Goal: Task Accomplishment & Management: Manage account settings

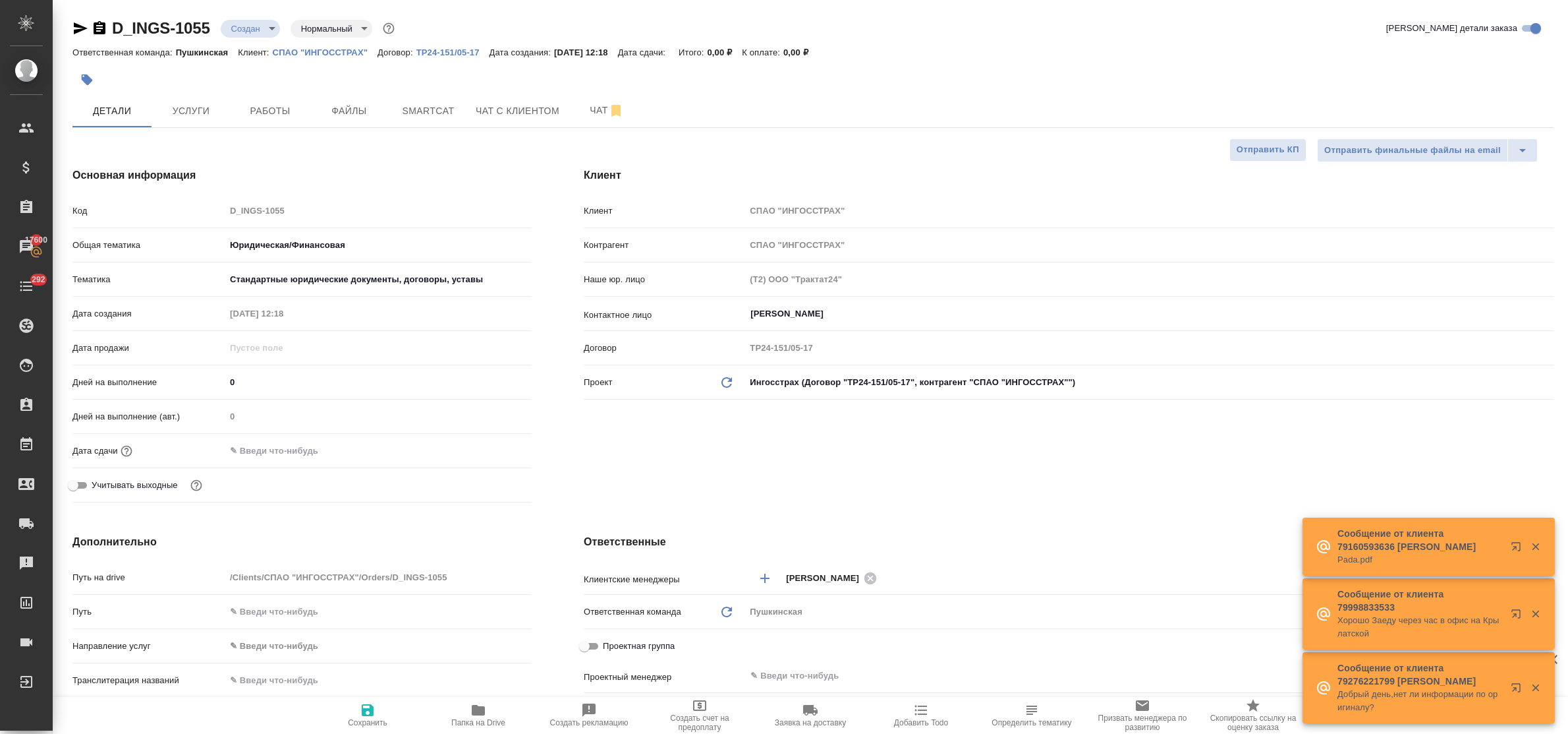
select select "RU"
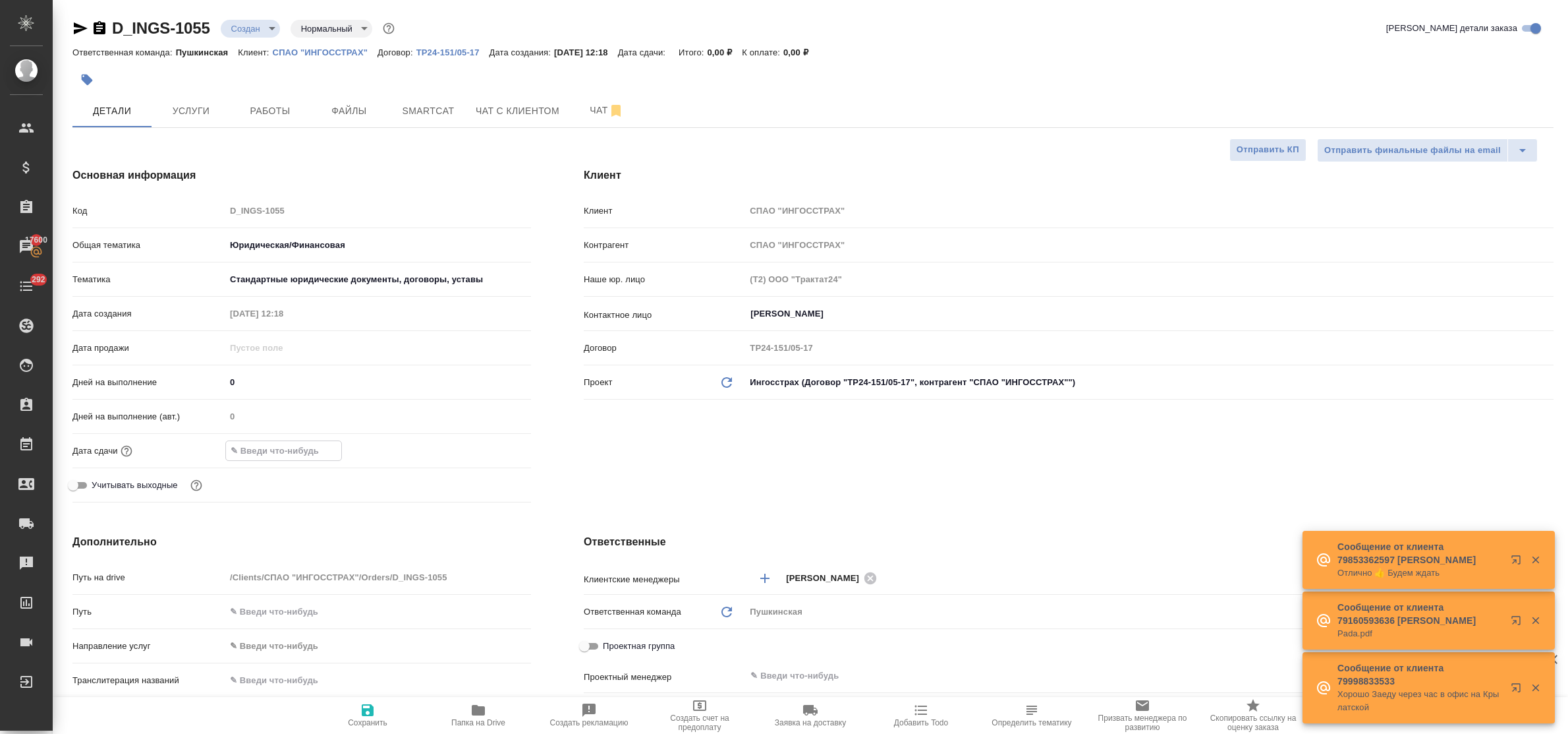
click at [298, 451] on input "text" at bounding box center [283, 450] width 116 height 19
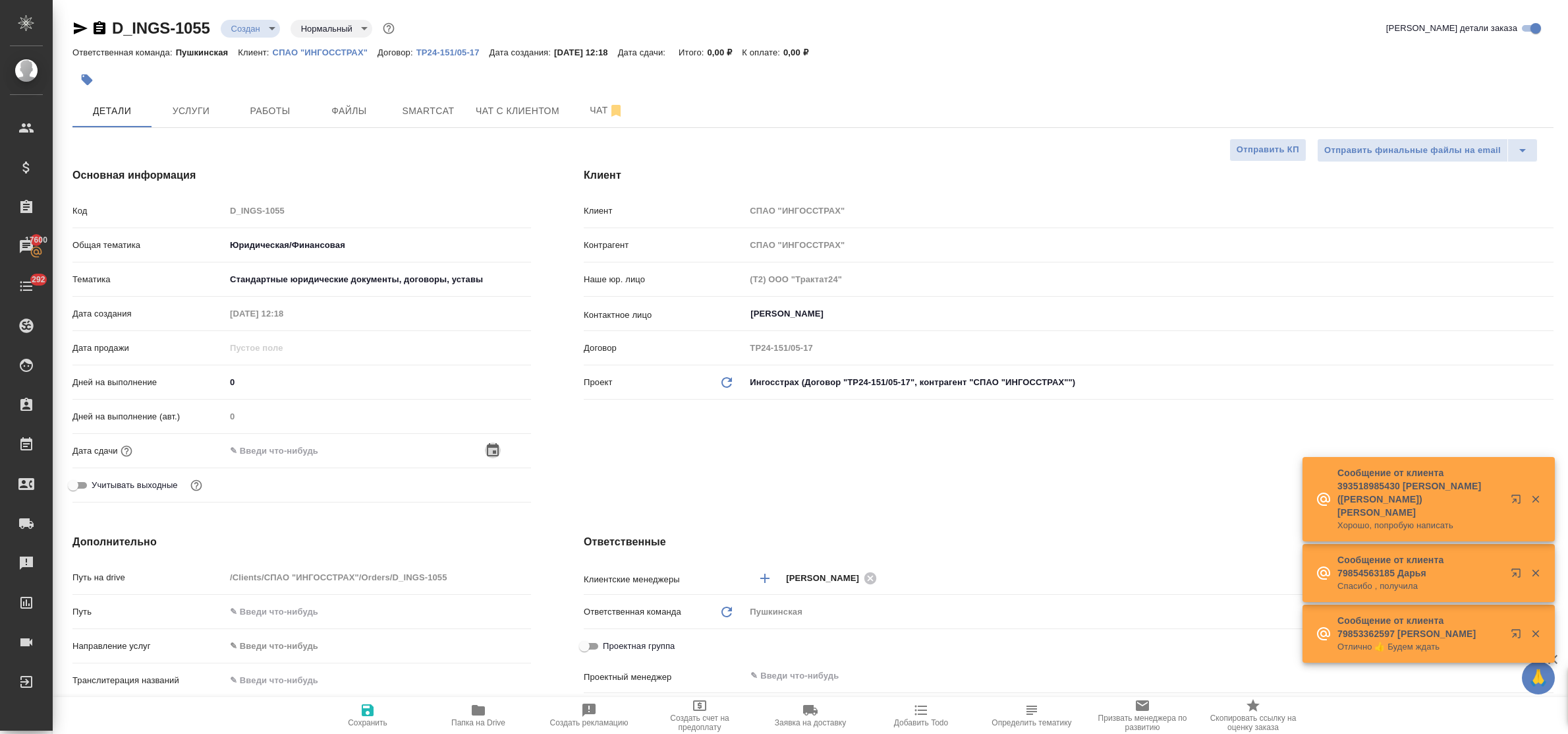
click at [498, 449] on icon "button" at bounding box center [492, 450] width 12 height 13
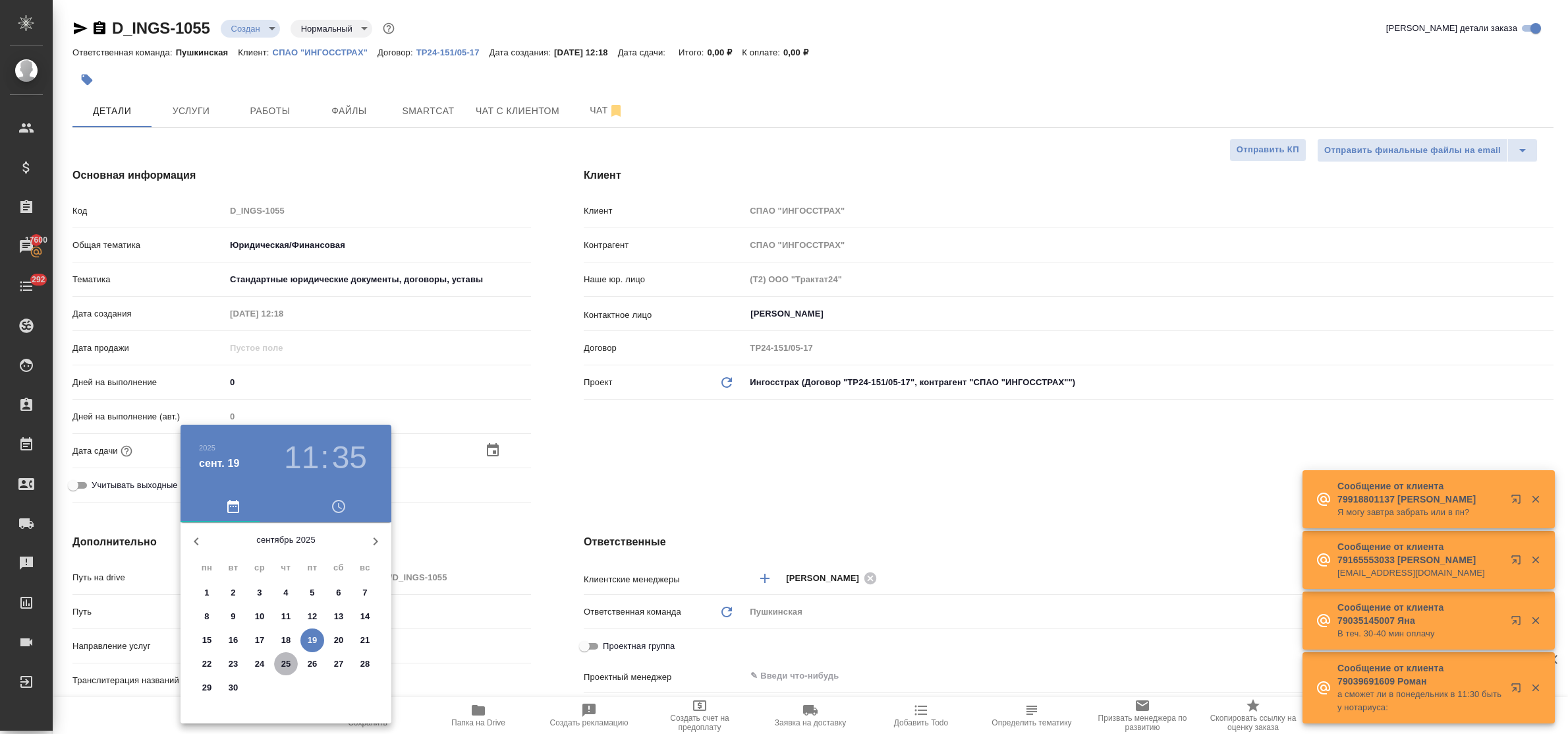
click at [282, 664] on p "25" at bounding box center [286, 664] width 10 height 13
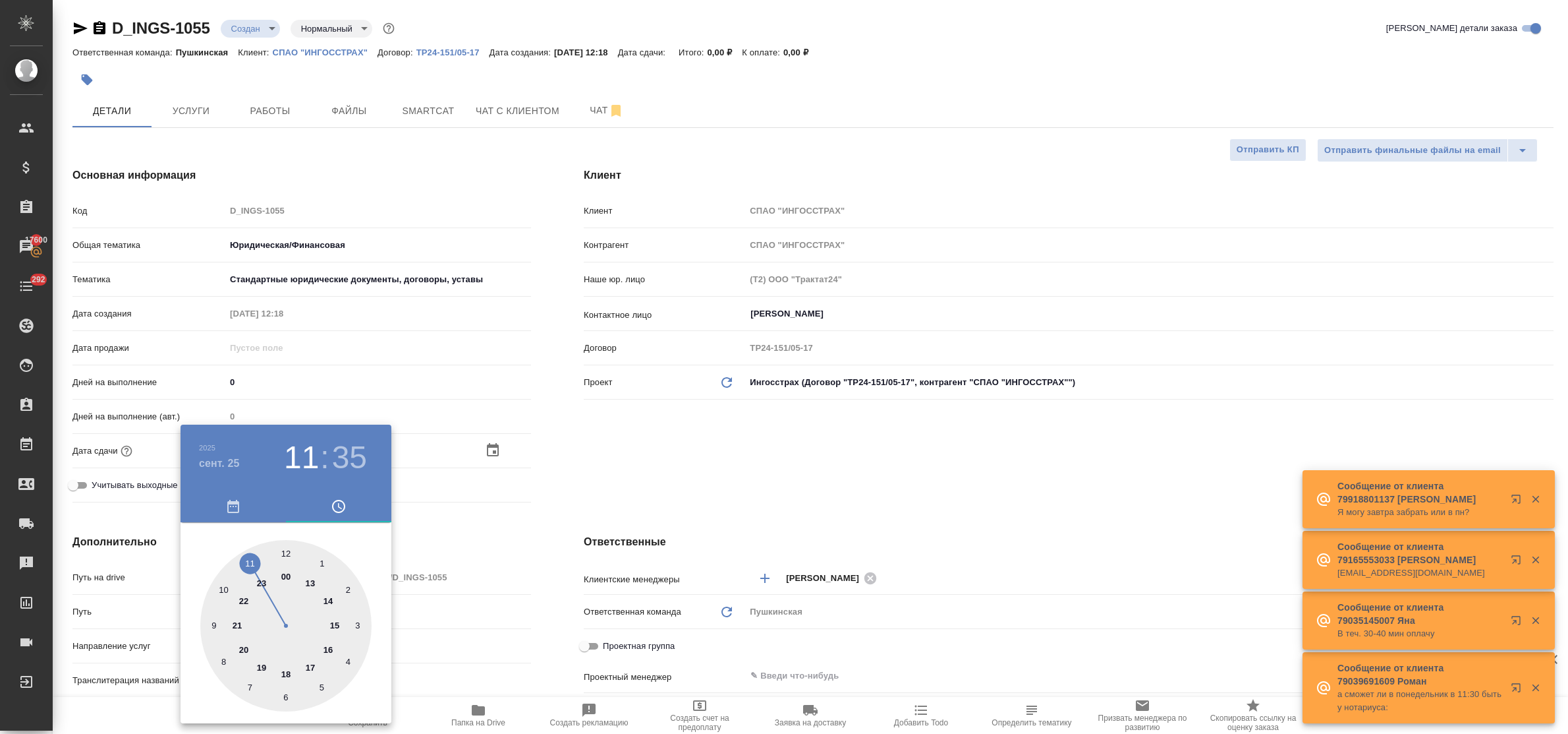
click at [337, 625] on div at bounding box center [286, 626] width 172 height 172
click at [287, 551] on div at bounding box center [286, 626] width 172 height 172
type input "25.09.2025 15:00"
click at [479, 546] on div at bounding box center [784, 367] width 1568 height 734
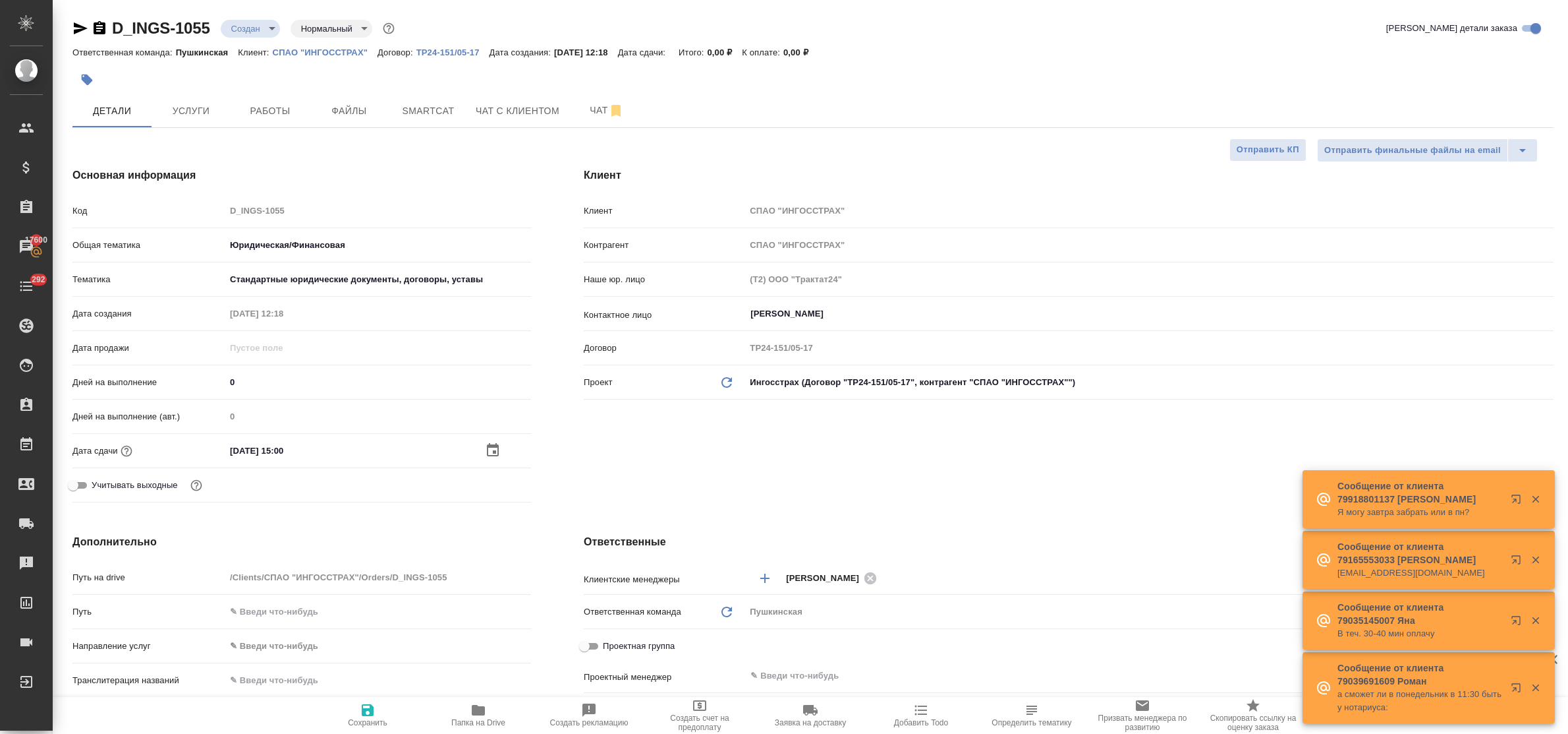
click at [369, 704] on icon "button" at bounding box center [367, 710] width 16 height 16
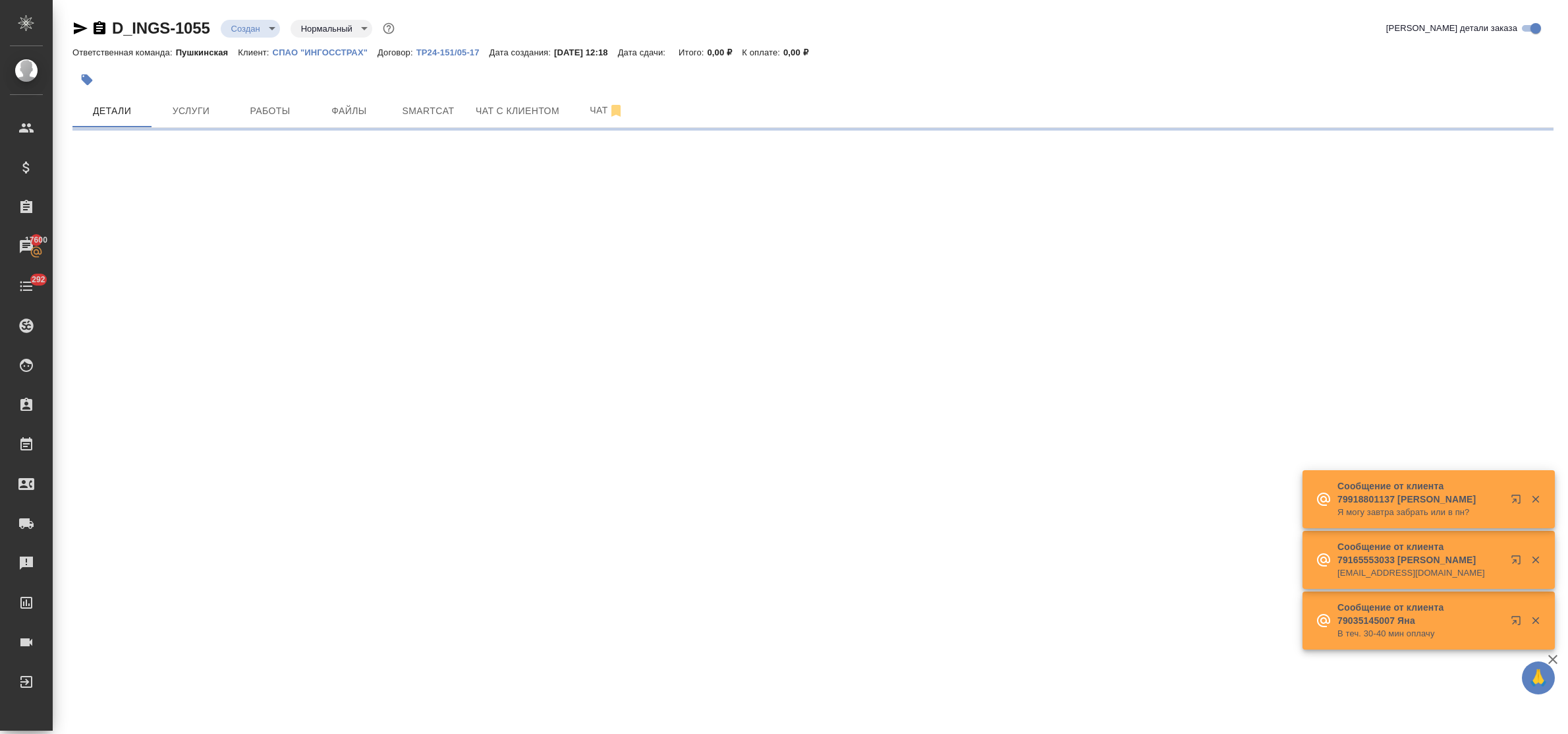
select select "RU"
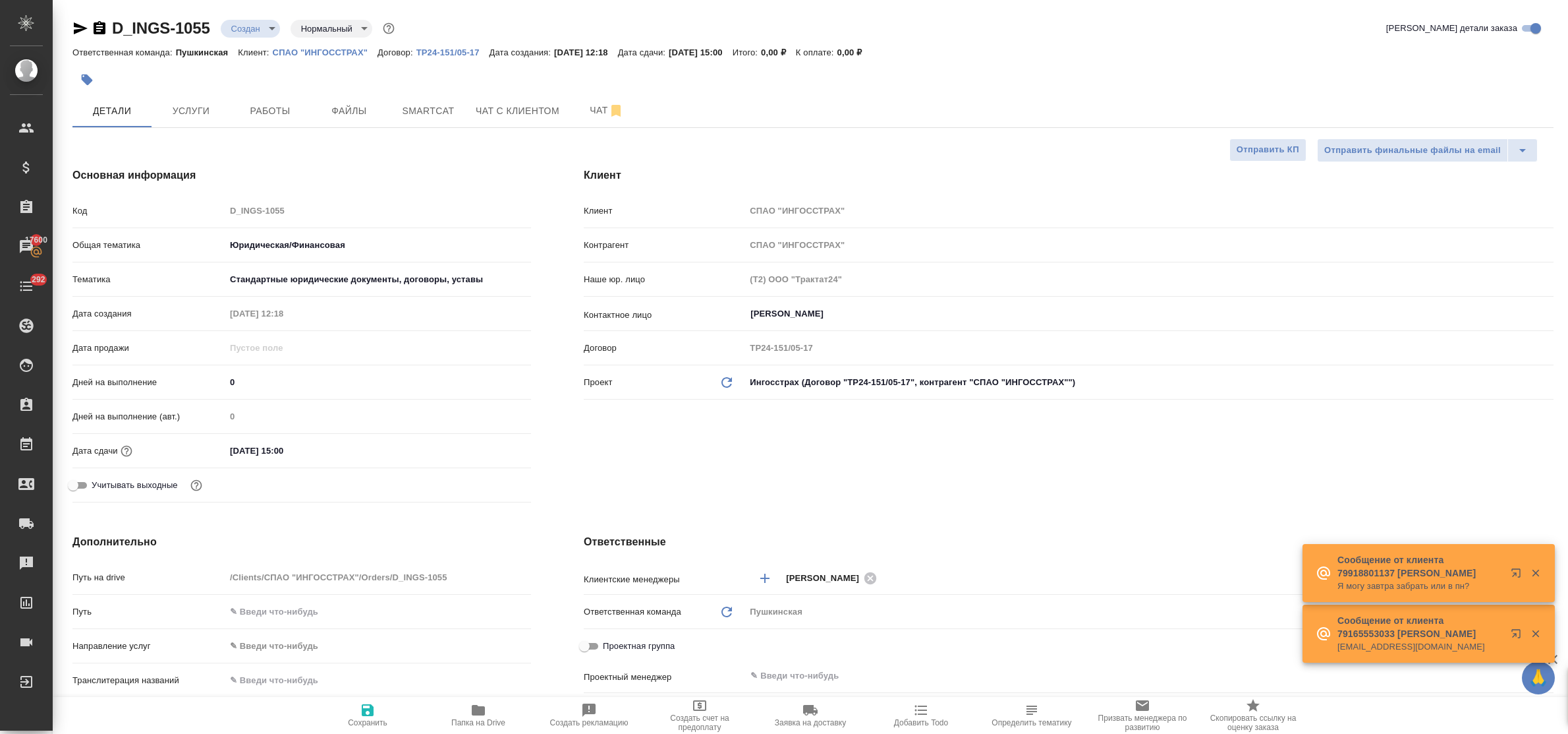
type textarea "x"
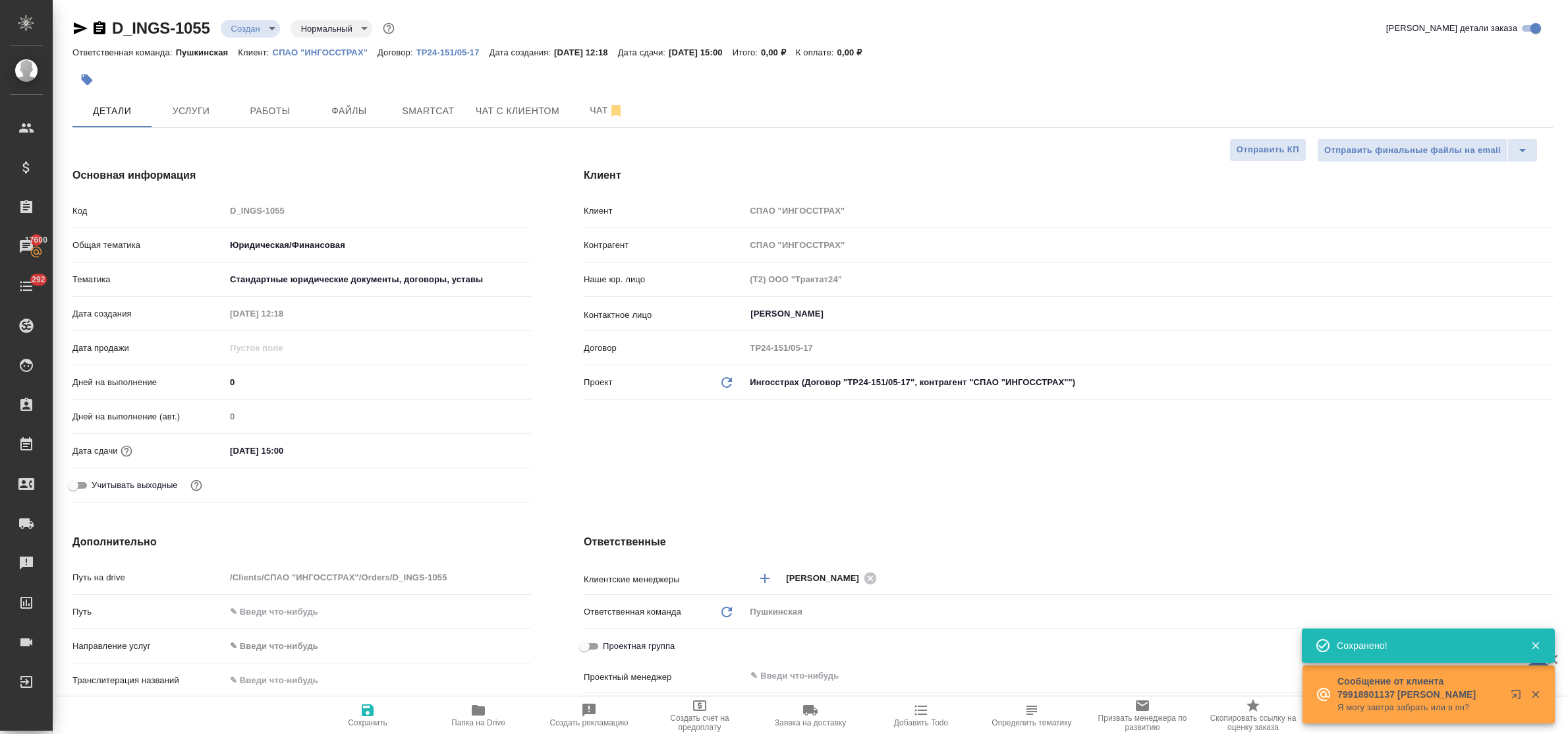
drag, startPoint x: 181, startPoint y: 109, endPoint x: 210, endPoint y: 146, distance: 47.0
click at [184, 112] on span "Услуги" at bounding box center [191, 111] width 63 height 17
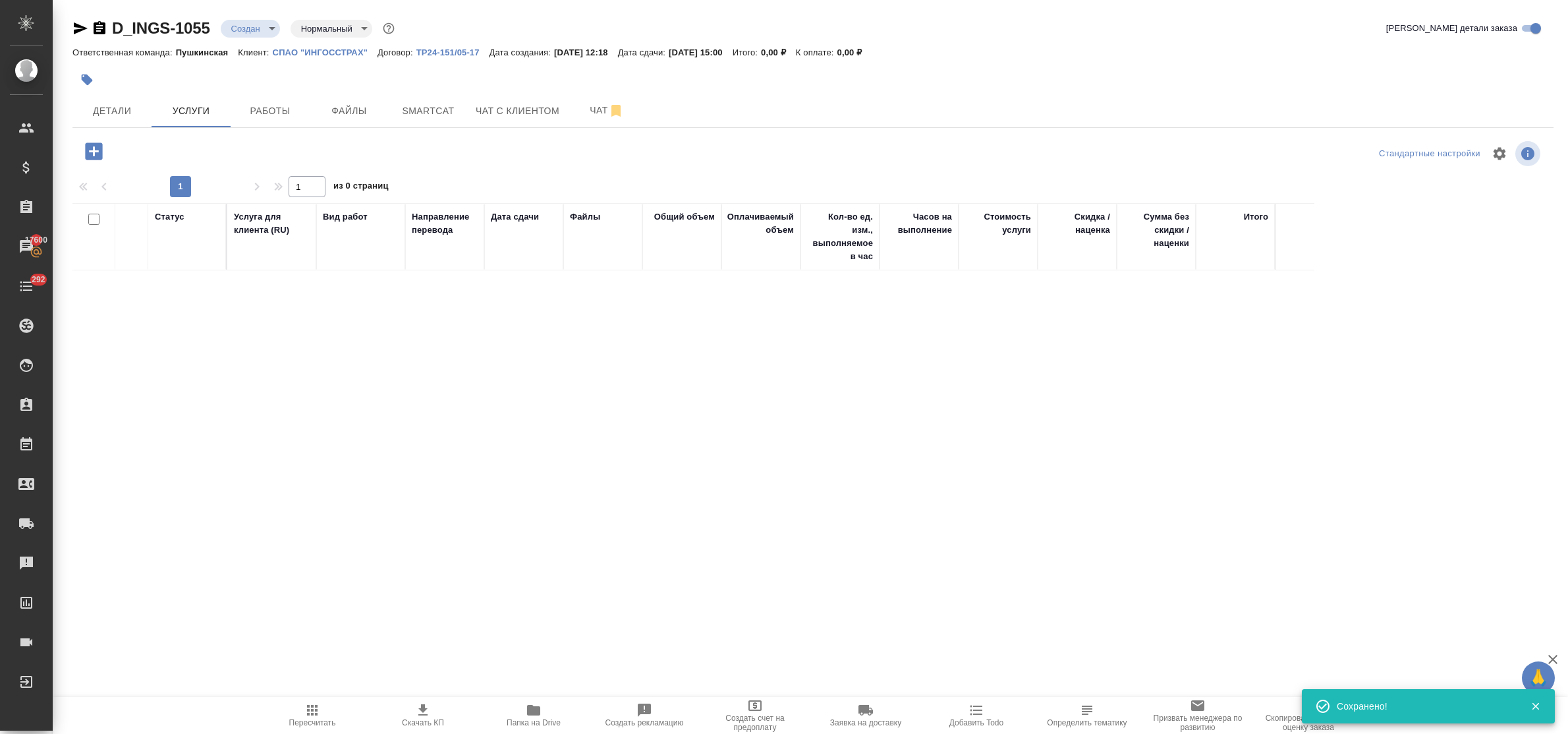
click at [89, 150] on icon "button" at bounding box center [93, 151] width 17 height 17
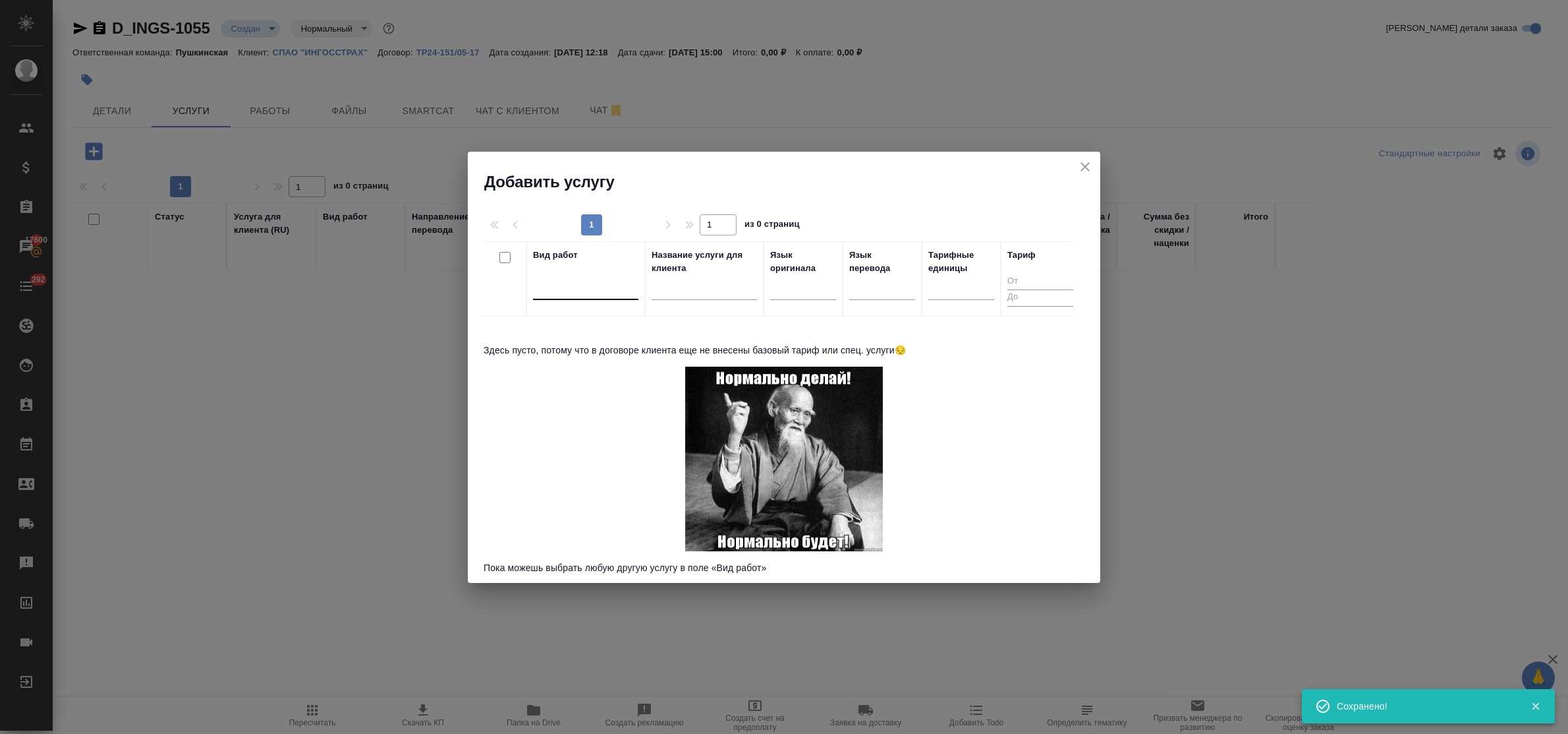
click at [591, 287] on div at bounding box center [585, 286] width 105 height 19
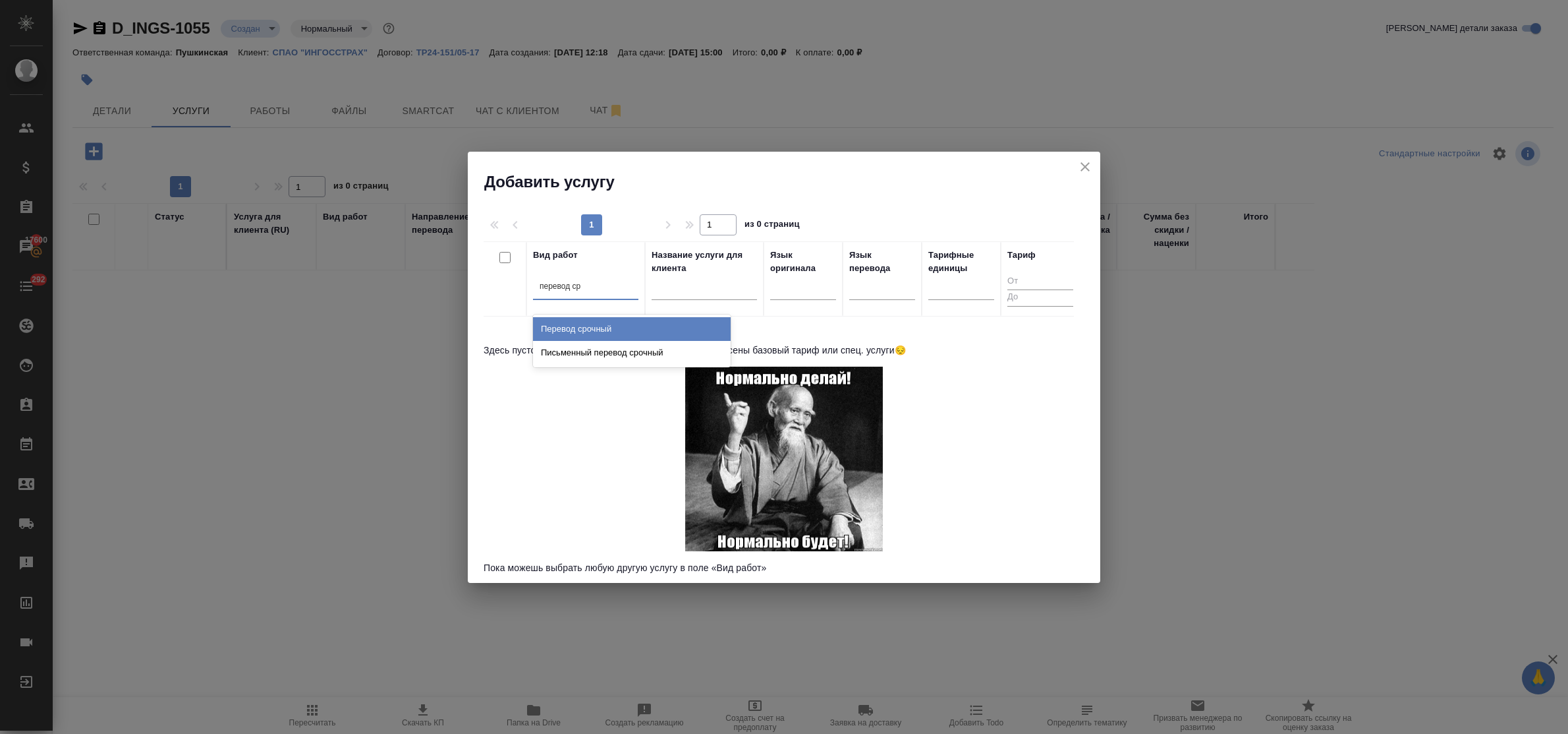
type input "перевод сро"
click at [608, 331] on div "Перевод срочный" at bounding box center [632, 328] width 198 height 23
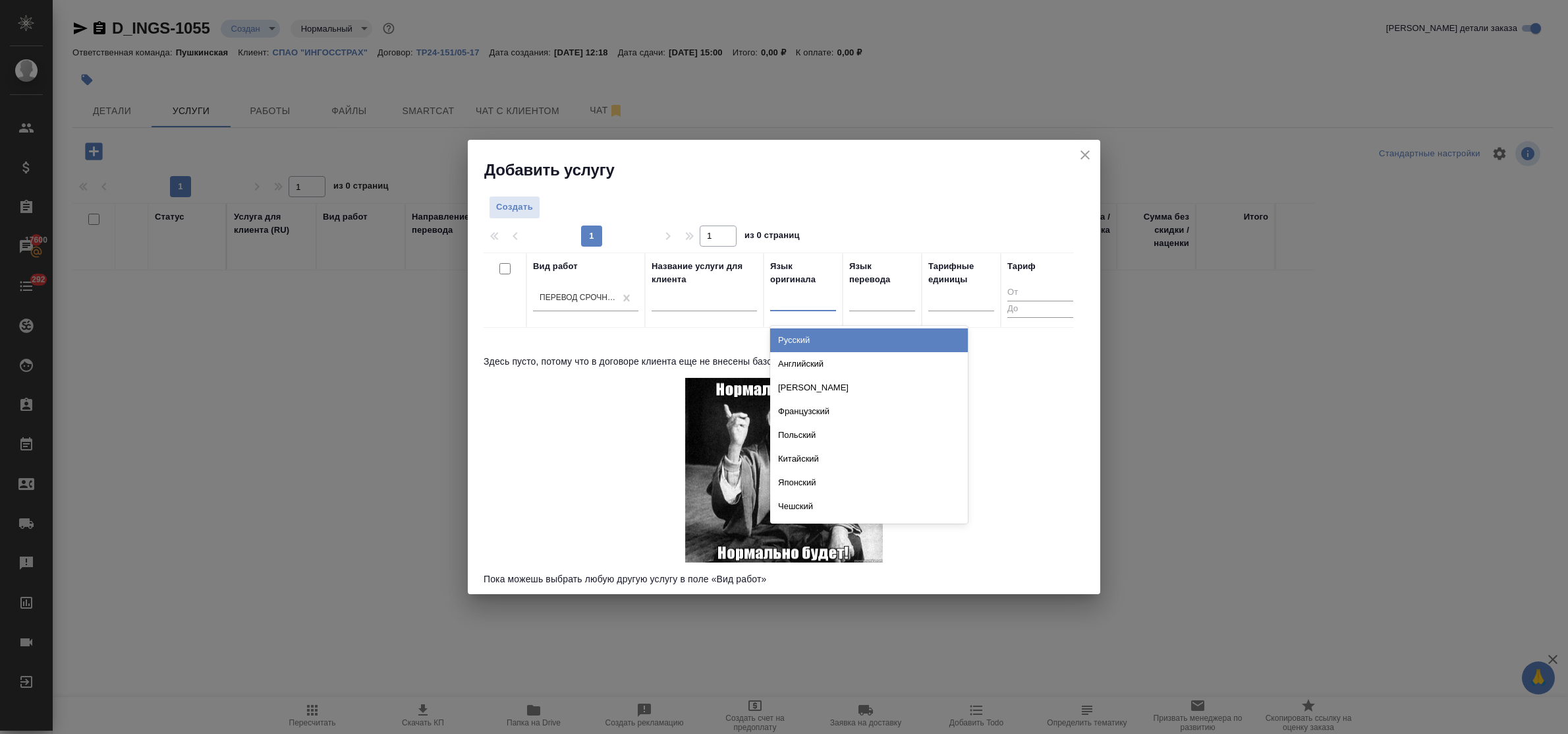
click at [786, 307] on div at bounding box center [803, 298] width 66 height 19
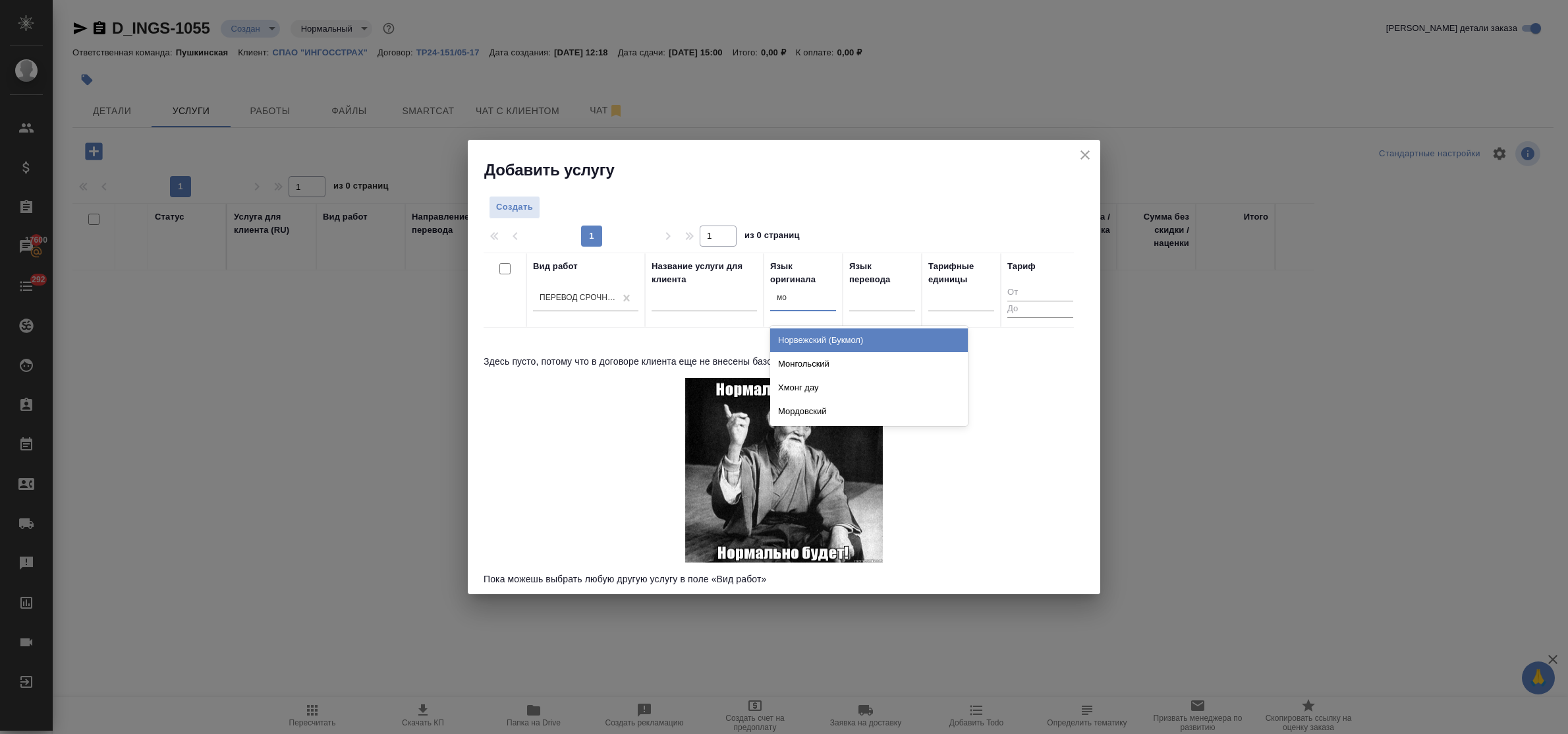
type input "мон"
click at [804, 337] on div "Монгольский" at bounding box center [869, 339] width 198 height 23
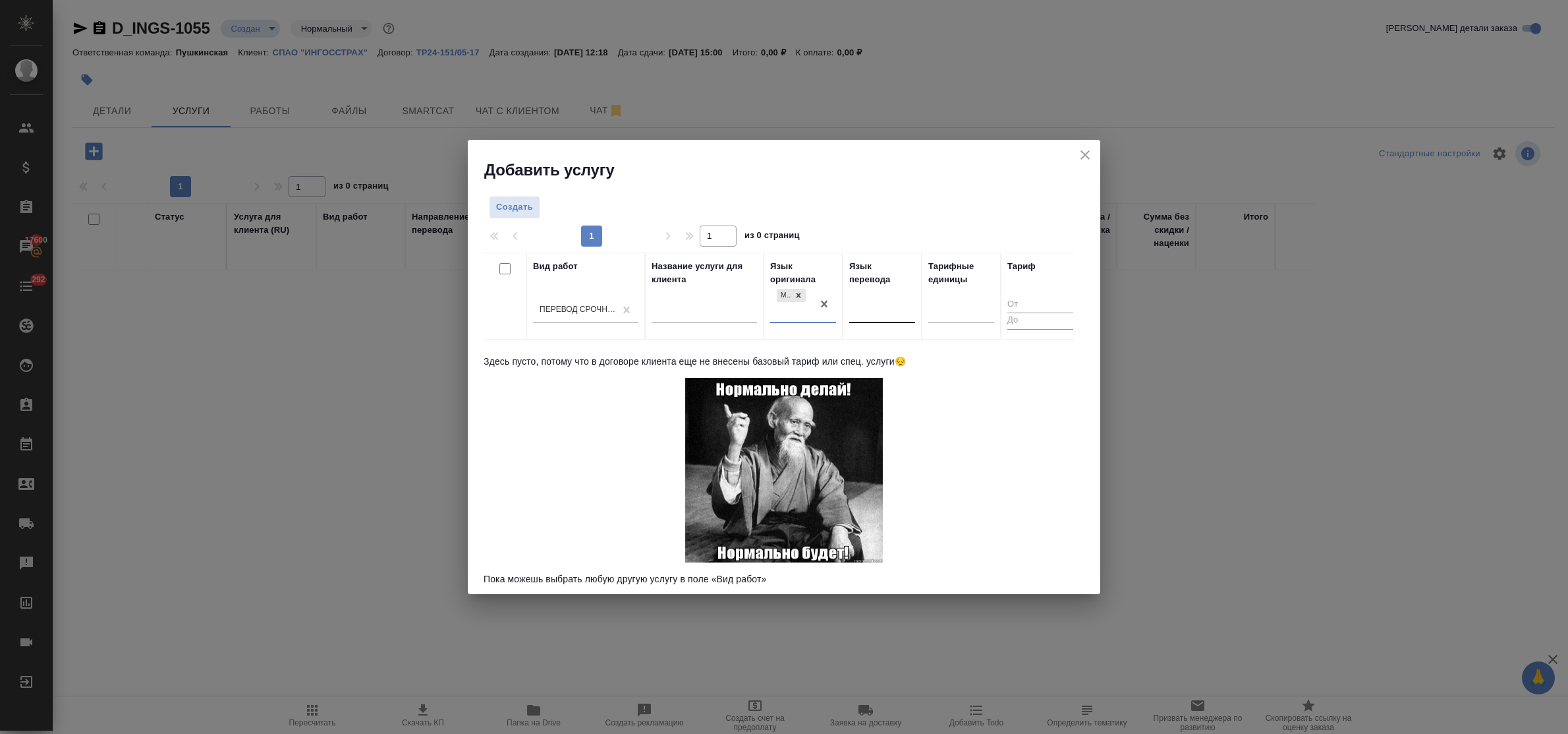
click at [862, 314] on div at bounding box center [882, 310] width 66 height 19
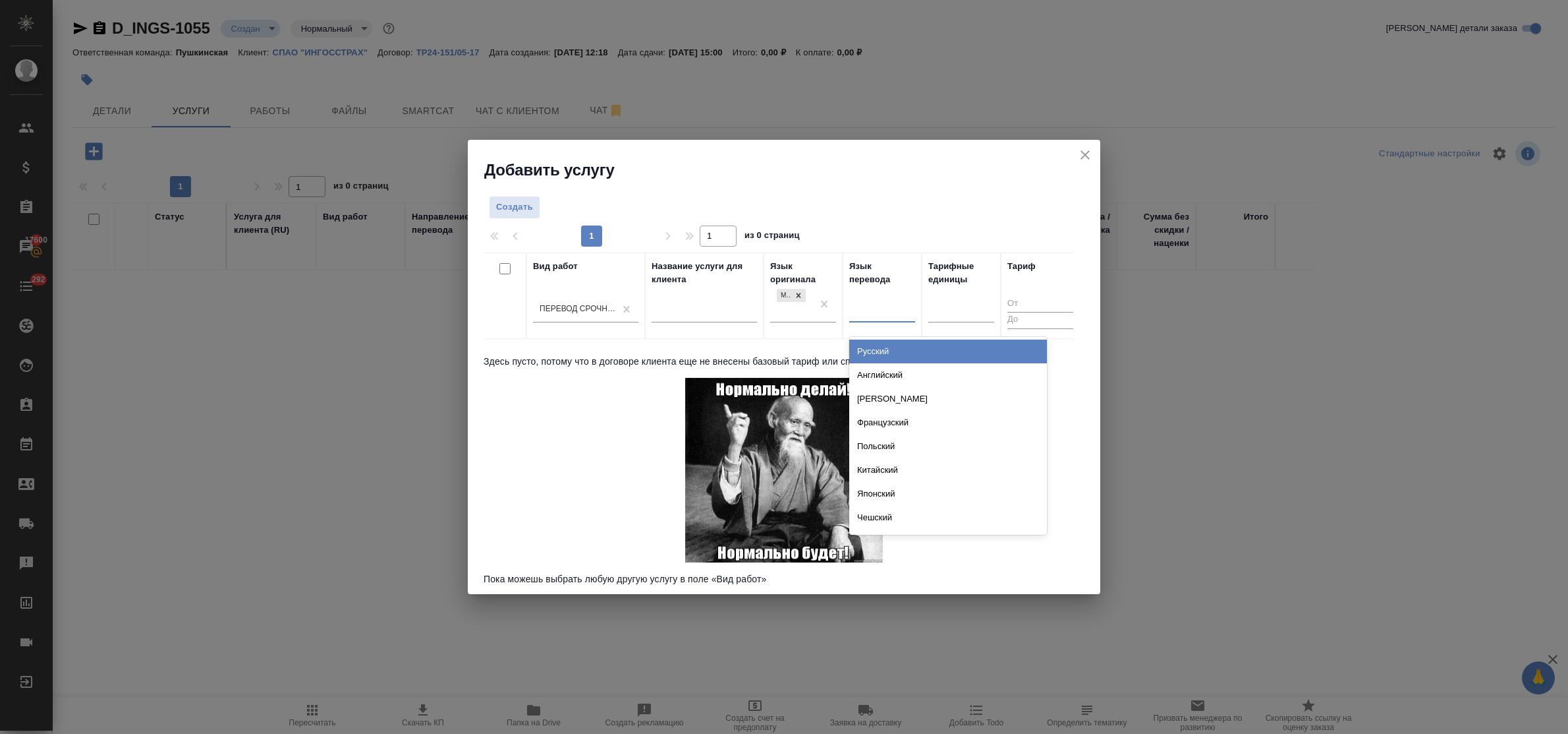
click at [878, 345] on div "Русский" at bounding box center [948, 351] width 198 height 23
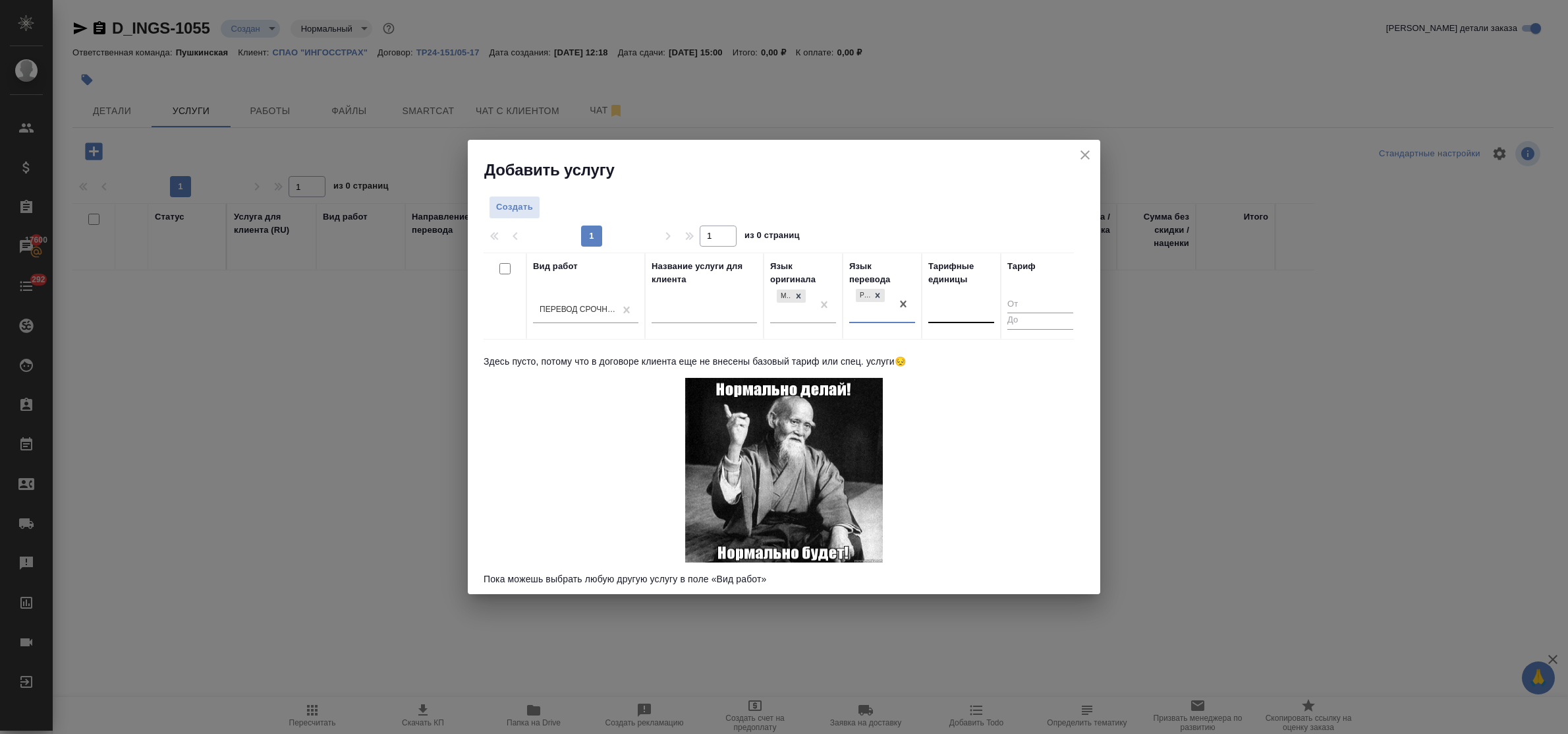
click at [953, 321] on div at bounding box center [961, 311] width 66 height 25
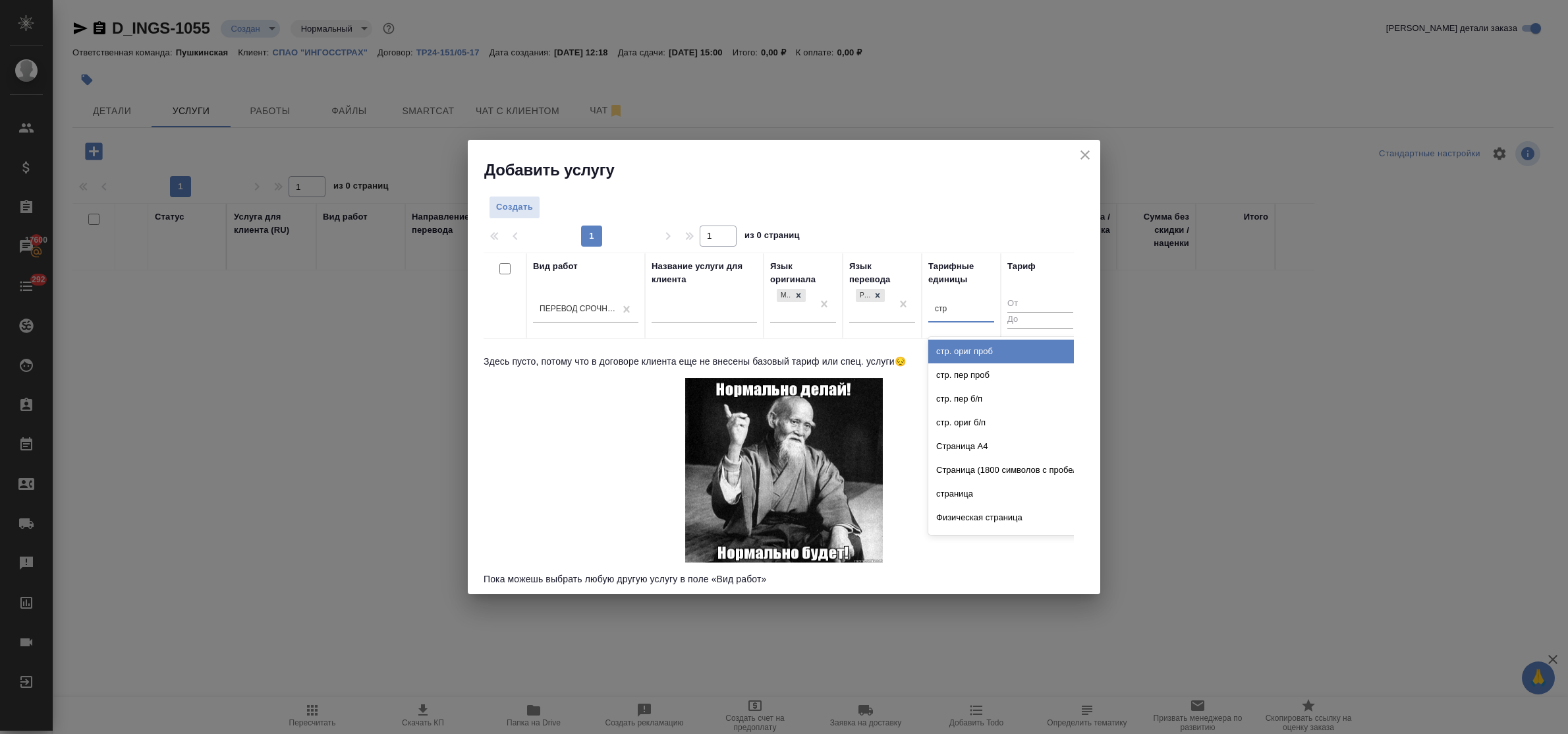
type input "стра"
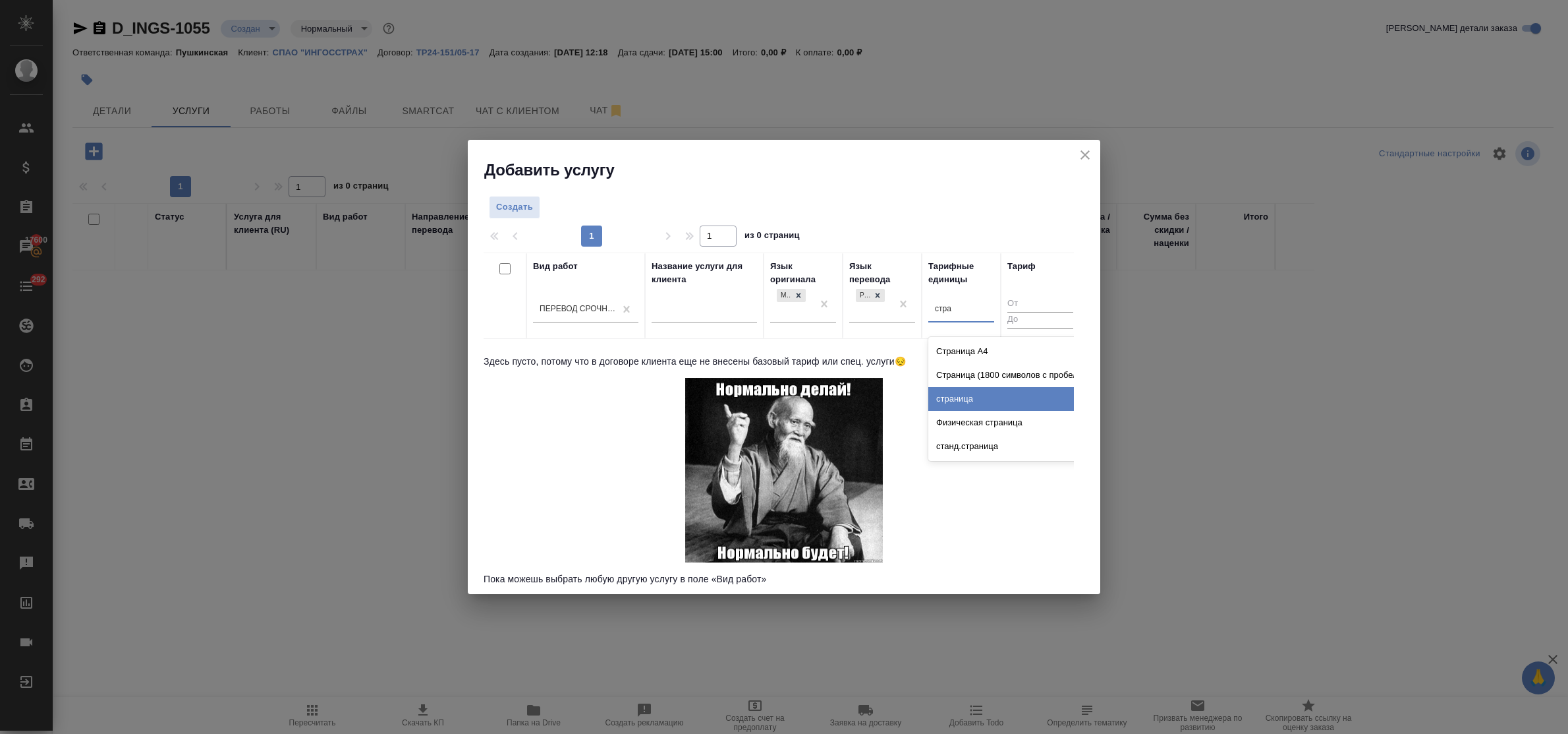
click at [966, 395] on div "страница" at bounding box center [1027, 398] width 198 height 23
click at [520, 209] on span "Создать" at bounding box center [515, 207] width 37 height 15
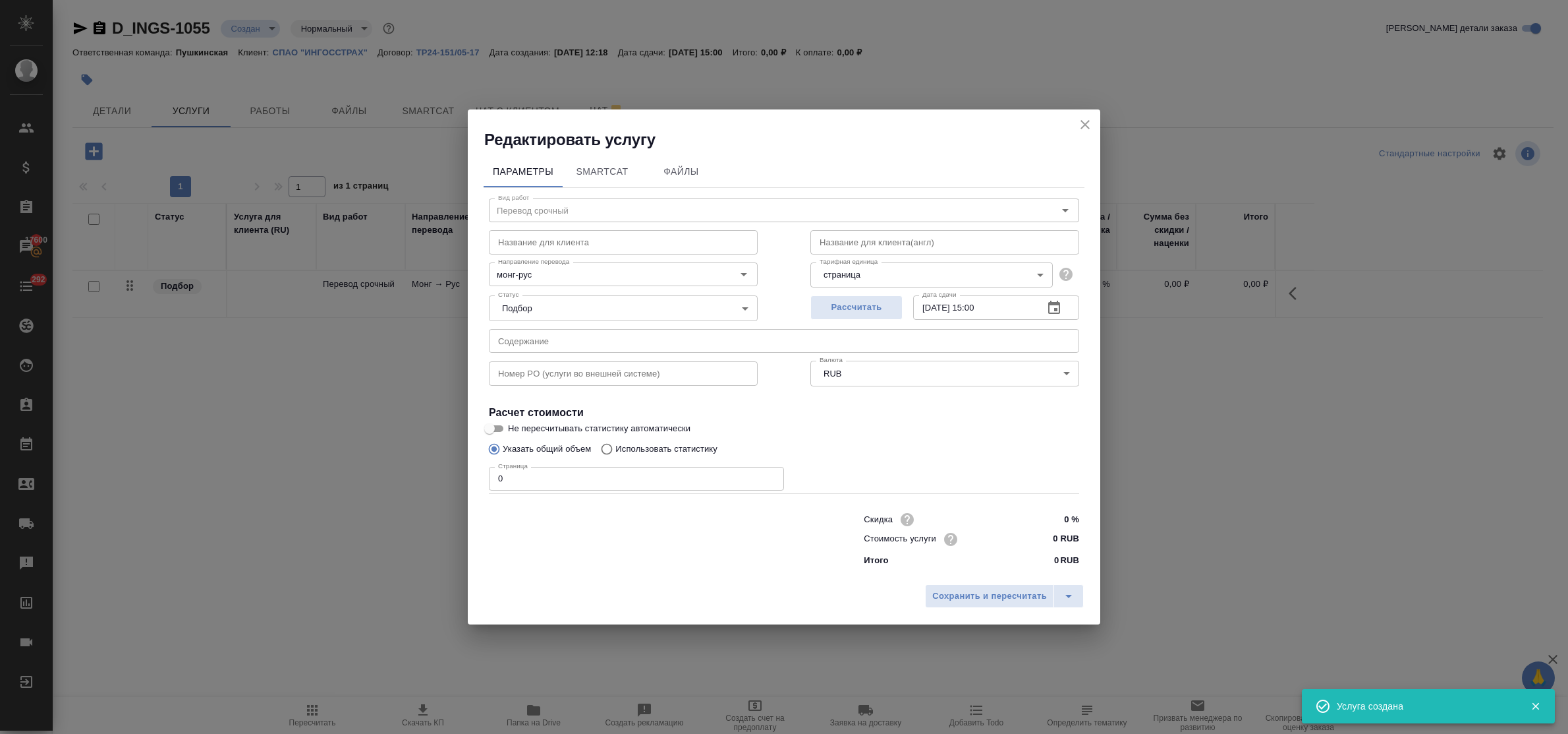
click at [567, 334] on input "text" at bounding box center [784, 340] width 590 height 23
paste input "Түрээсийн гэрээний драфт"
type input "Түрээсийн гэрээний драфт"
drag, startPoint x: 508, startPoint y: 472, endPoint x: 463, endPoint y: 468, distance: 45.2
click at [465, 471] on div "Редактировать услугу Параметры SmartCat Файлы Вид работ Перевод срочный Вид раб…" at bounding box center [784, 367] width 1568 height 734
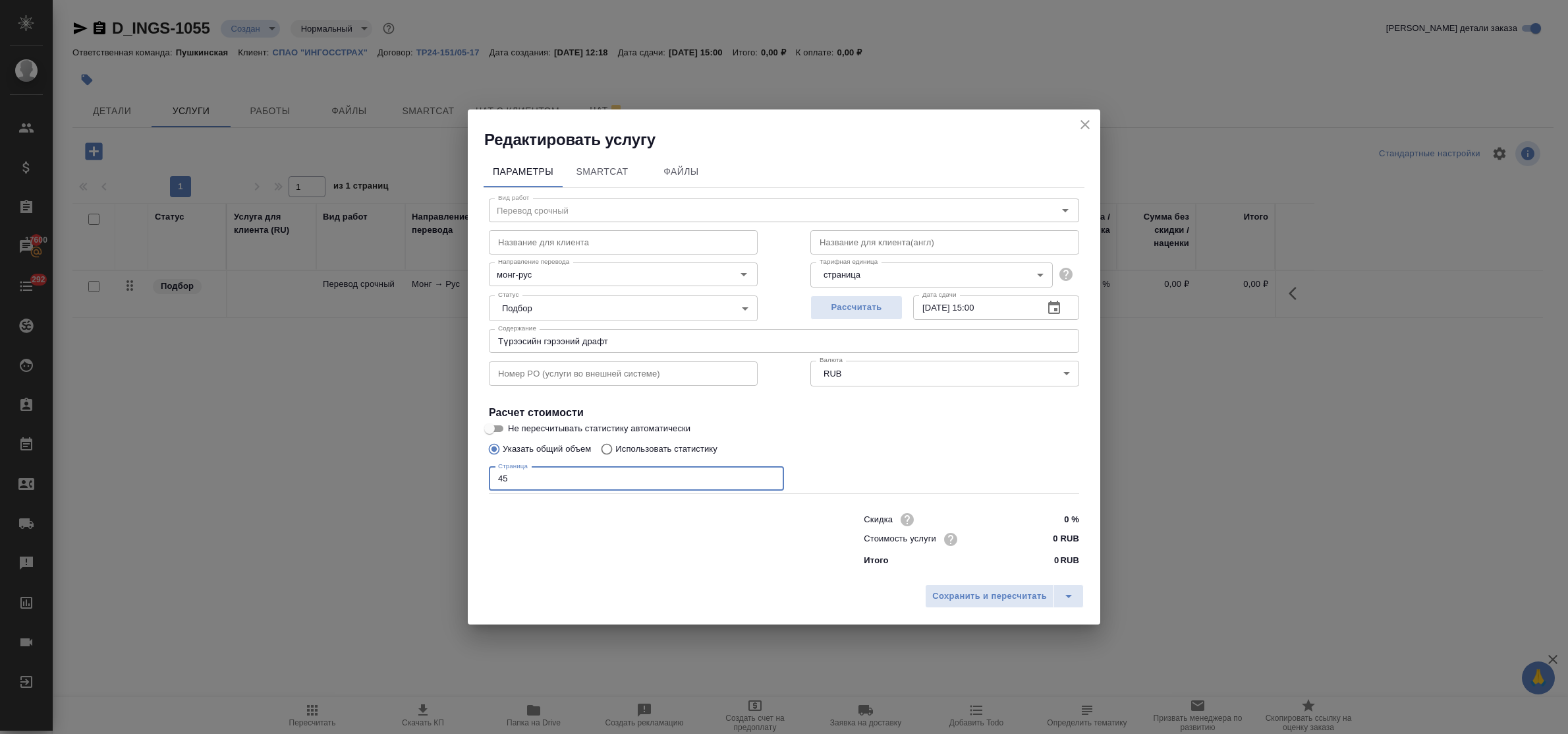
type input "45"
click at [1042, 534] on input "0 RUB" at bounding box center [1055, 539] width 48 height 19
type input "2300 RUB"
click at [1006, 601] on span "Сохранить и пересчитать" at bounding box center [989, 596] width 115 height 15
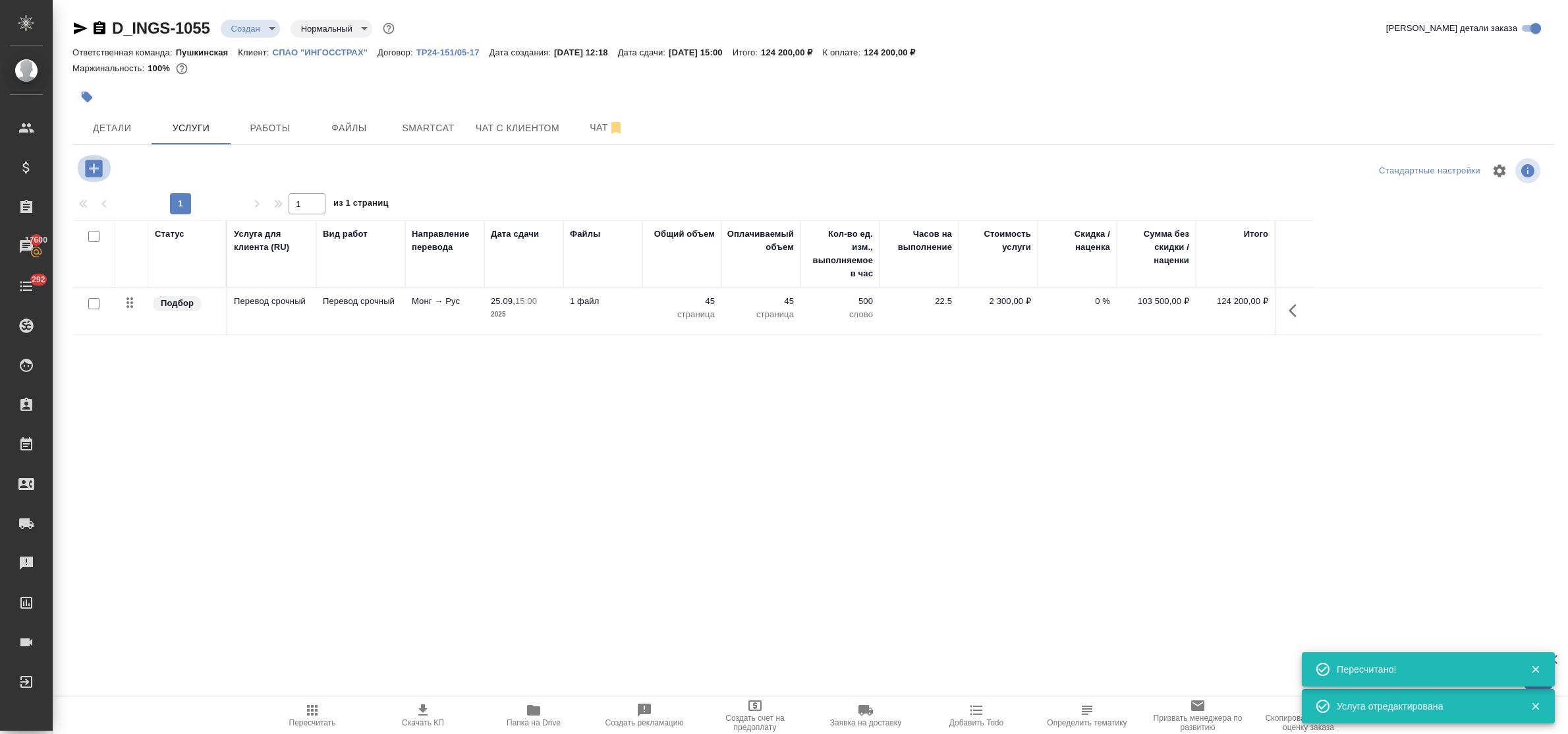
click at [93, 170] on icon "button" at bounding box center [93, 168] width 23 height 23
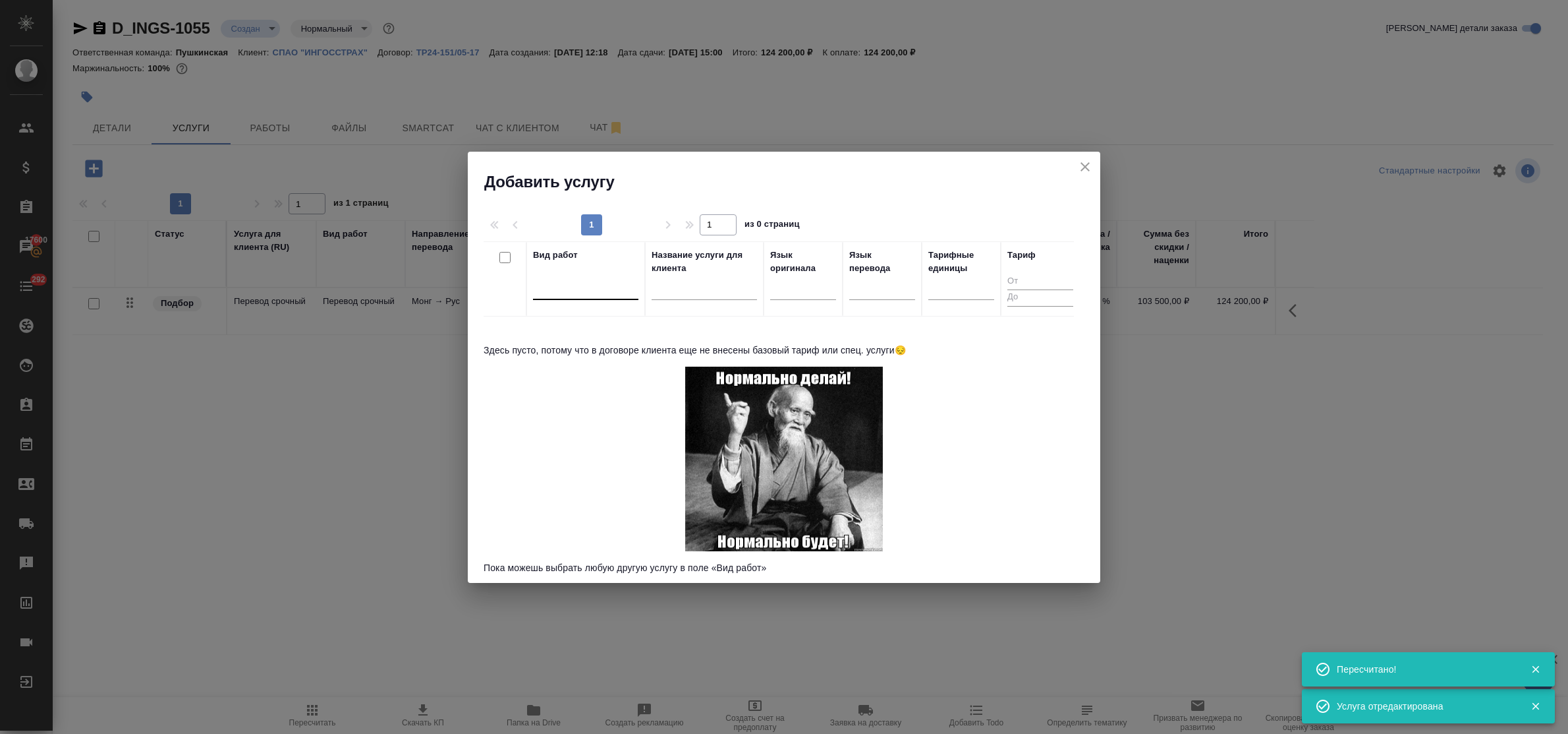
click at [593, 288] on div at bounding box center [585, 286] width 105 height 19
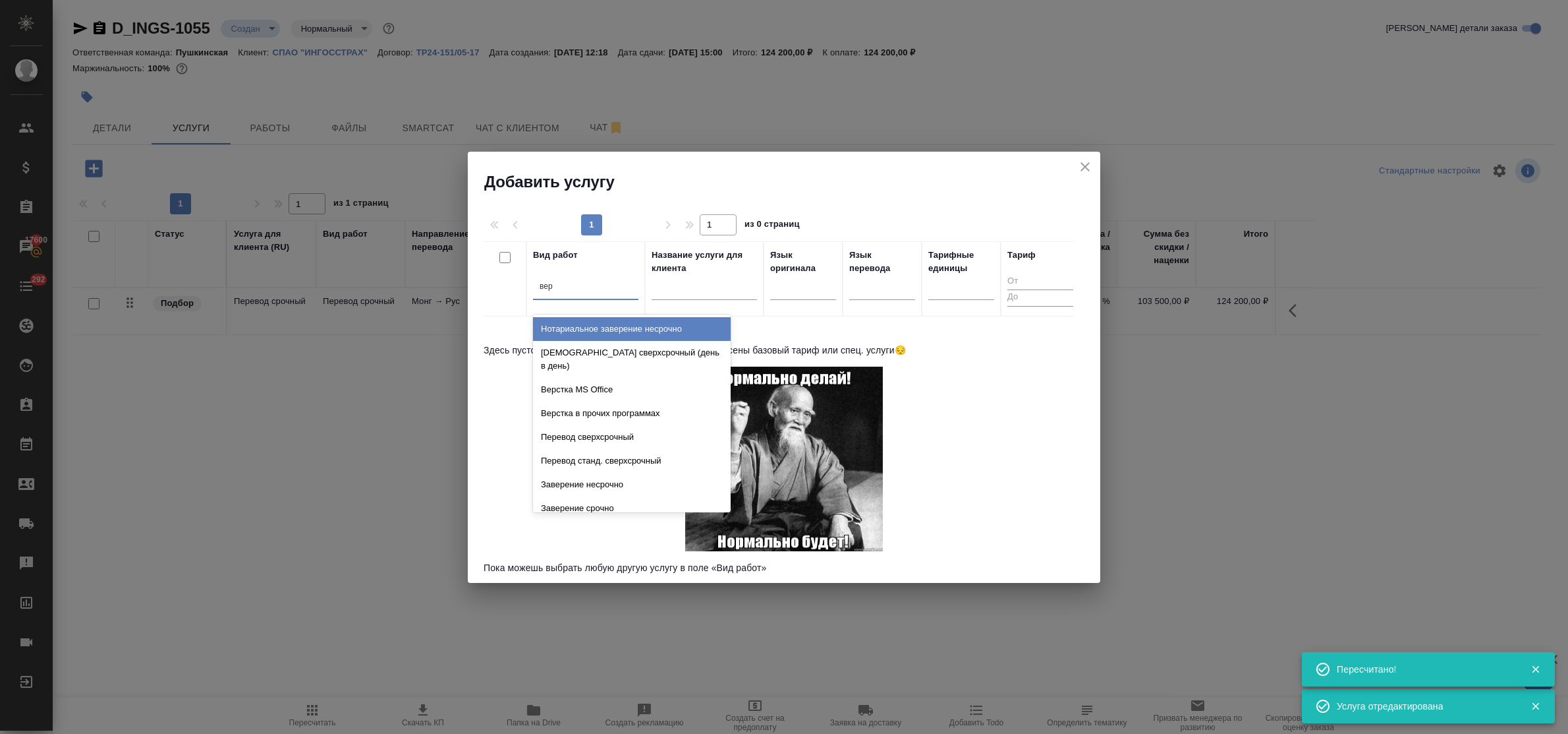
type input "верс"
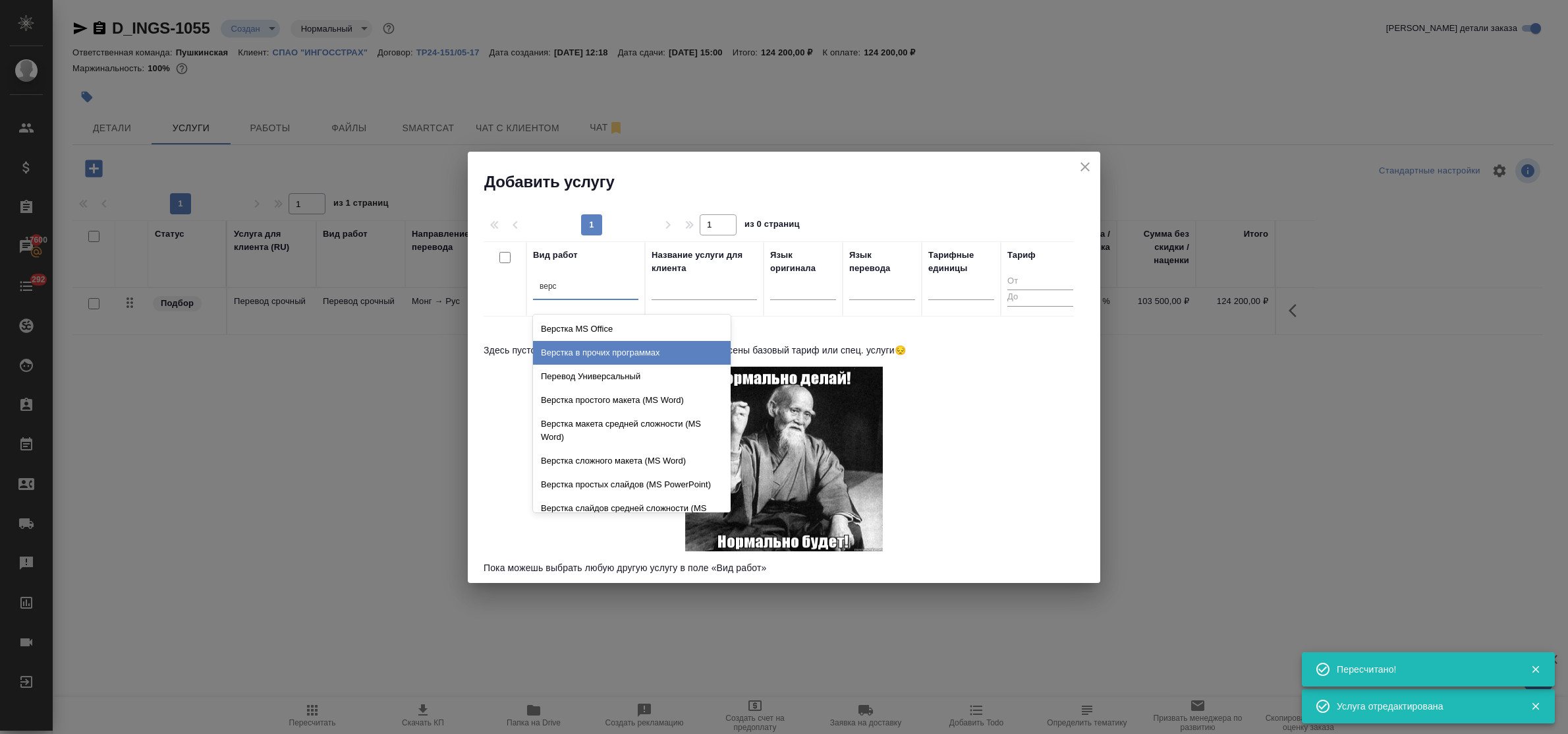
click at [611, 351] on div "Верстка в прочих программах" at bounding box center [632, 352] width 198 height 23
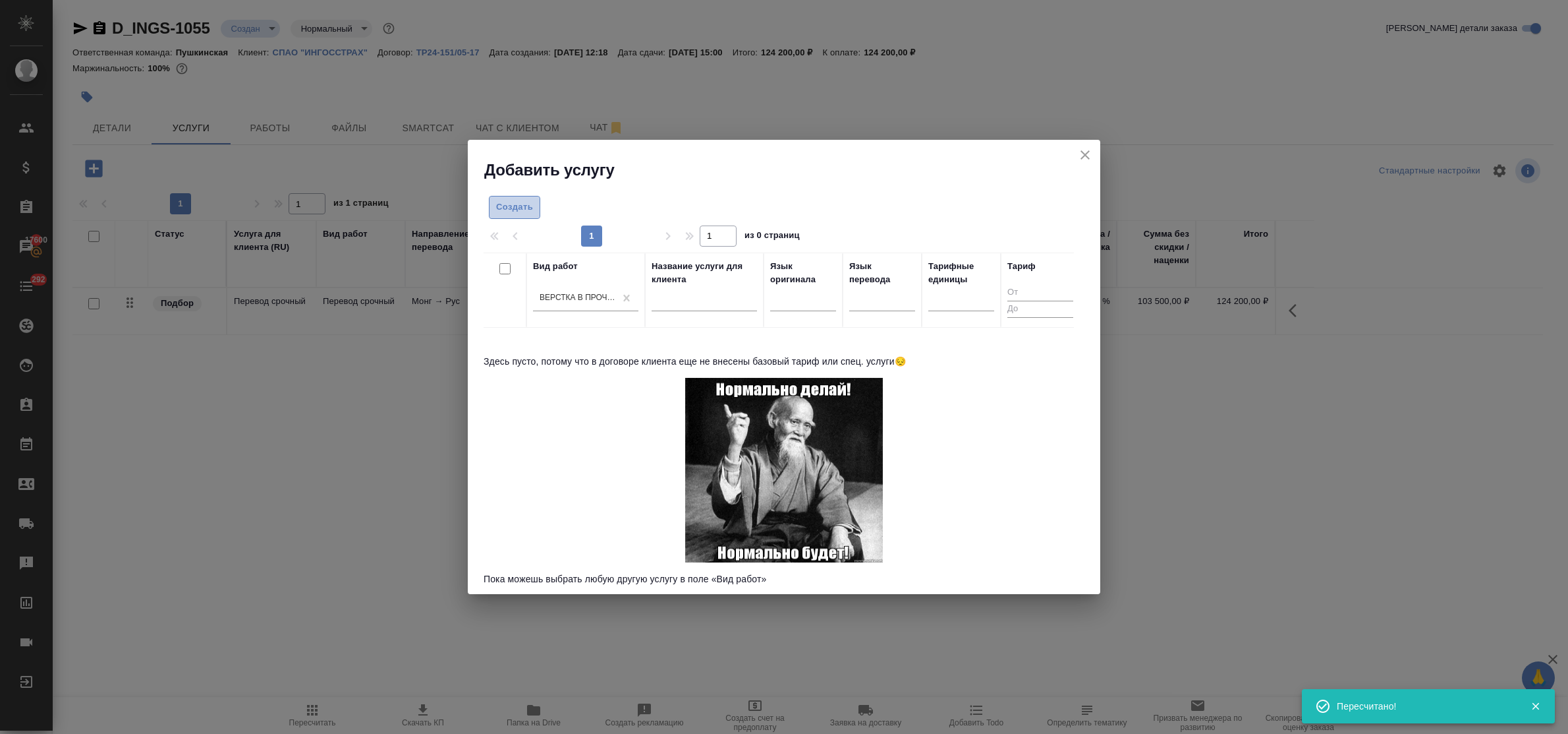
click at [528, 197] on button "Создать" at bounding box center [515, 207] width 51 height 23
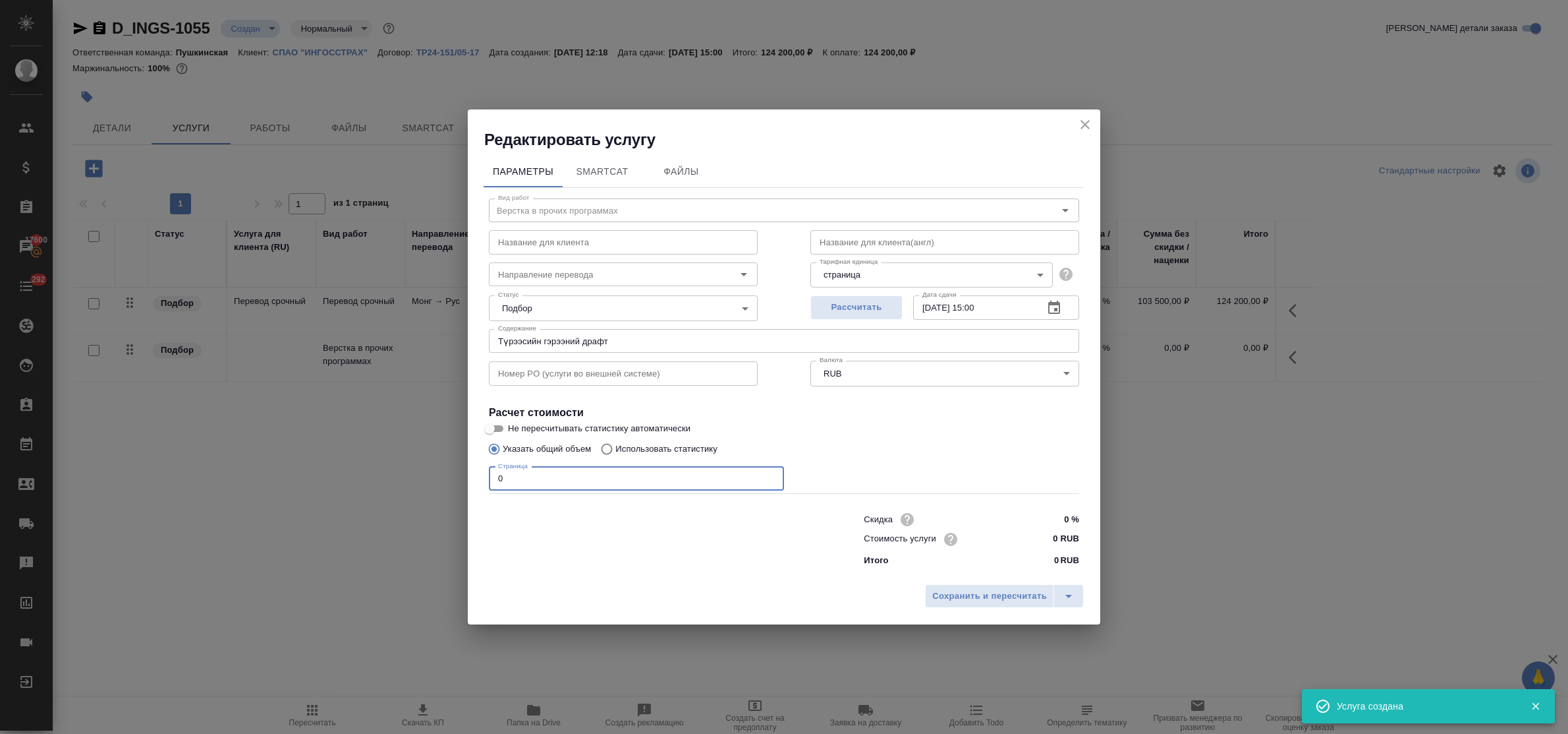
drag, startPoint x: 511, startPoint y: 475, endPoint x: 476, endPoint y: 475, distance: 35.0
click at [476, 475] on div "Параметры SmartCat Файлы Вид работ Верстка в прочих программах Вид работ Назван…" at bounding box center [784, 364] width 633 height 427
type input "1"
click at [1036, 535] on input "0 RUB" at bounding box center [1055, 539] width 48 height 19
type input "290 RUB"
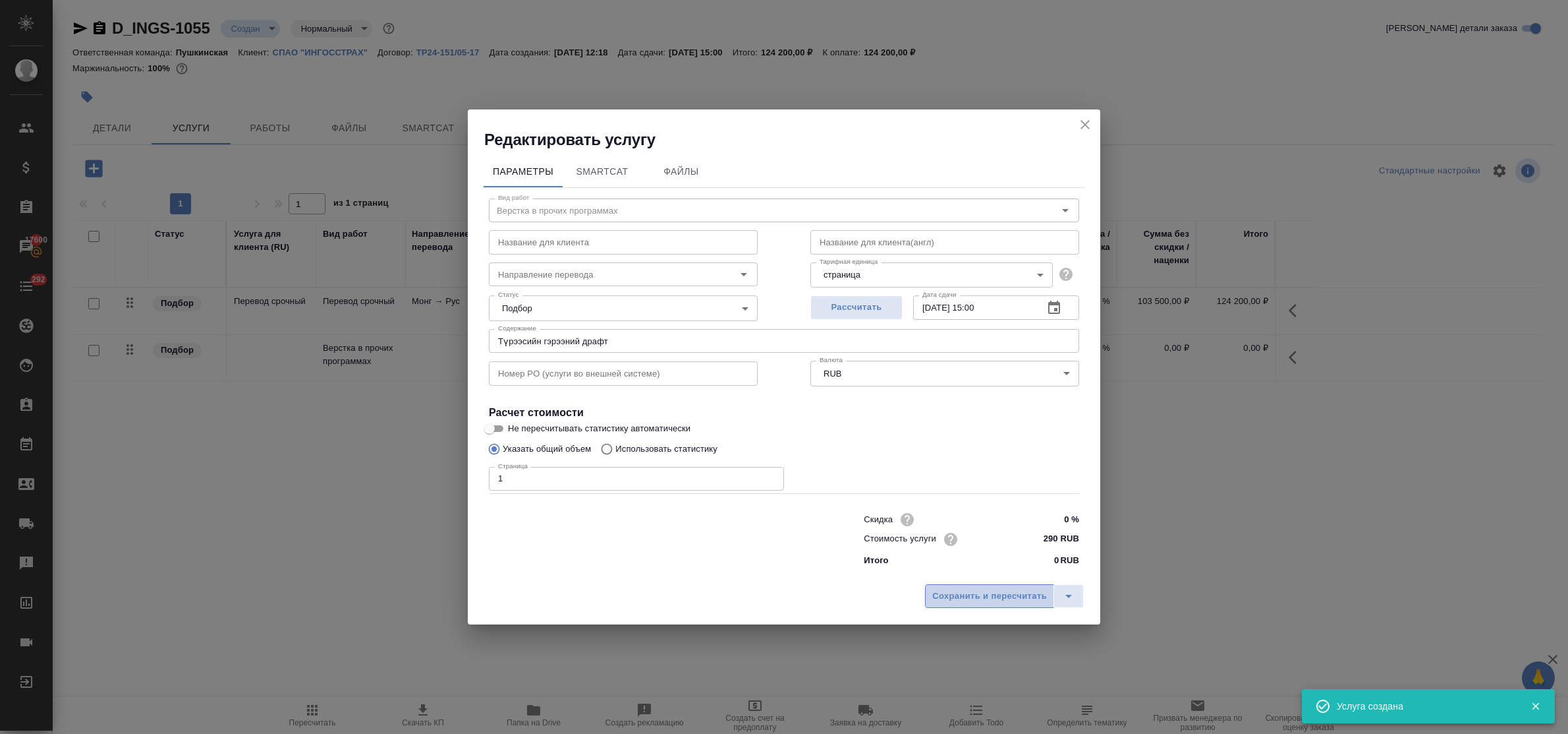
click at [1007, 606] on button "Сохранить и пересчитать" at bounding box center [989, 595] width 130 height 23
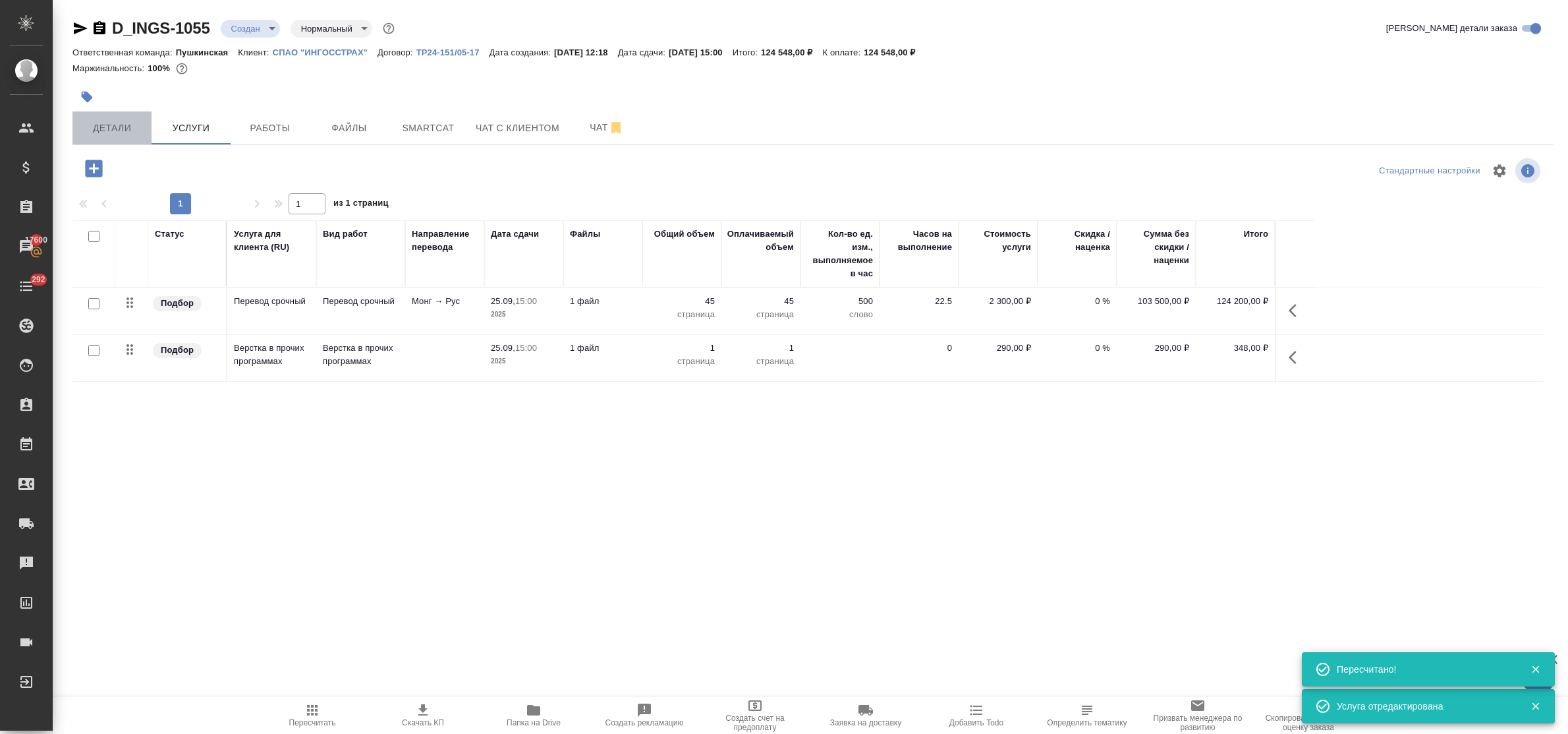
click at [135, 129] on span "Детали" at bounding box center [112, 129] width 63 height 17
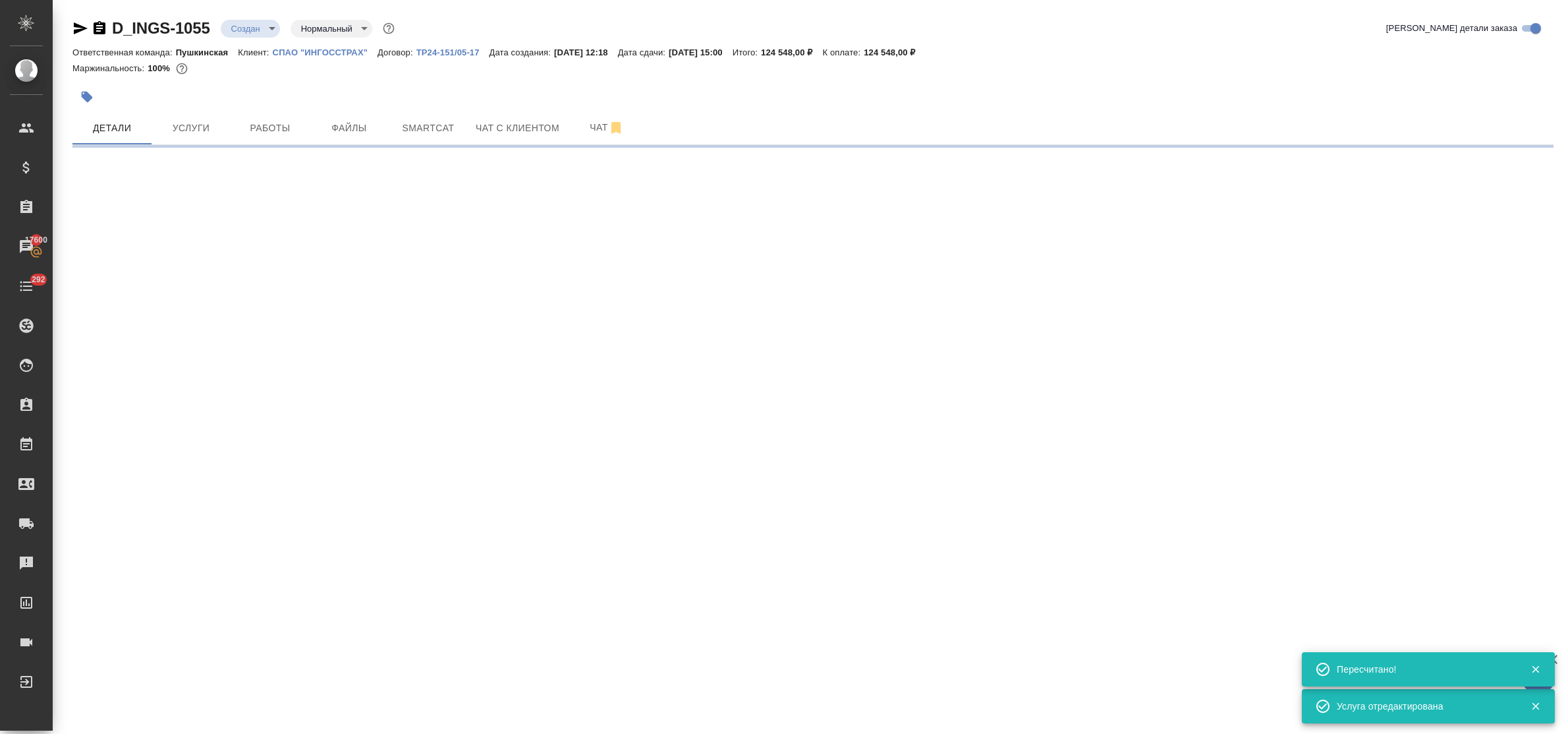
select select "RU"
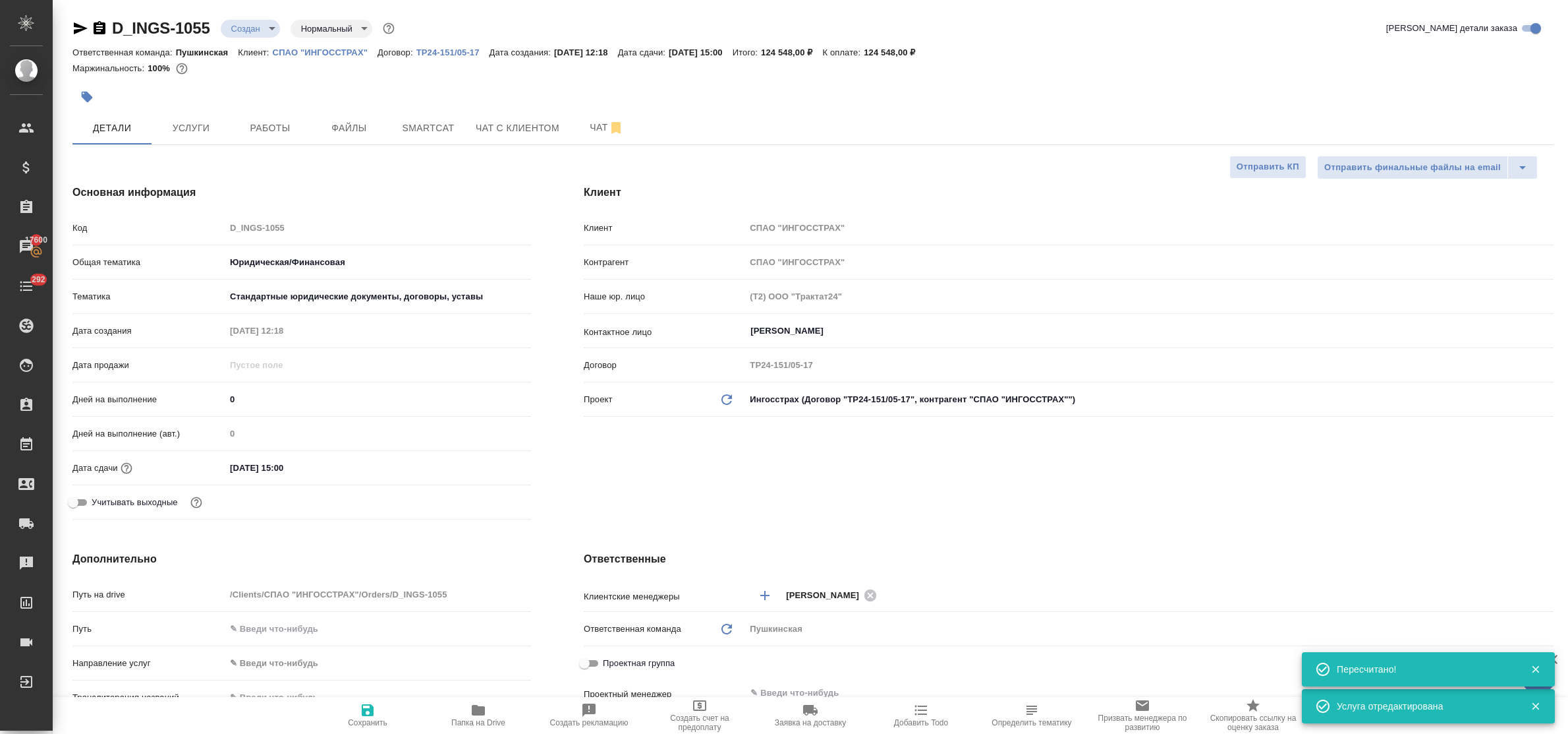
type textarea "x"
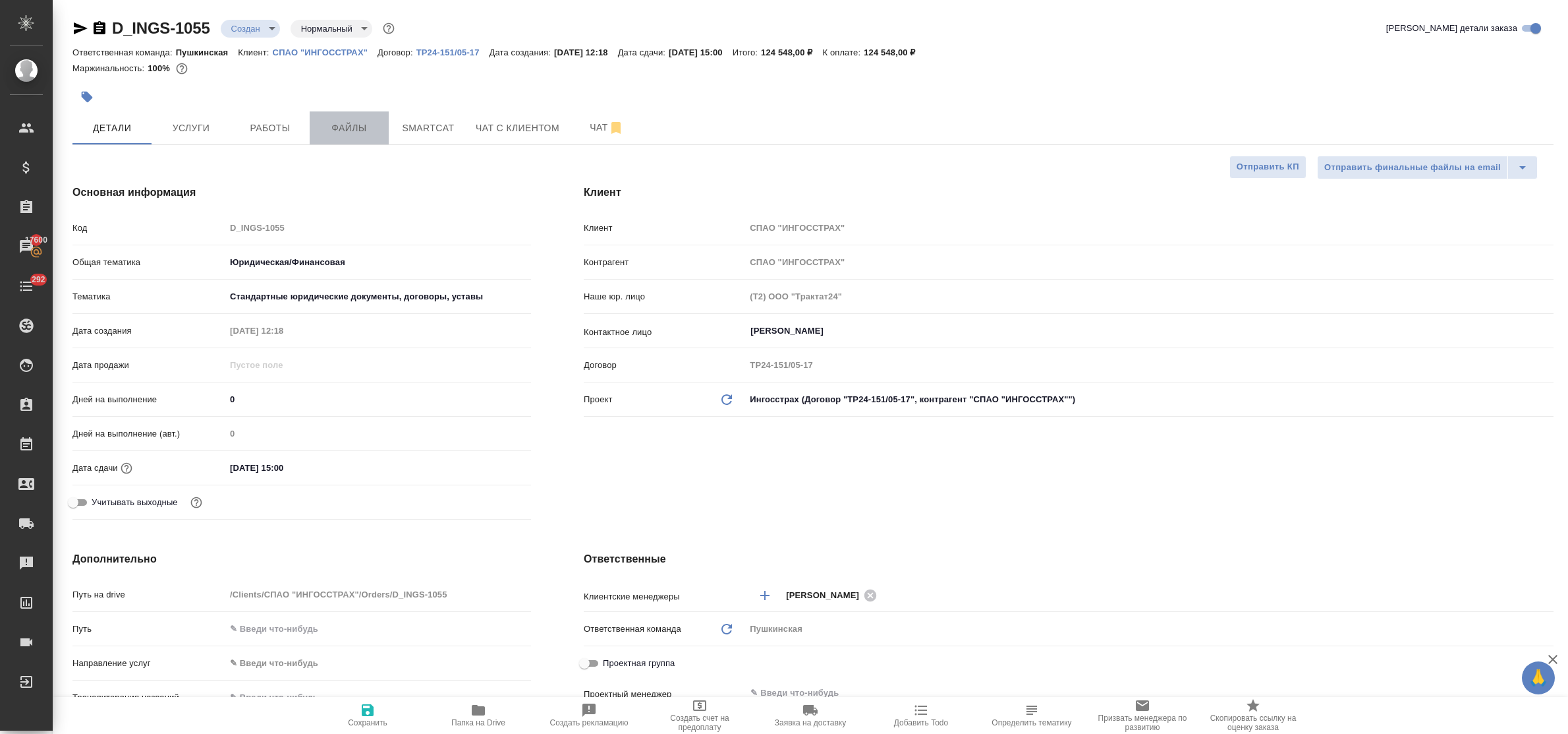
click at [351, 132] on span "Файлы" at bounding box center [350, 129] width 63 height 17
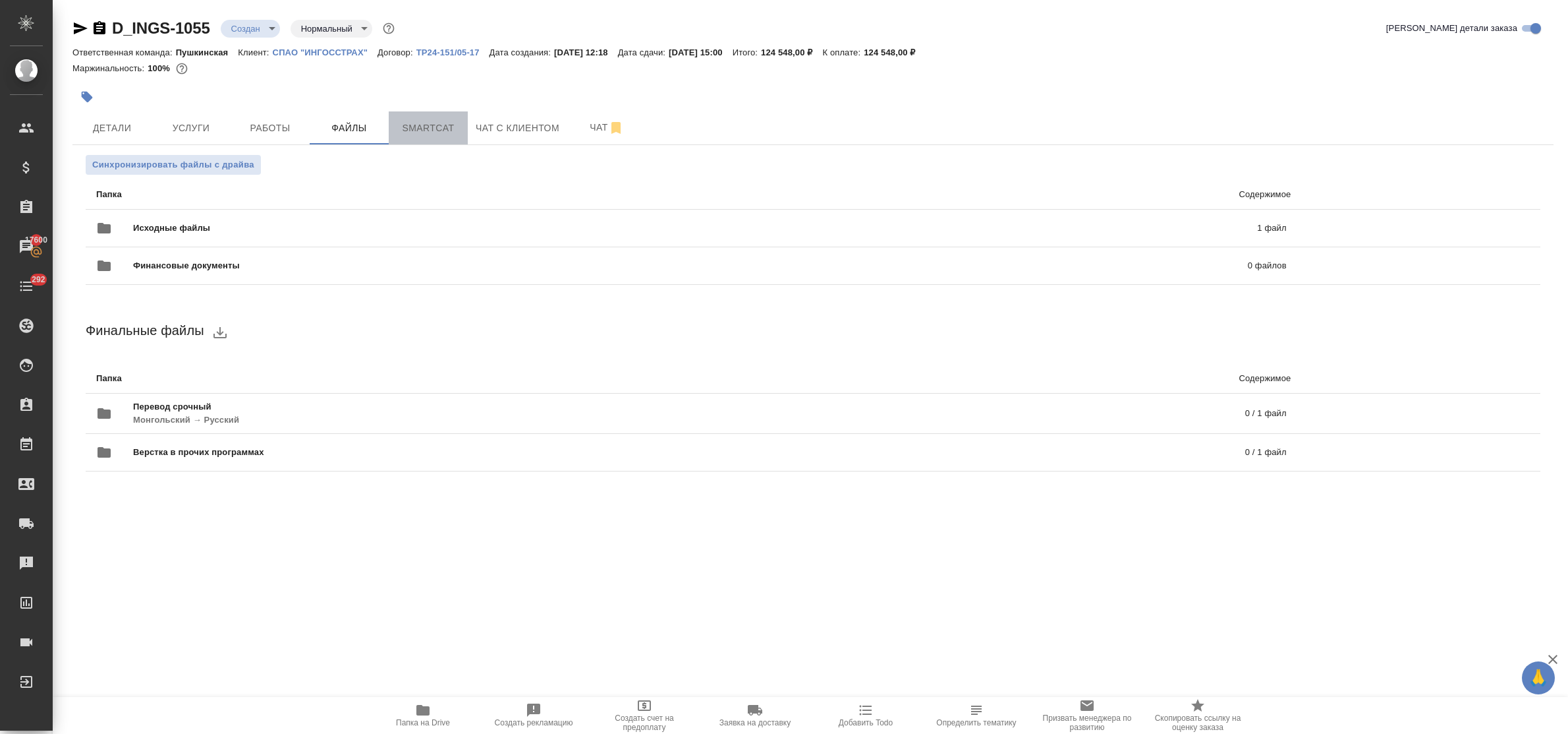
click at [438, 117] on button "Smartcat" at bounding box center [428, 127] width 79 height 33
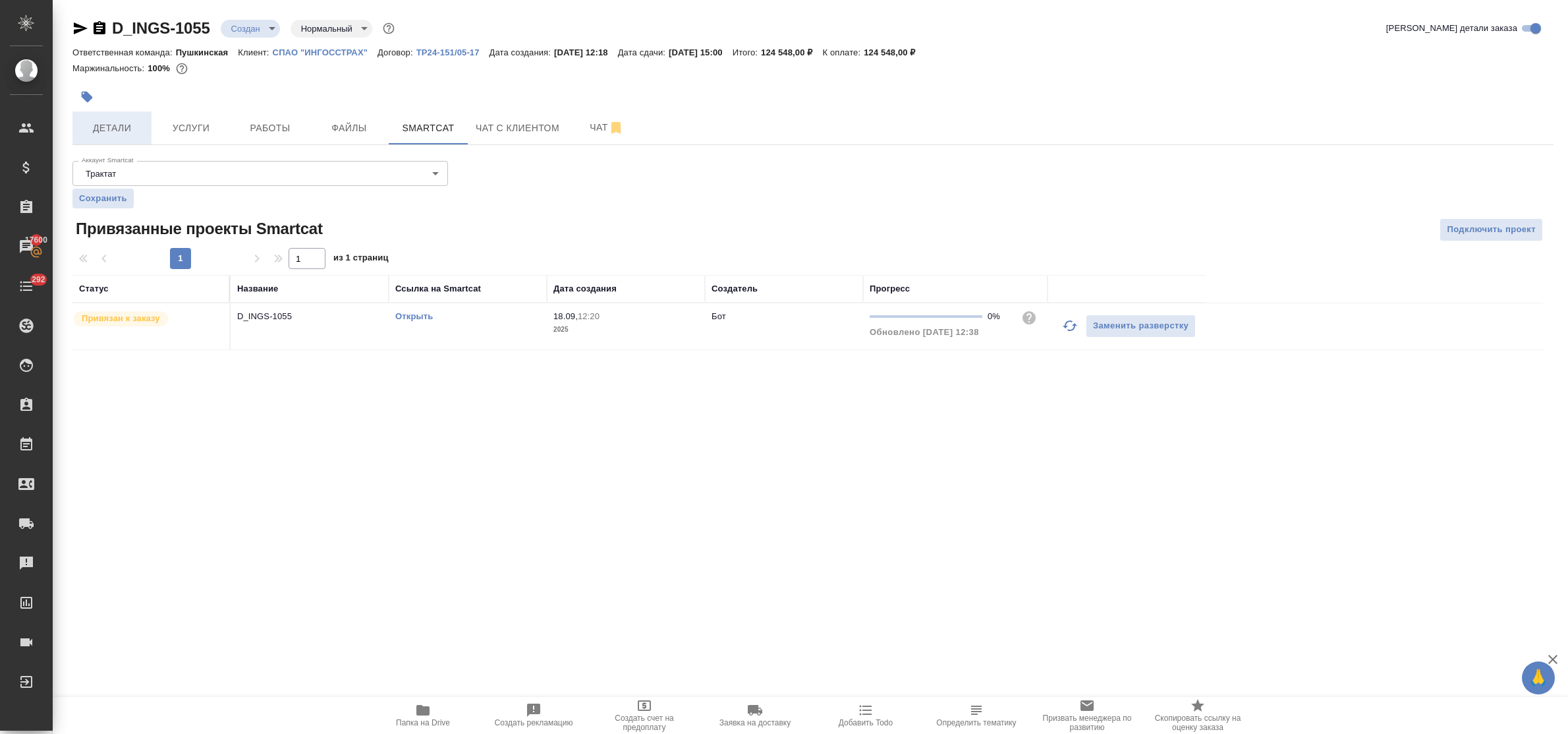
click at [107, 127] on span "Детали" at bounding box center [112, 129] width 63 height 17
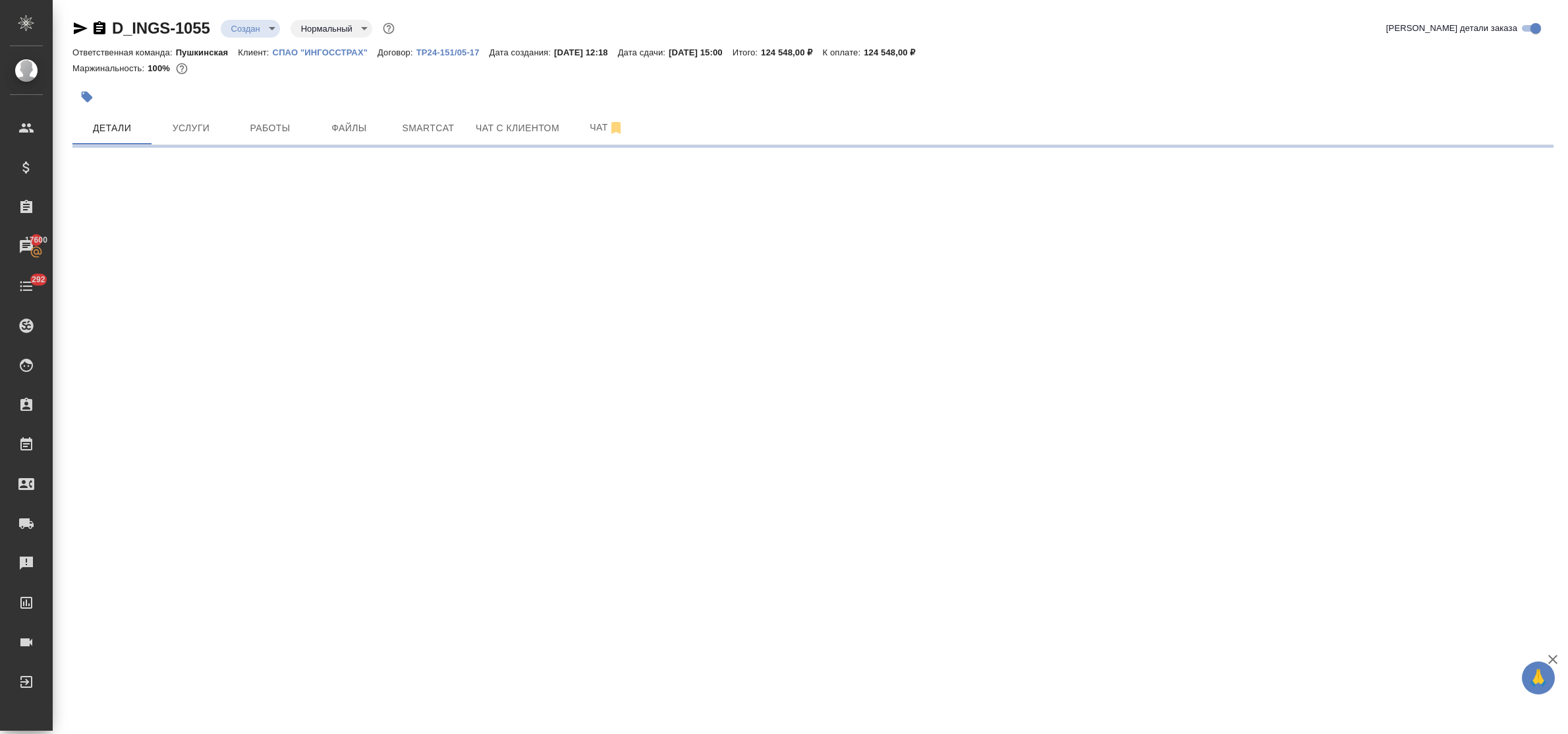
select select "RU"
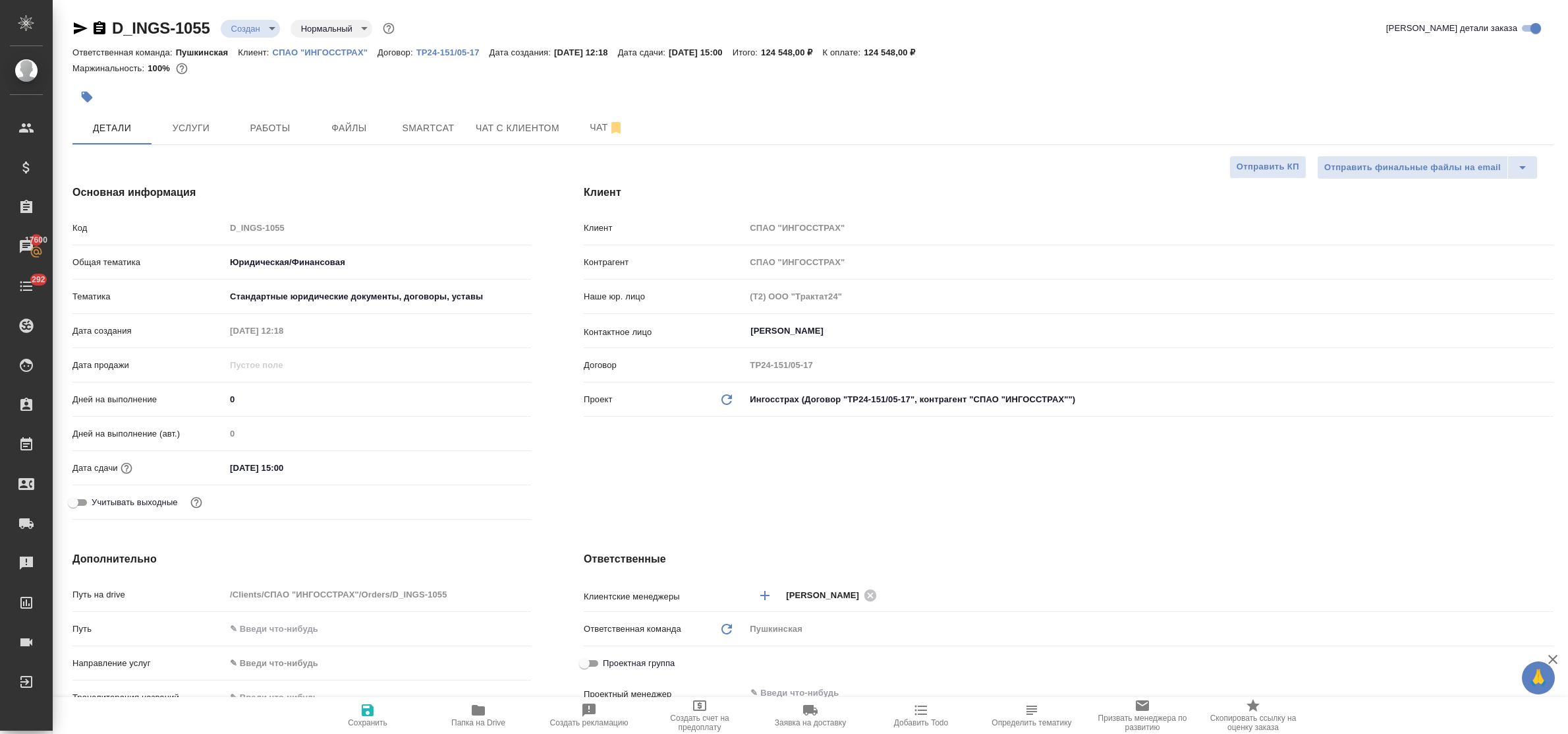
type textarea "x"
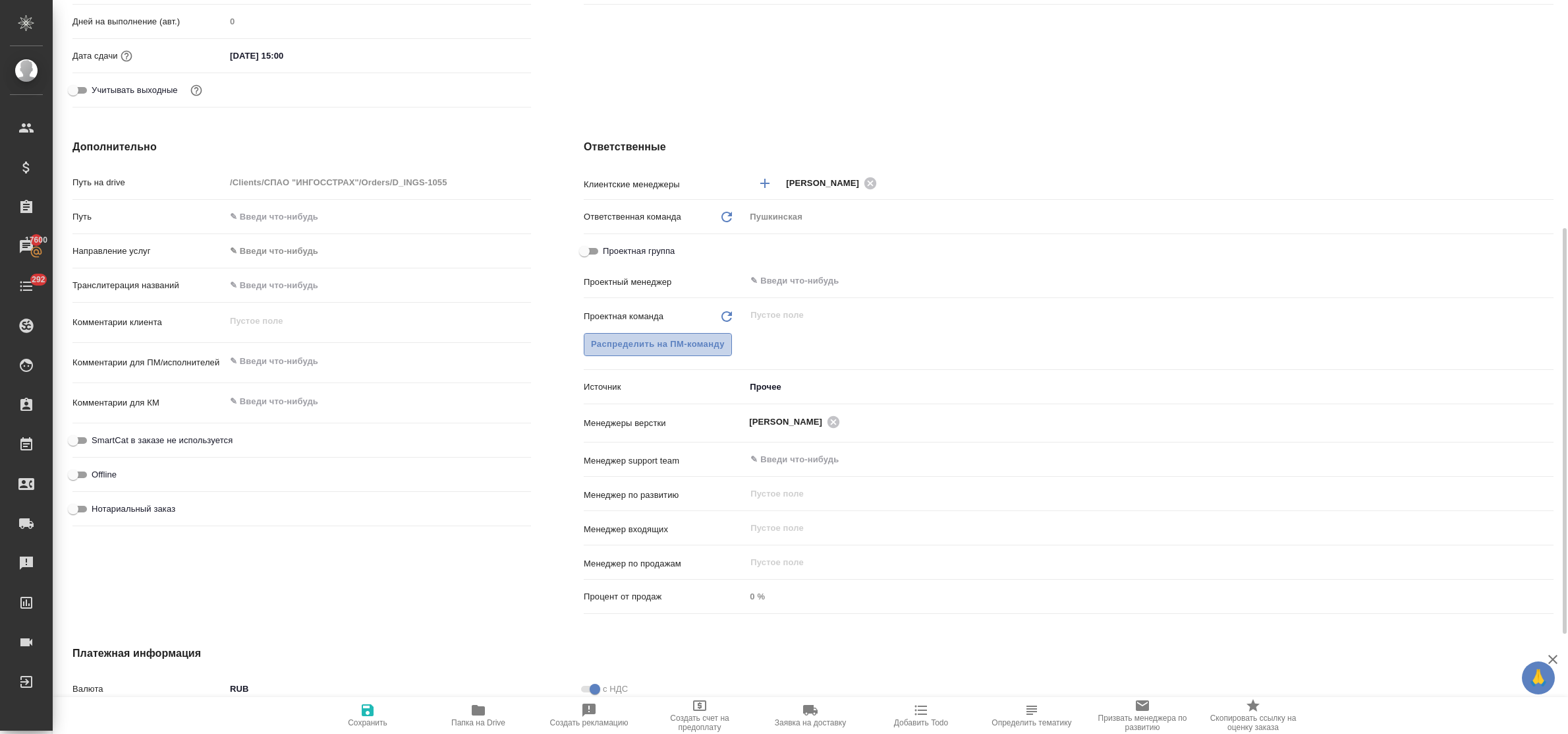
click at [619, 337] on span "Распределить на ПМ-команду" at bounding box center [657, 344] width 133 height 15
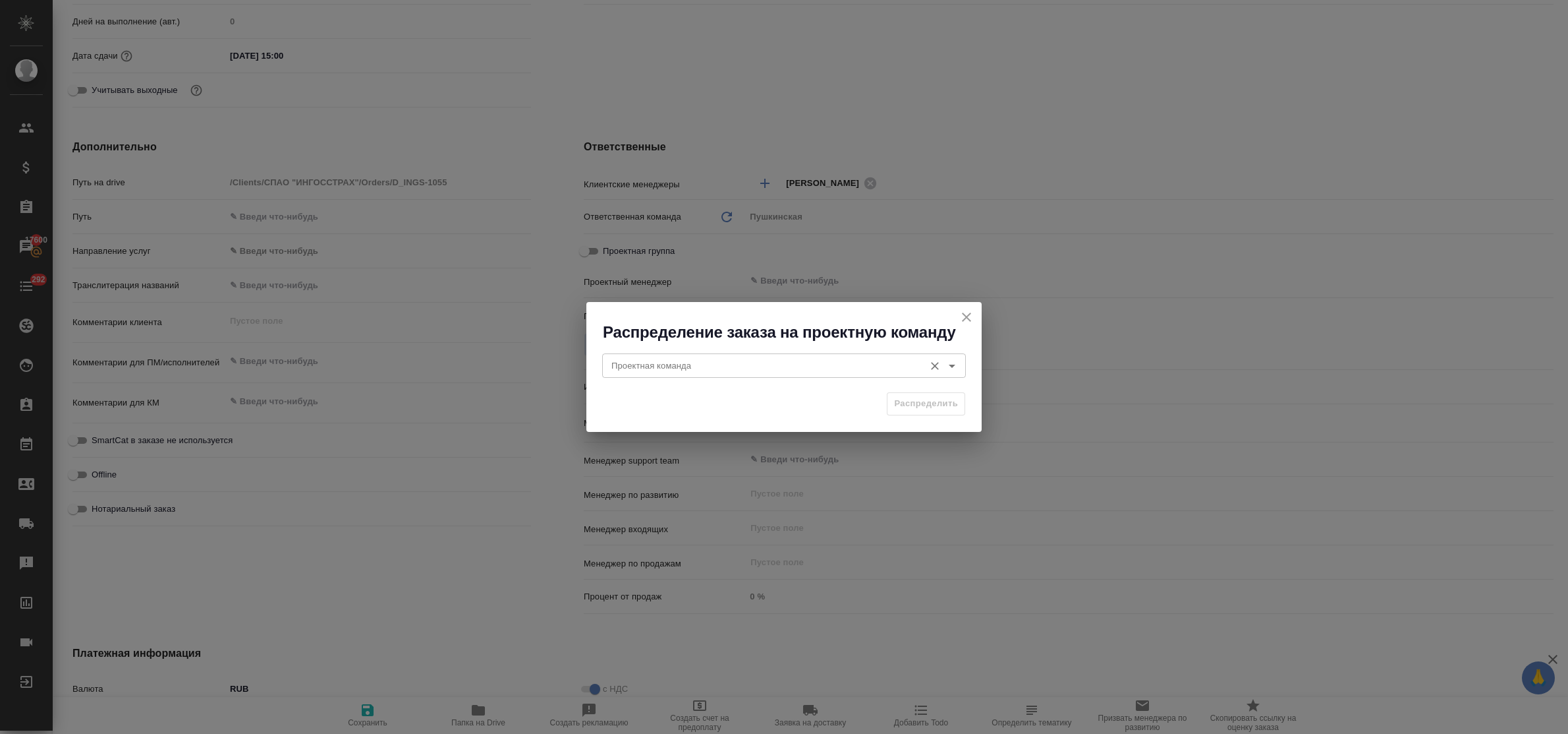
click at [635, 376] on div "Проектная команда" at bounding box center [784, 365] width 364 height 23
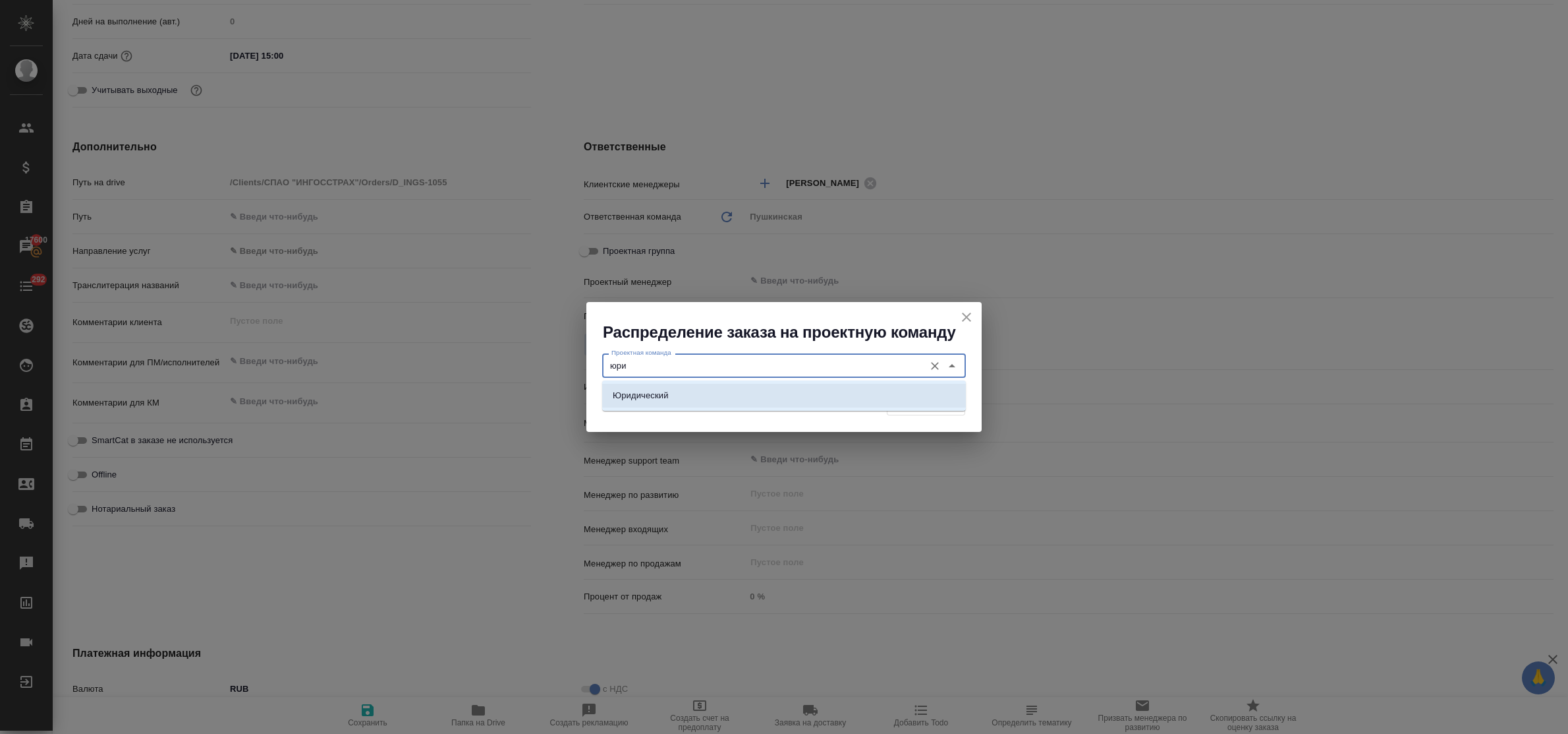
click at [644, 390] on p "Юридический" at bounding box center [640, 395] width 56 height 13
type input "Юридический"
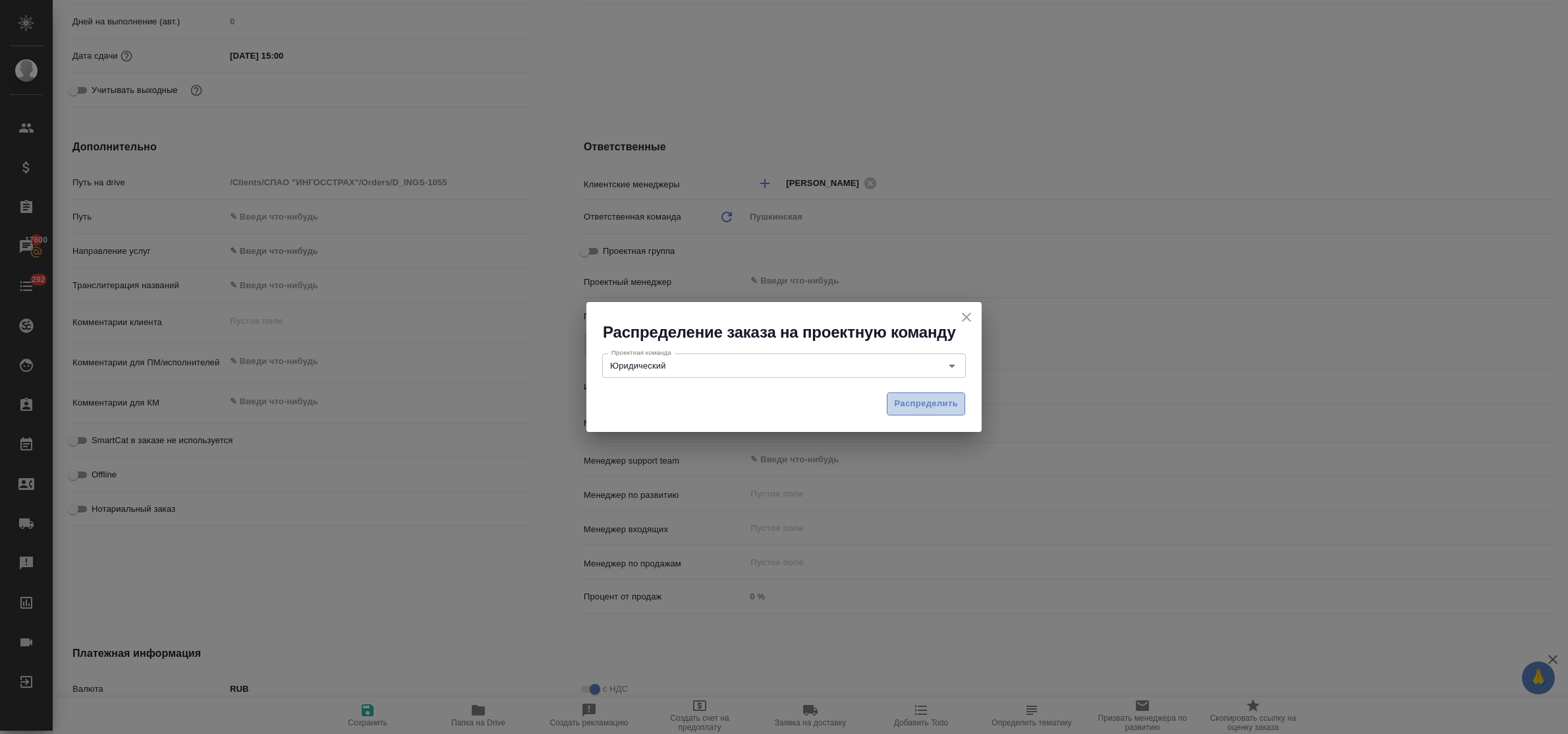
click at [888, 404] on button "Распределить" at bounding box center [926, 404] width 78 height 23
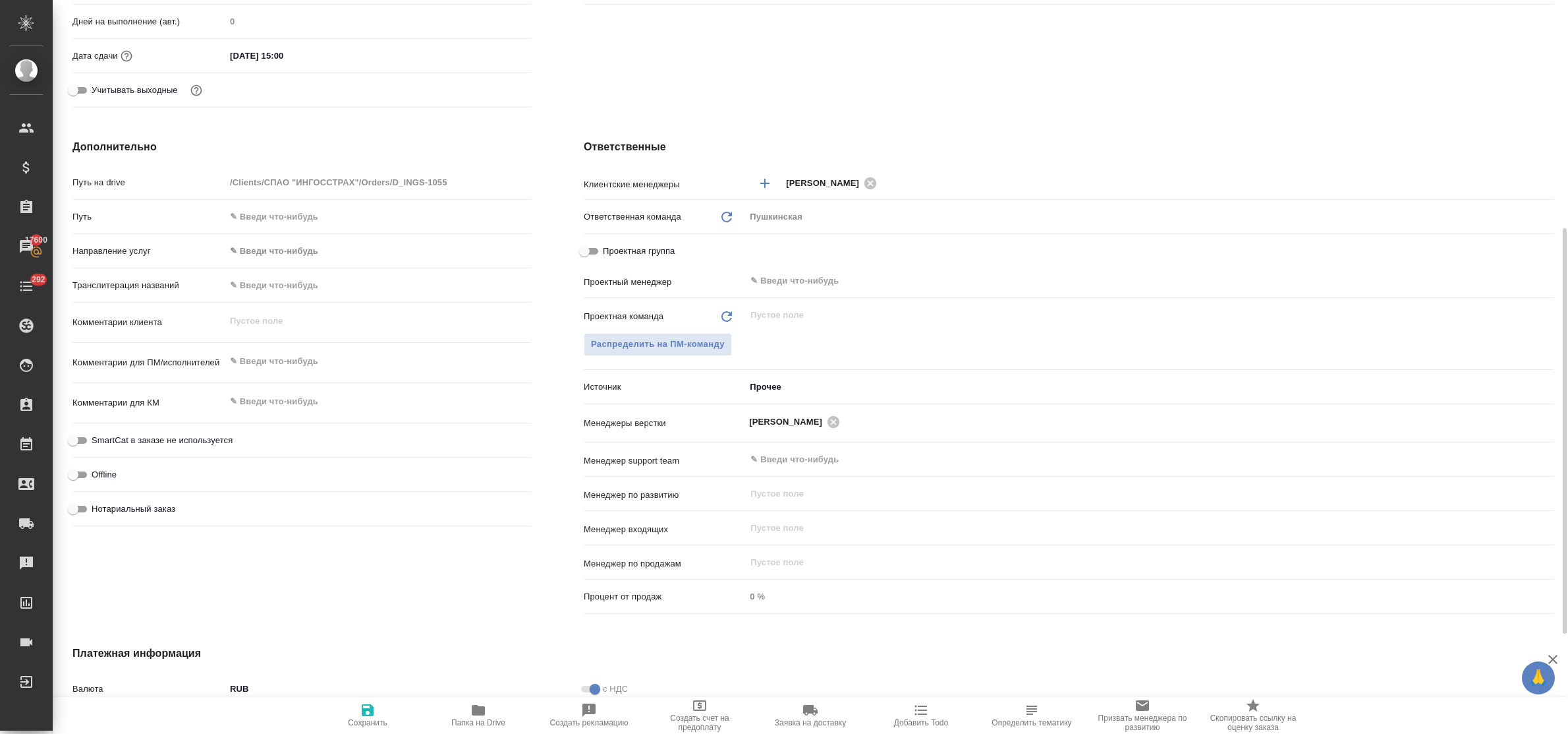
type textarea "x"
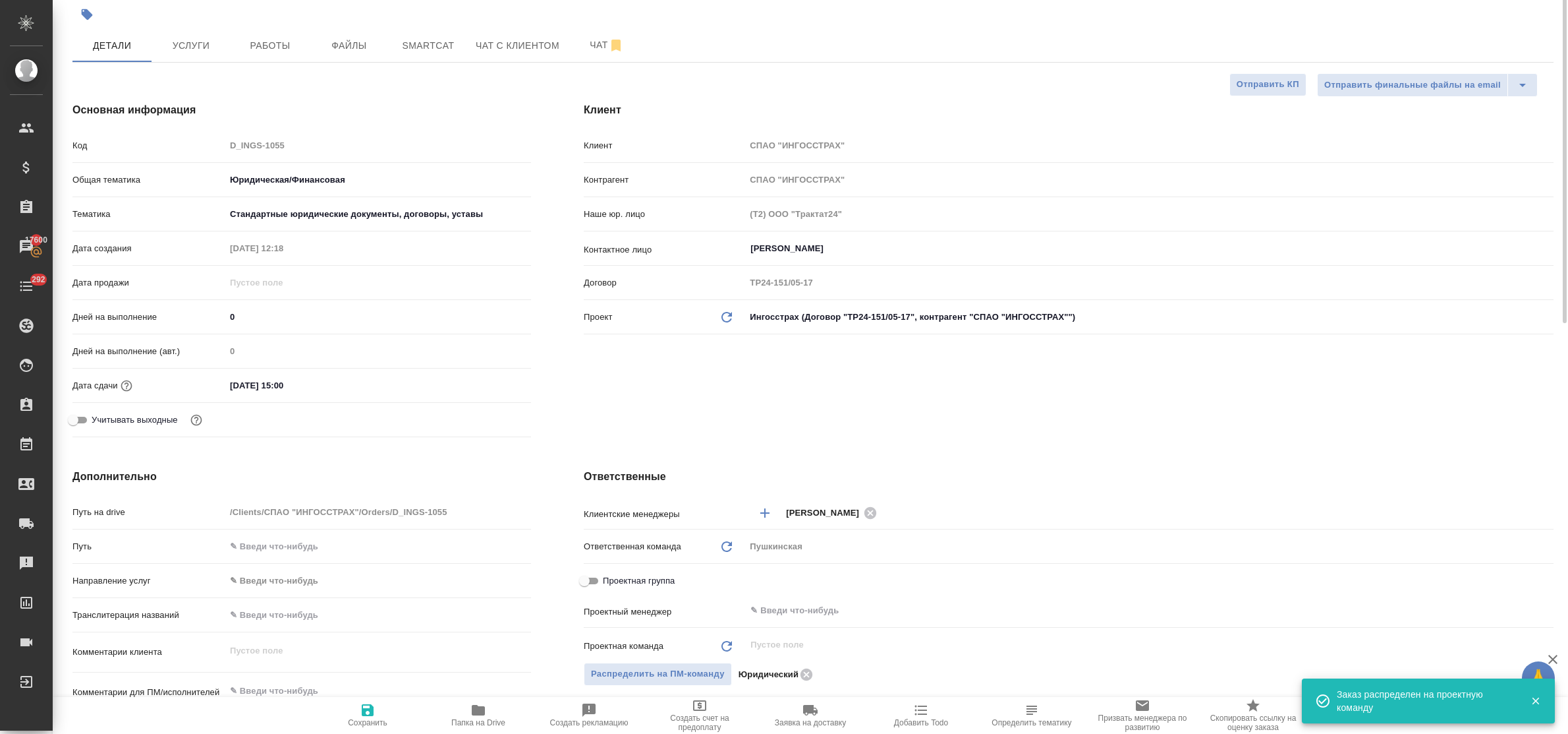
scroll to position [0, 0]
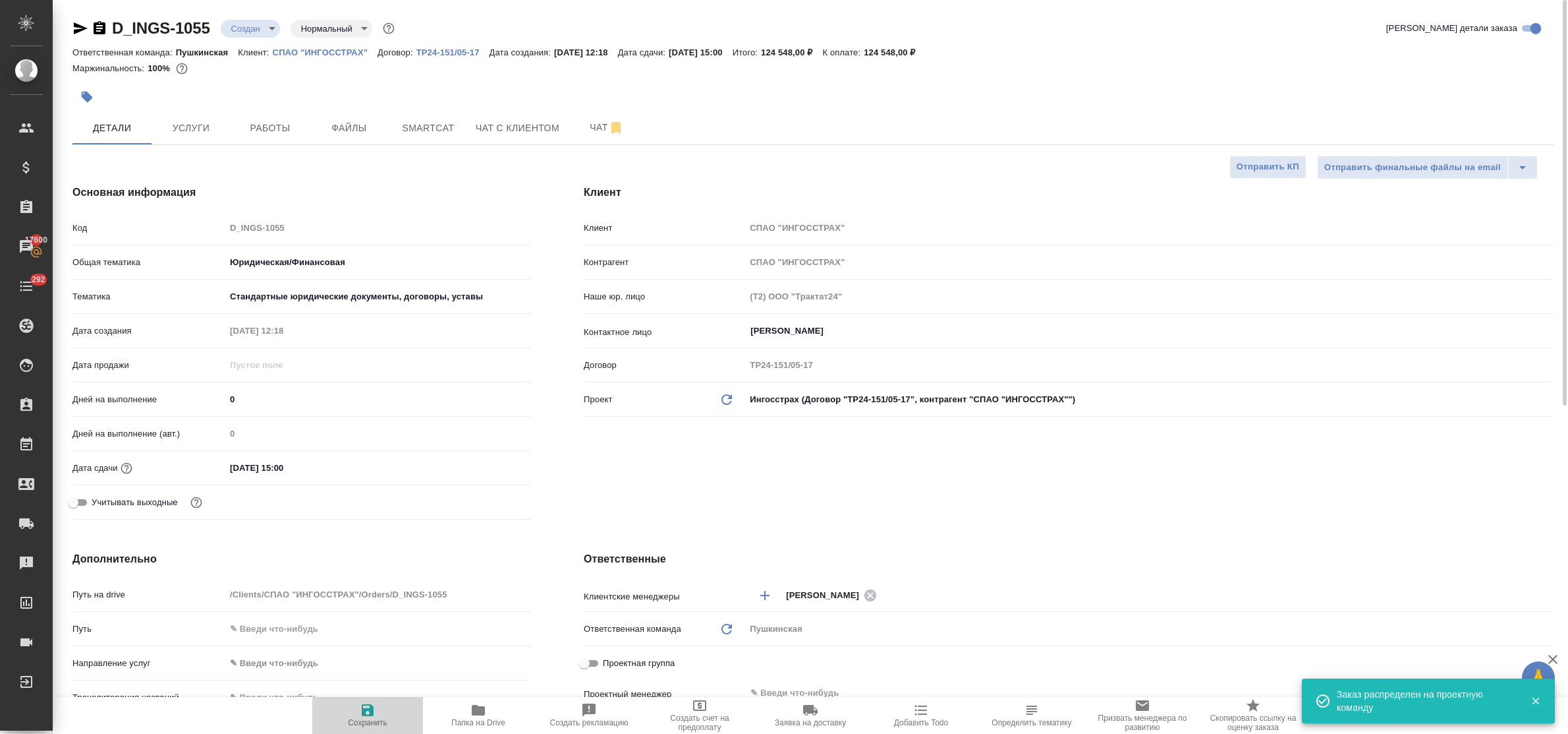
click at [372, 706] on icon "button" at bounding box center [367, 710] width 12 height 12
type textarea "x"
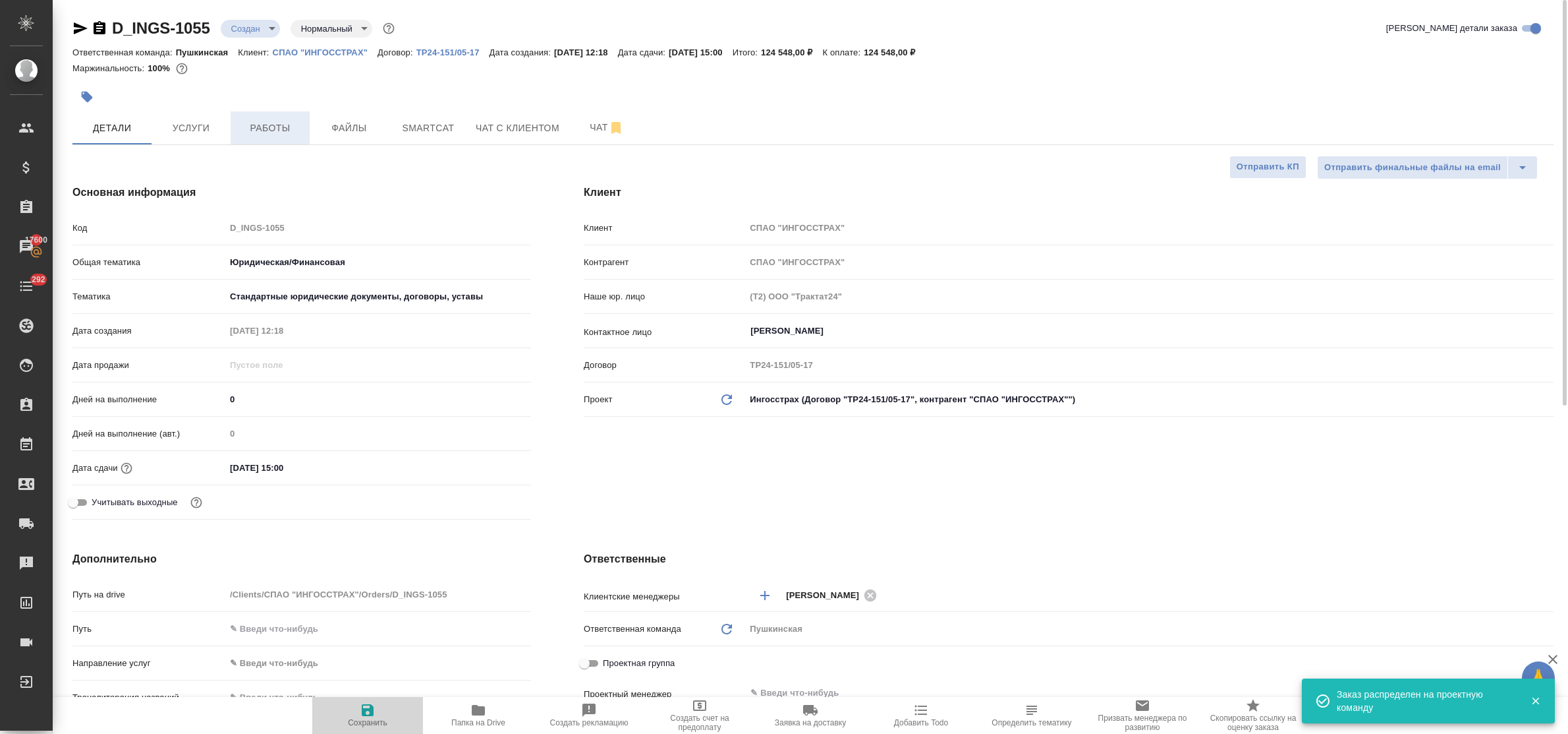
type textarea "x"
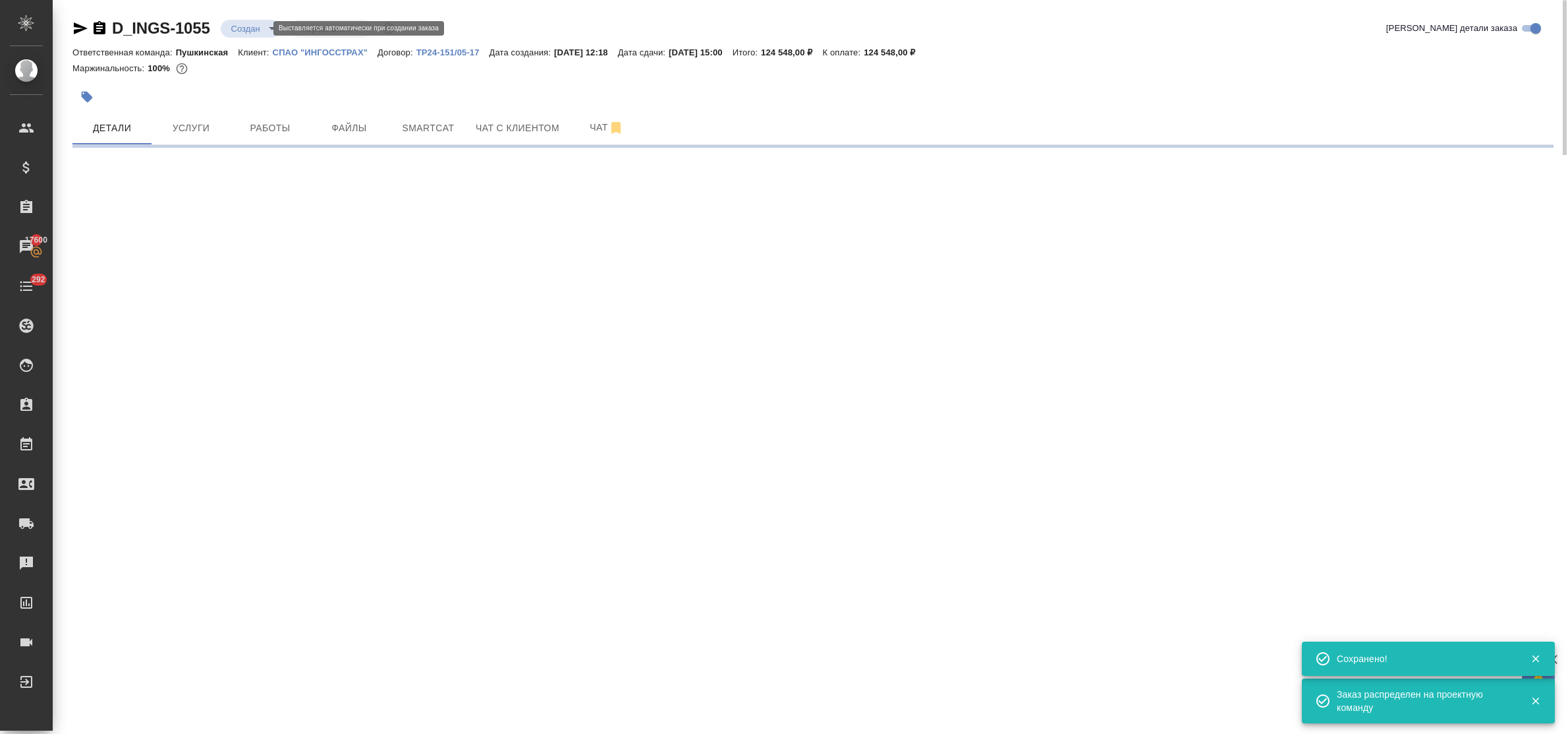
click at [244, 31] on body "🙏 .cls-1 fill:#fff; AWATERA Bulakhova Elena Клиенты Спецификации Заказы 17600 Ч…" at bounding box center [784, 367] width 1568 height 734
select select "RU"
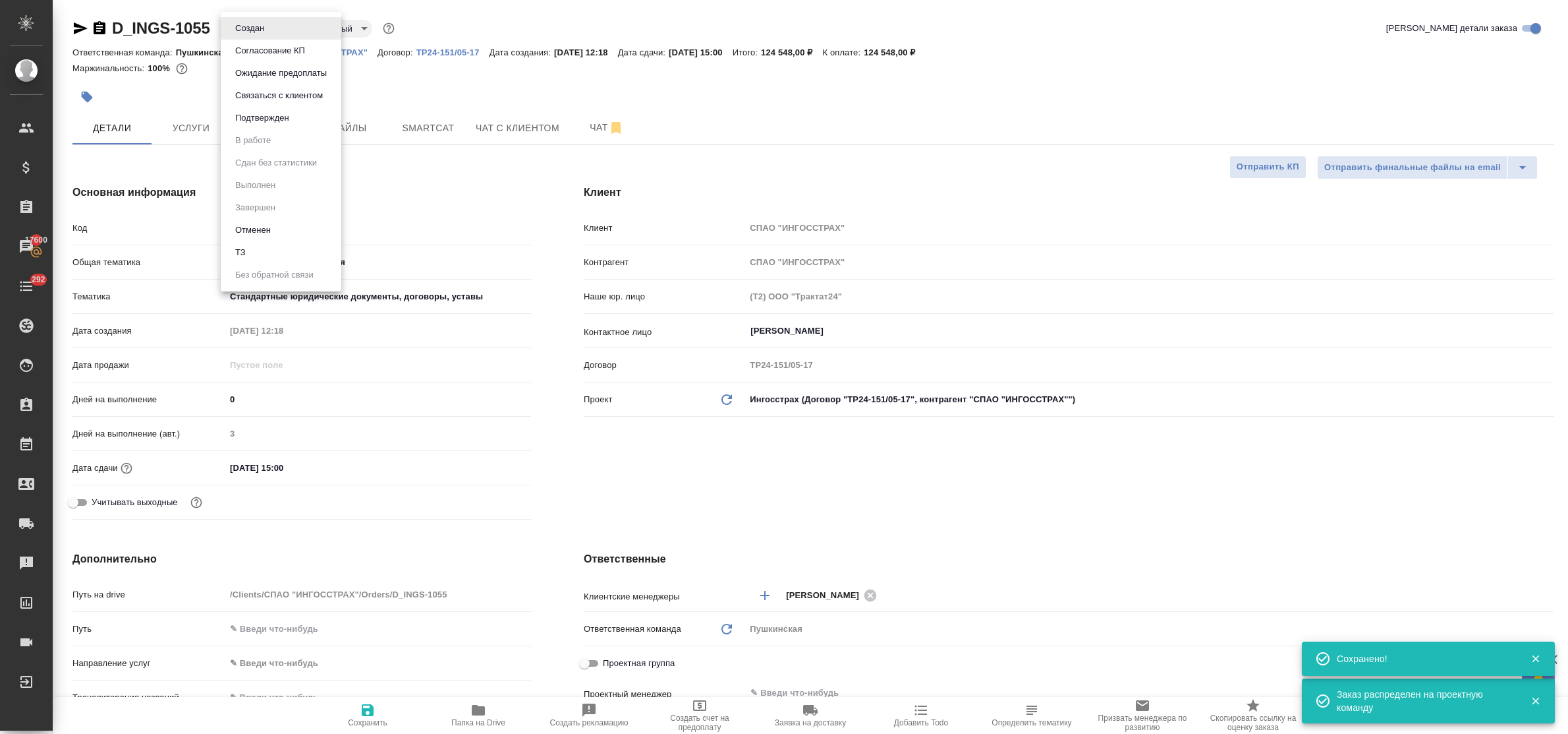
type textarea "x"
click at [262, 120] on button "Подтвержден" at bounding box center [262, 118] width 62 height 15
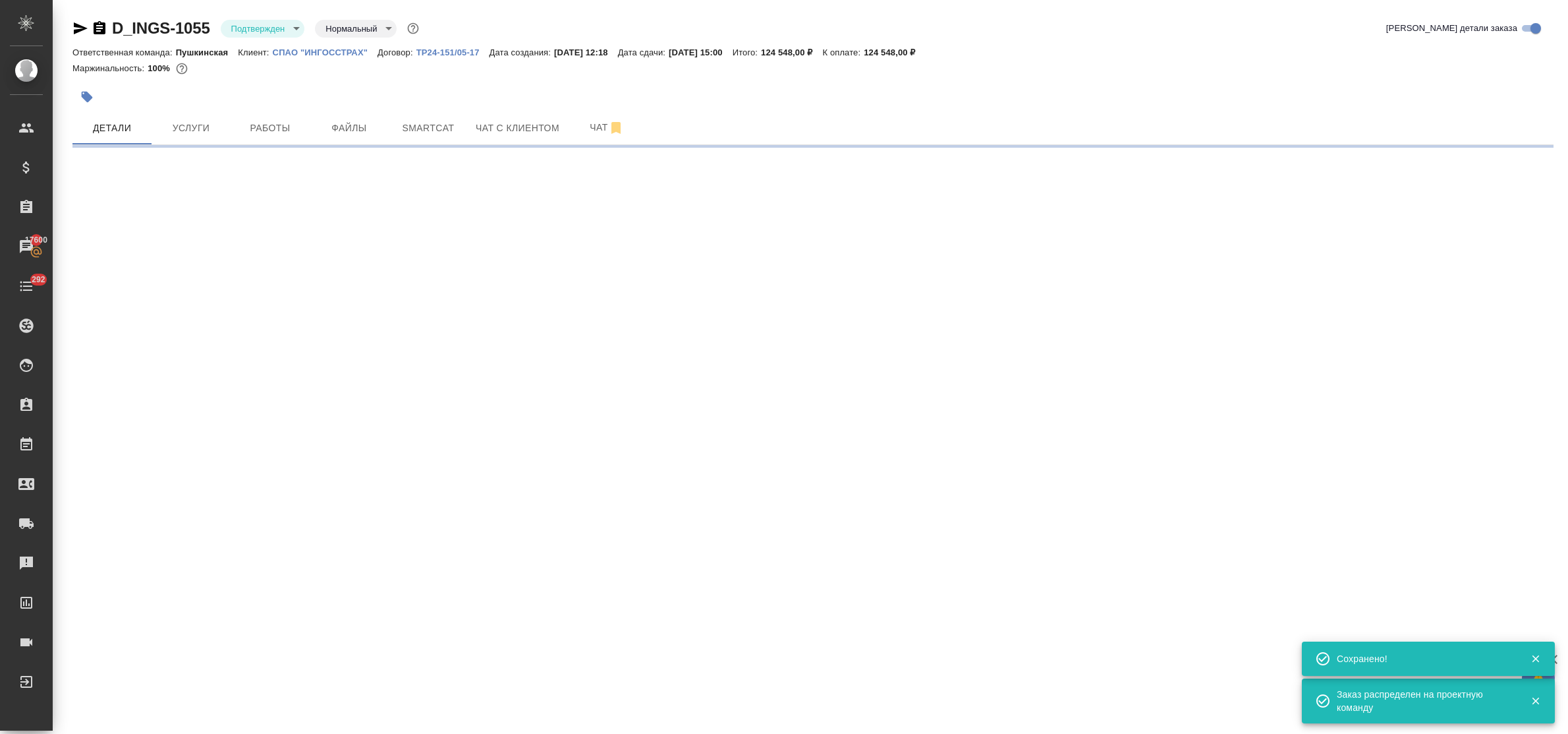
select select "RU"
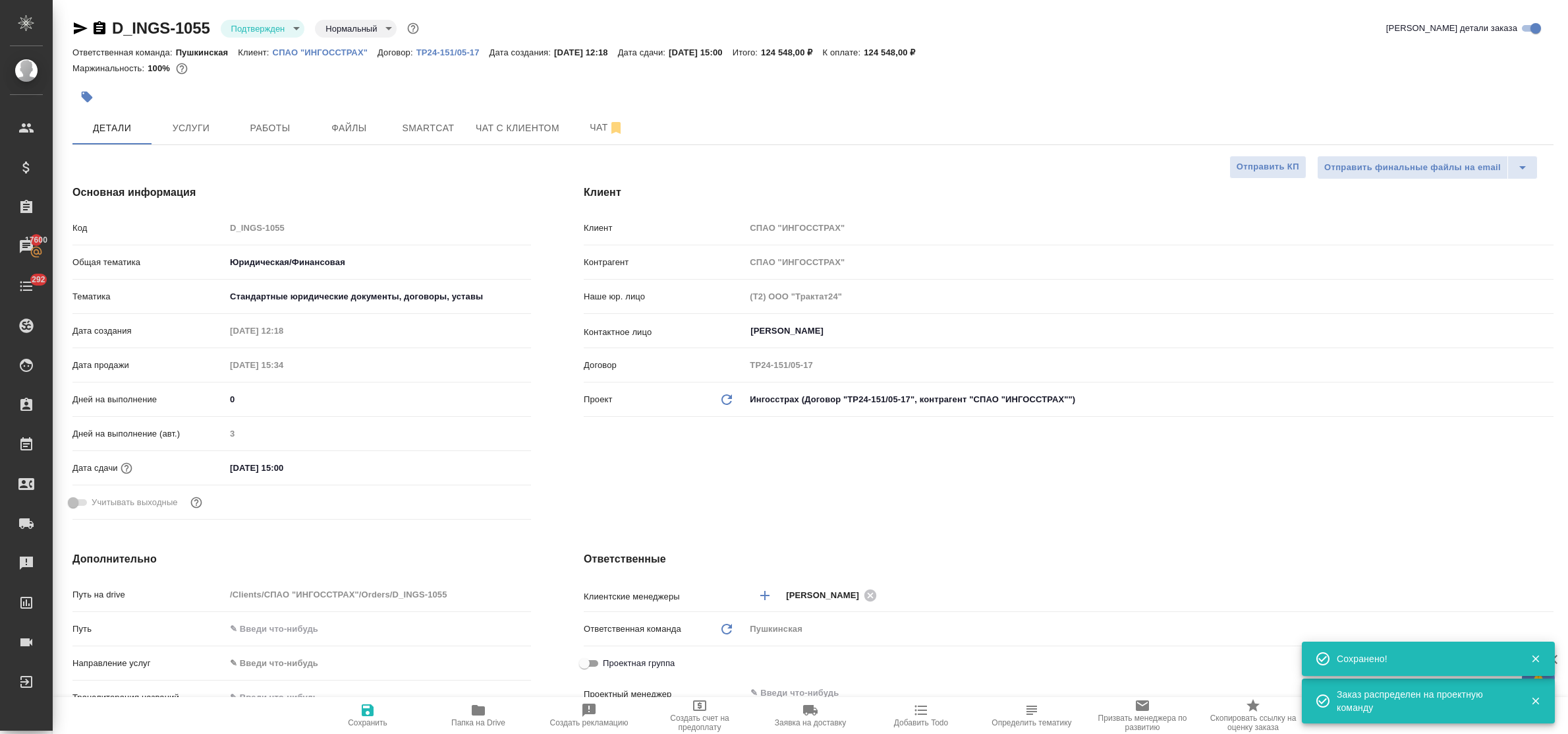
type textarea "x"
click at [184, 133] on span "Услуги" at bounding box center [191, 129] width 63 height 17
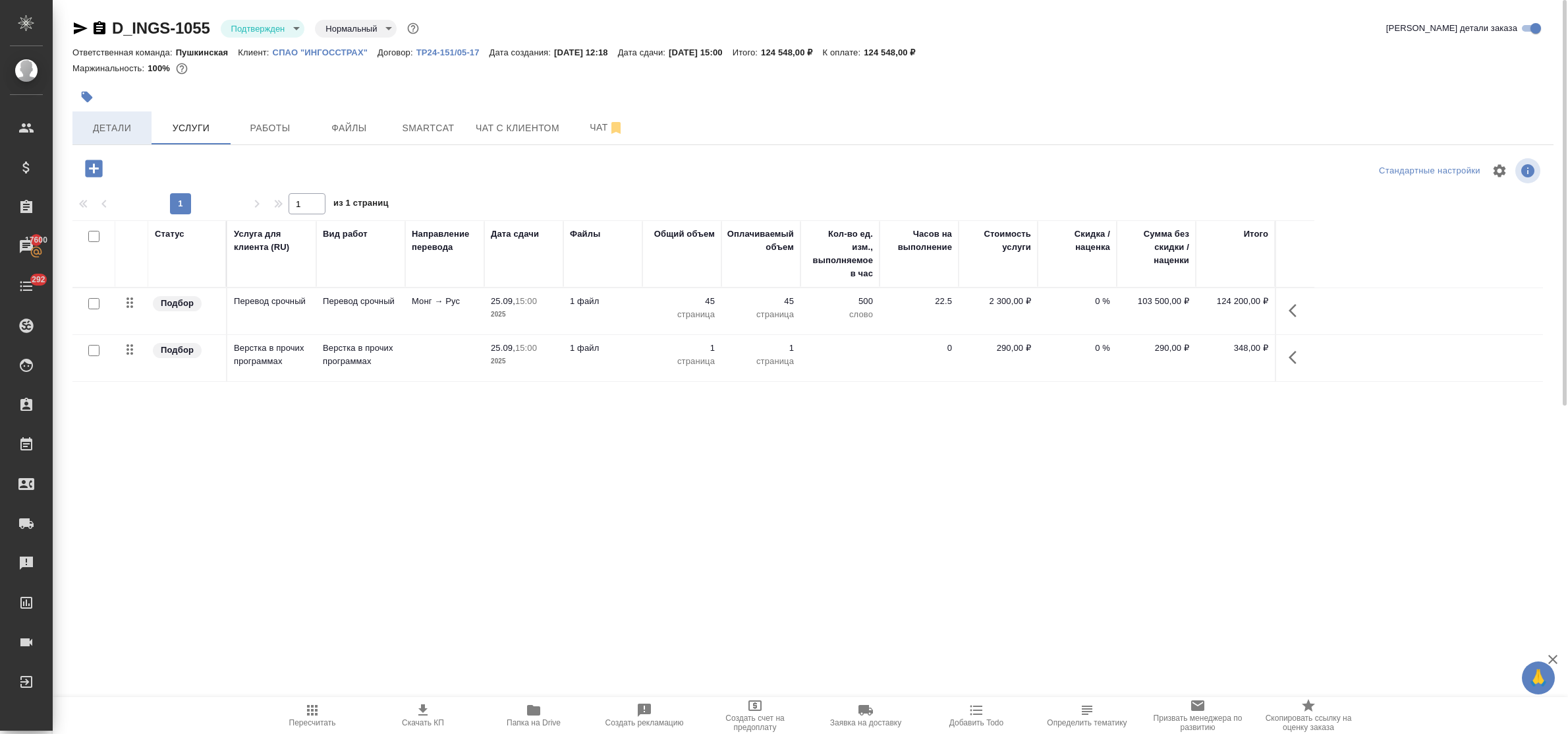
click at [103, 123] on span "Детали" at bounding box center [112, 129] width 63 height 17
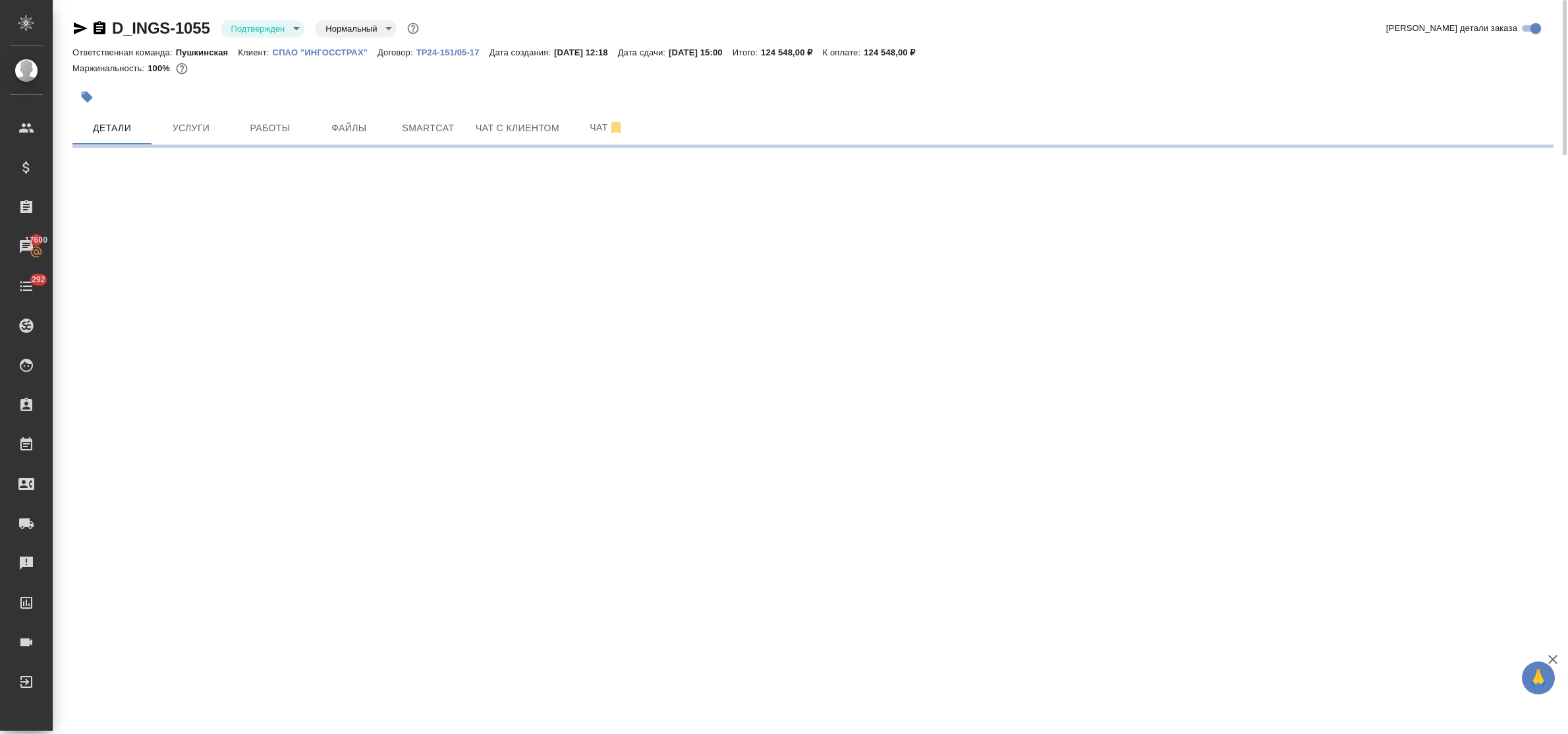
select select "RU"
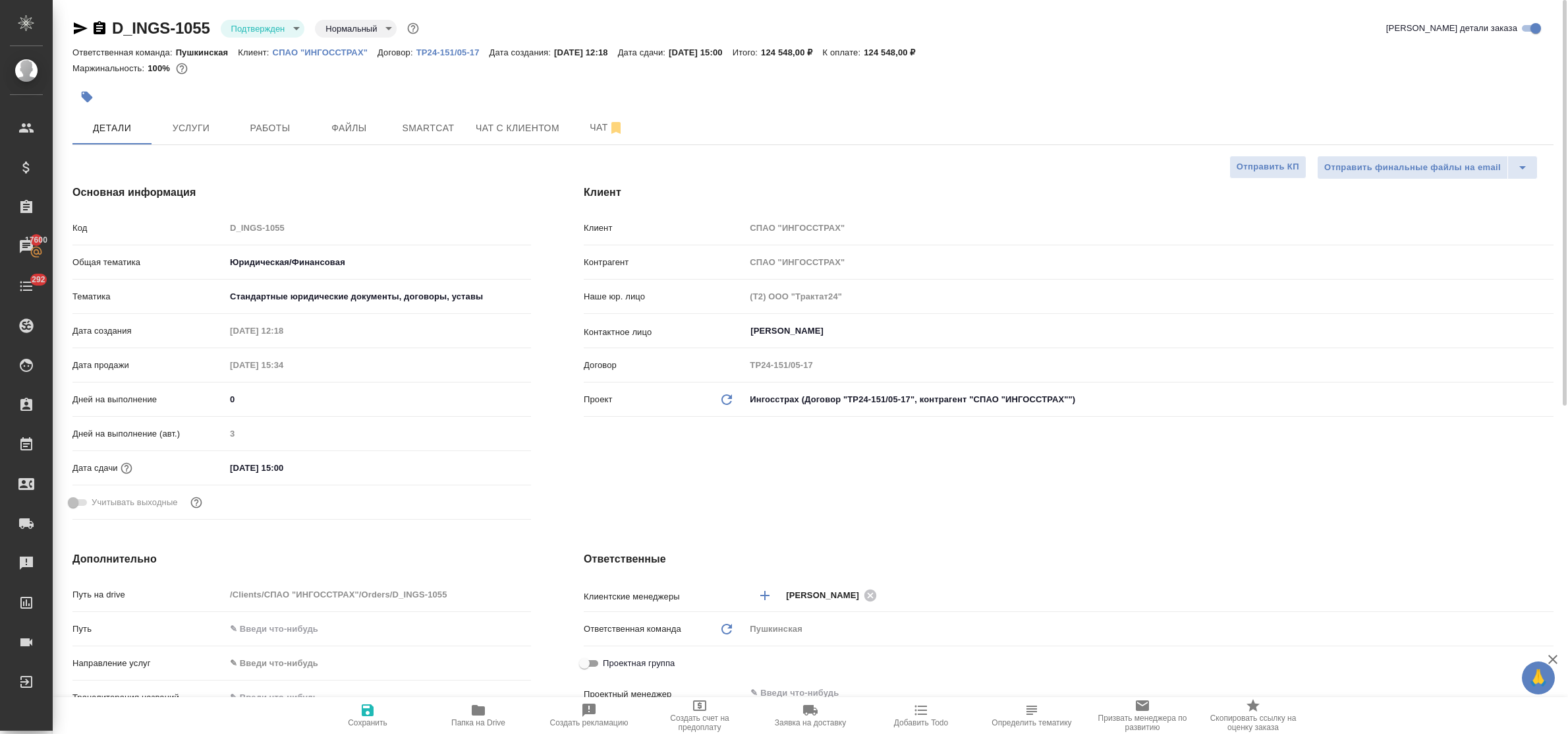
type textarea "x"
click at [969, 498] on div "Клиент Клиент СПАО "ИНГОССТРАХ" Контрагент СПАО "ИНГОССТРАХ" Наше юр. лицо (Т2)…" at bounding box center [1068, 354] width 1023 height 393
type textarea "x"
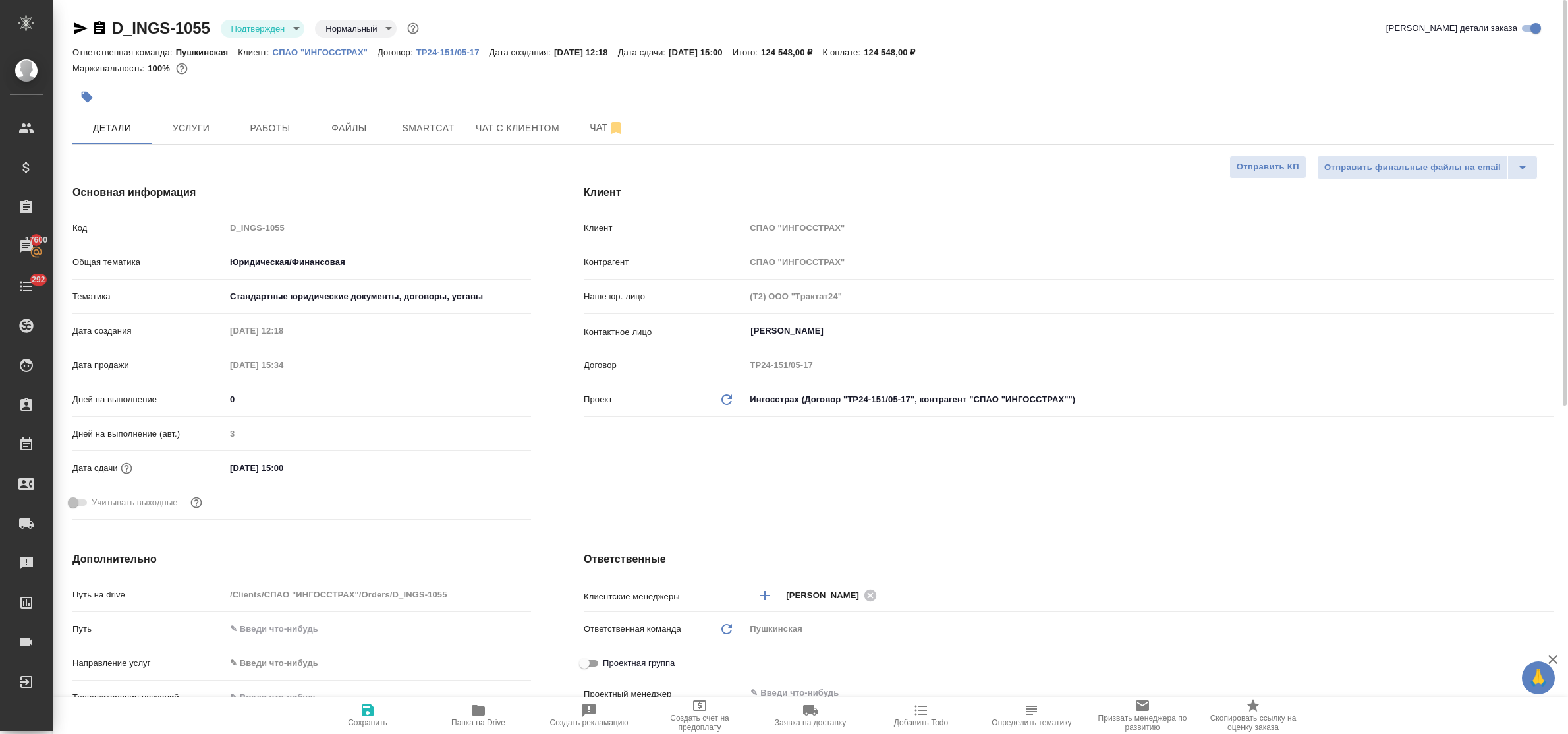
type textarea "x"
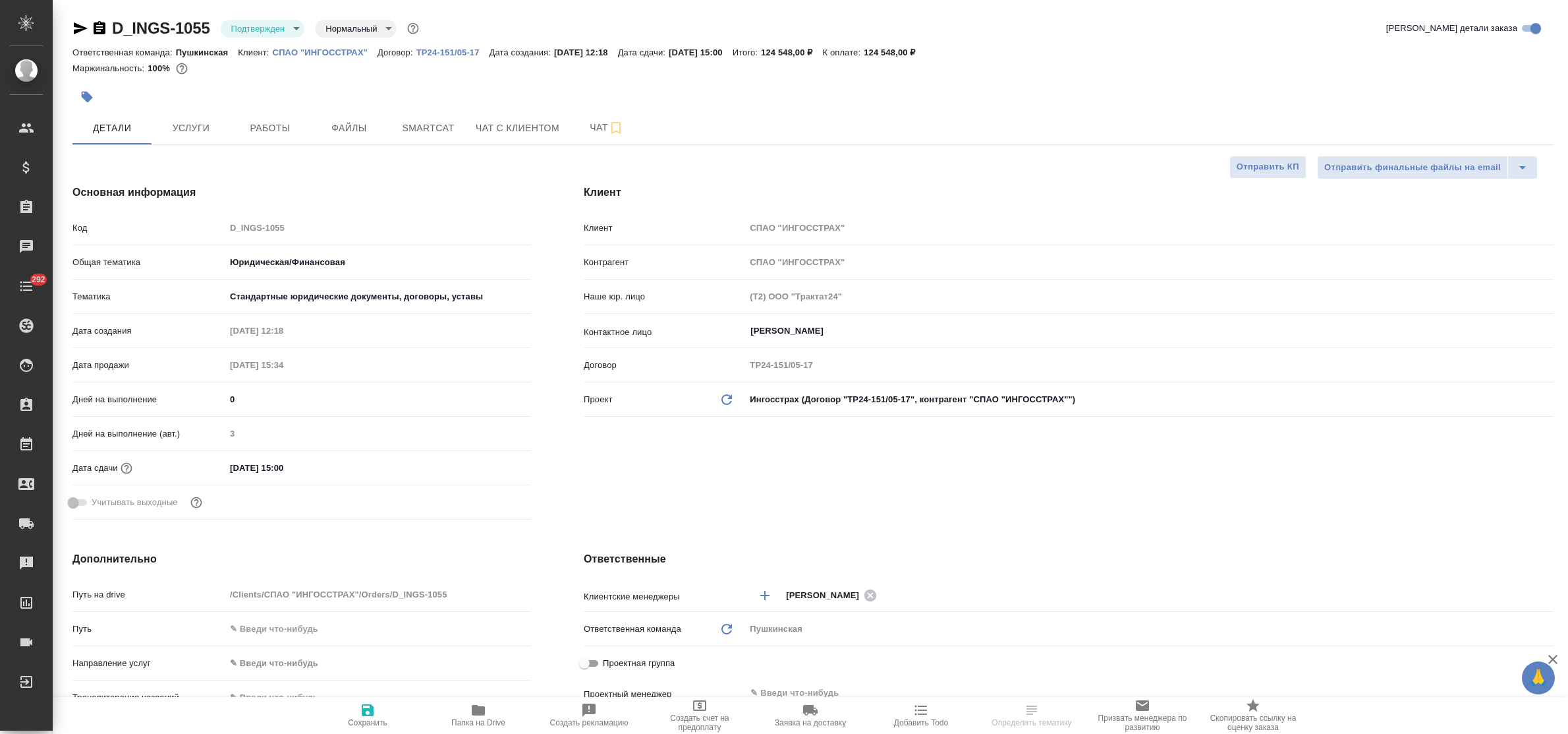
select select "RU"
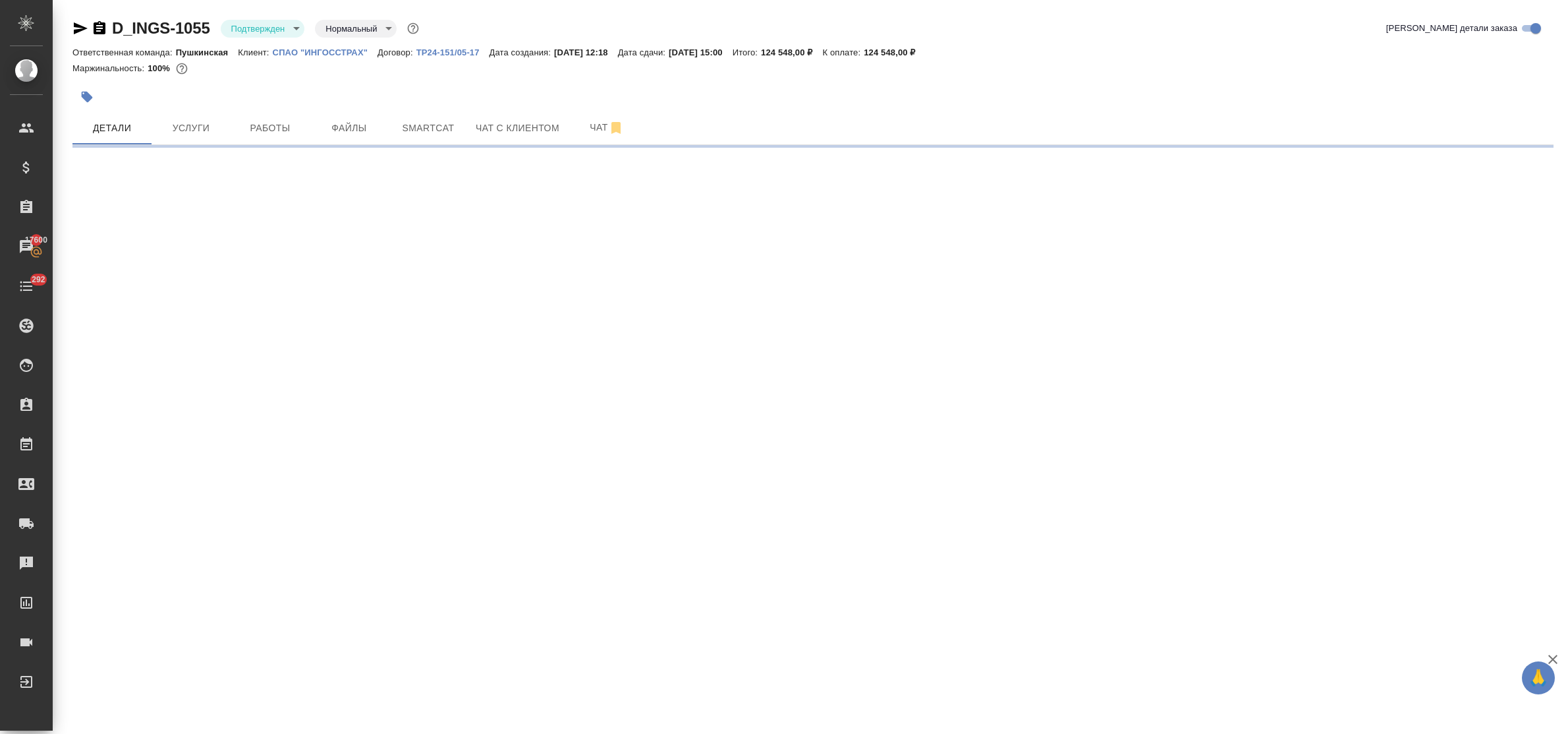
select select "RU"
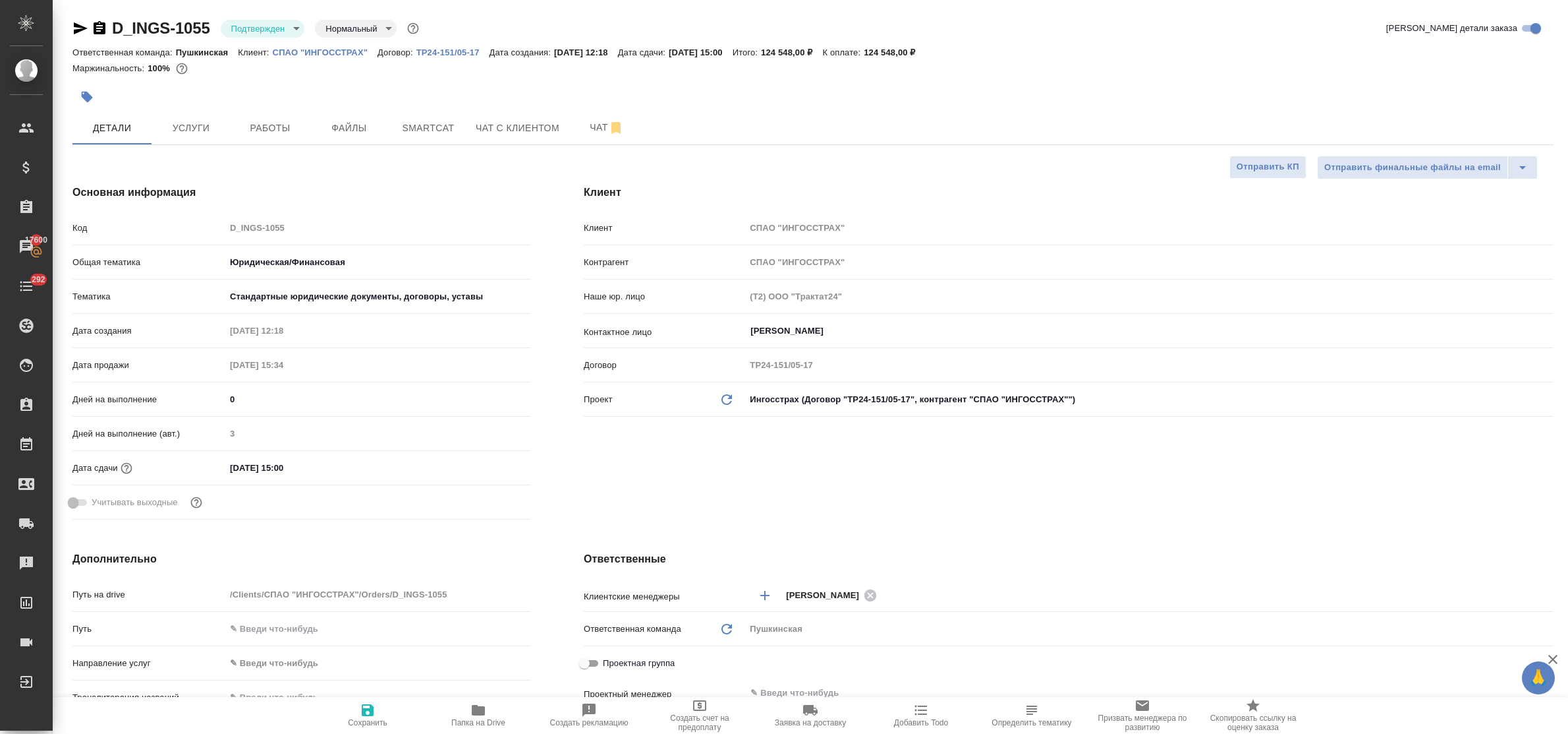
type textarea "x"
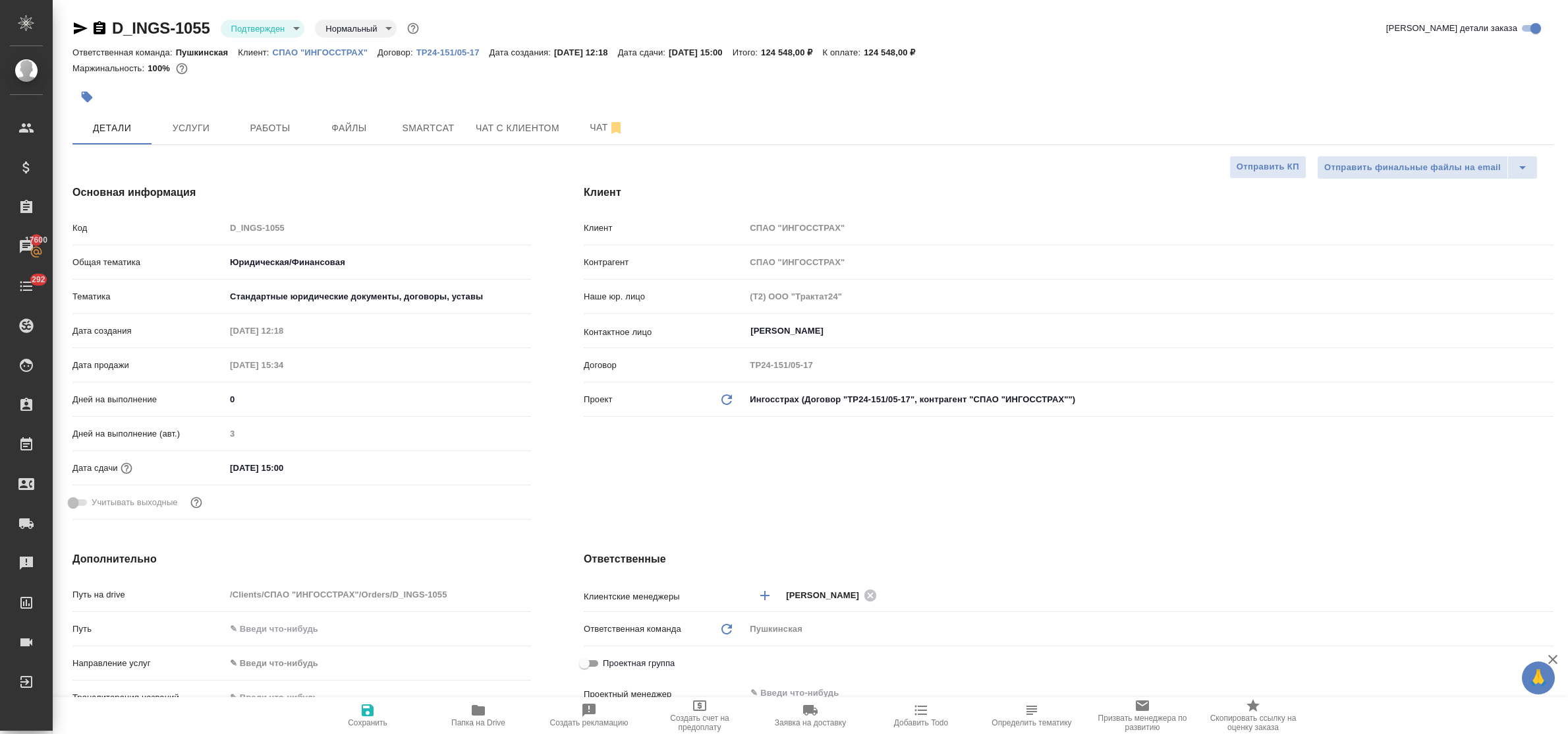
type textarea "x"
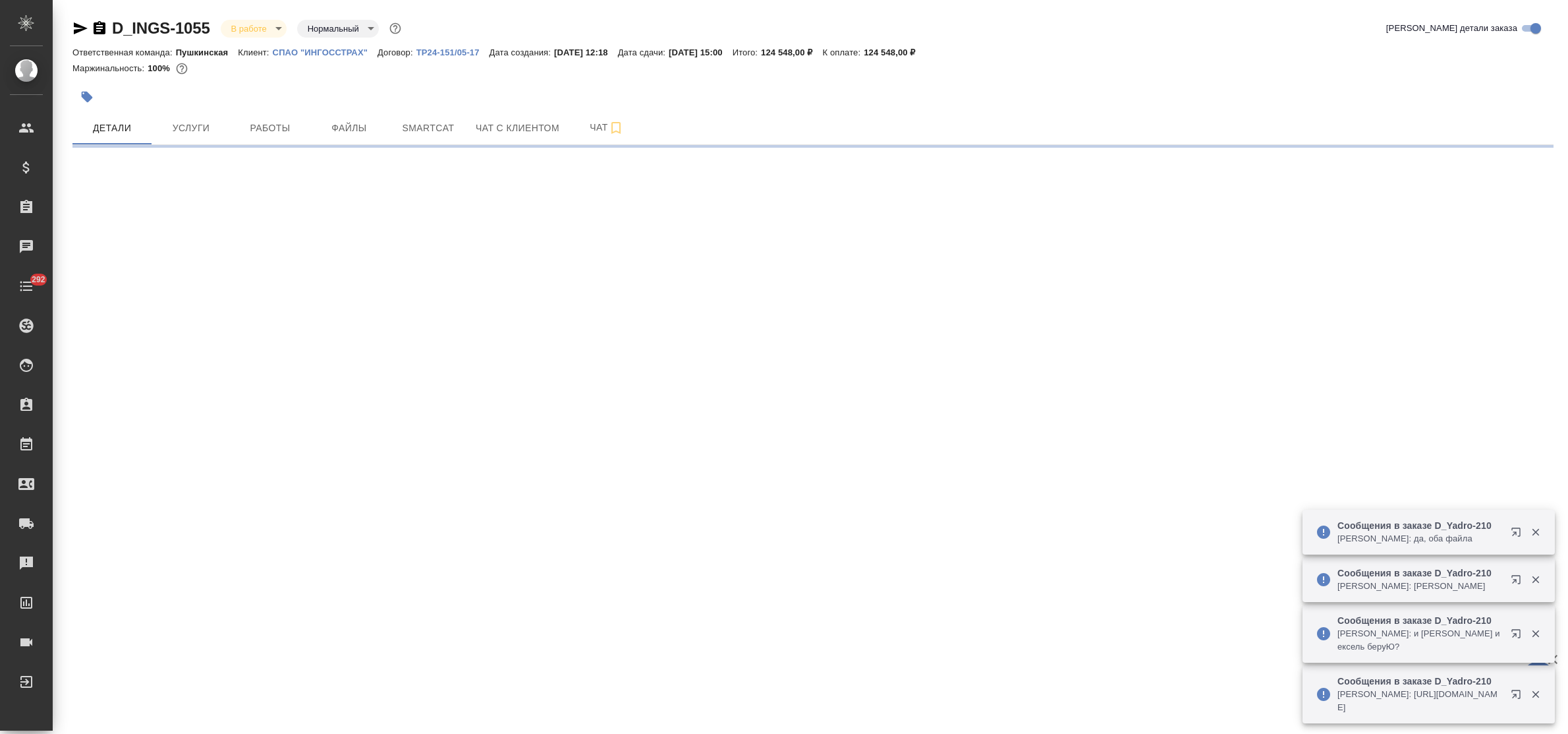
select select "RU"
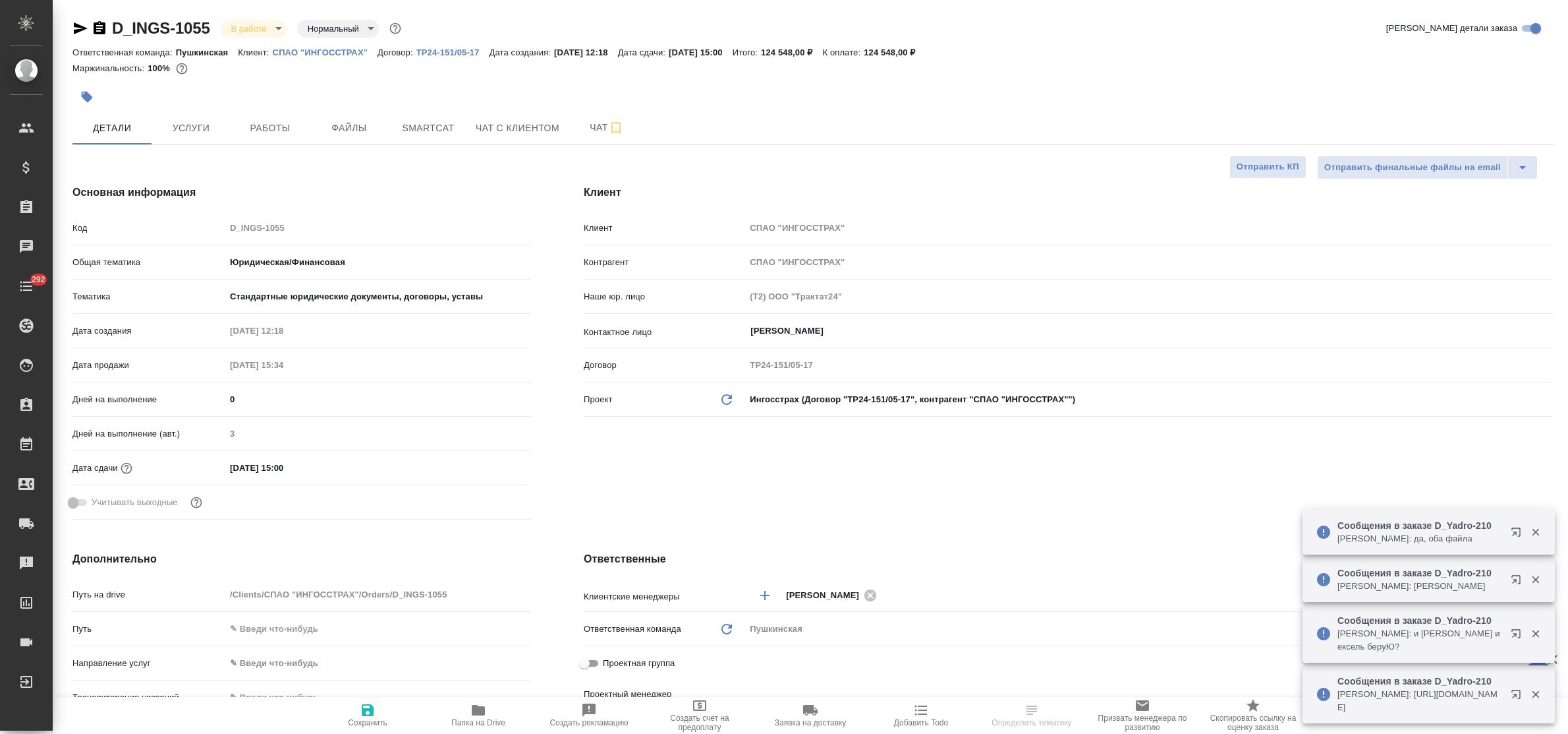
type textarea "x"
type input "Баданян Артак"
type textarea "x"
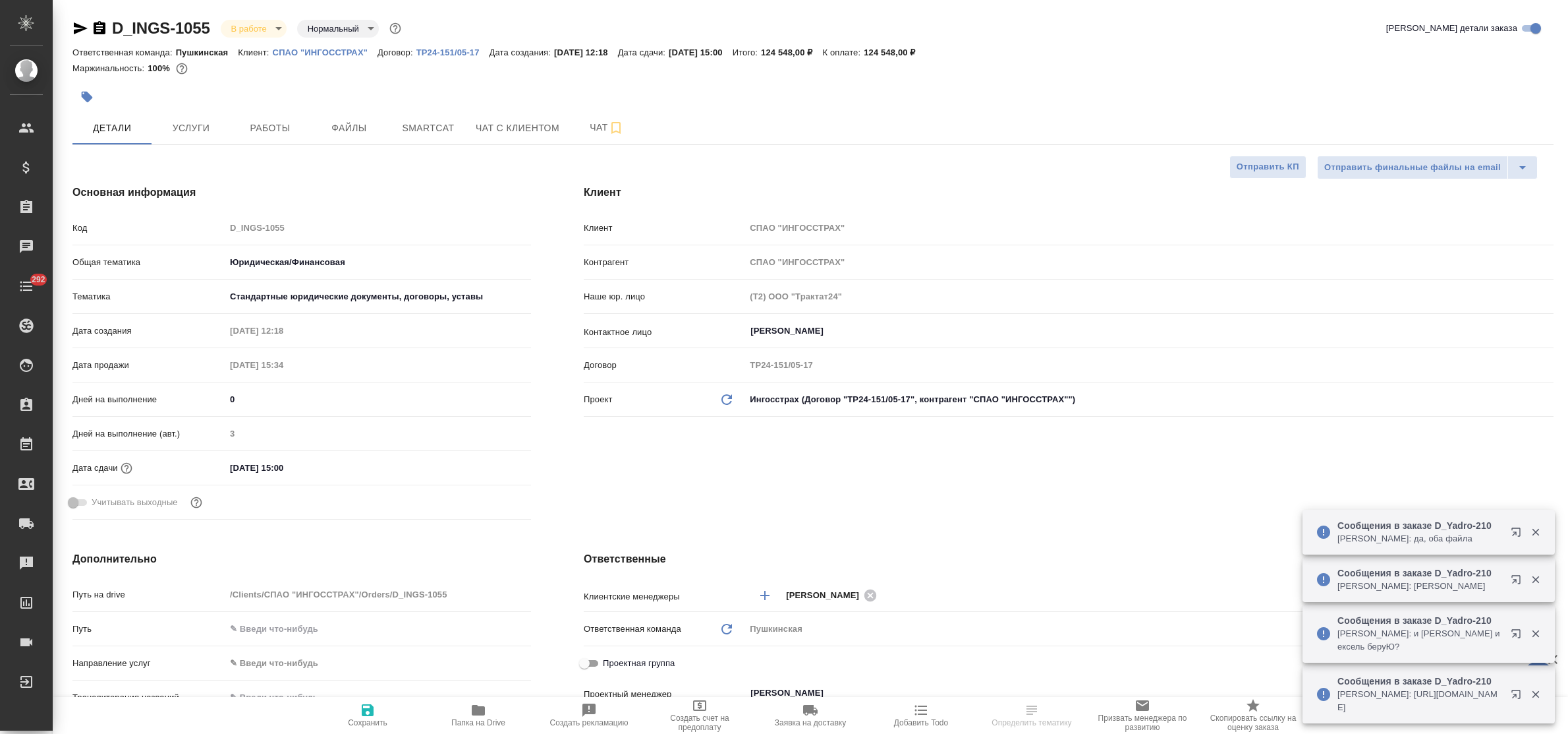
type textarea "x"
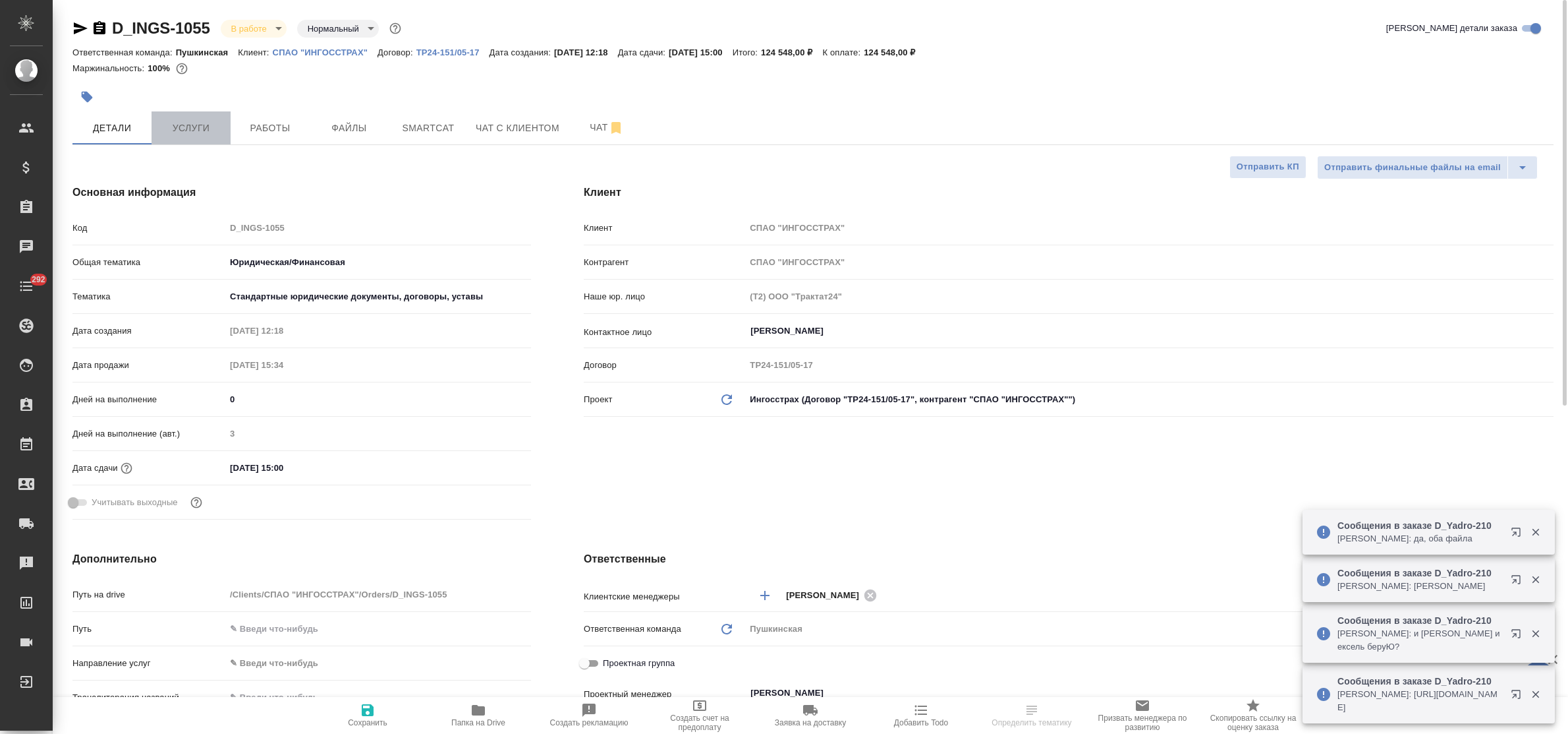
click at [172, 122] on span "Услуги" at bounding box center [191, 129] width 63 height 17
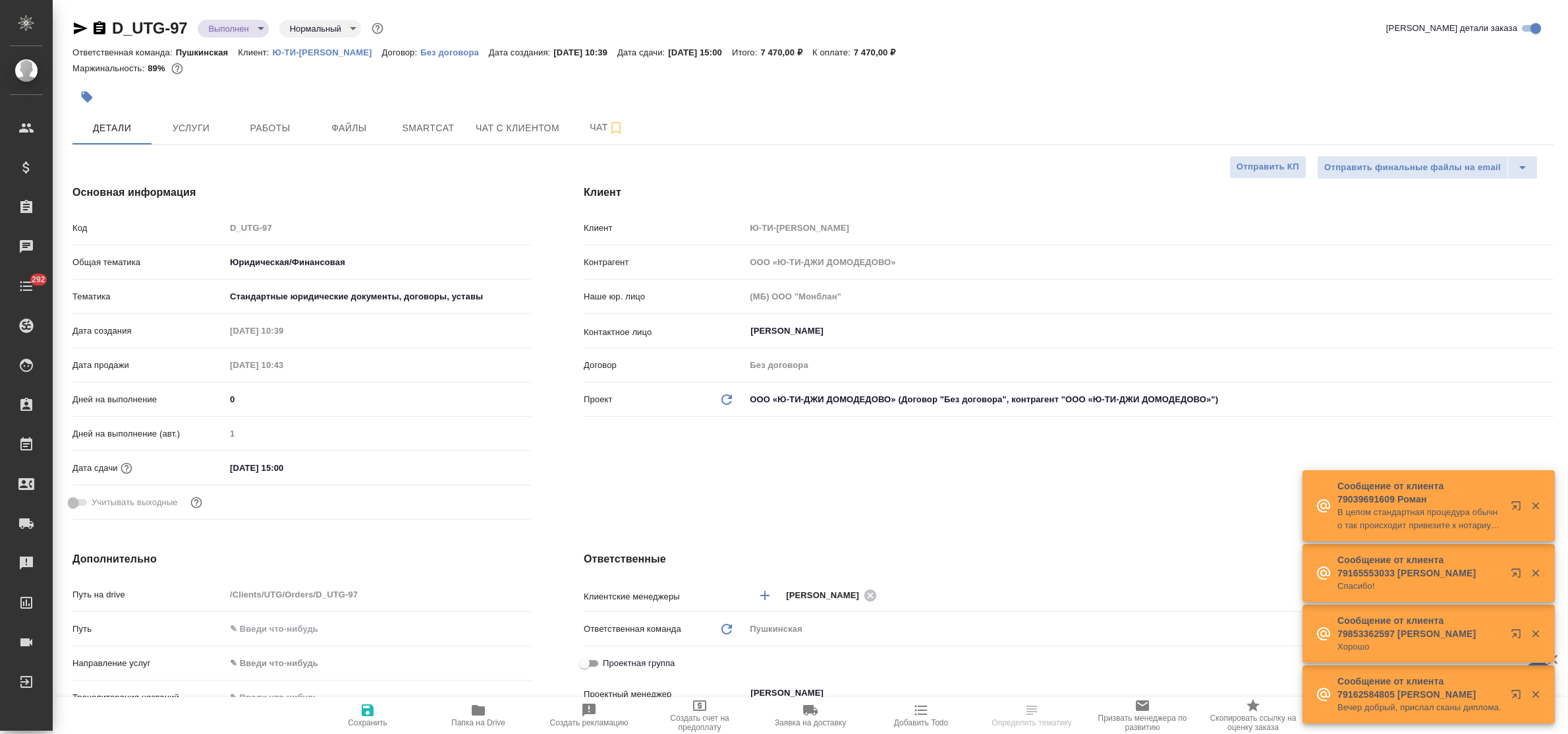
select select "RU"
click at [482, 712] on icon "button" at bounding box center [478, 710] width 13 height 10
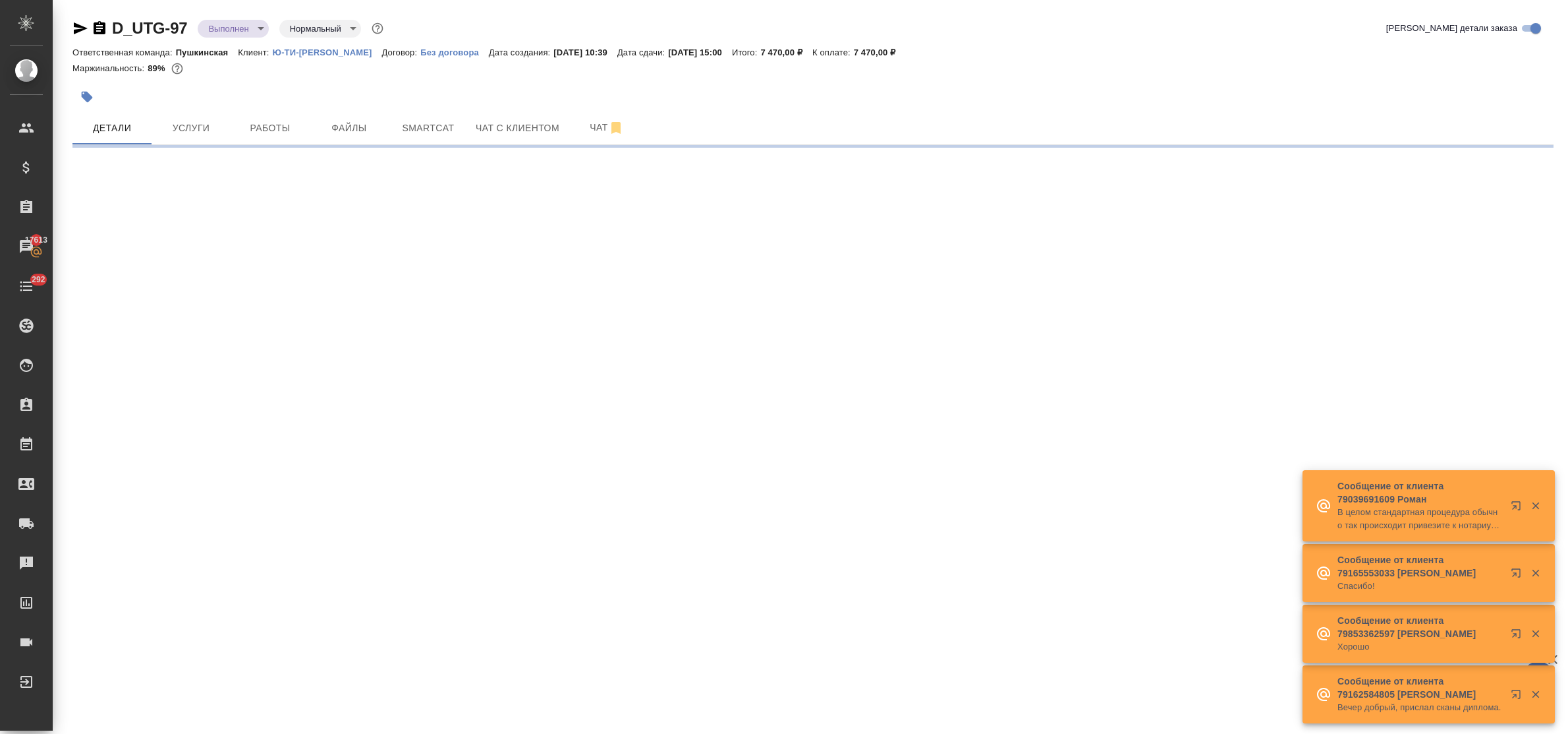
select select "RU"
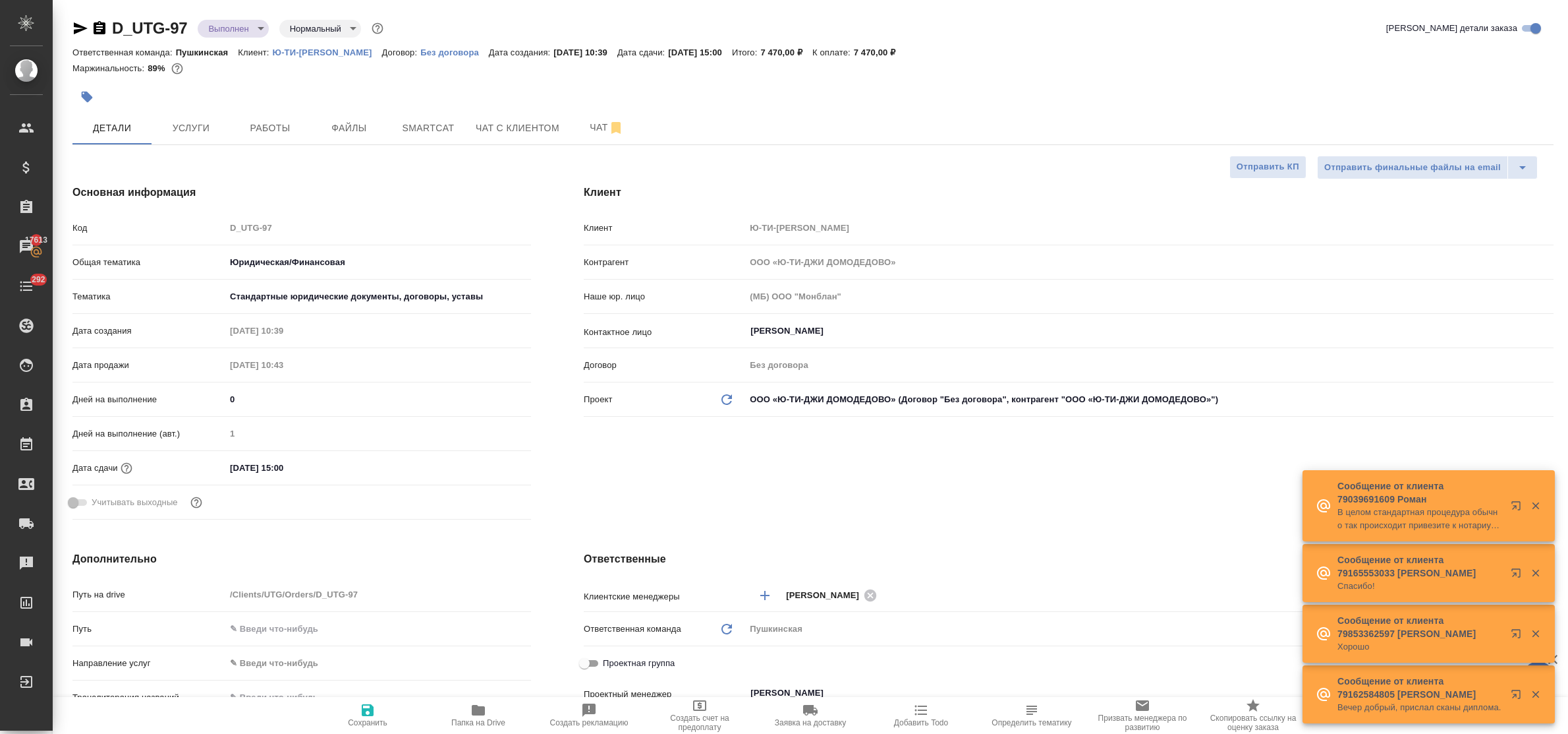
type textarea "x"
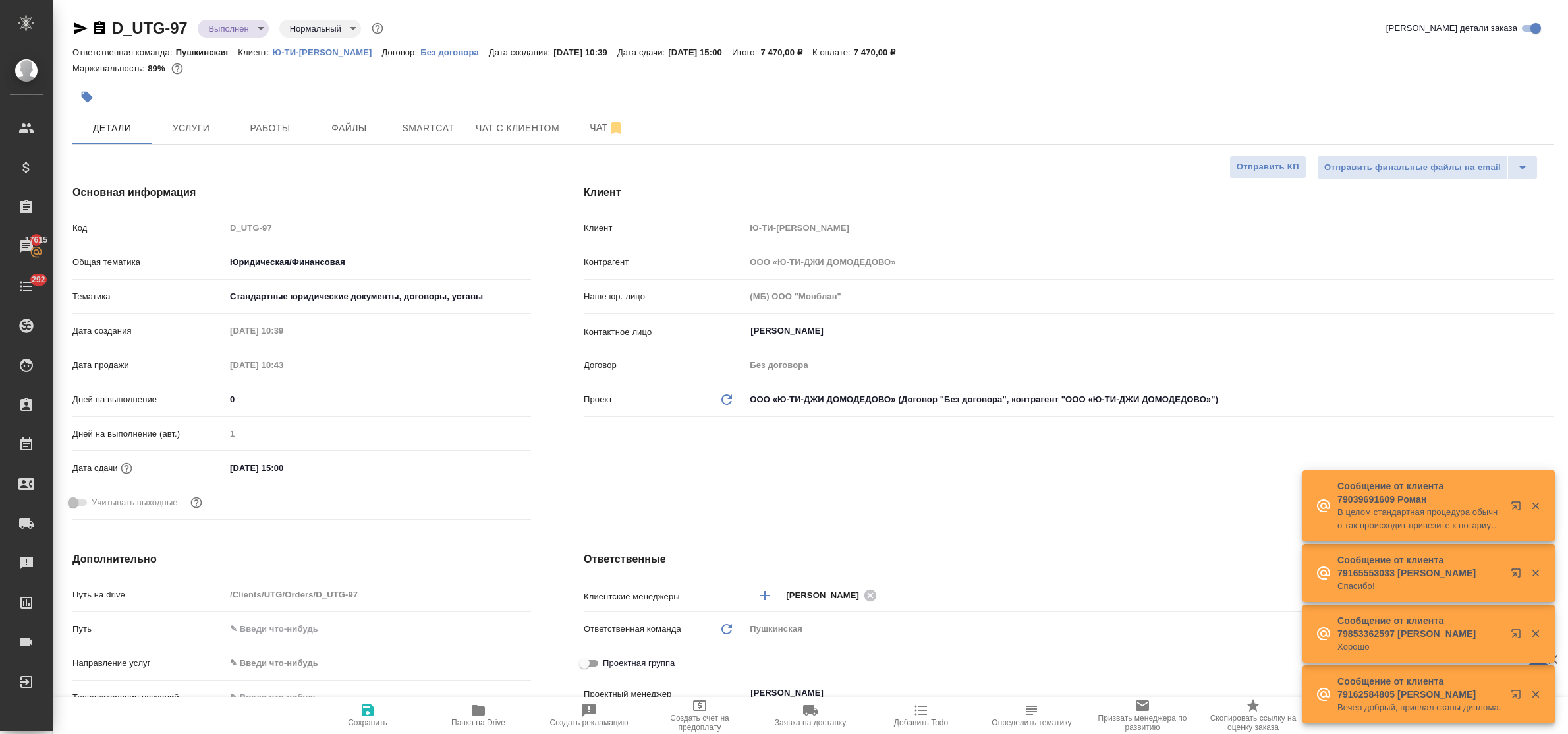
type textarea "x"
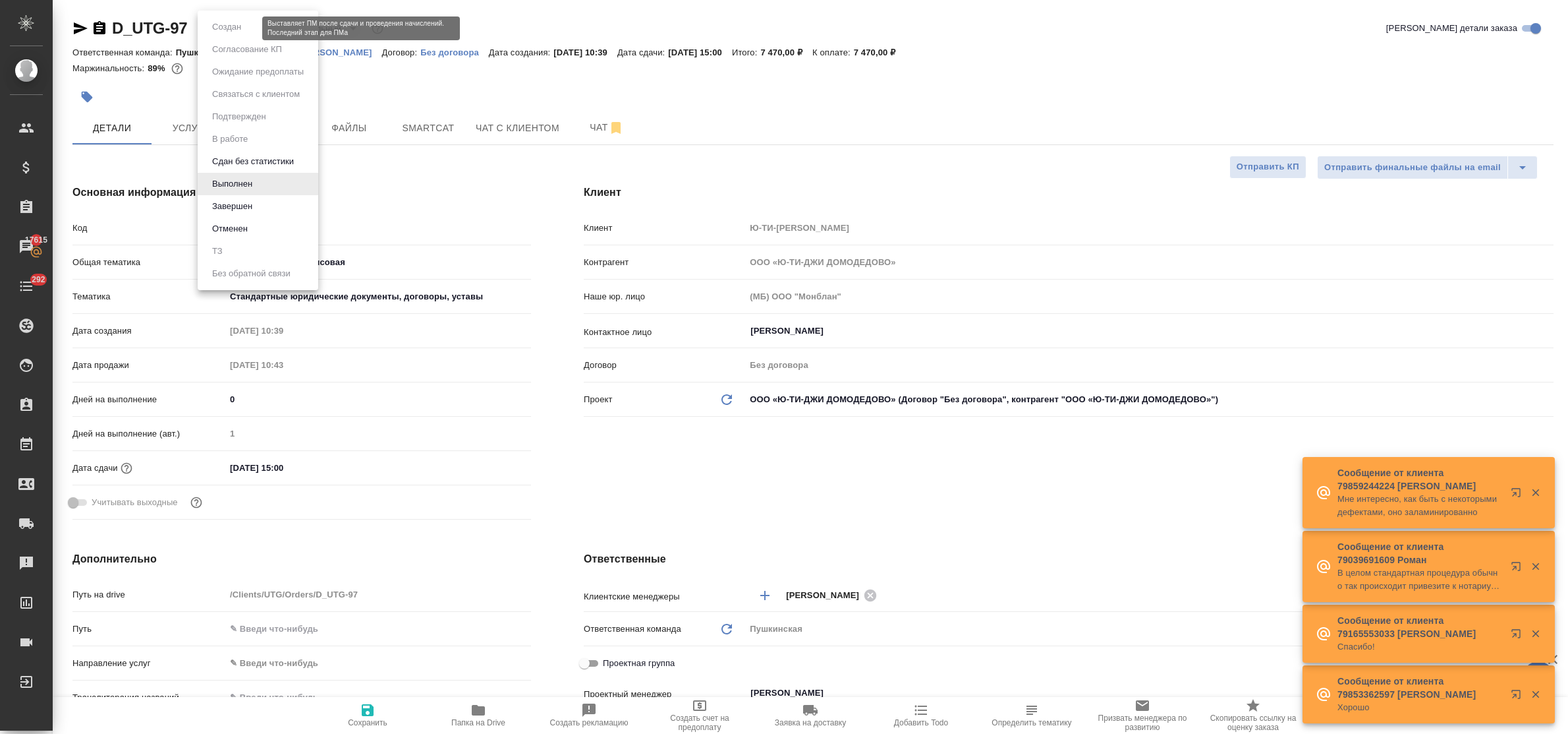
click at [241, 28] on body "🙏 .cls-1 fill:#fff; AWATERA Bulakhova Elena Клиенты Спецификации Заказы 17615 Ч…" at bounding box center [784, 367] width 1568 height 734
click at [386, 192] on div at bounding box center [784, 367] width 1568 height 734
click at [235, 32] on body "🙏 .cls-1 fill:#fff; AWATERA Bulakhova Elena Клиенты Спецификации Заказы 17615 Ч…" at bounding box center [784, 367] width 1568 height 734
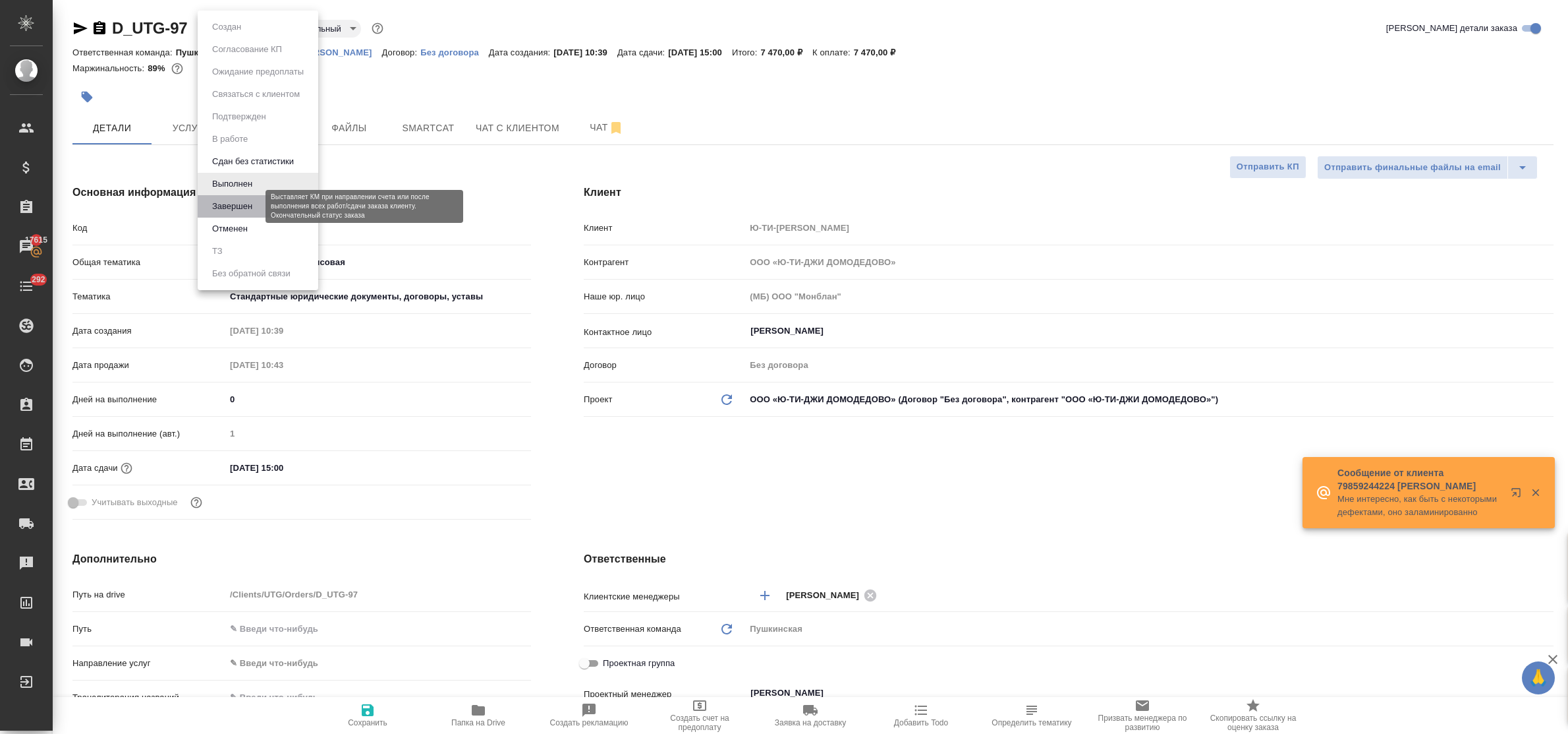
click at [248, 205] on button "Завершен" at bounding box center [232, 206] width 48 height 15
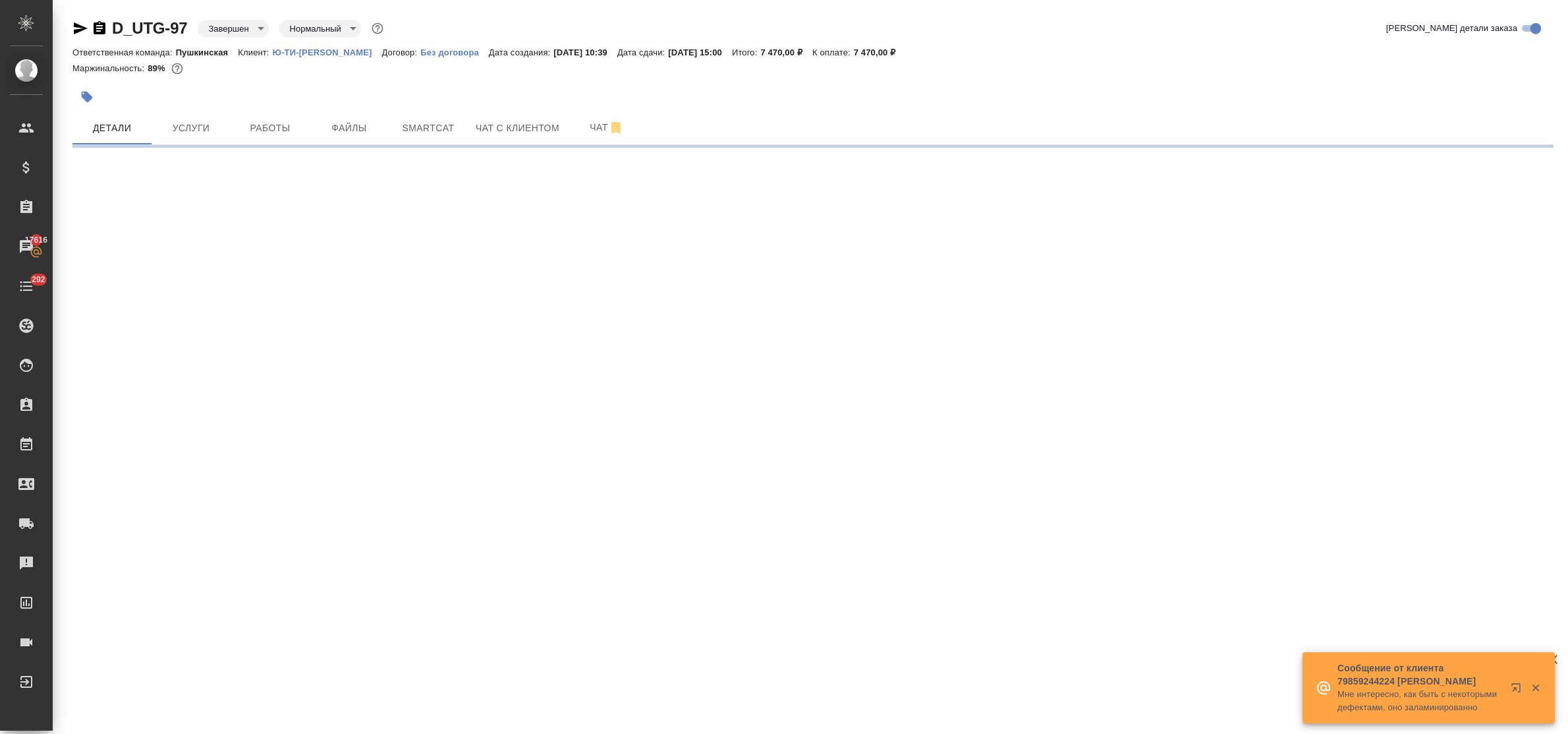
select select "RU"
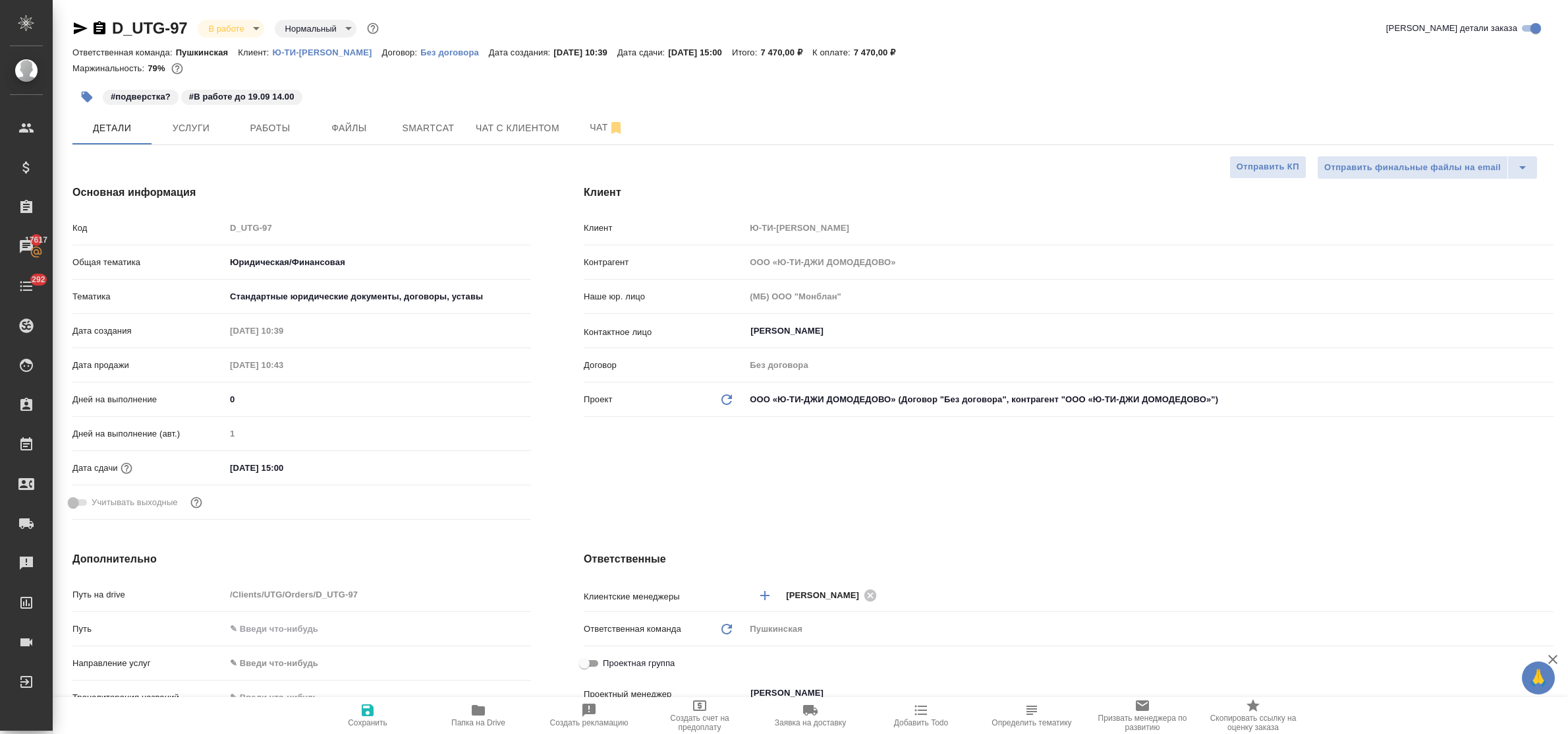
select select "RU"
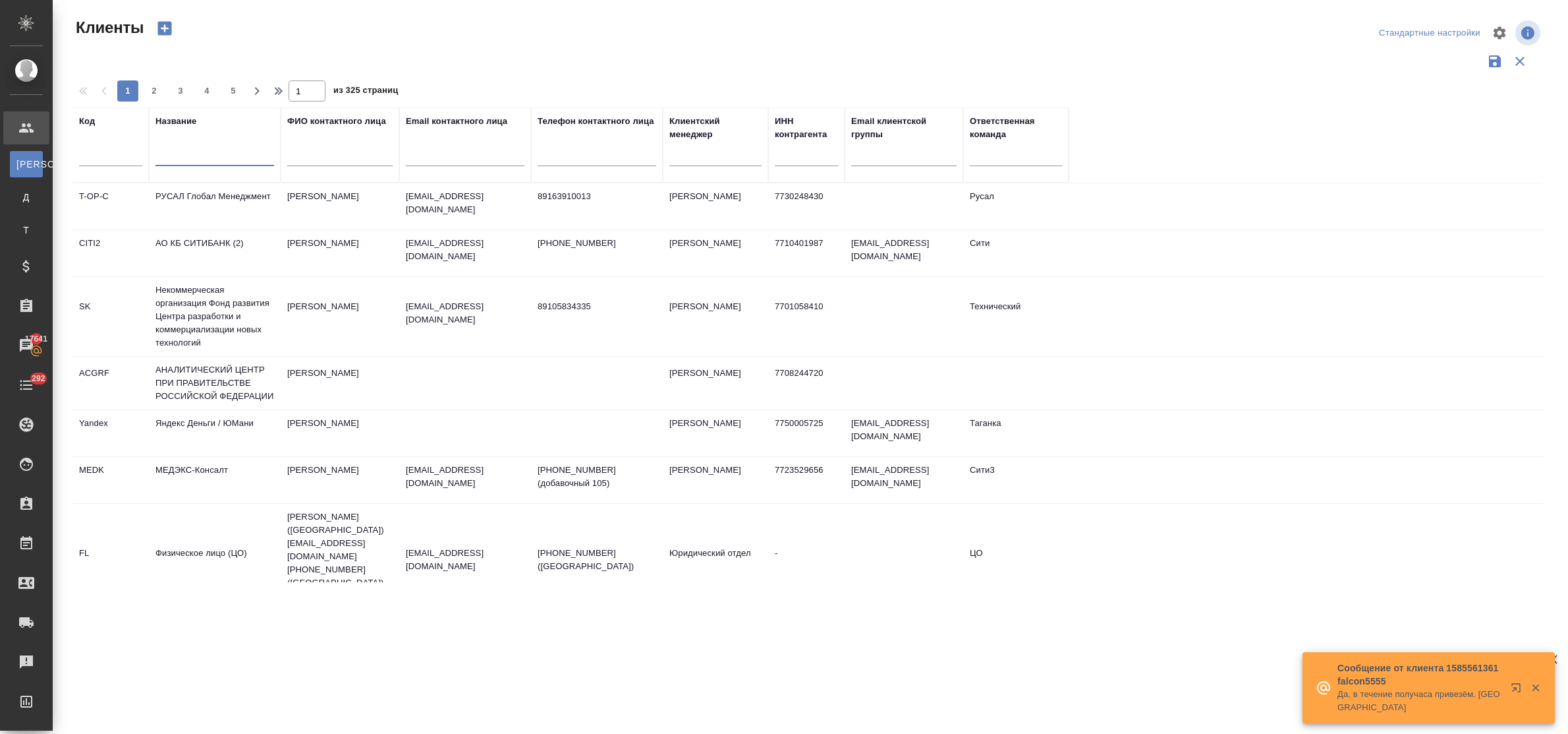
select select "RU"
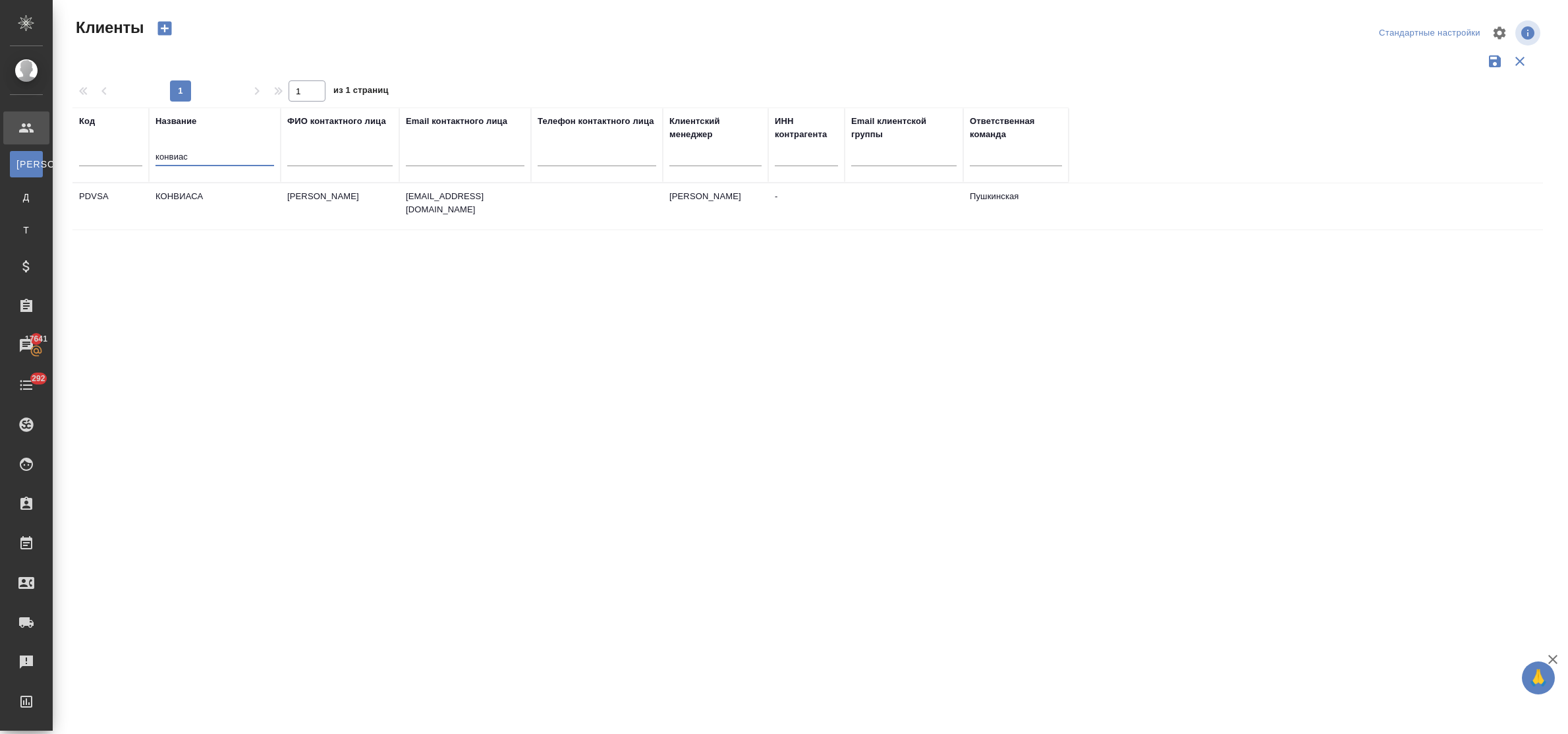
click at [186, 199] on td "КОНВИАСА" at bounding box center [214, 206] width 131 height 46
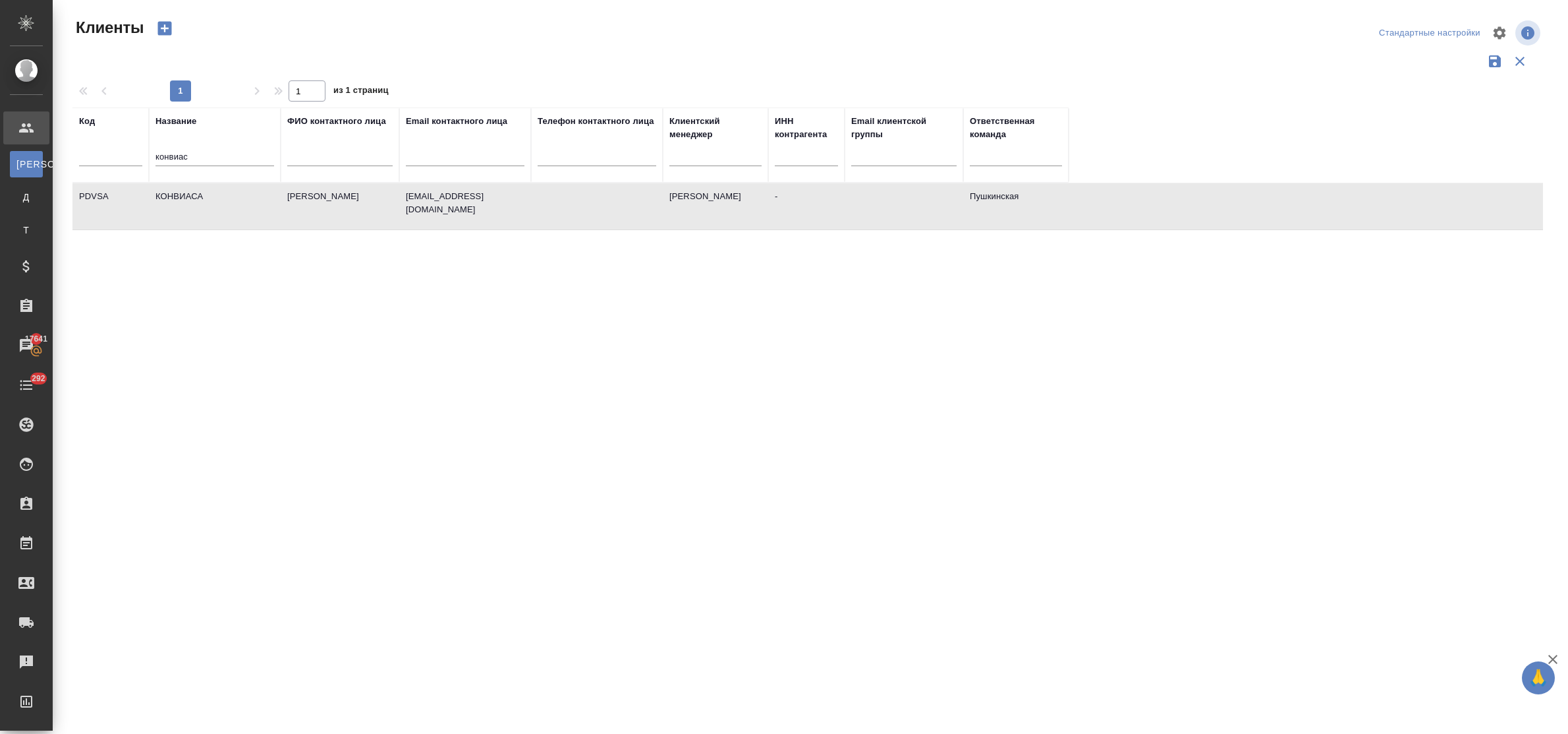
click at [186, 199] on td "КОНВИАСА" at bounding box center [214, 206] width 131 height 46
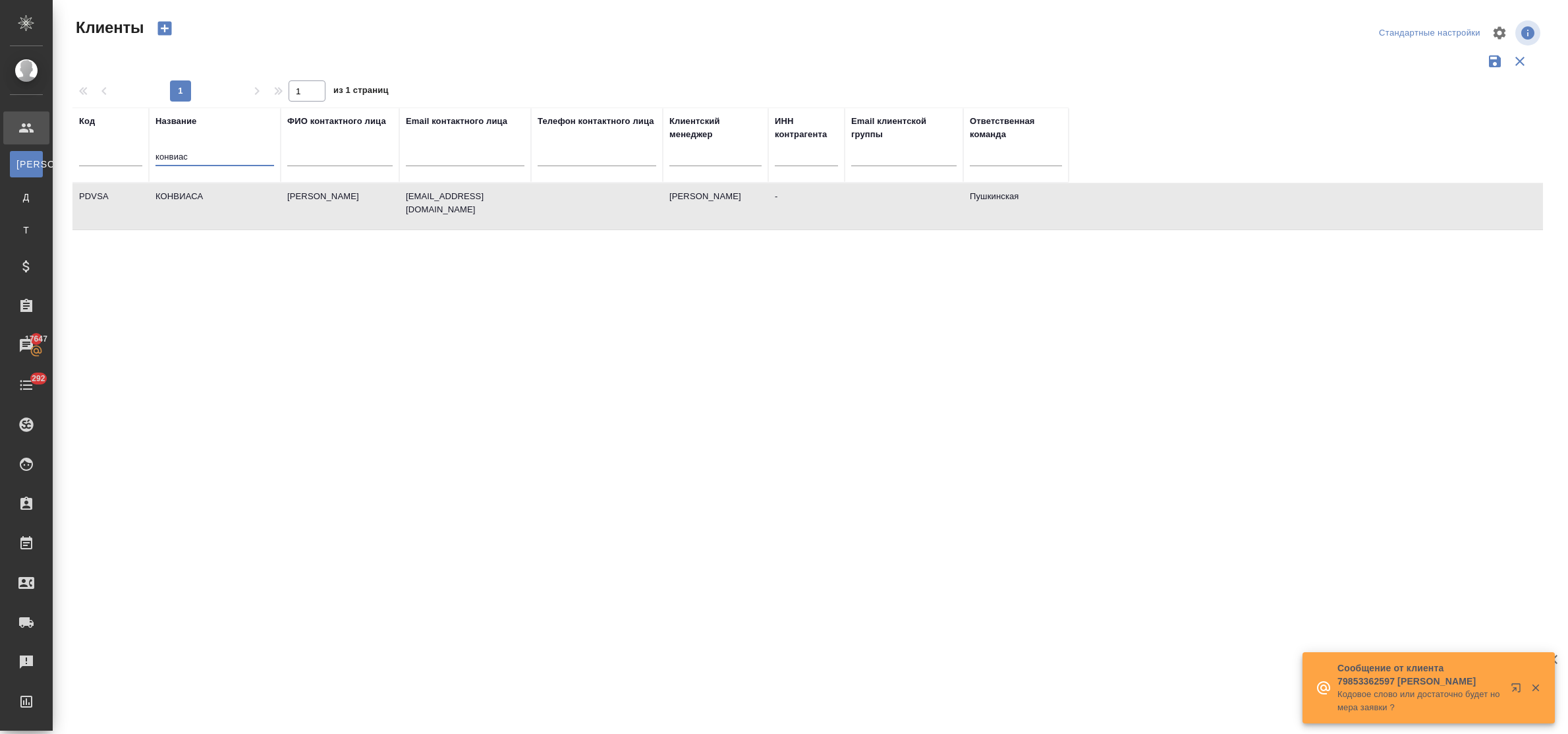
drag, startPoint x: 208, startPoint y: 159, endPoint x: 96, endPoint y: 163, distance: 112.1
click at [96, 163] on tr "Код Название конвиас ФИО контактного лица Email контактного лица Телефон контак…" at bounding box center [571, 145] width 997 height 76
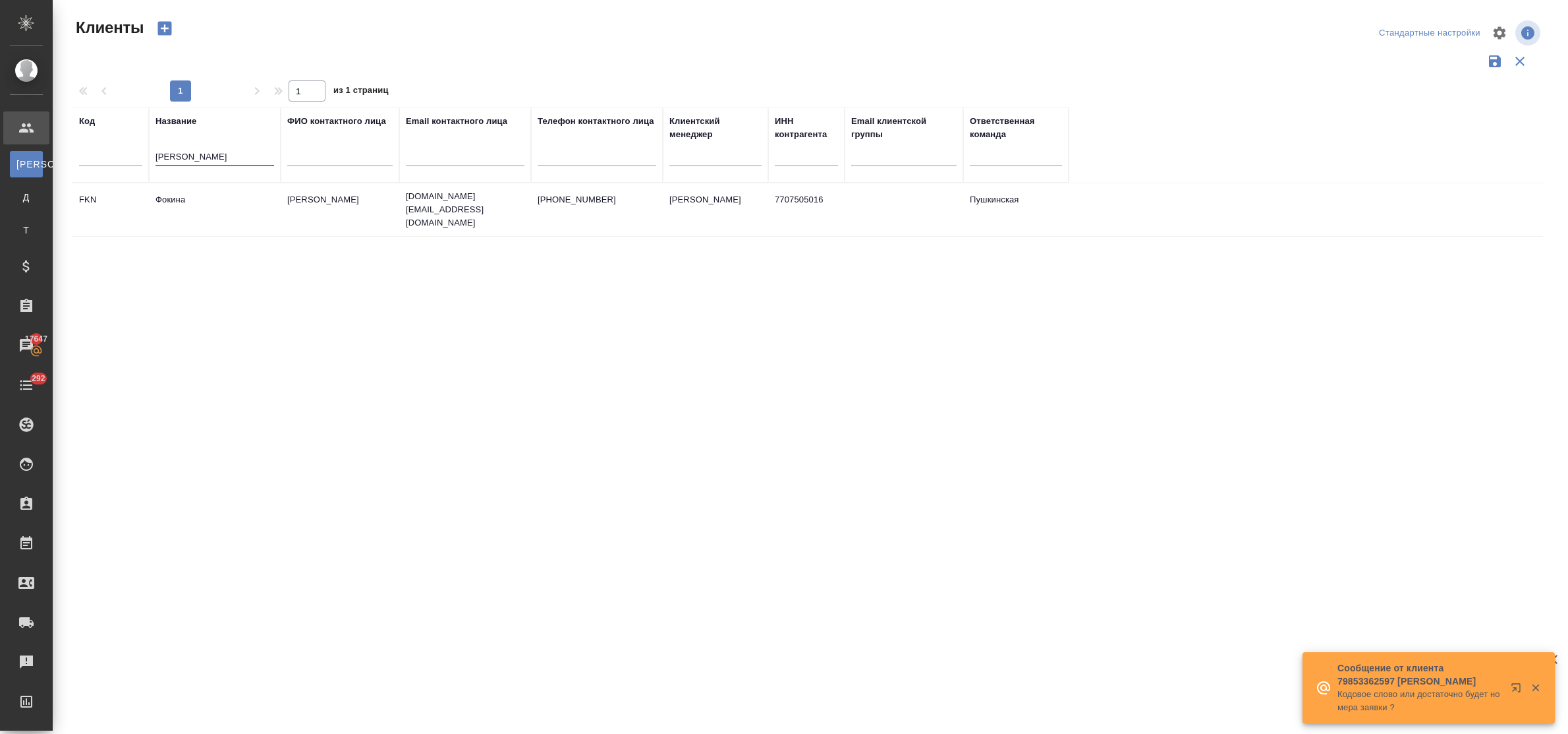
type input "[PERSON_NAME]"
click at [175, 199] on td "Фокина" at bounding box center [214, 209] width 131 height 46
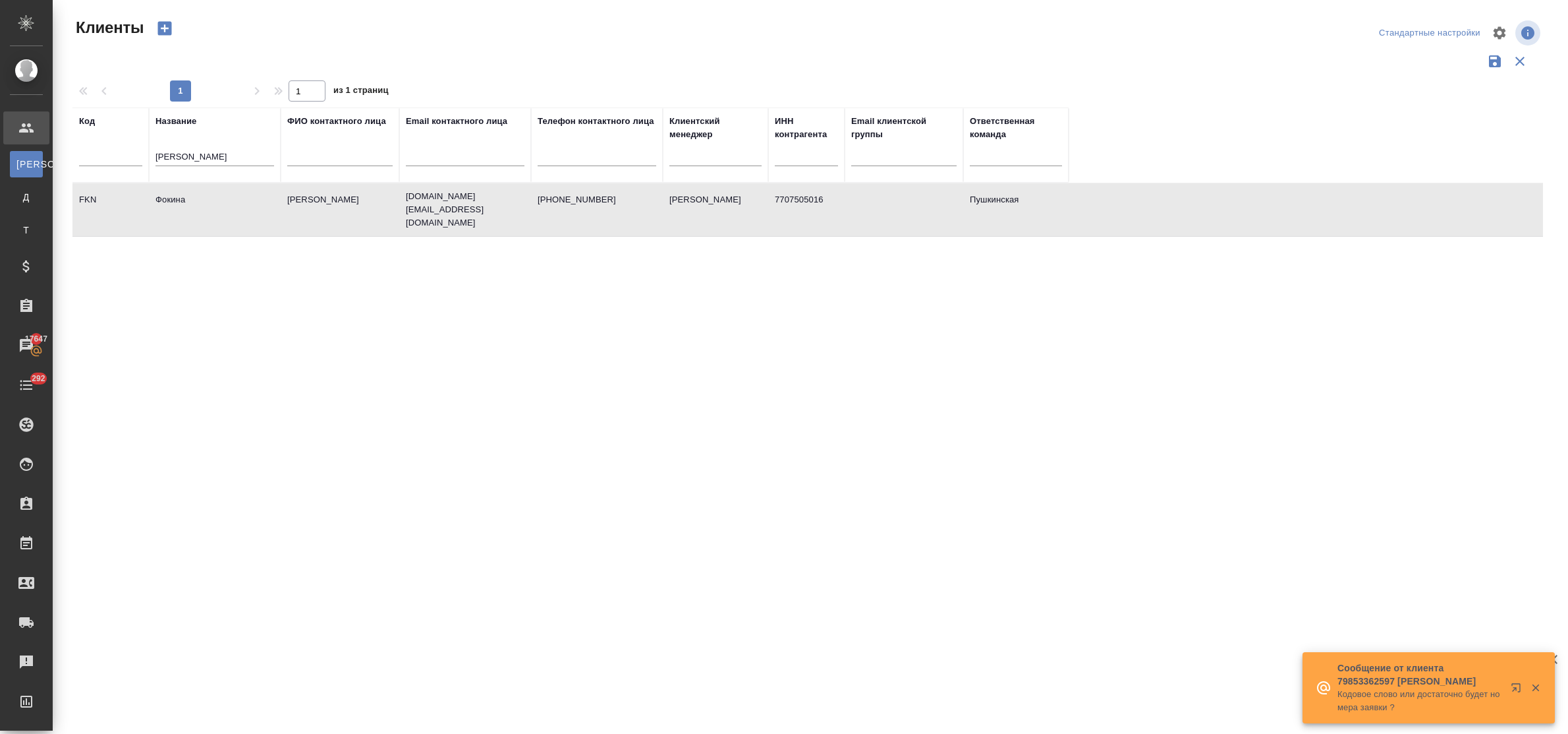
click at [175, 199] on td "Фокина" at bounding box center [214, 209] width 131 height 46
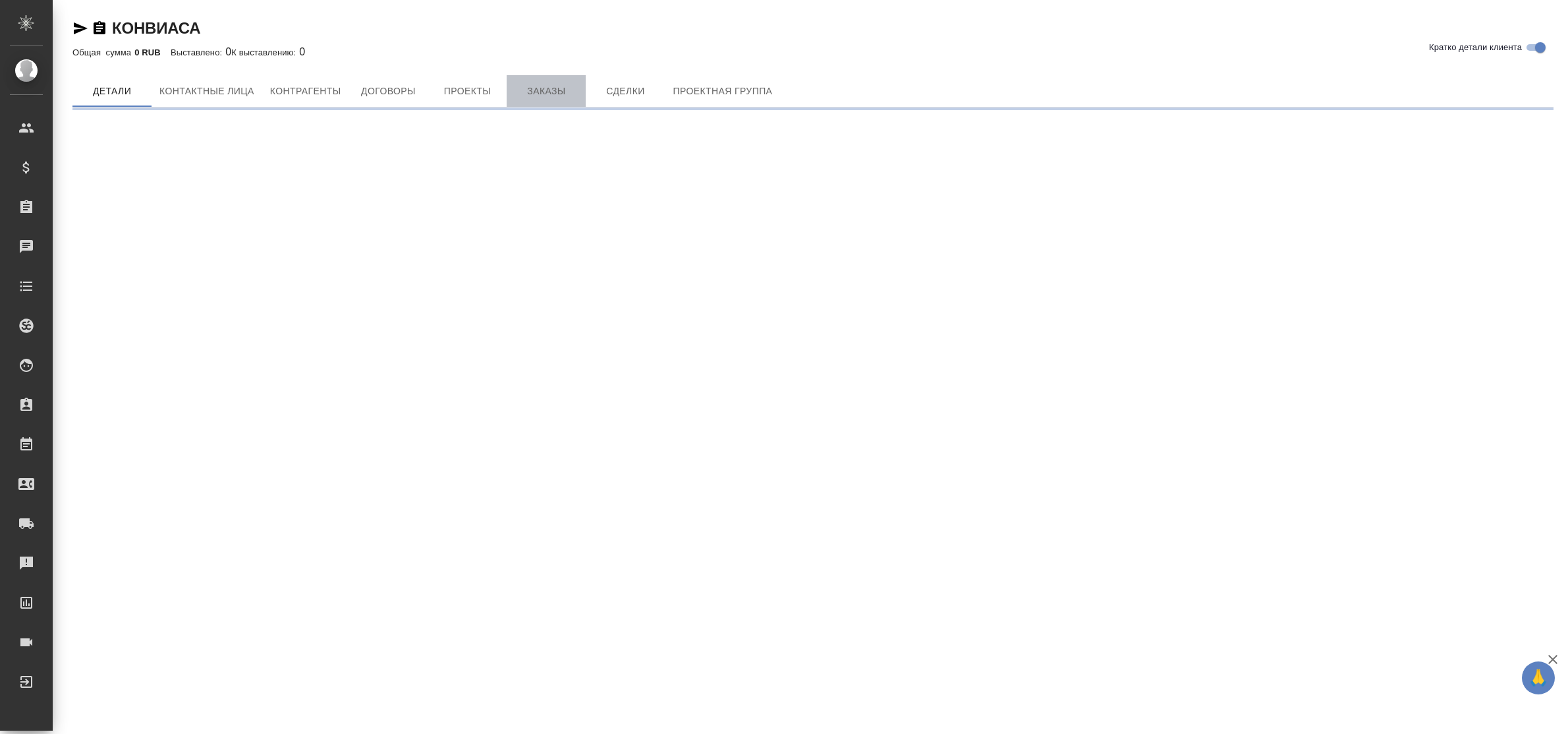
click at [545, 89] on span "Заказы" at bounding box center [546, 91] width 63 height 17
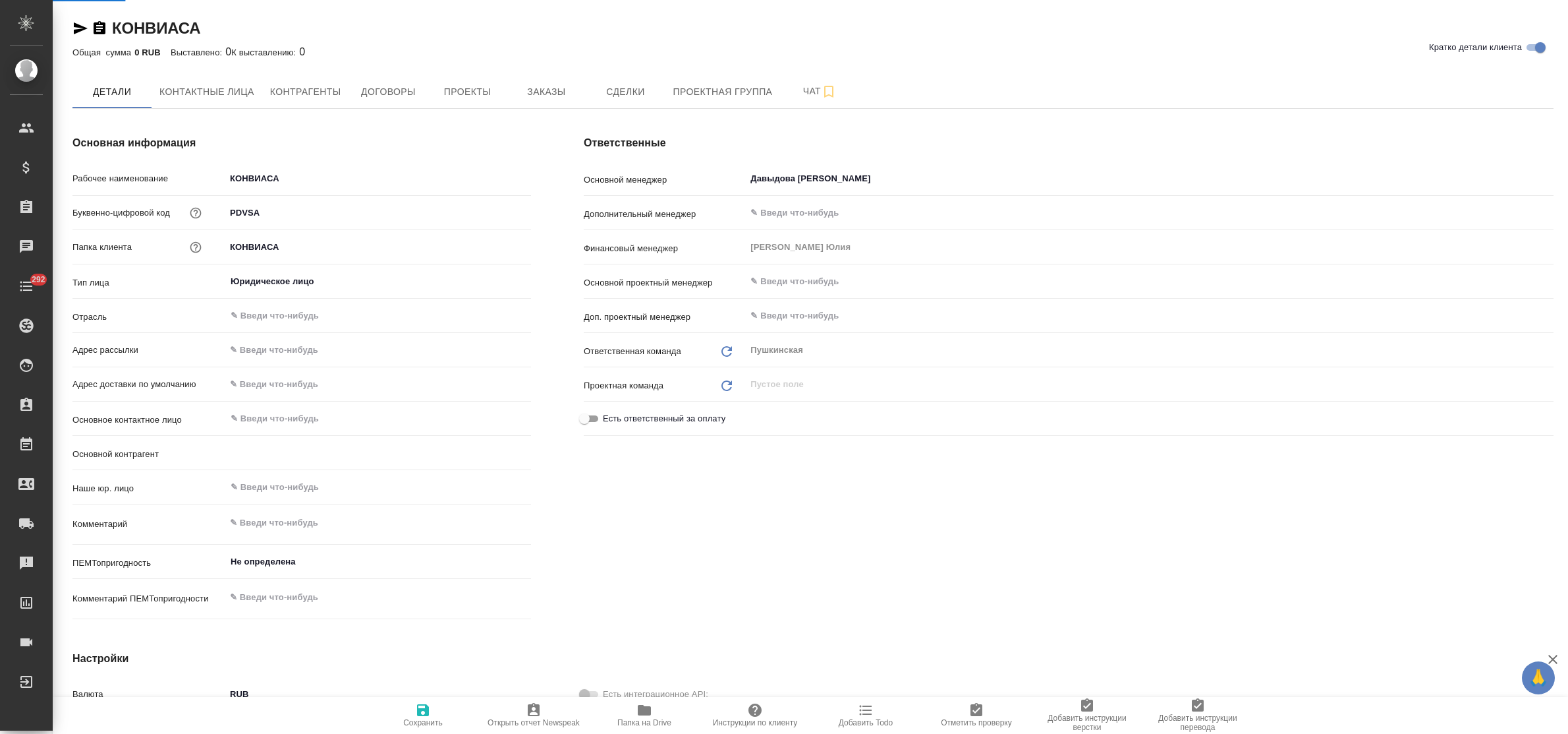
type textarea "x"
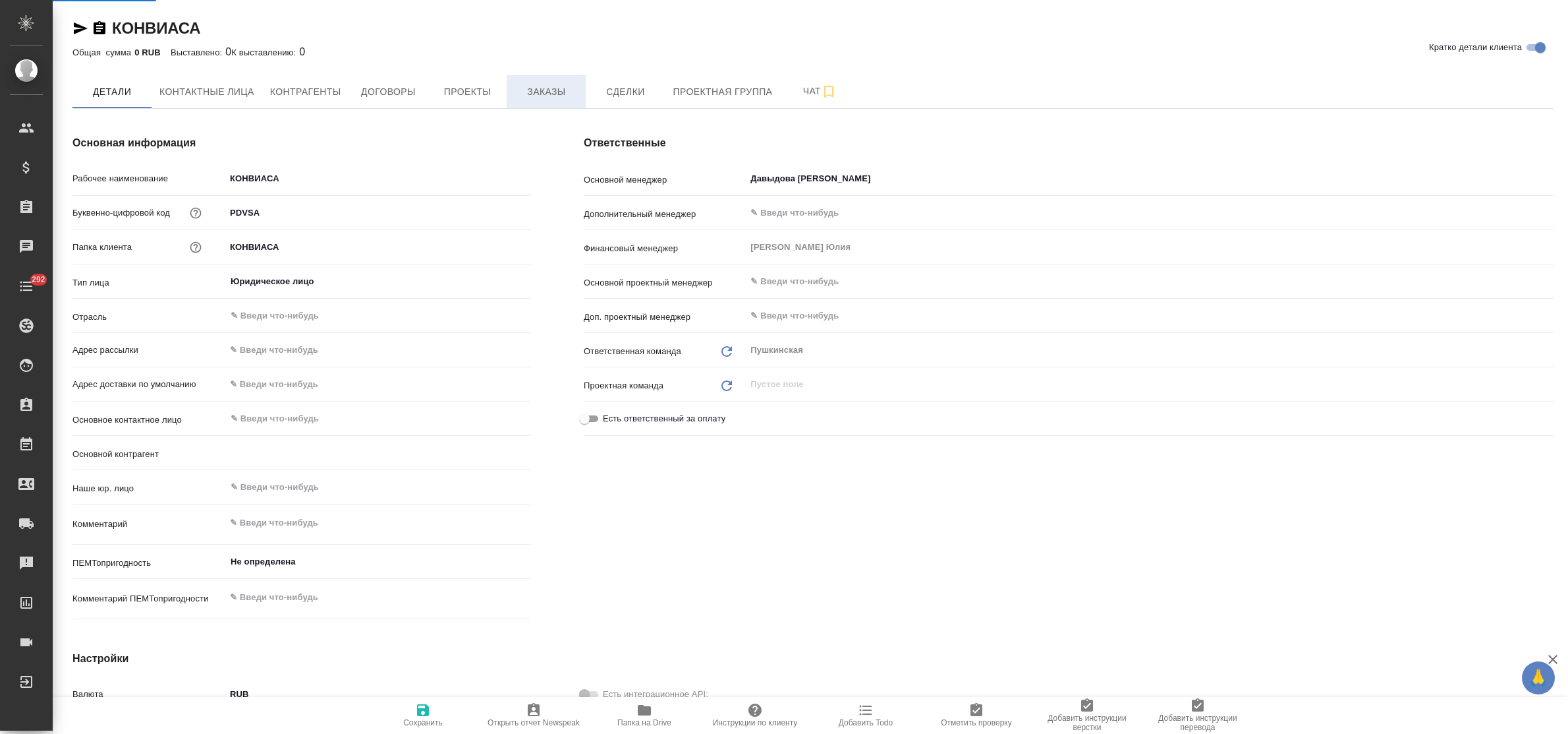
type textarea "x"
click at [545, 90] on span "Заказы" at bounding box center [546, 92] width 63 height 17
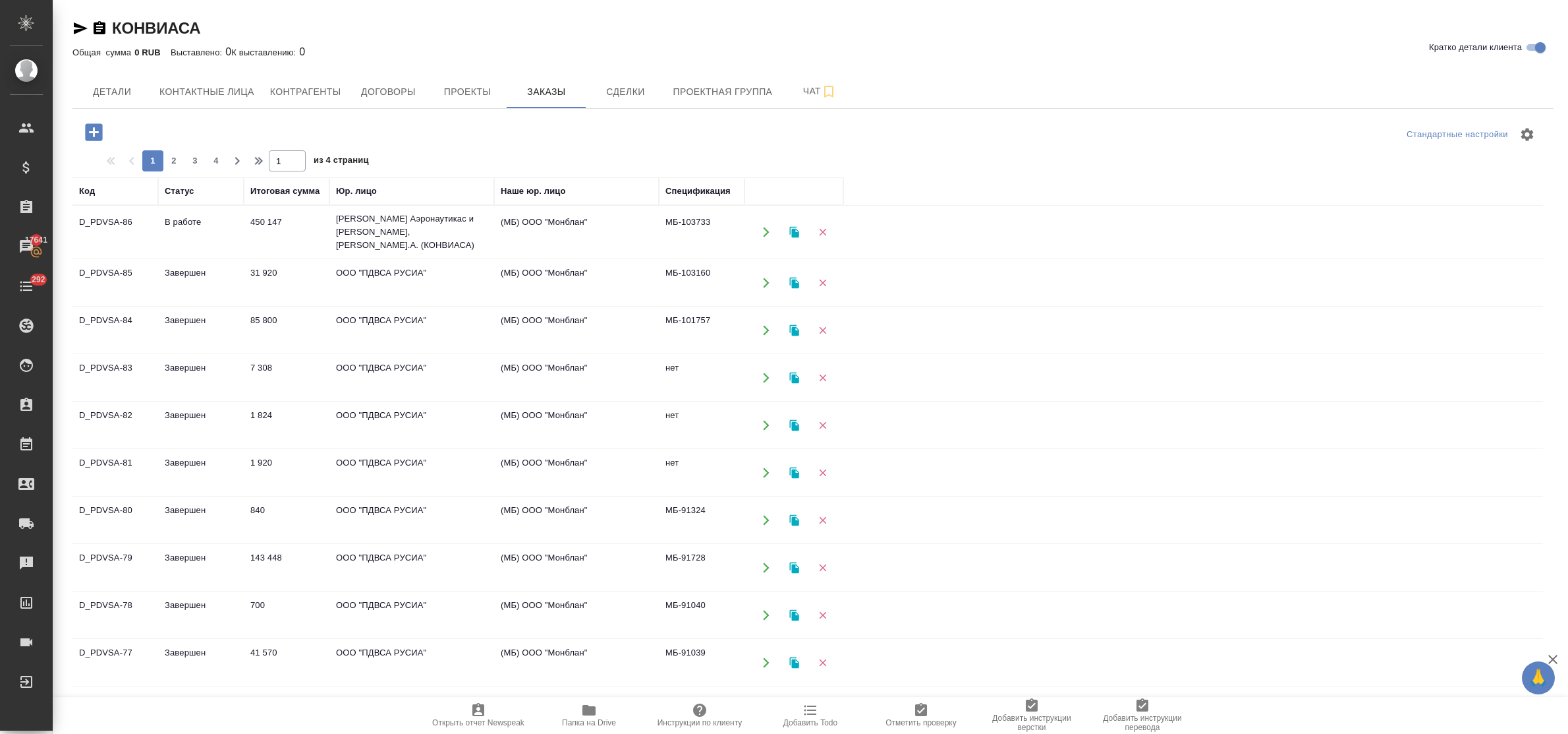
click at [341, 242] on td "[PERSON_NAME] Аэронаутикас и [PERSON_NAME], [PERSON_NAME].А. (КОНВИАСА)" at bounding box center [411, 232] width 165 height 53
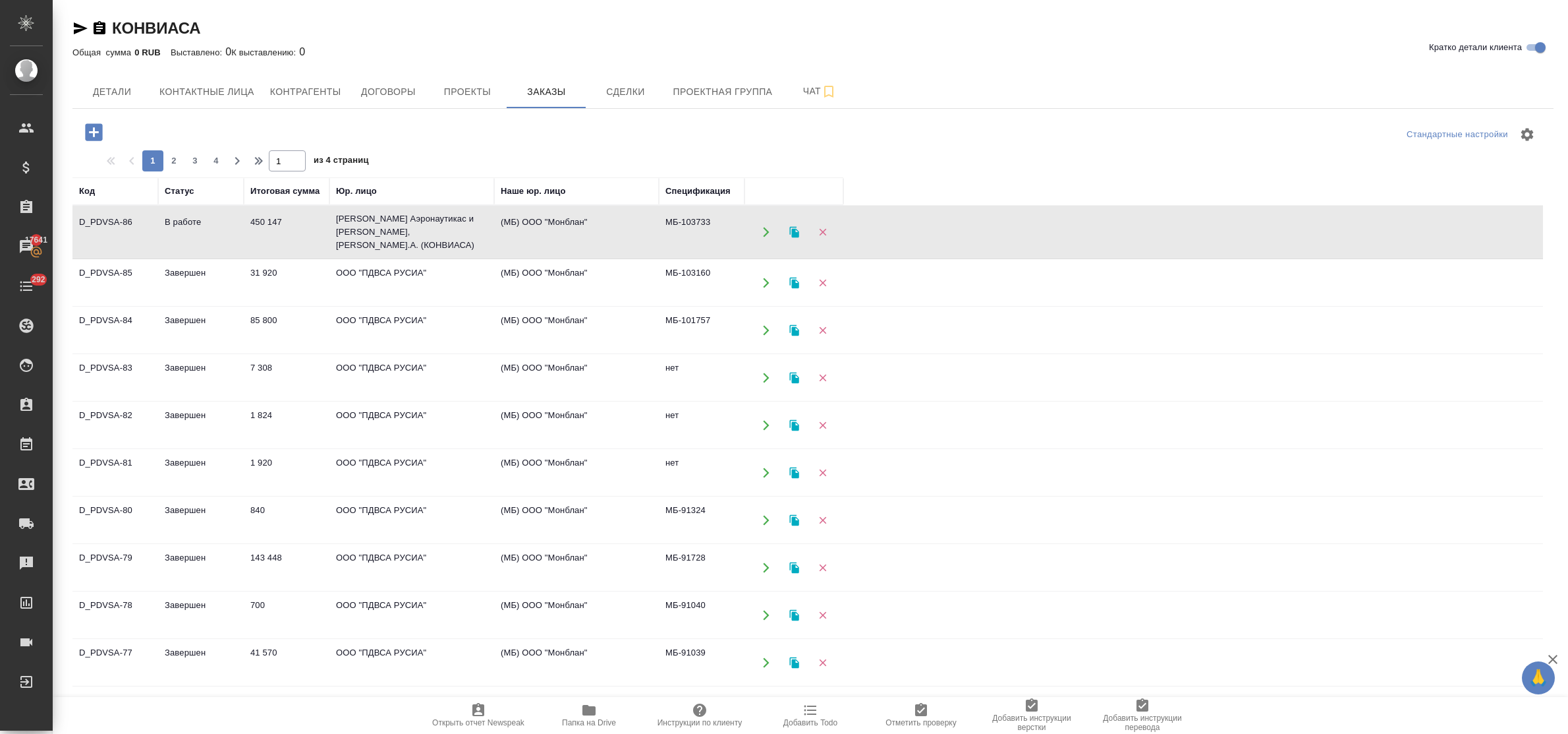
click at [341, 242] on td "Консорсио Венесолано Де Индустриас Аэронаутикас и Сервисиос Аэреос, С.А. (КОНВИ…" at bounding box center [411, 232] width 165 height 53
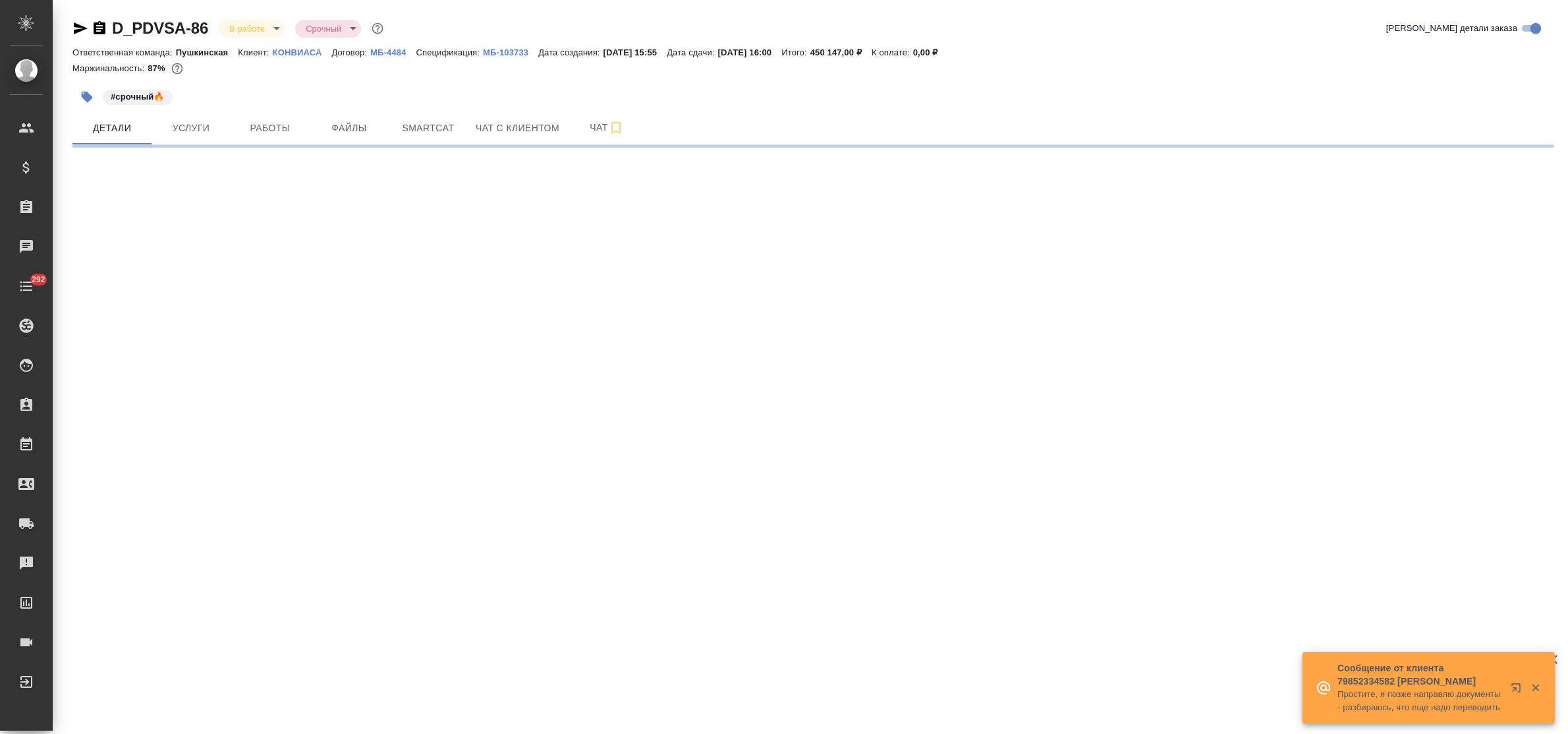
select select "RU"
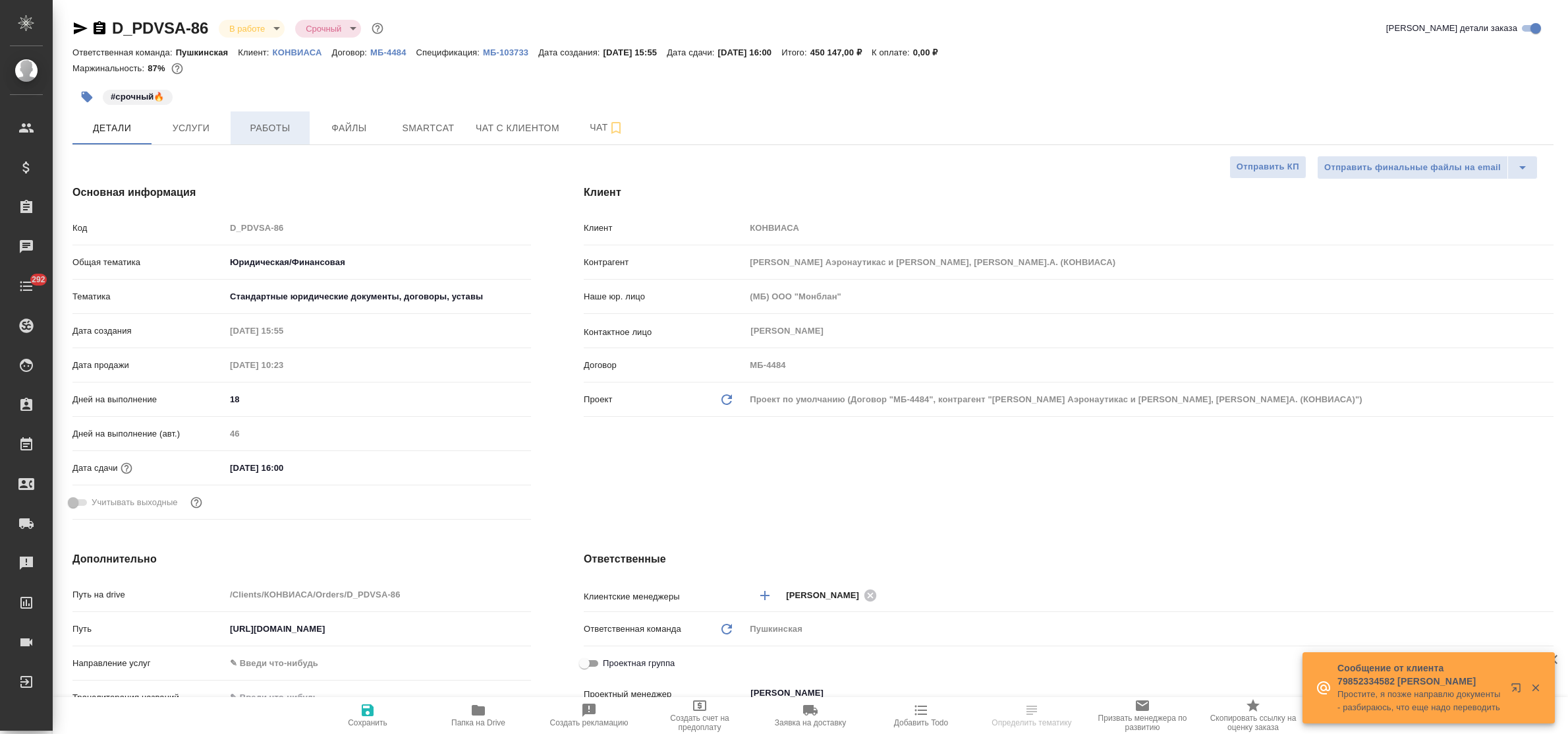
type textarea "x"
click at [266, 135] on span "Работы" at bounding box center [270, 129] width 63 height 17
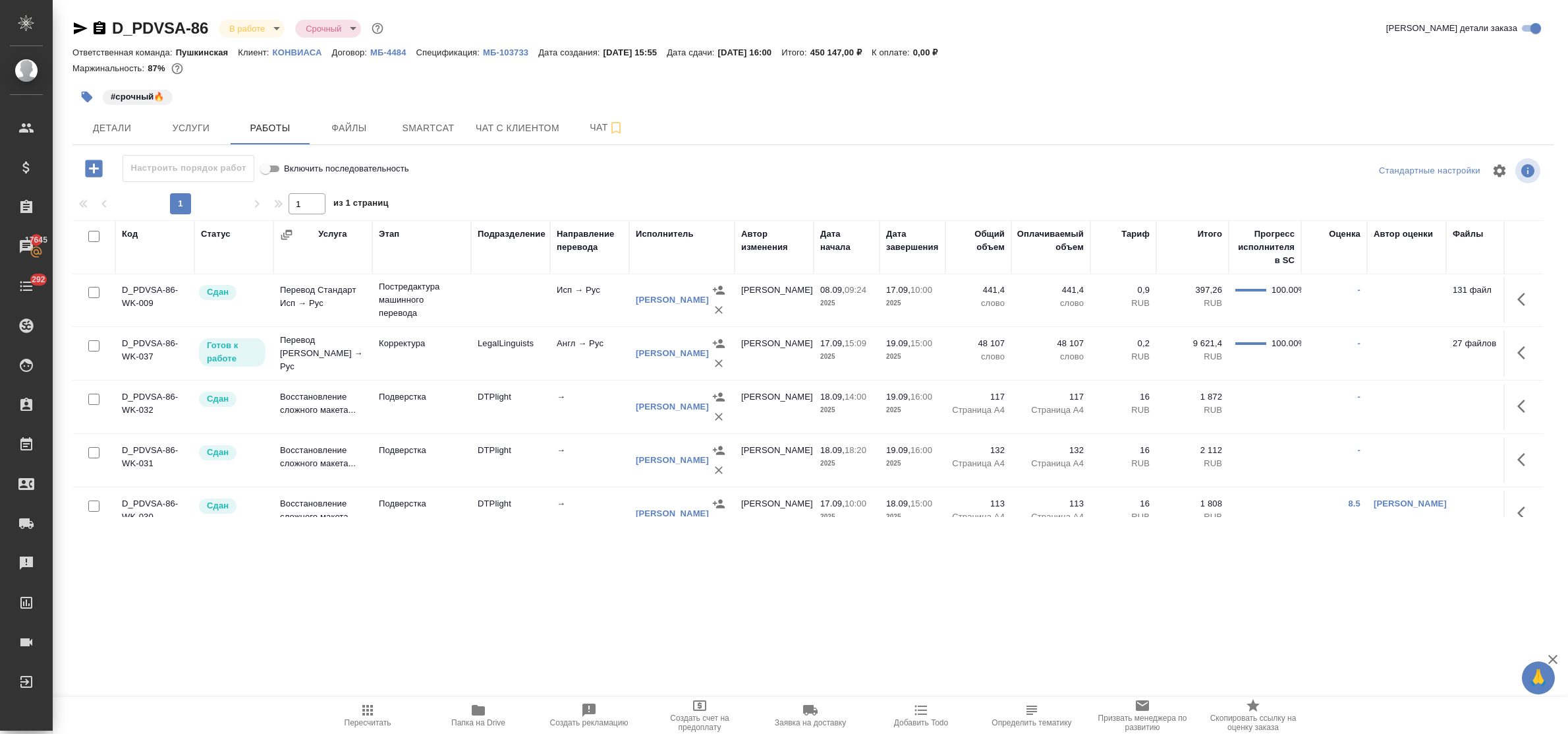
scroll to position [494, 0]
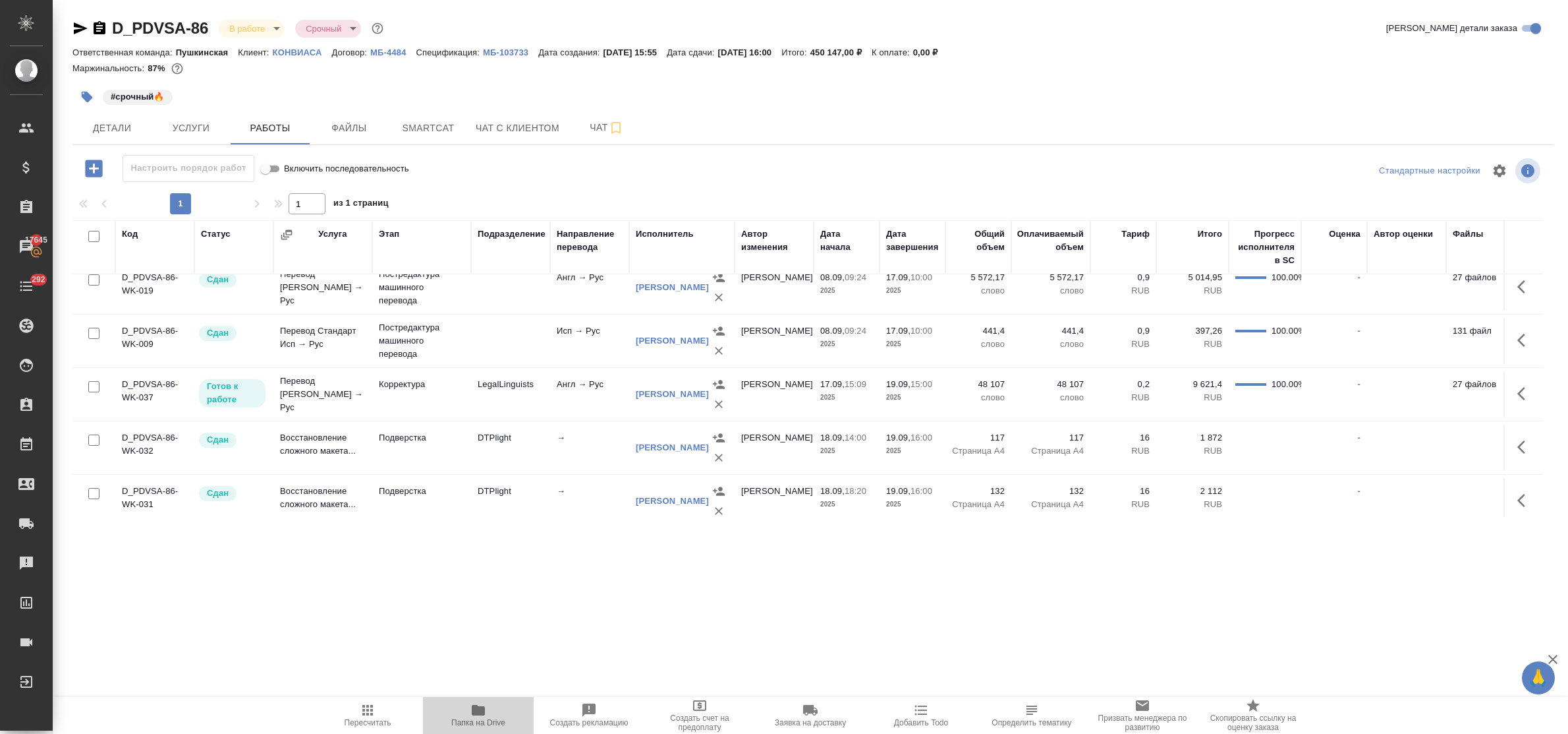
click at [474, 710] on icon "button" at bounding box center [478, 710] width 13 height 10
click at [77, 31] on icon "button" at bounding box center [80, 28] width 14 height 12
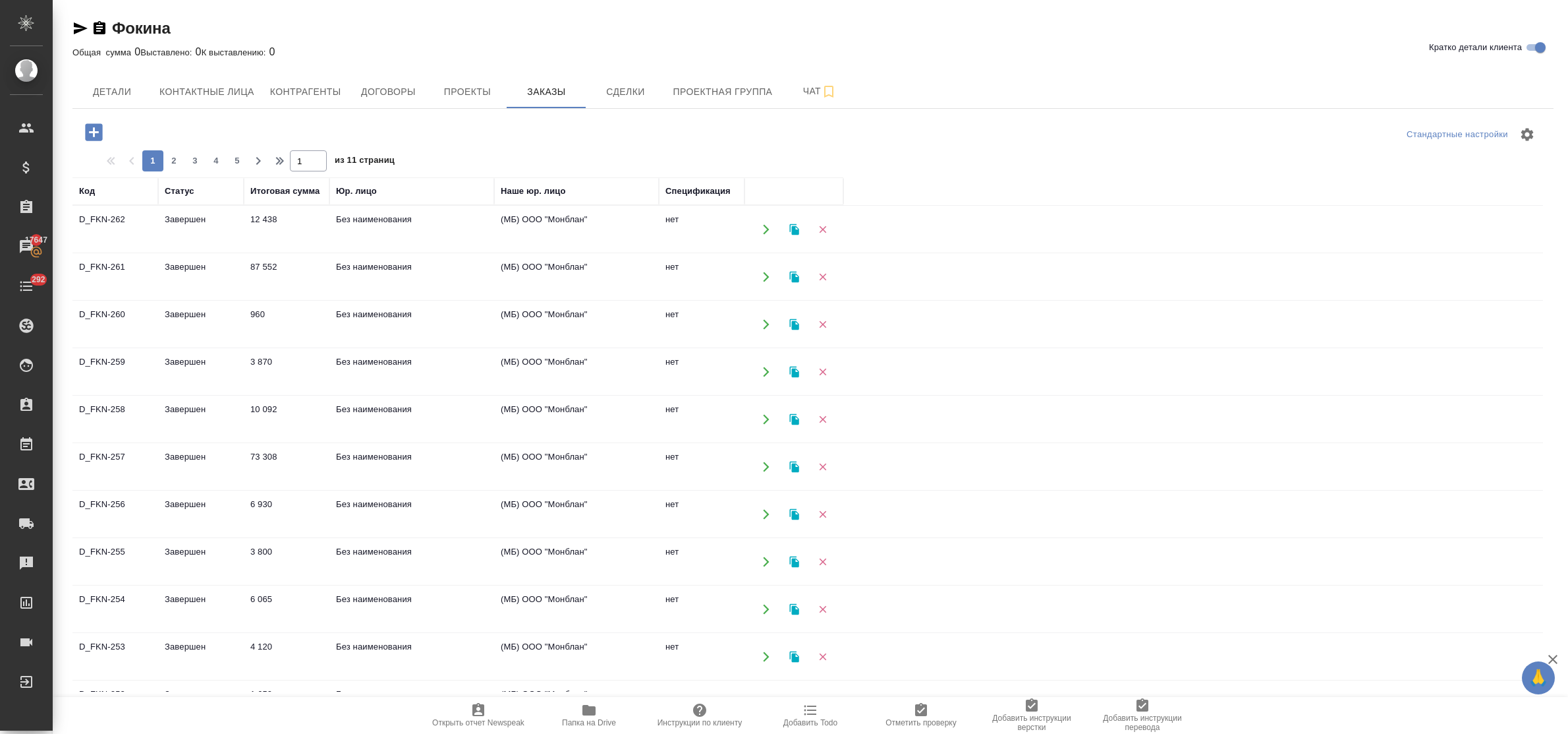
click at [90, 130] on icon "button" at bounding box center [93, 132] width 17 height 17
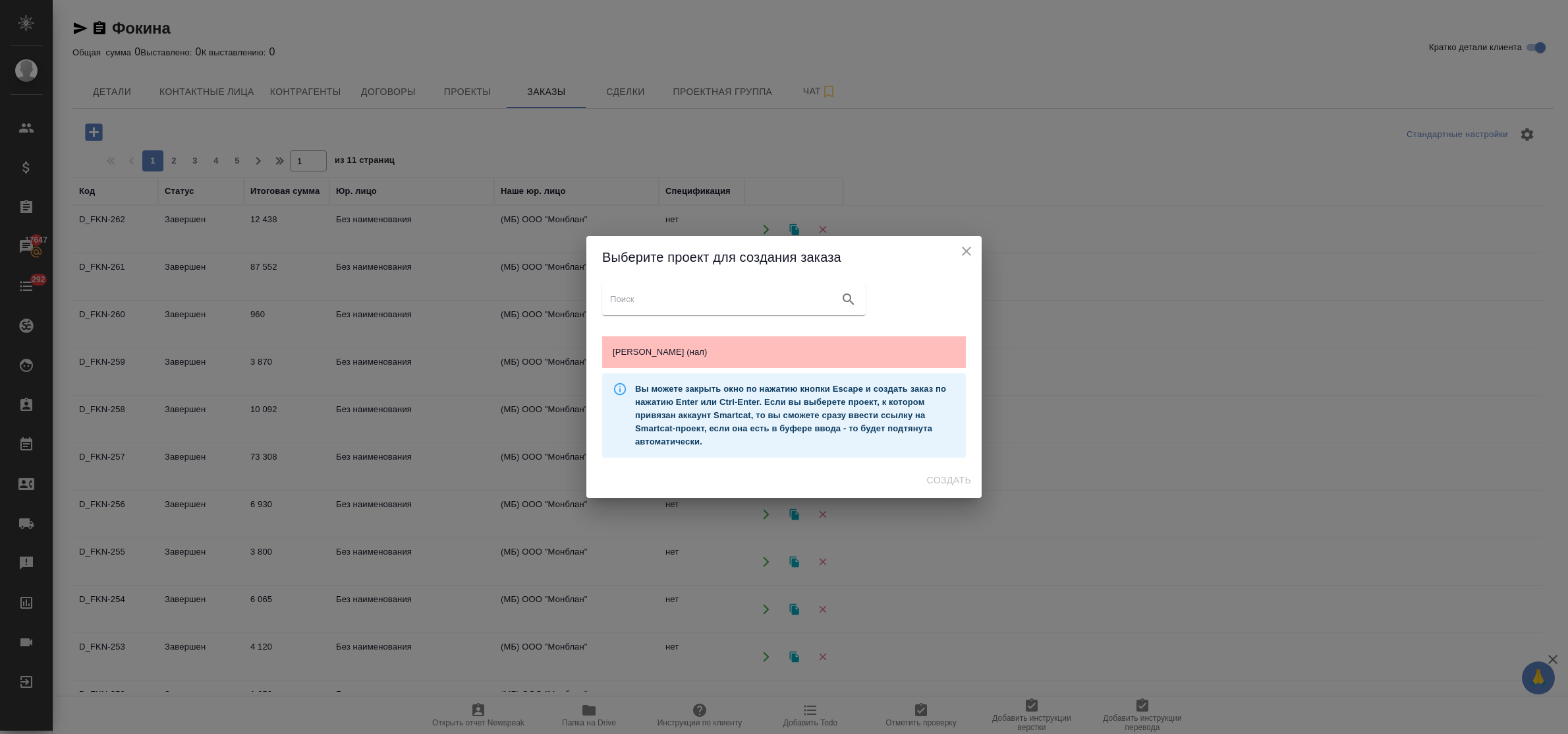
click at [728, 357] on span "Фокина (нал)" at bounding box center [784, 352] width 343 height 13
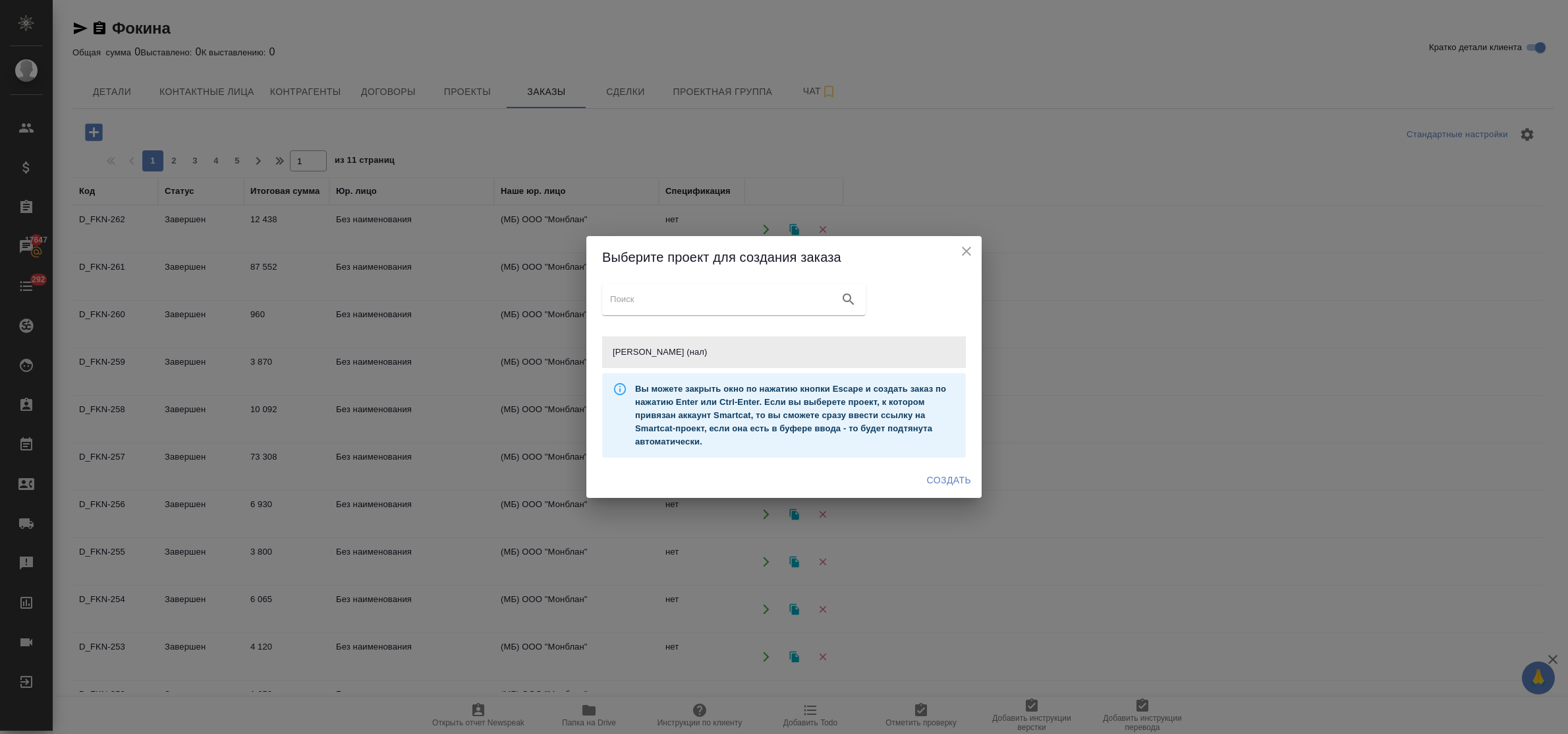
click at [943, 480] on span "Создать" at bounding box center [949, 480] width 44 height 17
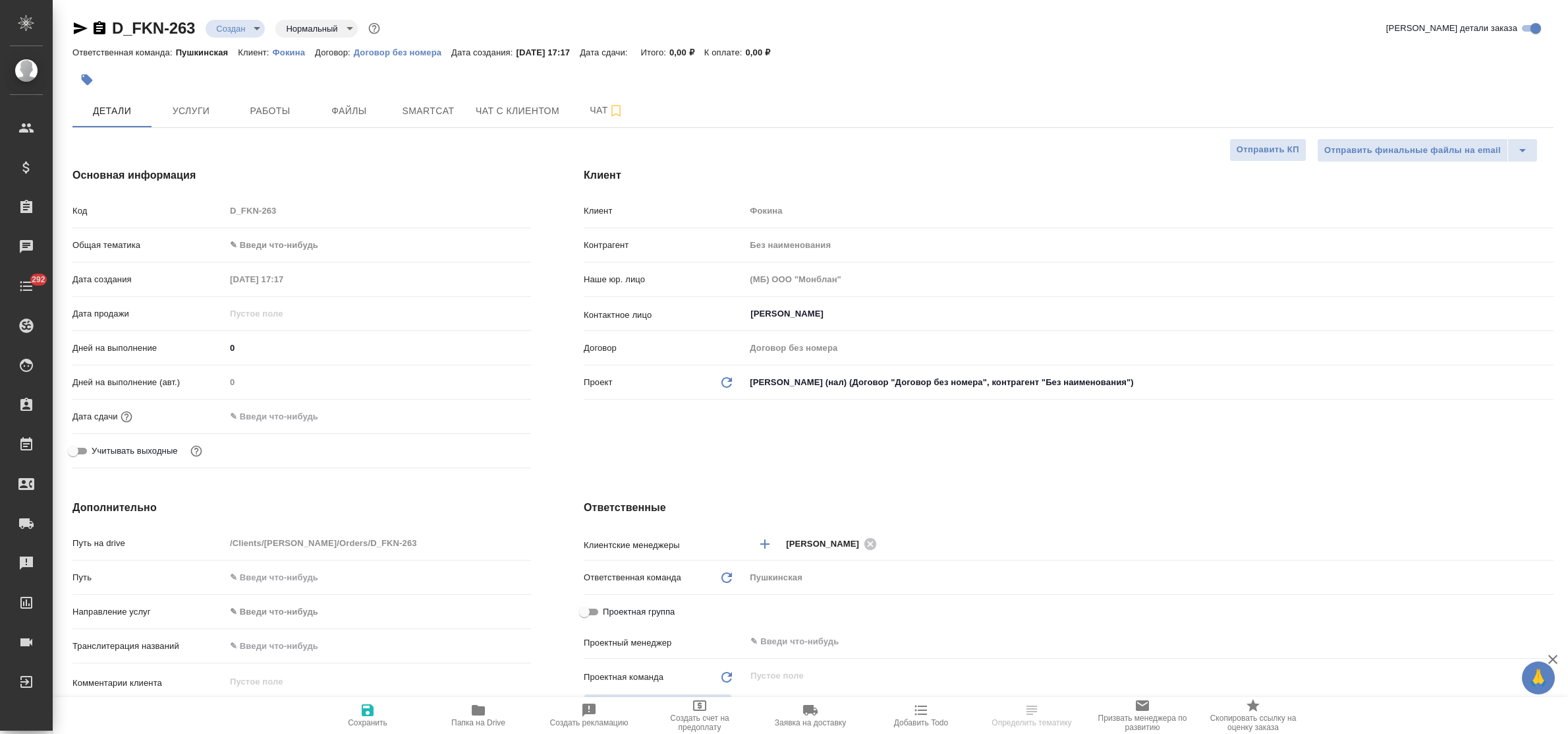
select select "RU"
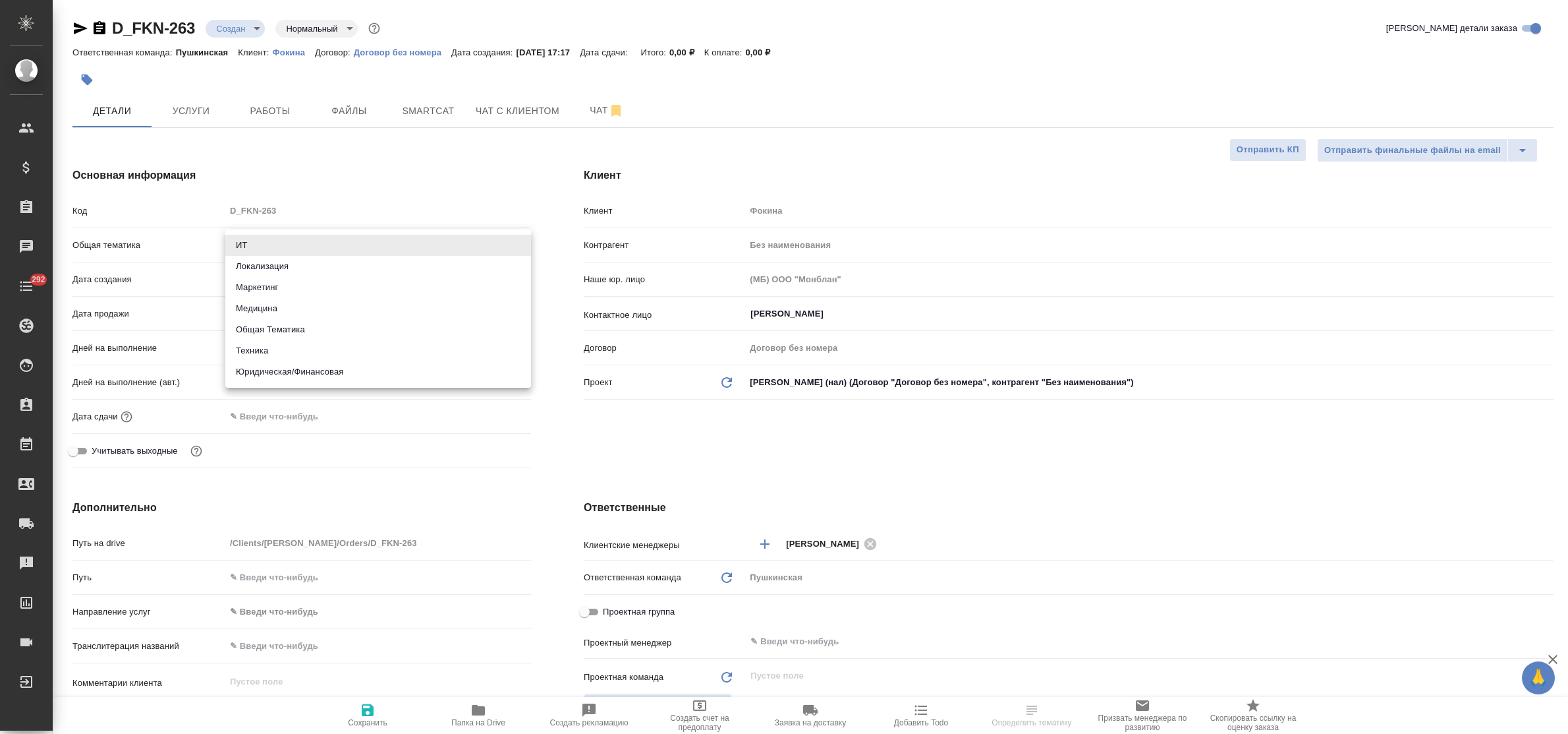
click at [275, 252] on body "🙏 .cls-1 fill:#fff; AWATERA Bulakhova Elena Клиенты Спецификации Заказы Чаты 29…" at bounding box center [784, 367] width 1568 height 734
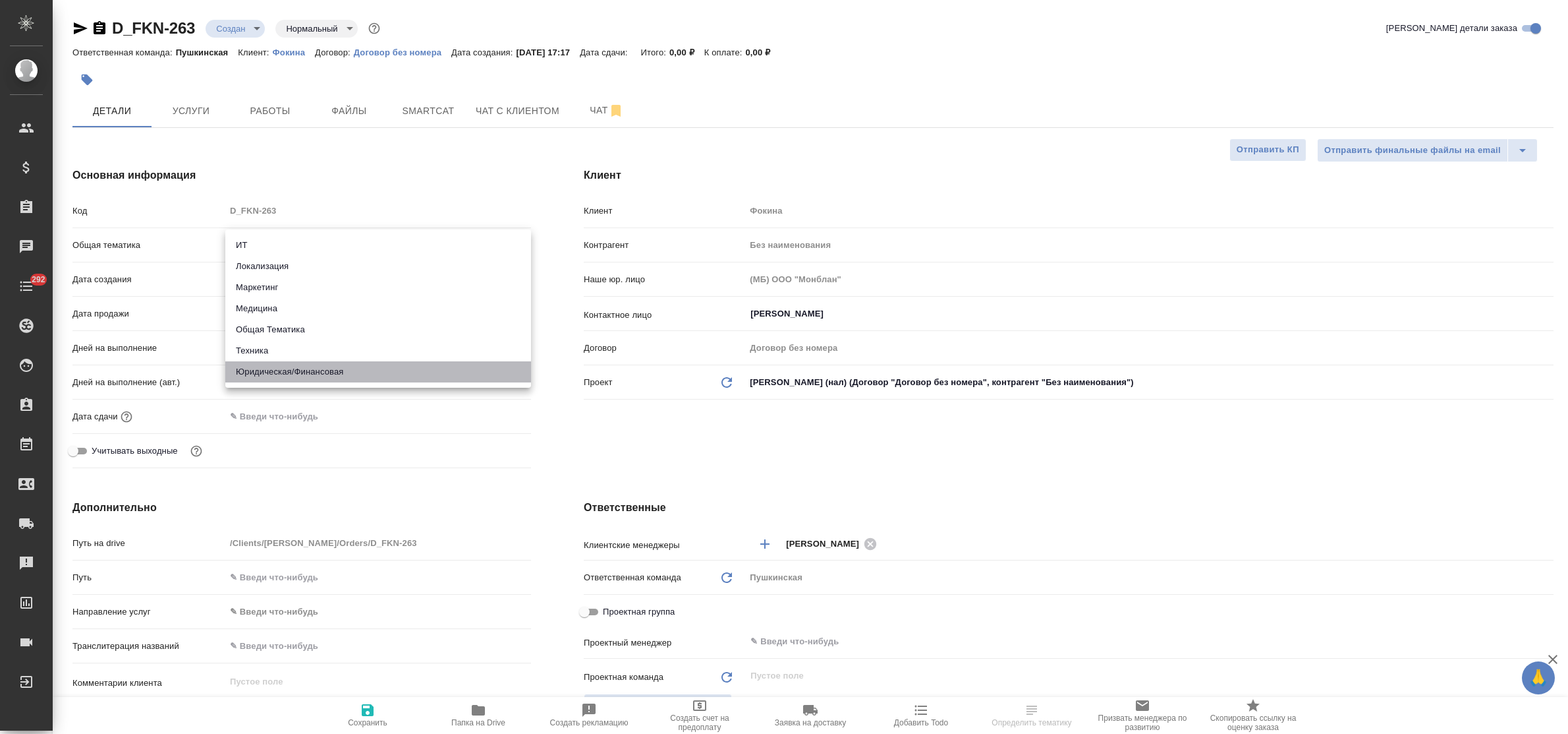
click at [310, 372] on li "Юридическая/Финансовая" at bounding box center [378, 371] width 306 height 21
type input "yr-fn"
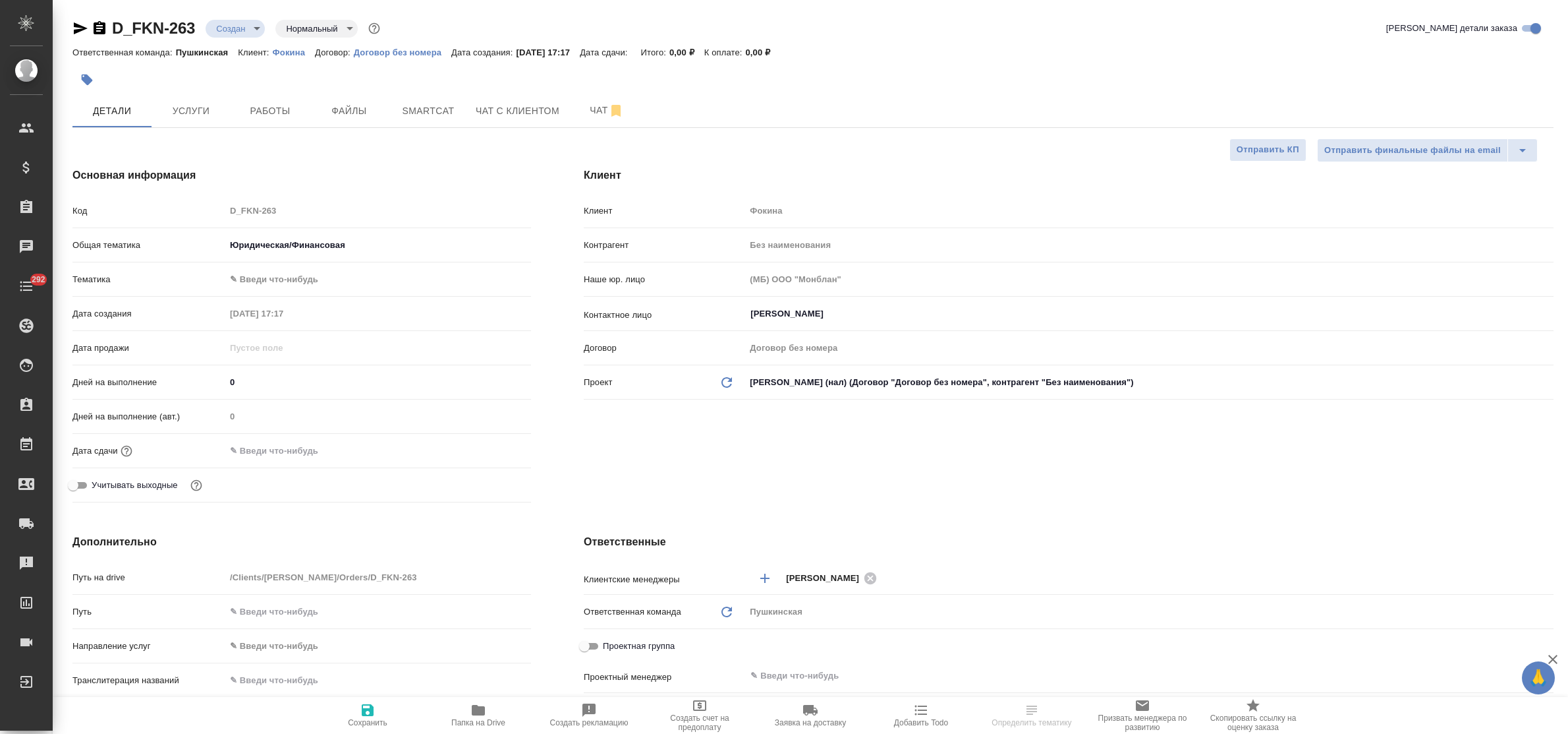
click at [278, 278] on body "🙏 .cls-1 fill:#fff; AWATERA Bulakhova Elena Клиенты Спецификации Заказы Чаты 29…" at bounding box center [784, 367] width 1568 height 734
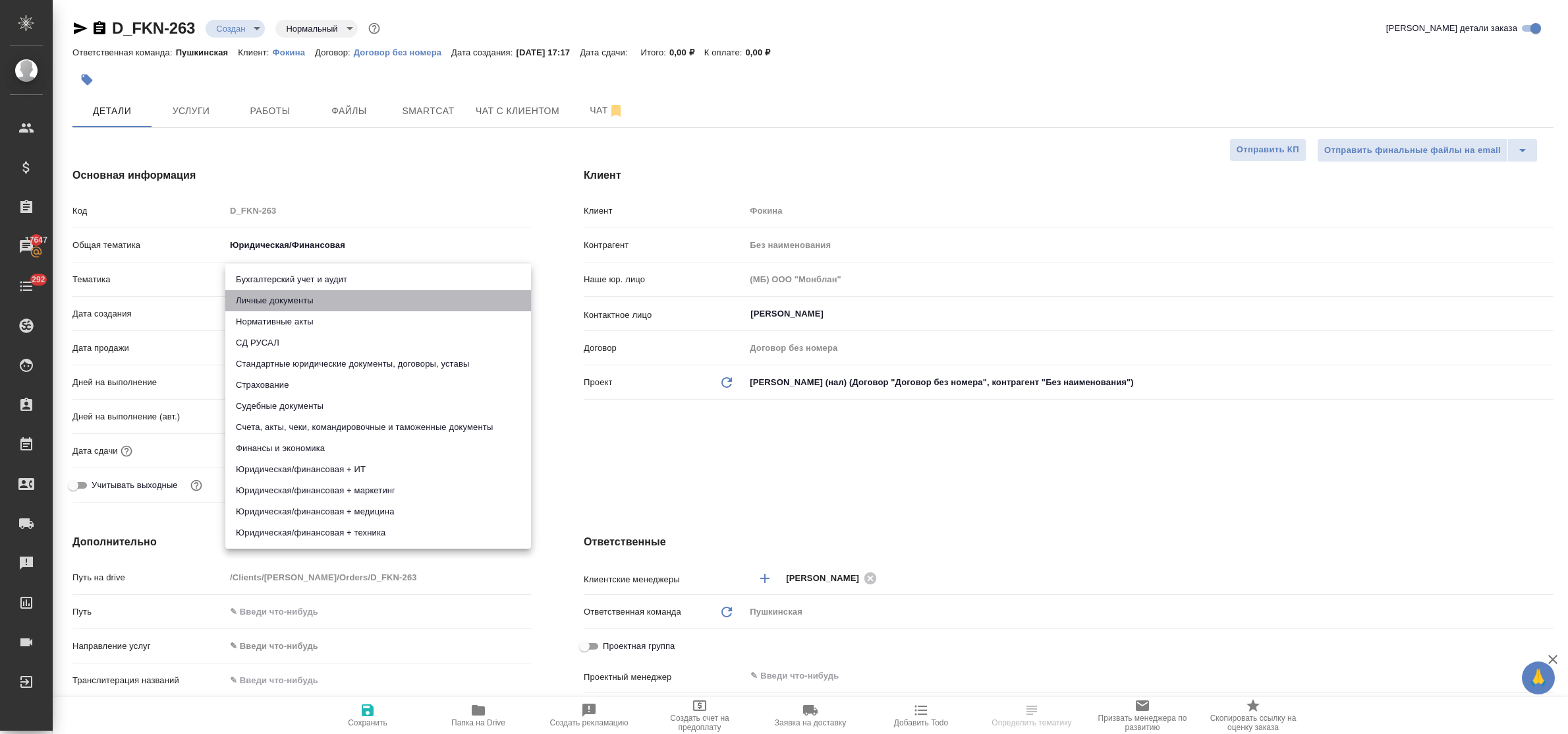
click at [283, 301] on li "Личные документы" at bounding box center [378, 300] width 306 height 21
type input "5a8b8b956a9677013d343cfe"
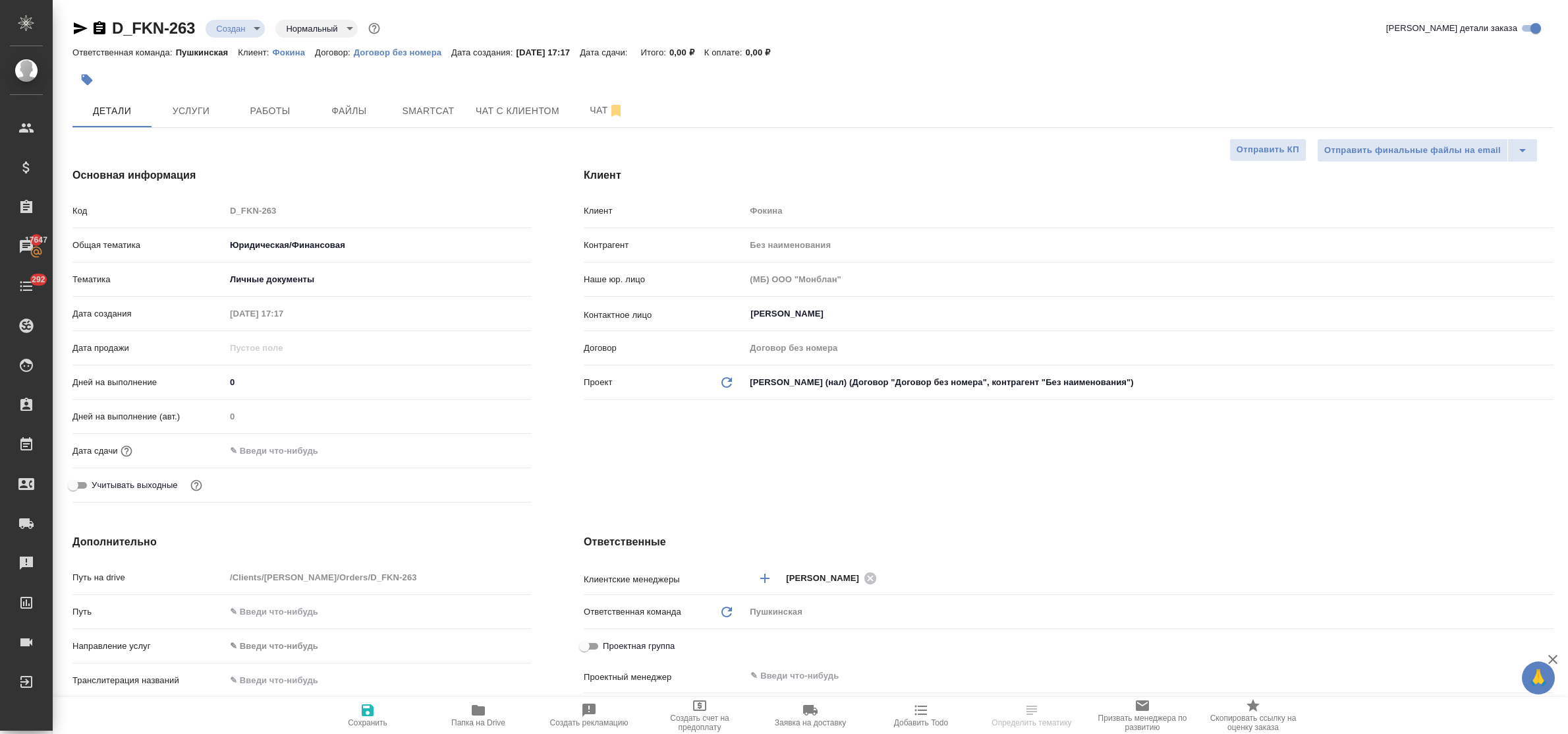
click at [291, 455] on input "text" at bounding box center [283, 450] width 116 height 19
click at [489, 449] on icon "button" at bounding box center [492, 450] width 16 height 16
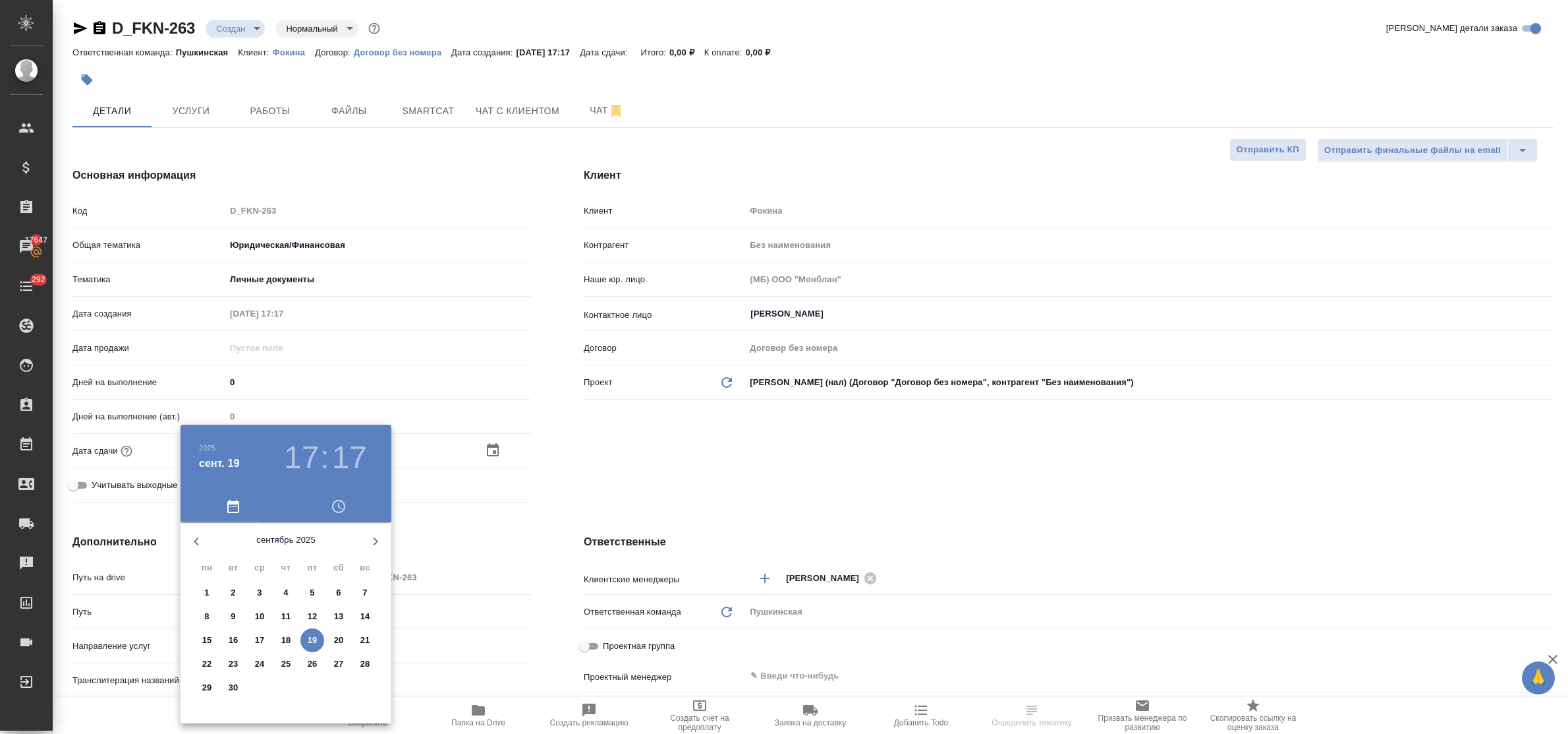
click at [232, 665] on p "23" at bounding box center [233, 664] width 10 height 13
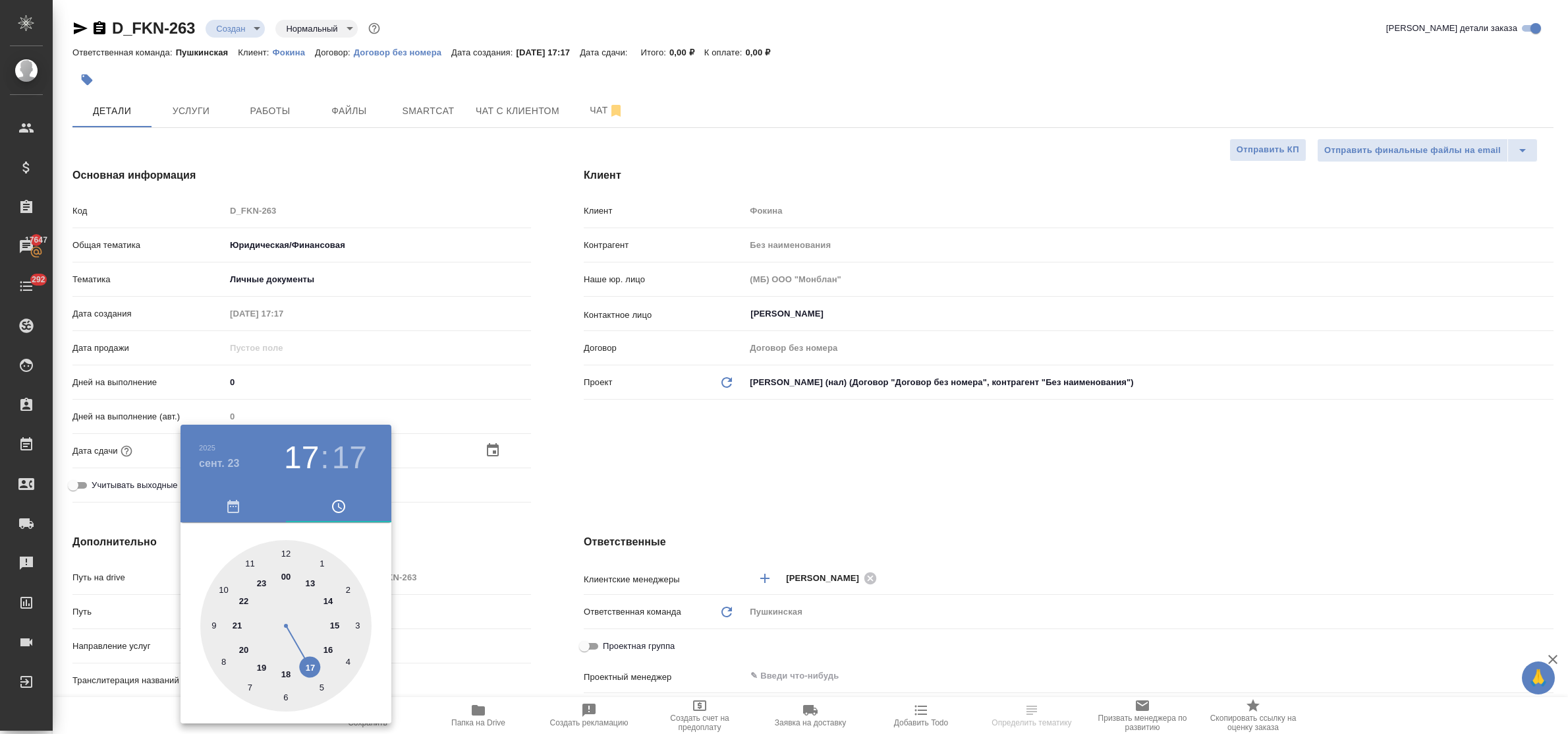
click at [327, 647] on div at bounding box center [286, 626] width 172 height 172
type input "23.09.2025 16:17"
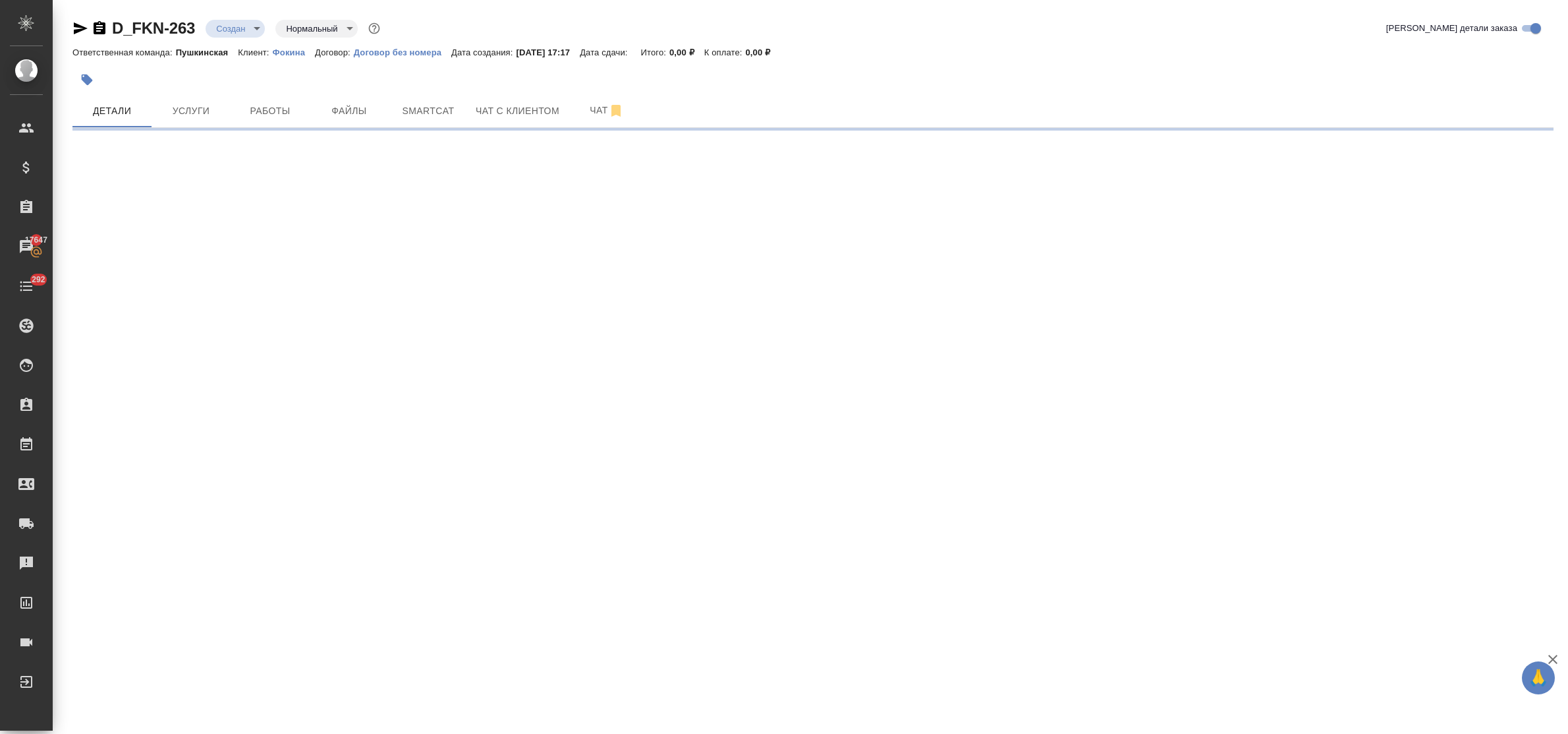
click at [286, 552] on div ".cls-1 fill:#fff; AWATERA Bulakhova Elena Клиенты Спецификации Заказы 17647 Чат…" at bounding box center [784, 367] width 1568 height 734
select select "RU"
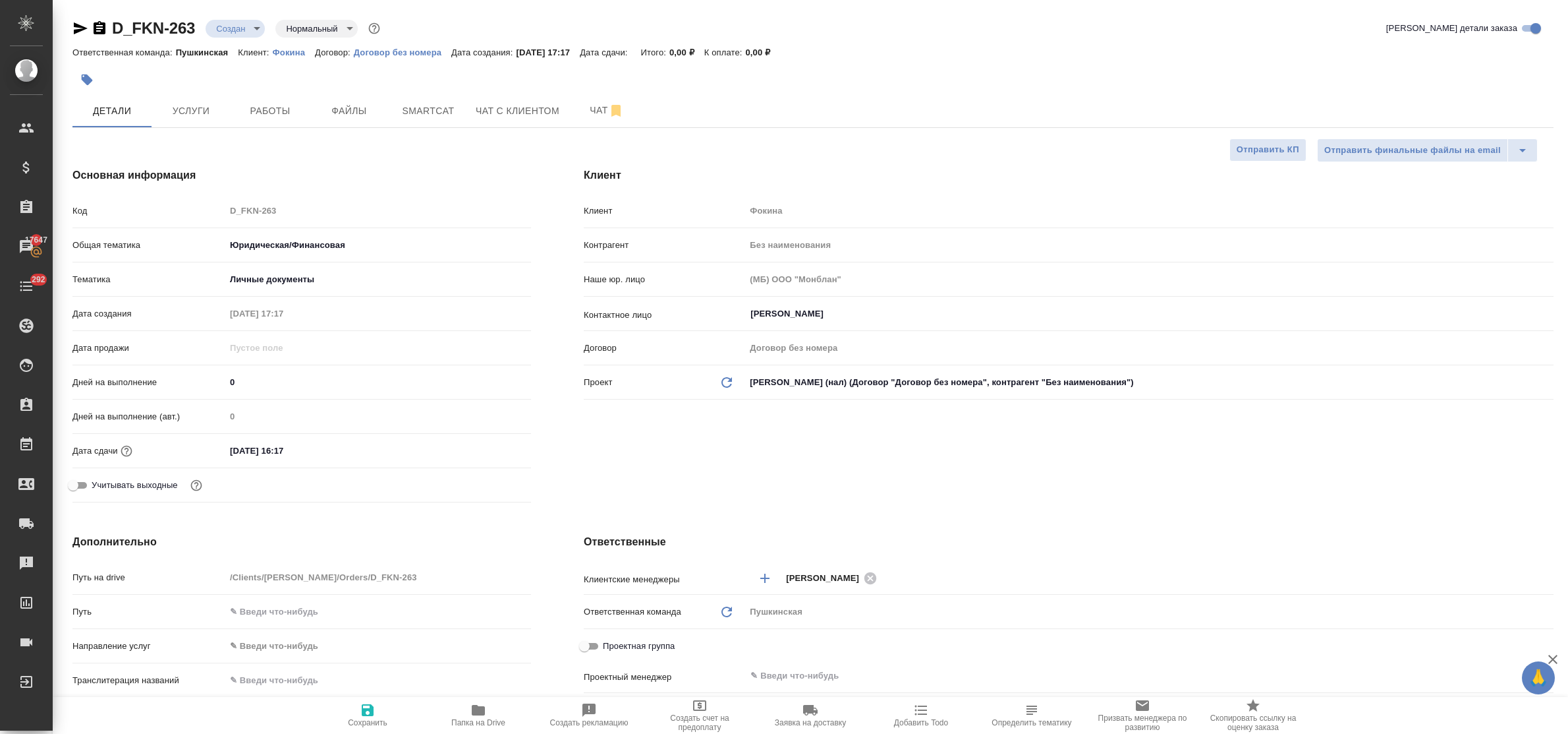
type textarea "x"
click at [307, 449] on input "23.09.2025 16:17" at bounding box center [283, 450] width 116 height 19
type input "23.09.2025 16:1_"
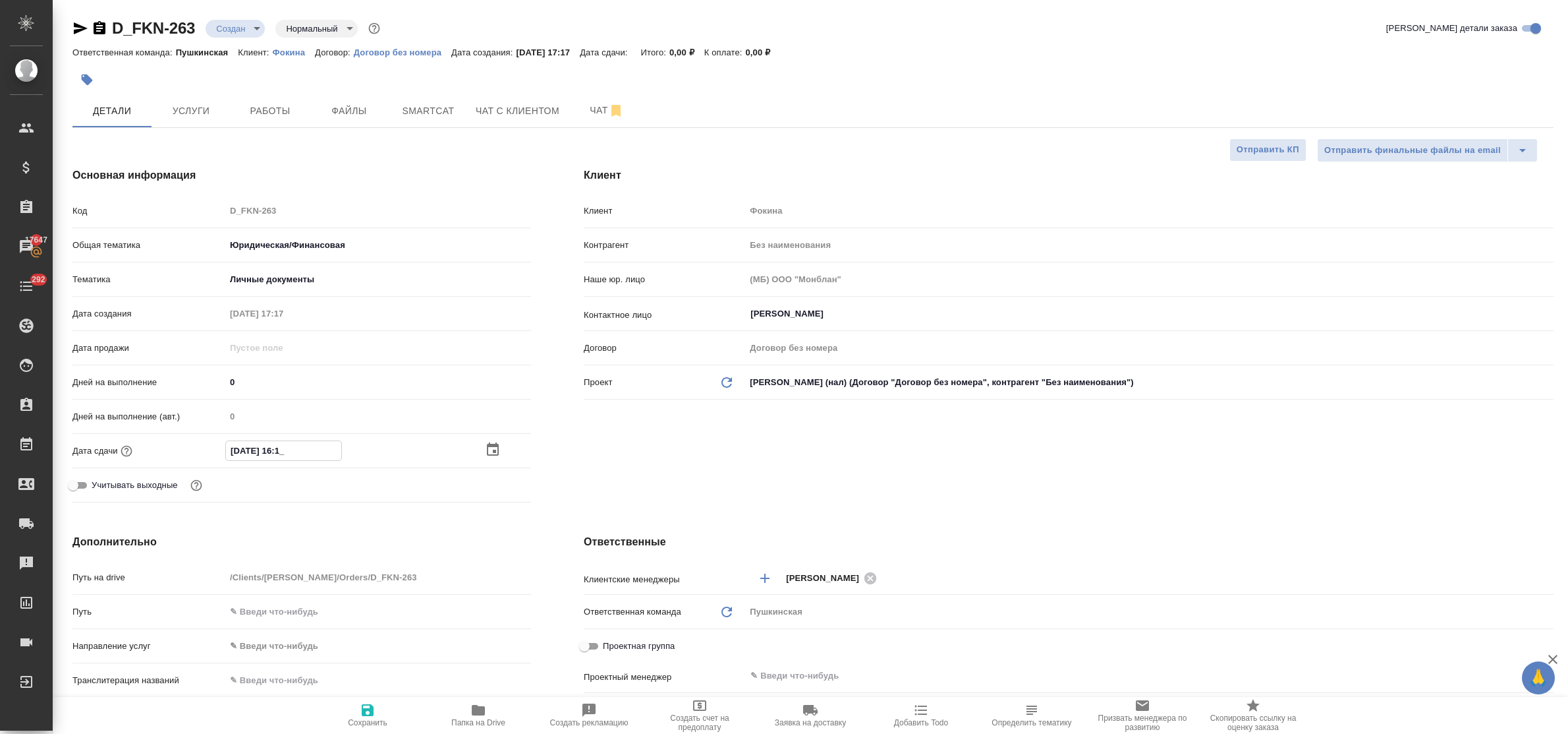
type textarea "x"
type input "23.09.2025 16:__"
type textarea "x"
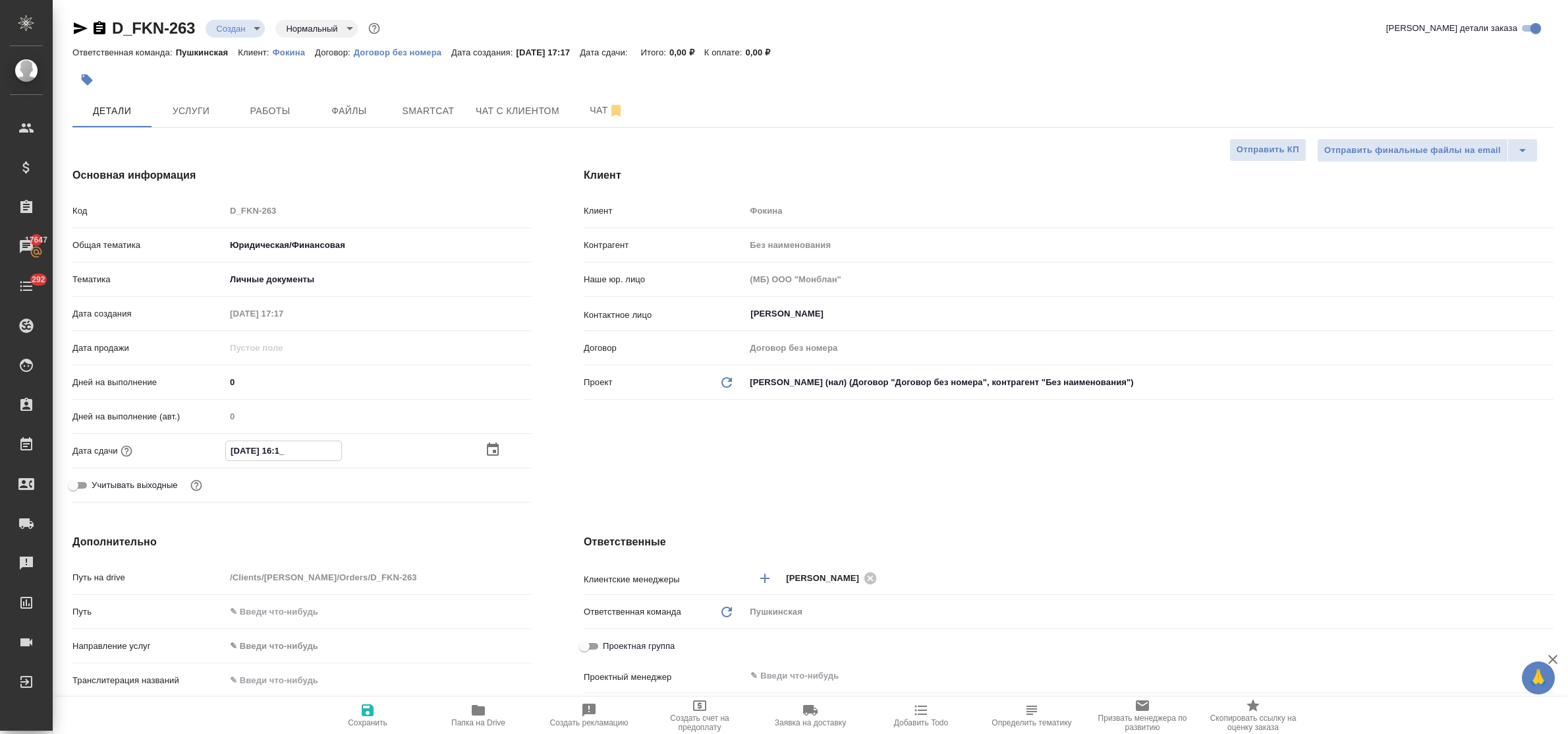
type textarea "x"
type input "23.09.2025 16:0_"
type textarea "x"
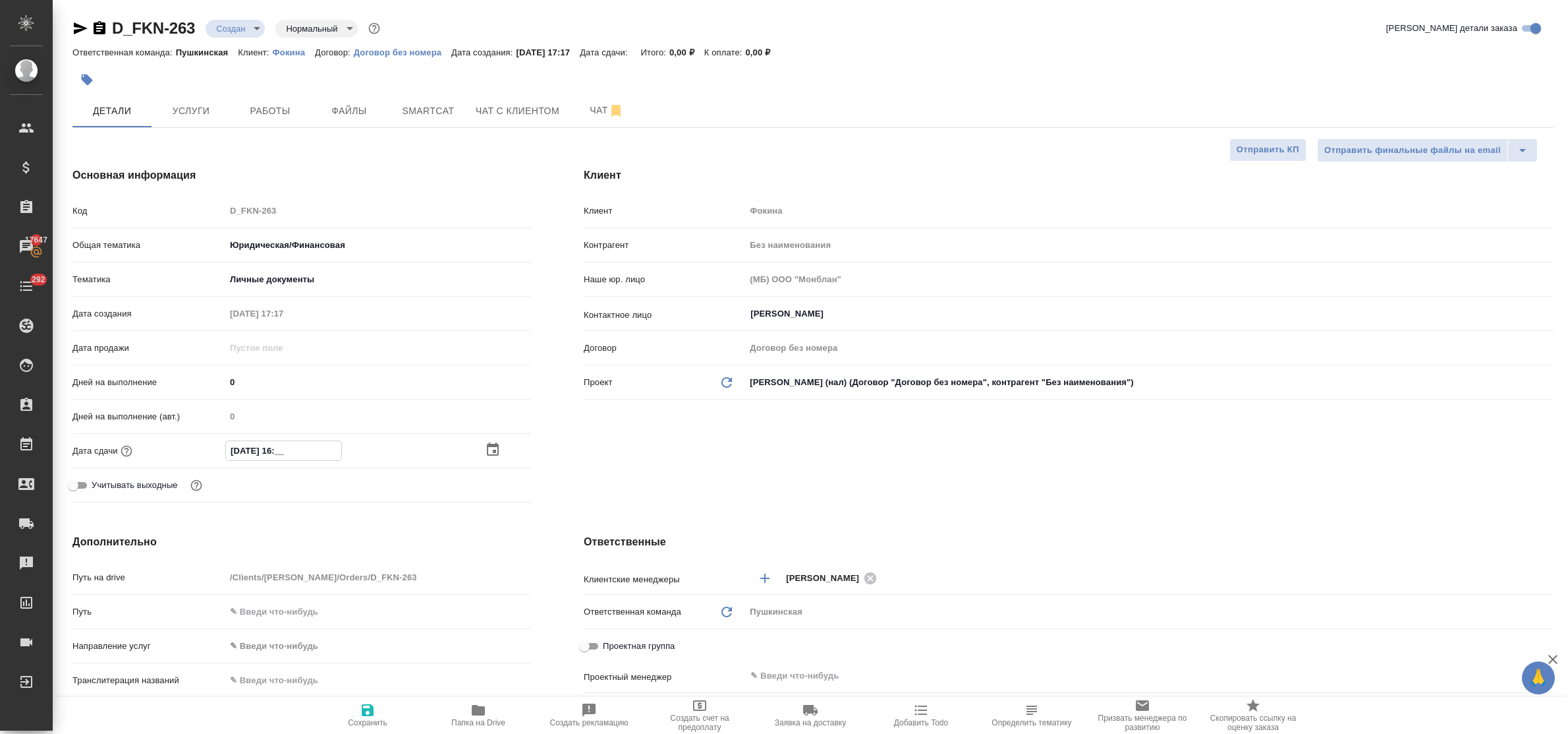
type textarea "x"
type input "23.09.2025 16:00"
type textarea "x"
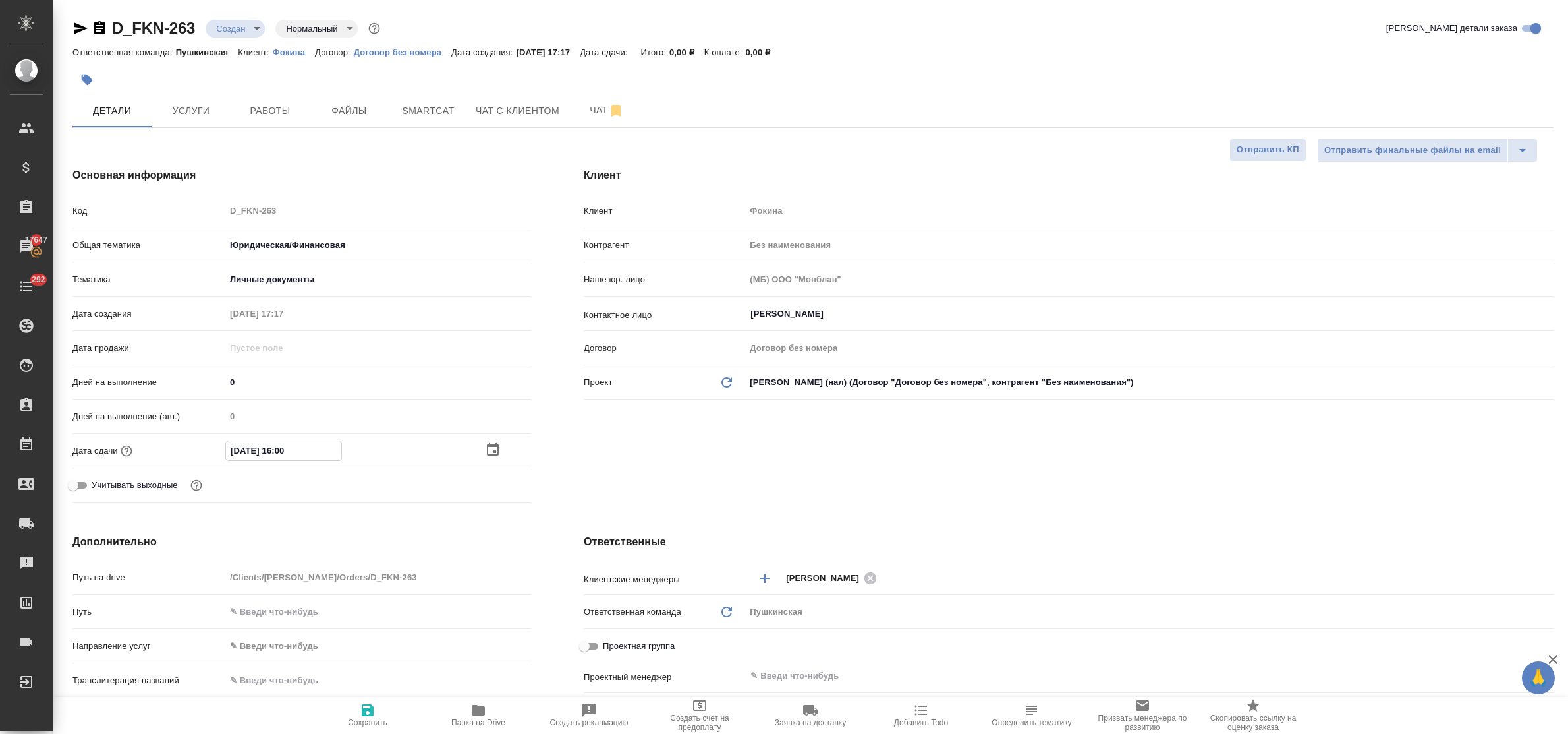
type input "23.09.2025 16:00"
click at [367, 709] on icon "button" at bounding box center [367, 710] width 12 height 12
type textarea "x"
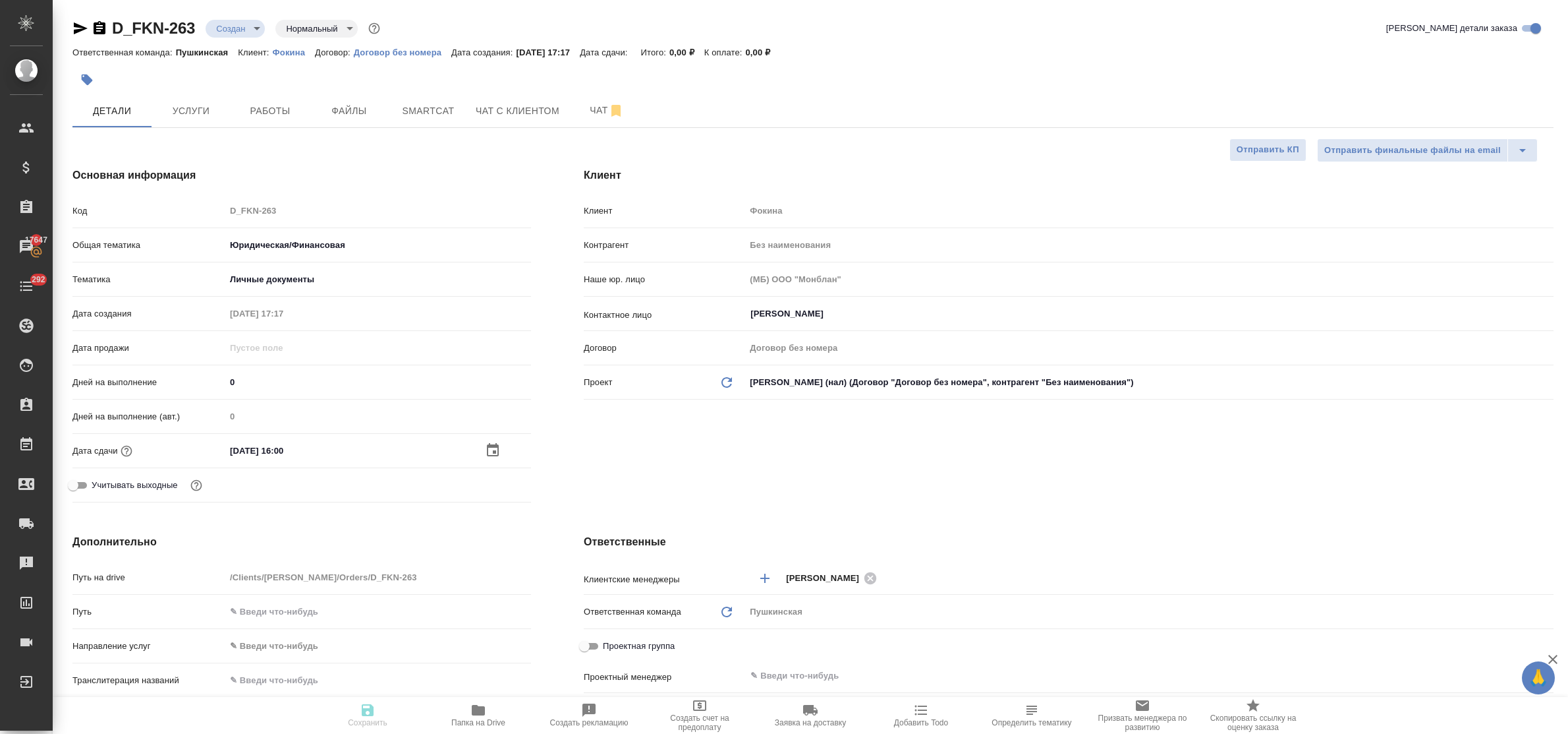
type textarea "x"
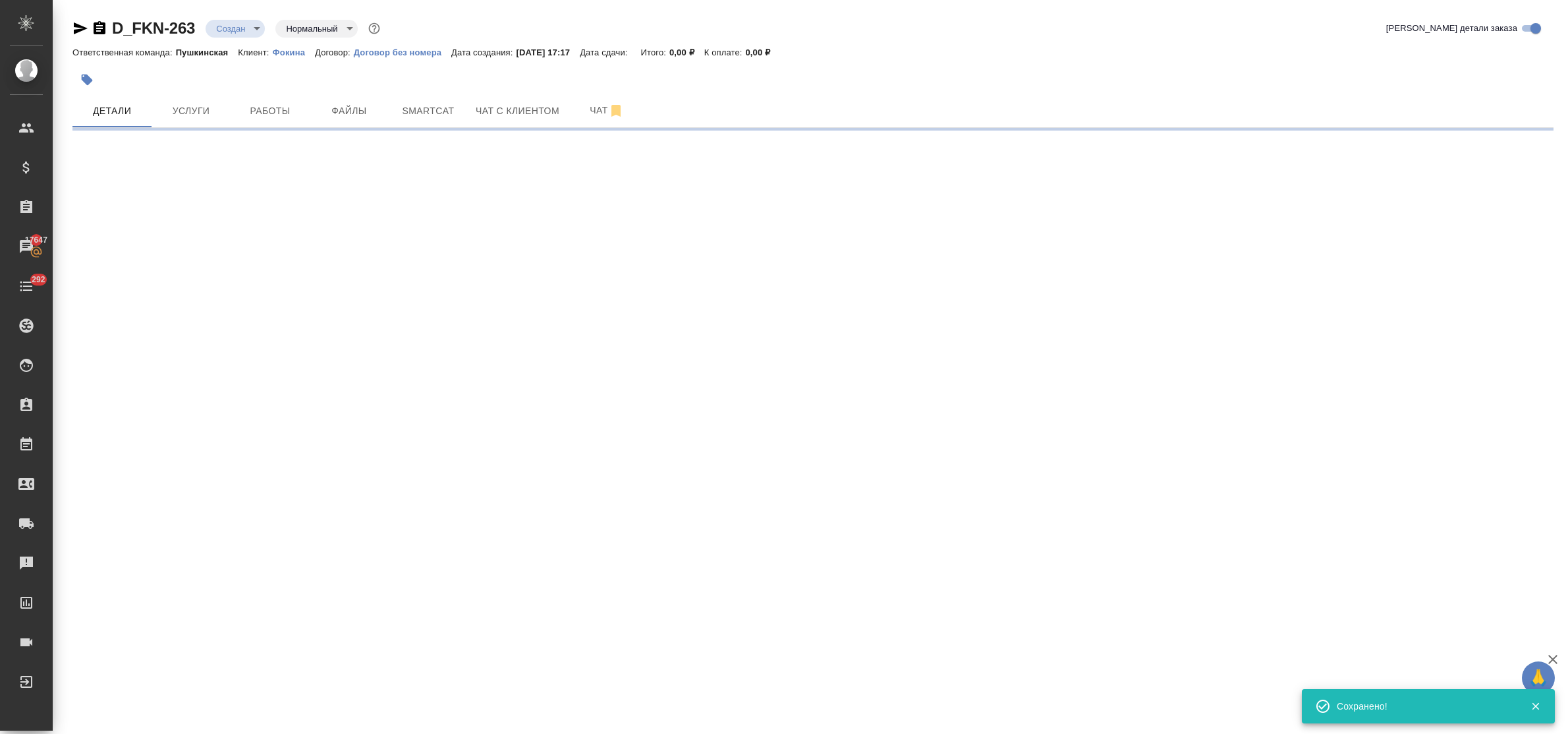
select select "RU"
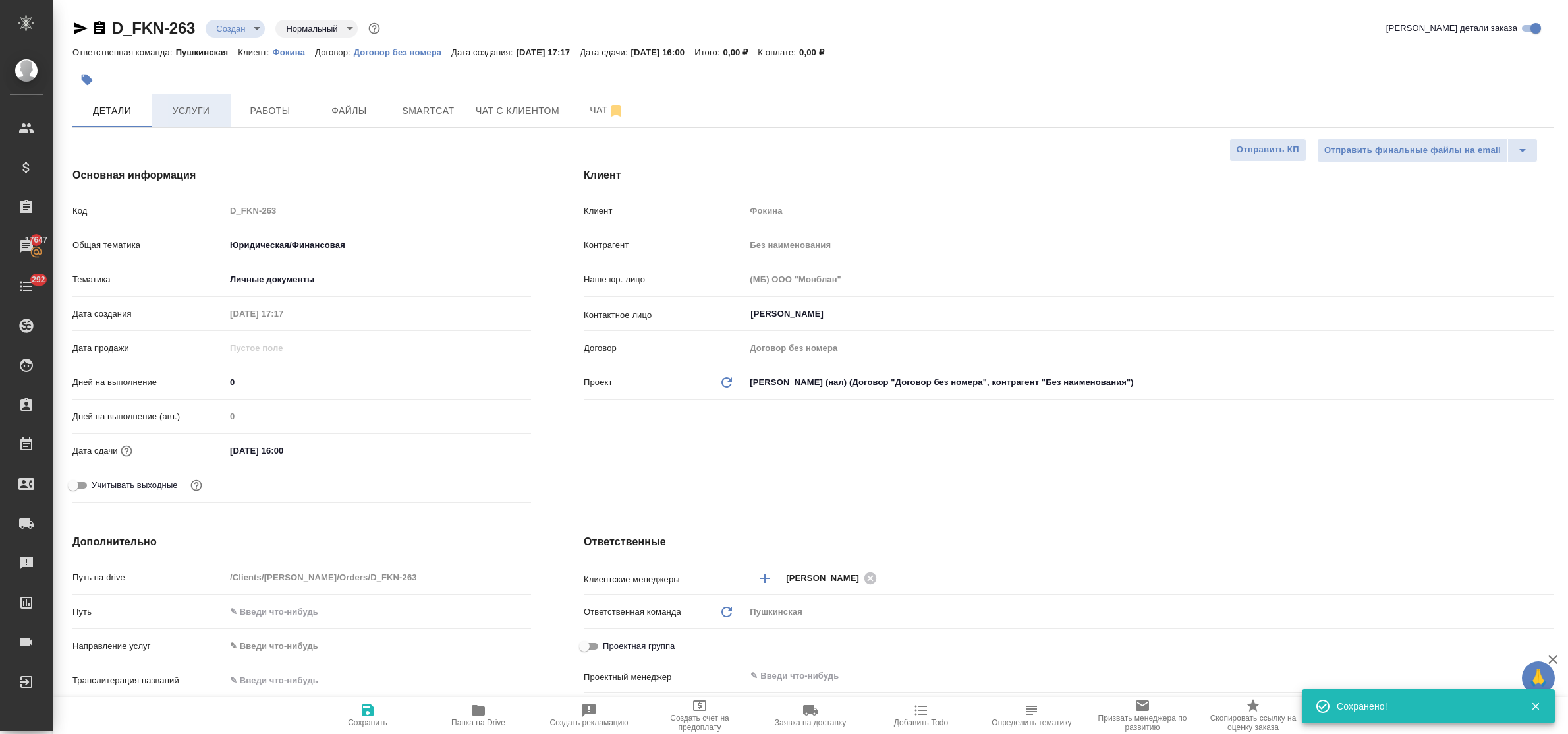
type textarea "x"
click at [188, 114] on span "Услуги" at bounding box center [191, 111] width 63 height 17
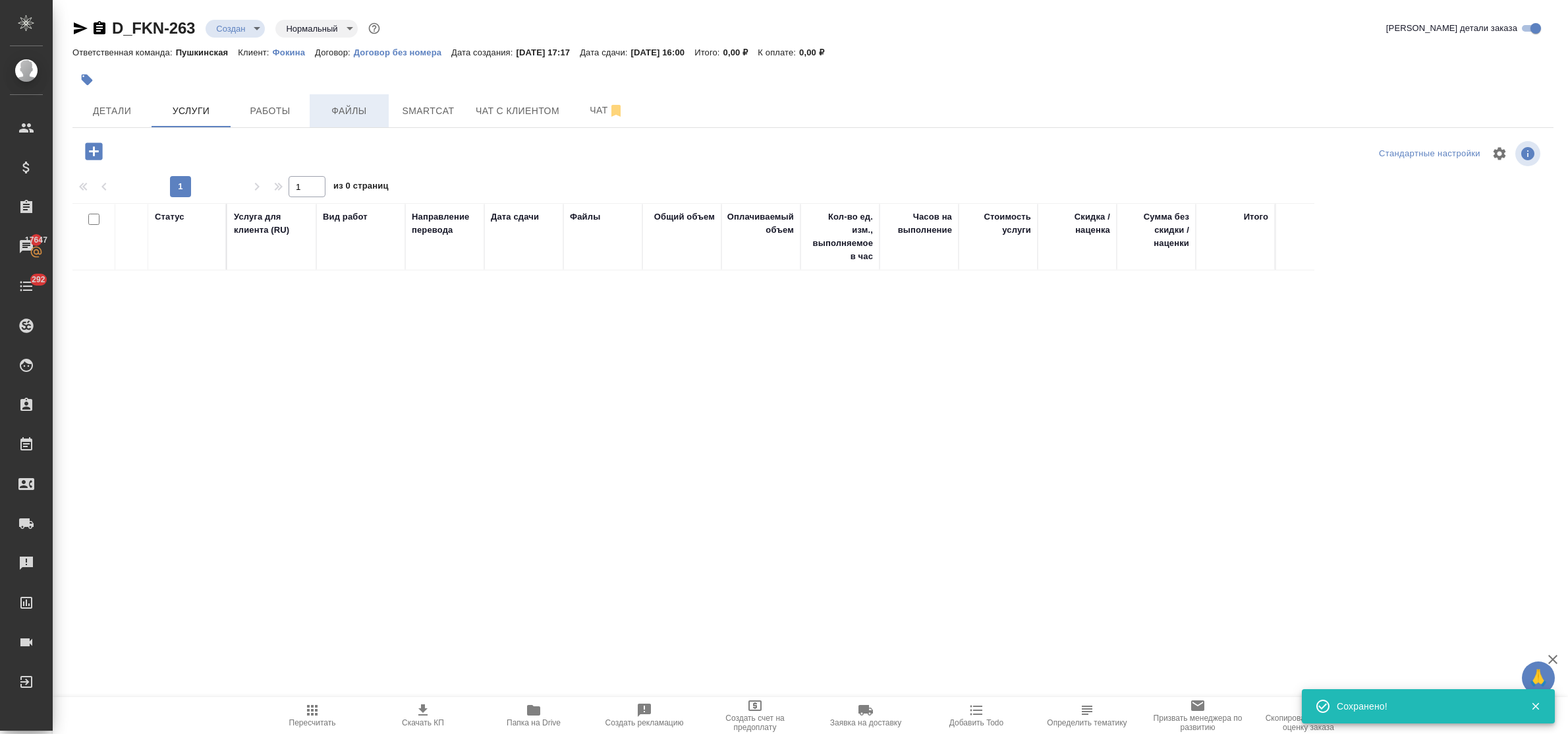
click at [359, 114] on span "Файлы" at bounding box center [350, 111] width 63 height 17
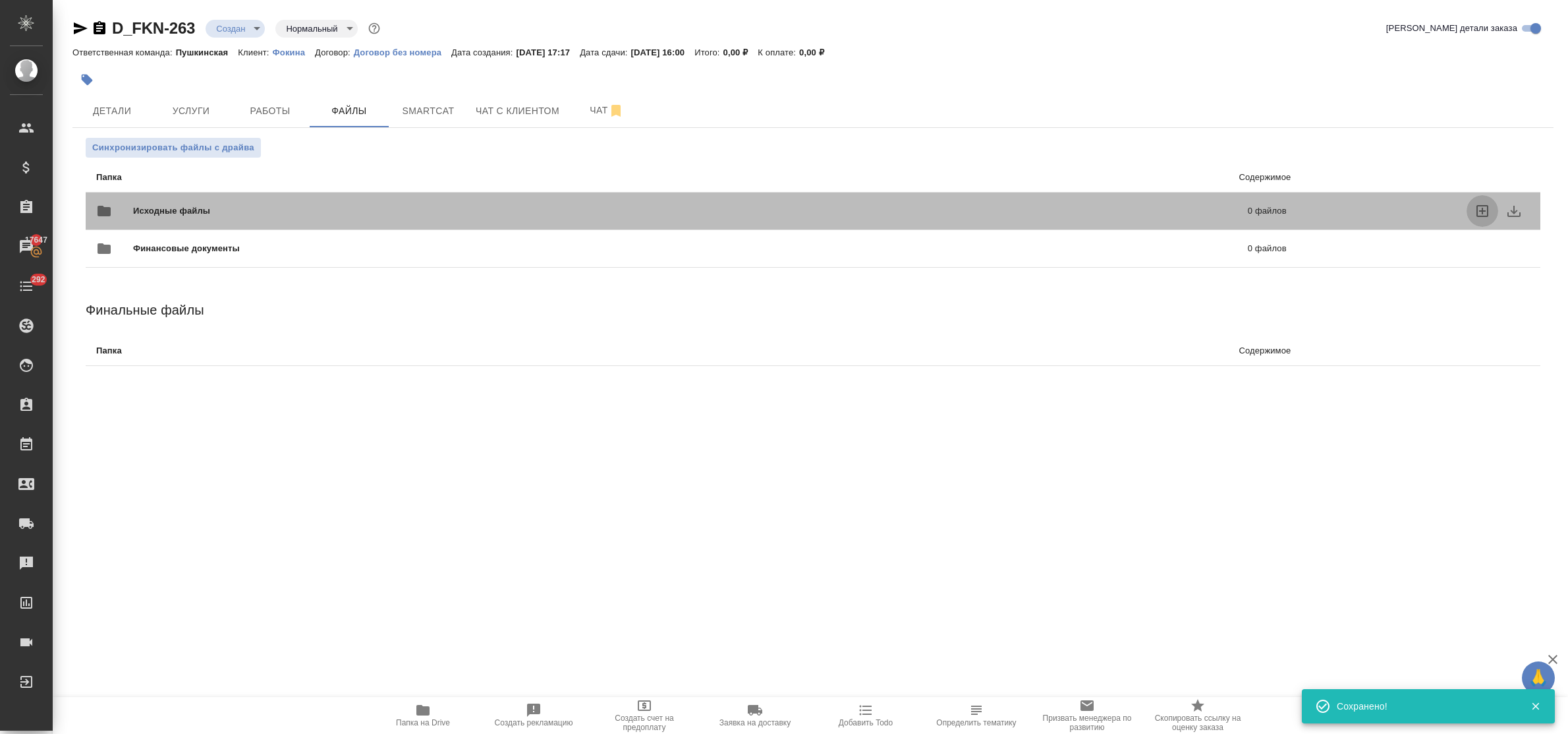
click at [1483, 210] on icon "uploadFiles" at bounding box center [1482, 211] width 16 height 16
click at [0, 0] on input "uploadFiles" at bounding box center [0, 0] width 0 height 0
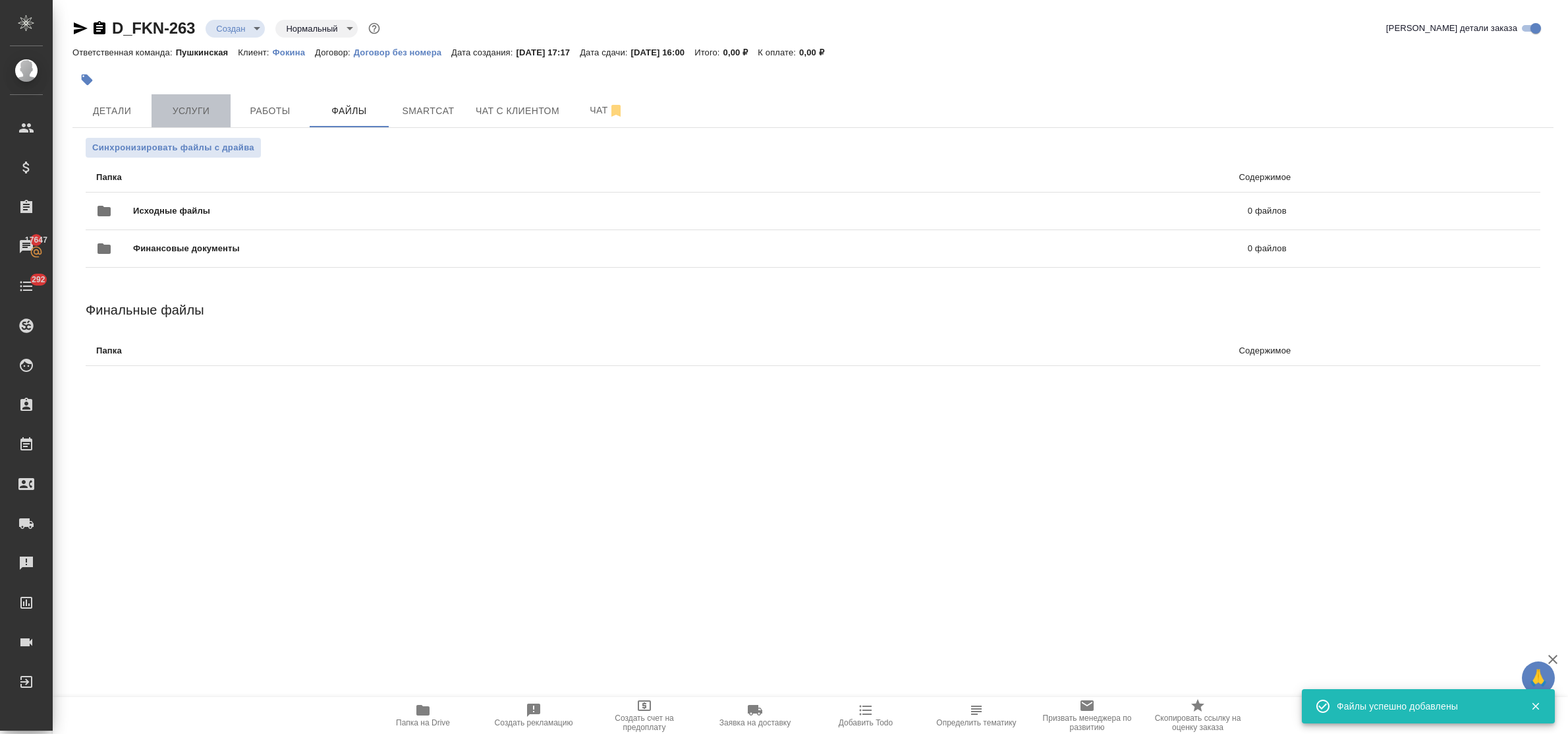
click at [186, 114] on span "Услуги" at bounding box center [191, 111] width 63 height 17
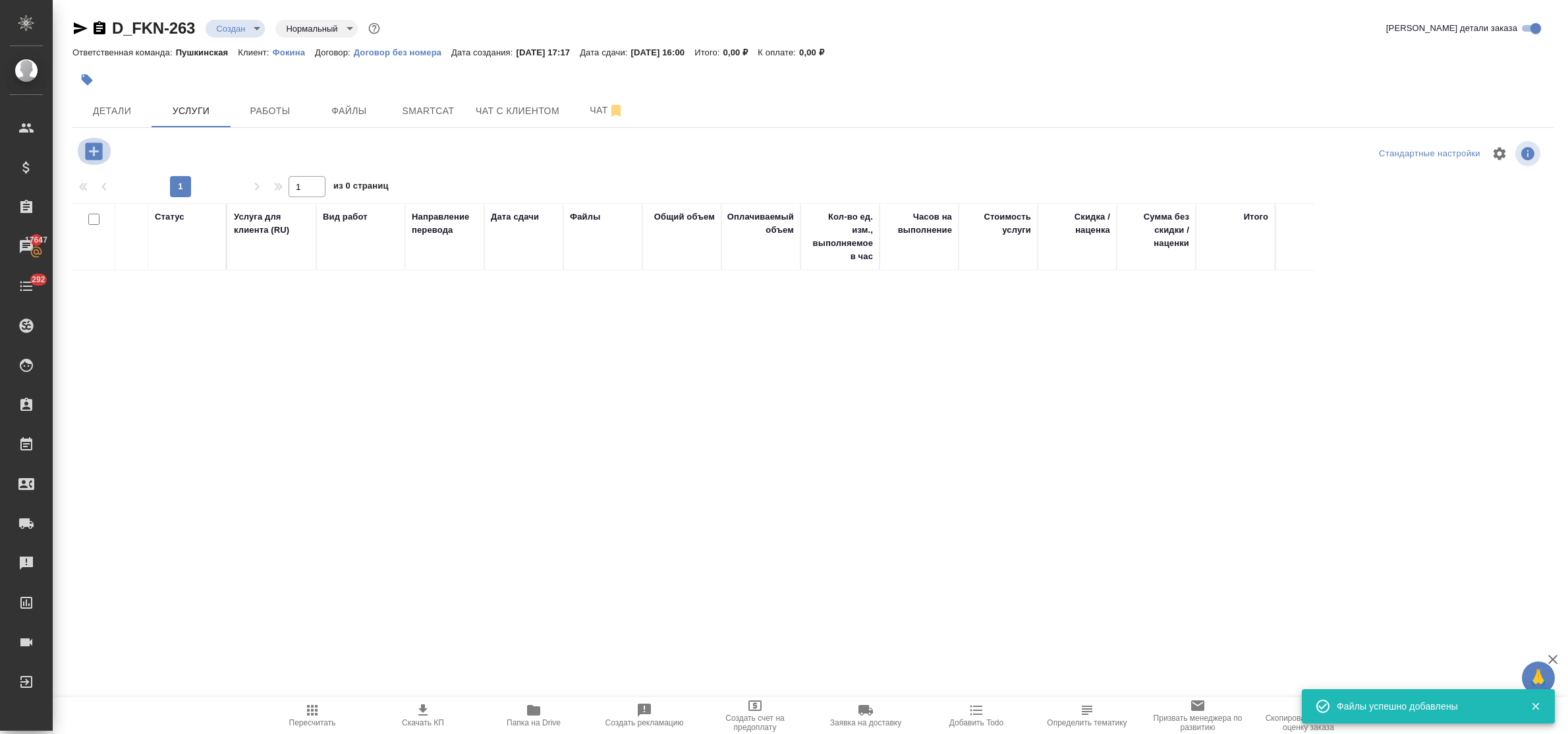
click at [93, 157] on icon "button" at bounding box center [93, 151] width 17 height 17
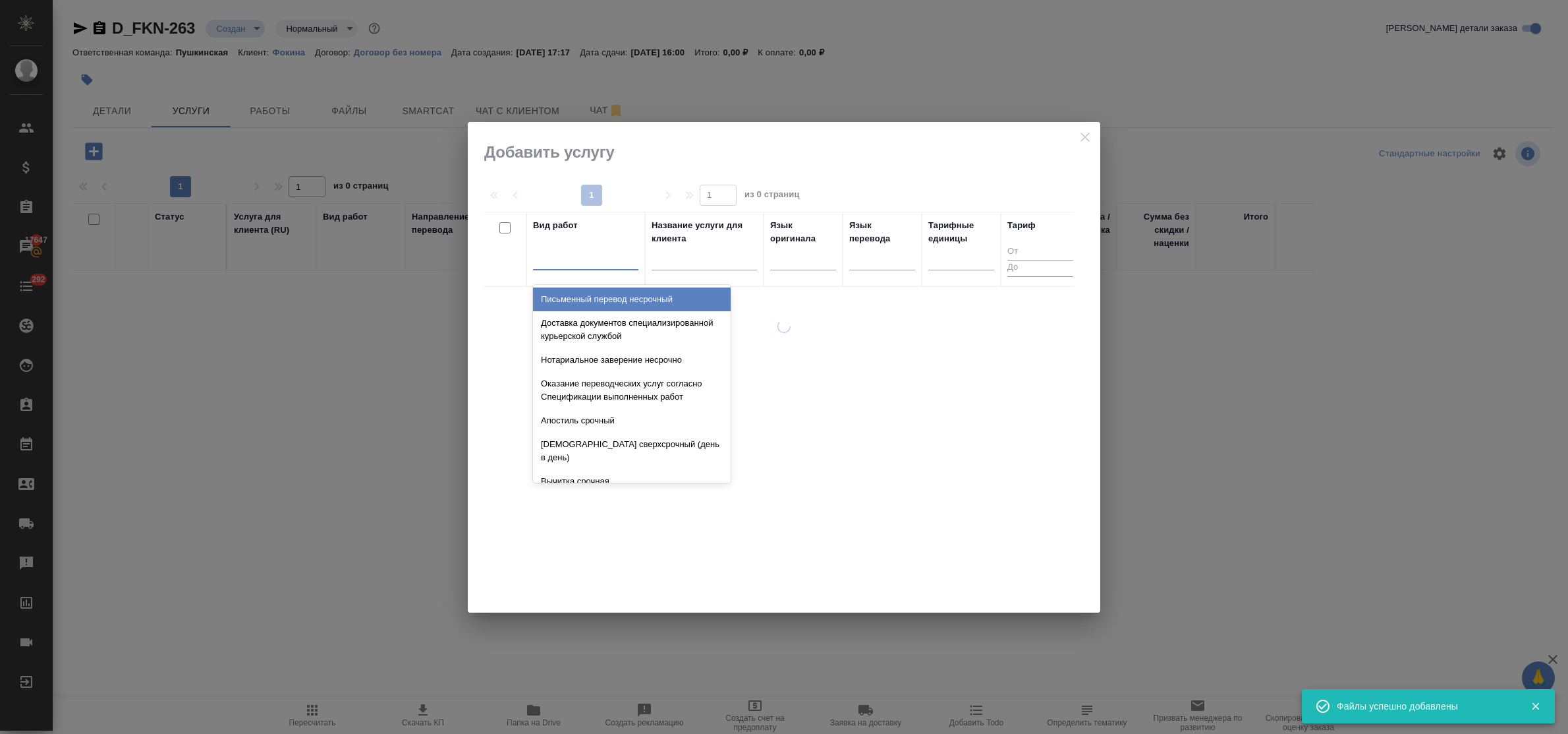
click at [625, 269] on div at bounding box center [585, 257] width 105 height 25
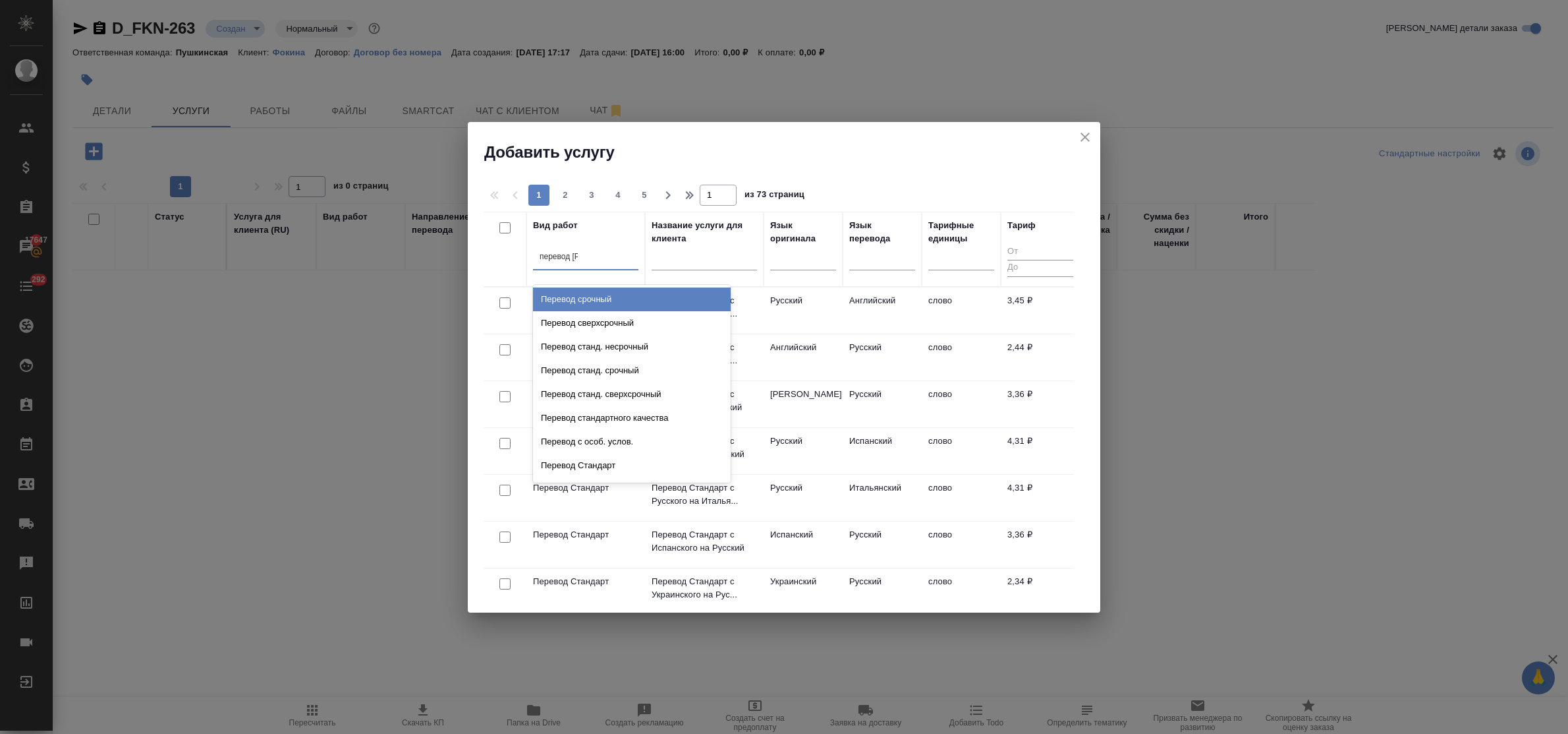
type input "перевод ст"
click at [629, 298] on div "Перевод станд. несрочный" at bounding box center [632, 298] width 198 height 23
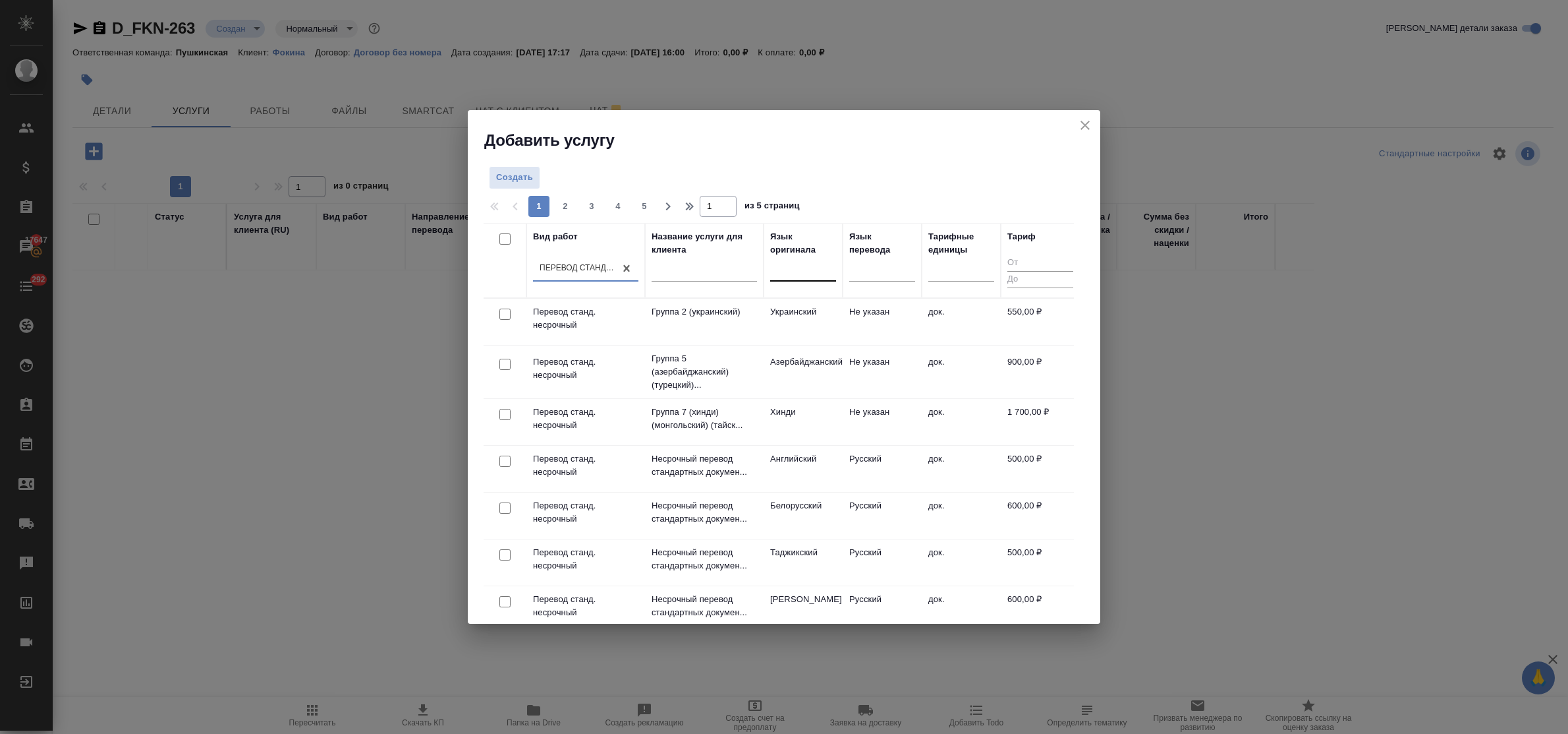
click at [809, 268] on div at bounding box center [803, 268] width 66 height 19
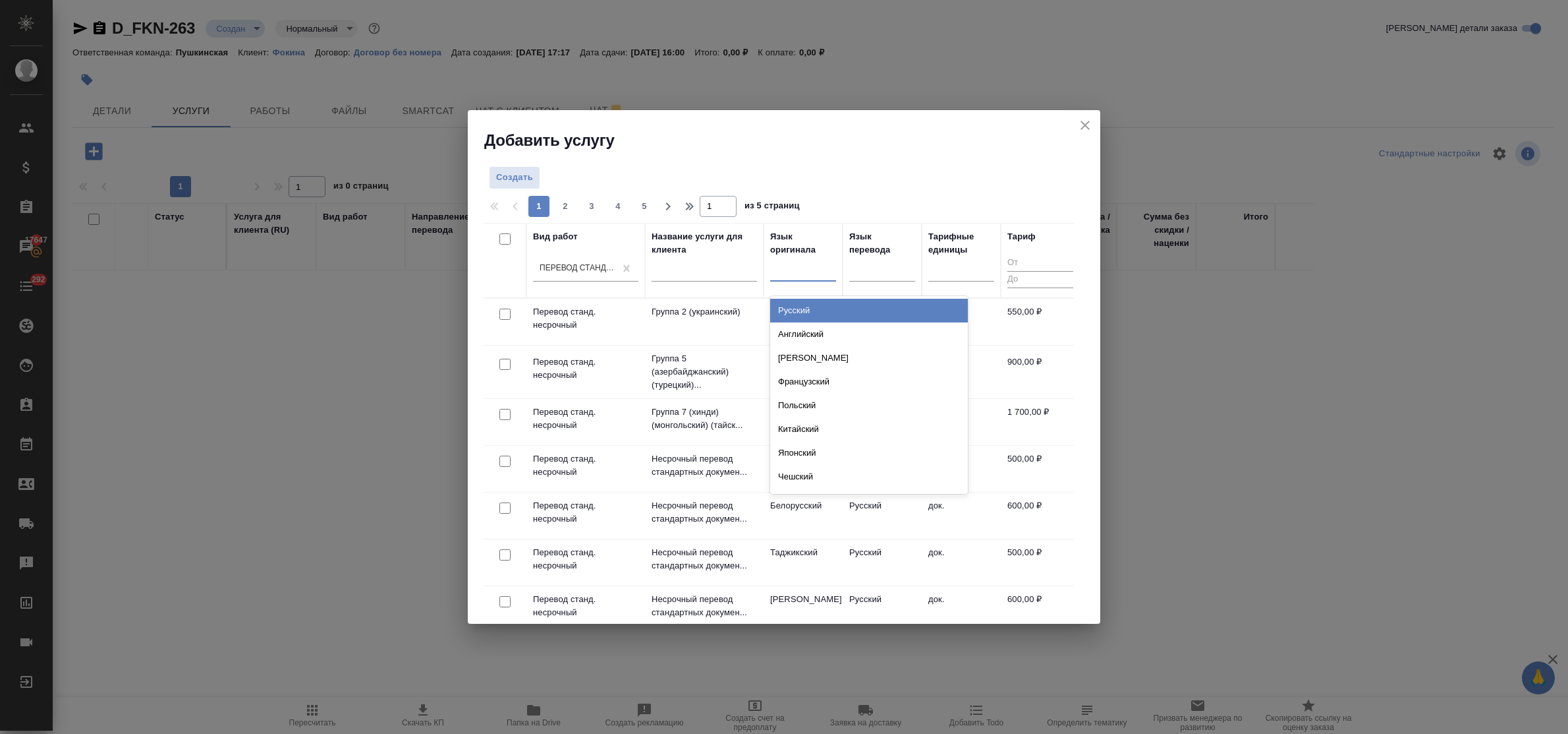
click at [815, 311] on div "Русский" at bounding box center [869, 310] width 198 height 23
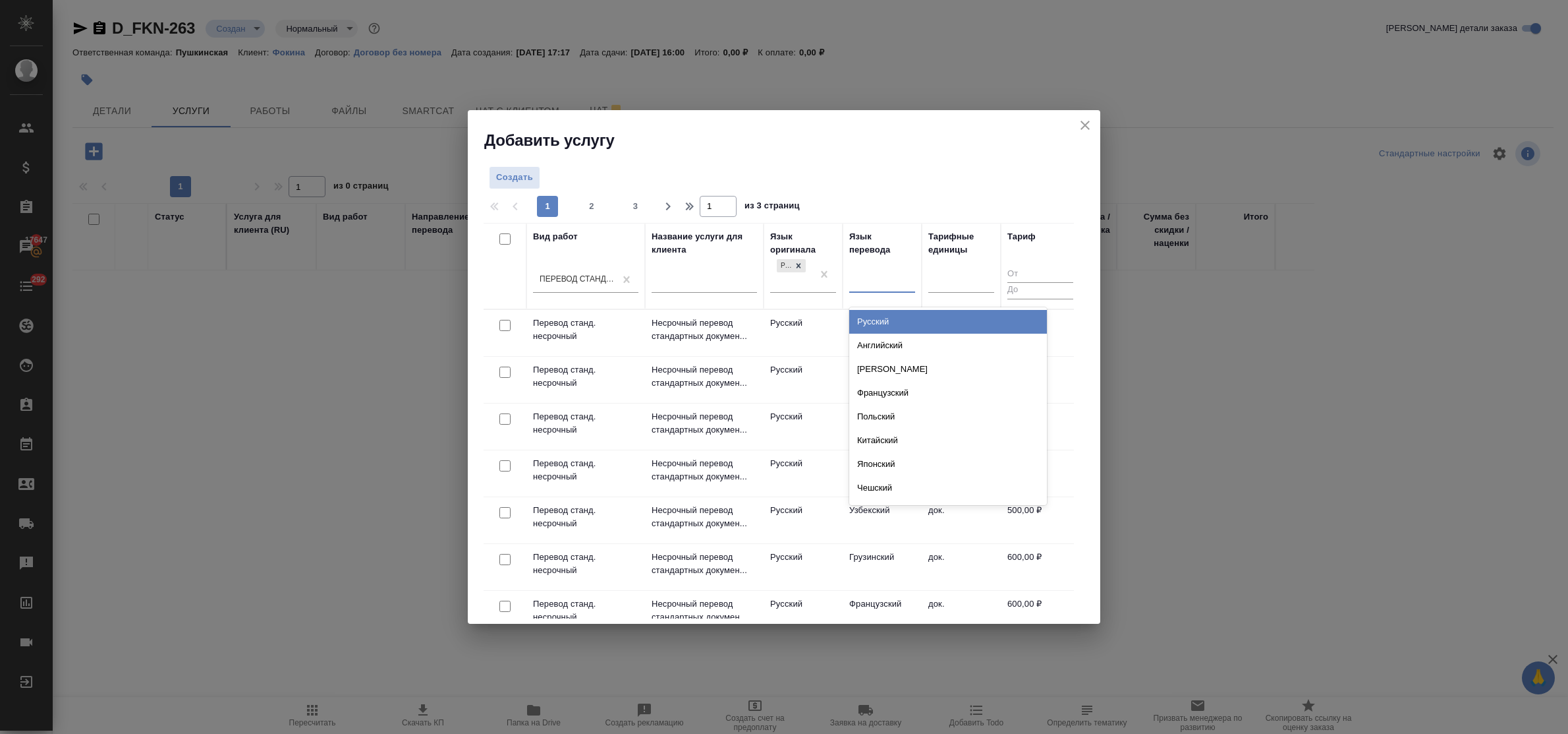
click at [883, 280] on div at bounding box center [882, 279] width 66 height 19
drag, startPoint x: 895, startPoint y: 341, endPoint x: 938, endPoint y: 305, distance: 56.1
click at [898, 340] on div "Английский" at bounding box center [948, 345] width 198 height 23
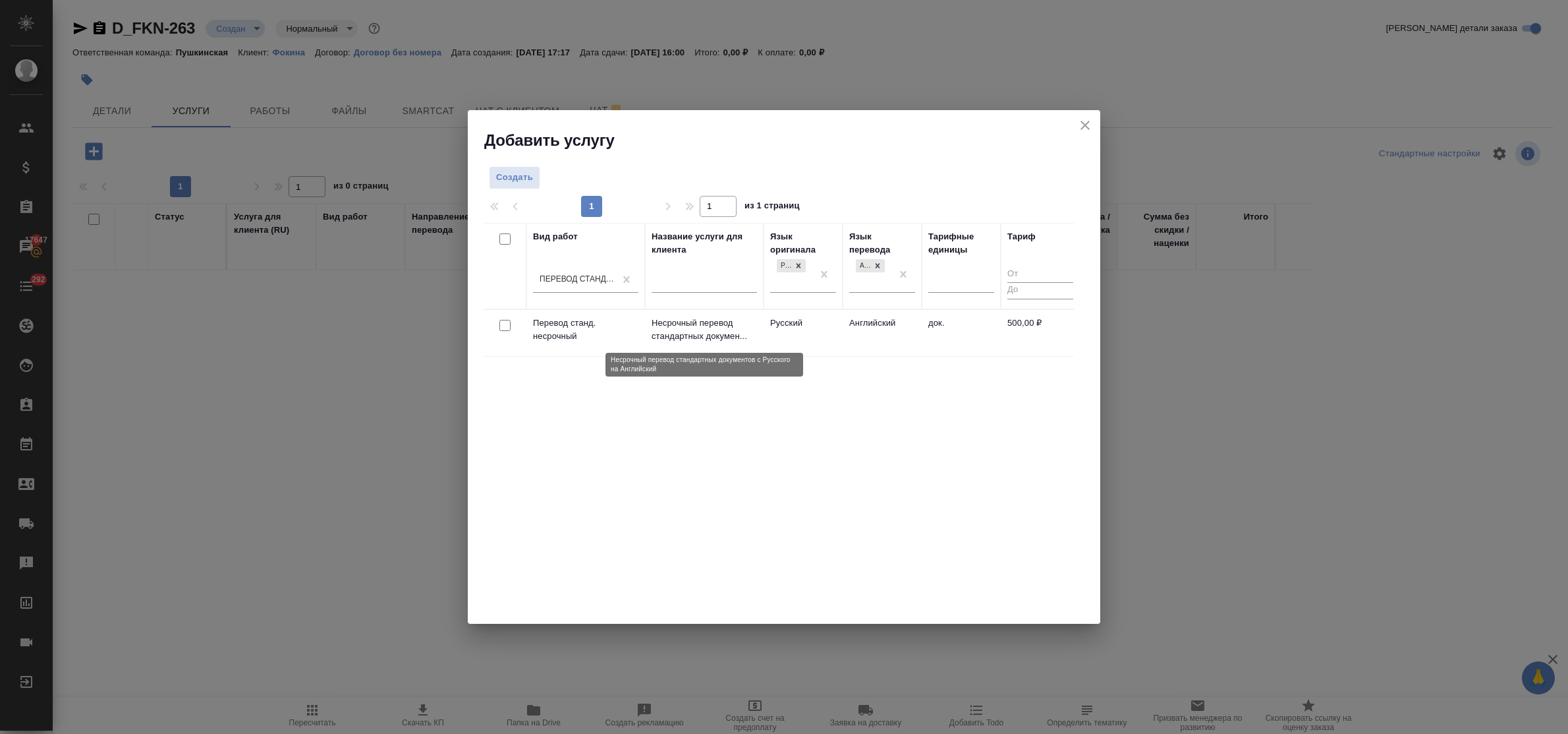
click at [704, 328] on p "Несрочный перевод стандартных докумен..." at bounding box center [704, 329] width 105 height 26
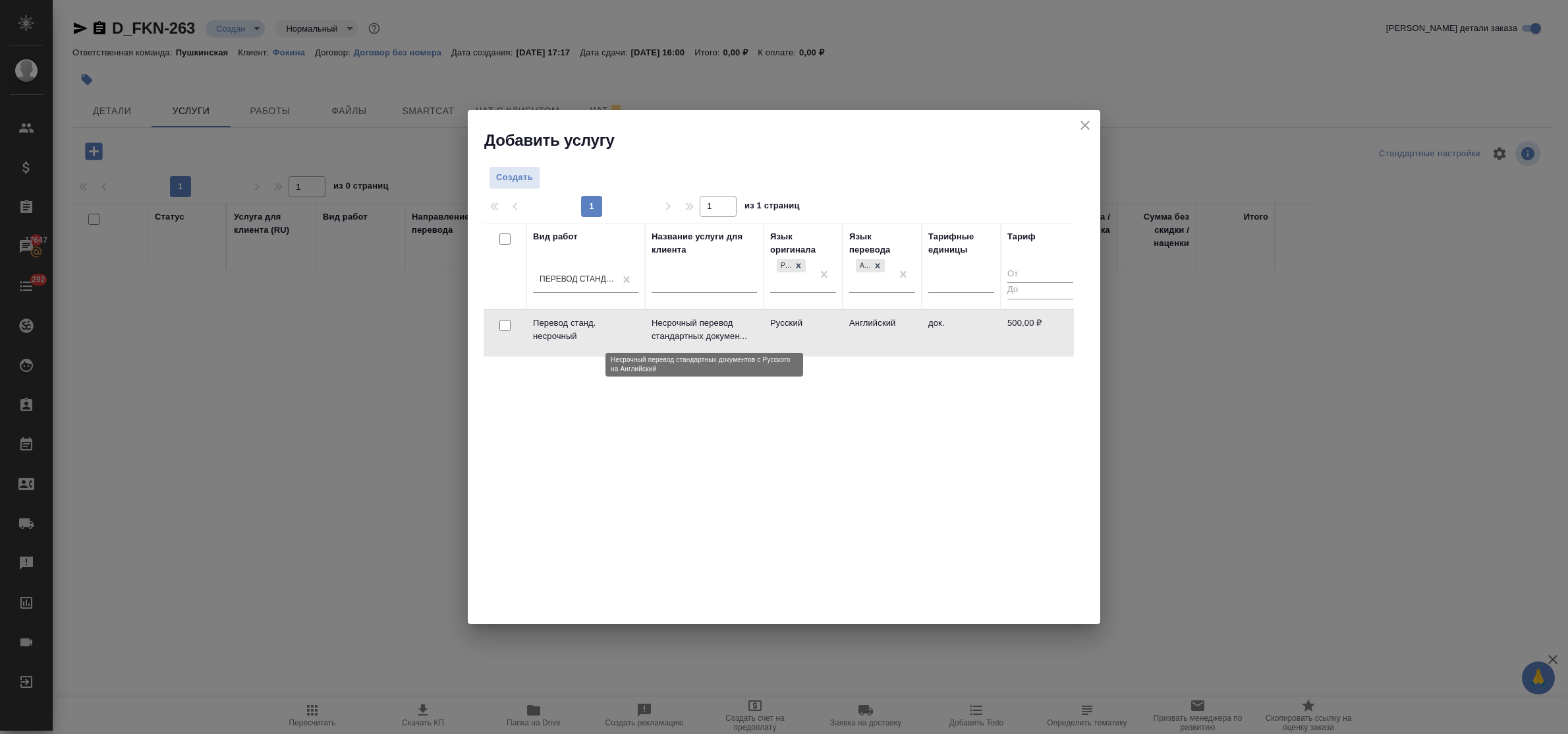
click at [704, 328] on p "Несрочный перевод стандартных докумен..." at bounding box center [704, 329] width 105 height 26
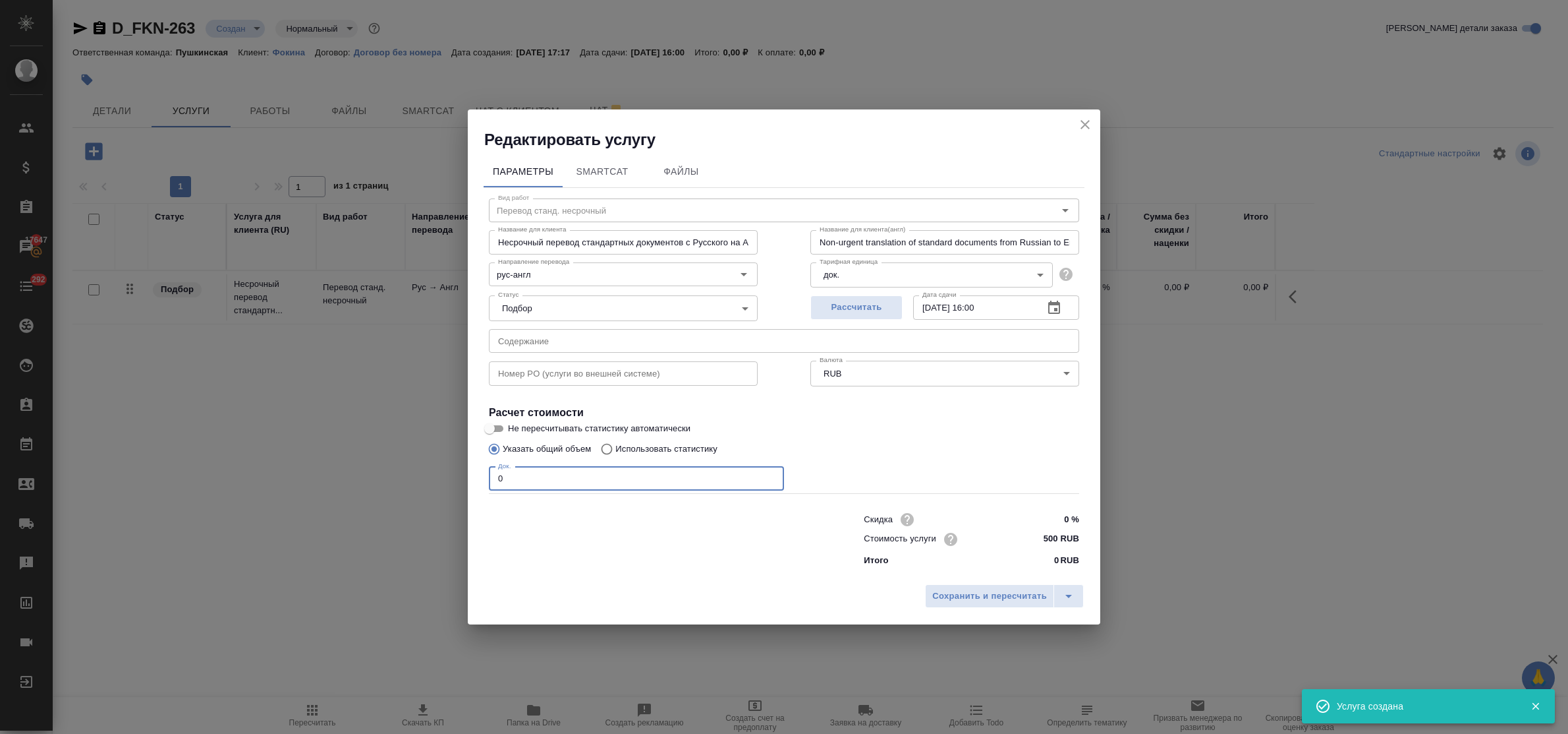
drag, startPoint x: 491, startPoint y: 476, endPoint x: 445, endPoint y: 476, distance: 46.0
click at [445, 476] on div "Редактировать услугу Параметры SmartCat Файлы Вид работ Перевод станд. несрочны…" at bounding box center [784, 367] width 1568 height 734
type input "1"
click at [983, 304] on input "23.09.2025 16:00" at bounding box center [973, 307] width 120 height 23
type input "23.09.2025 12:00"
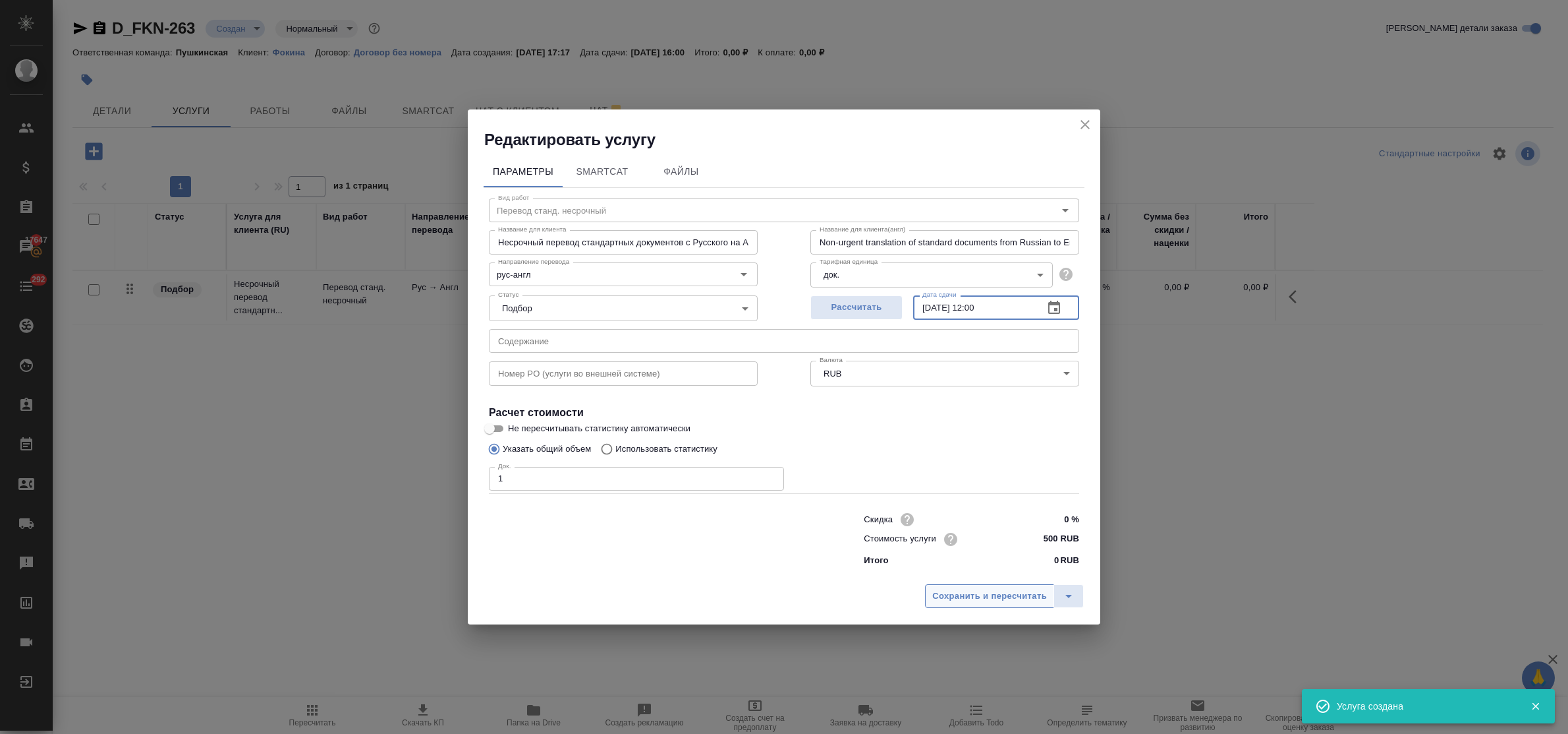
click at [1036, 591] on span "Сохранить и пересчитать" at bounding box center [989, 596] width 115 height 15
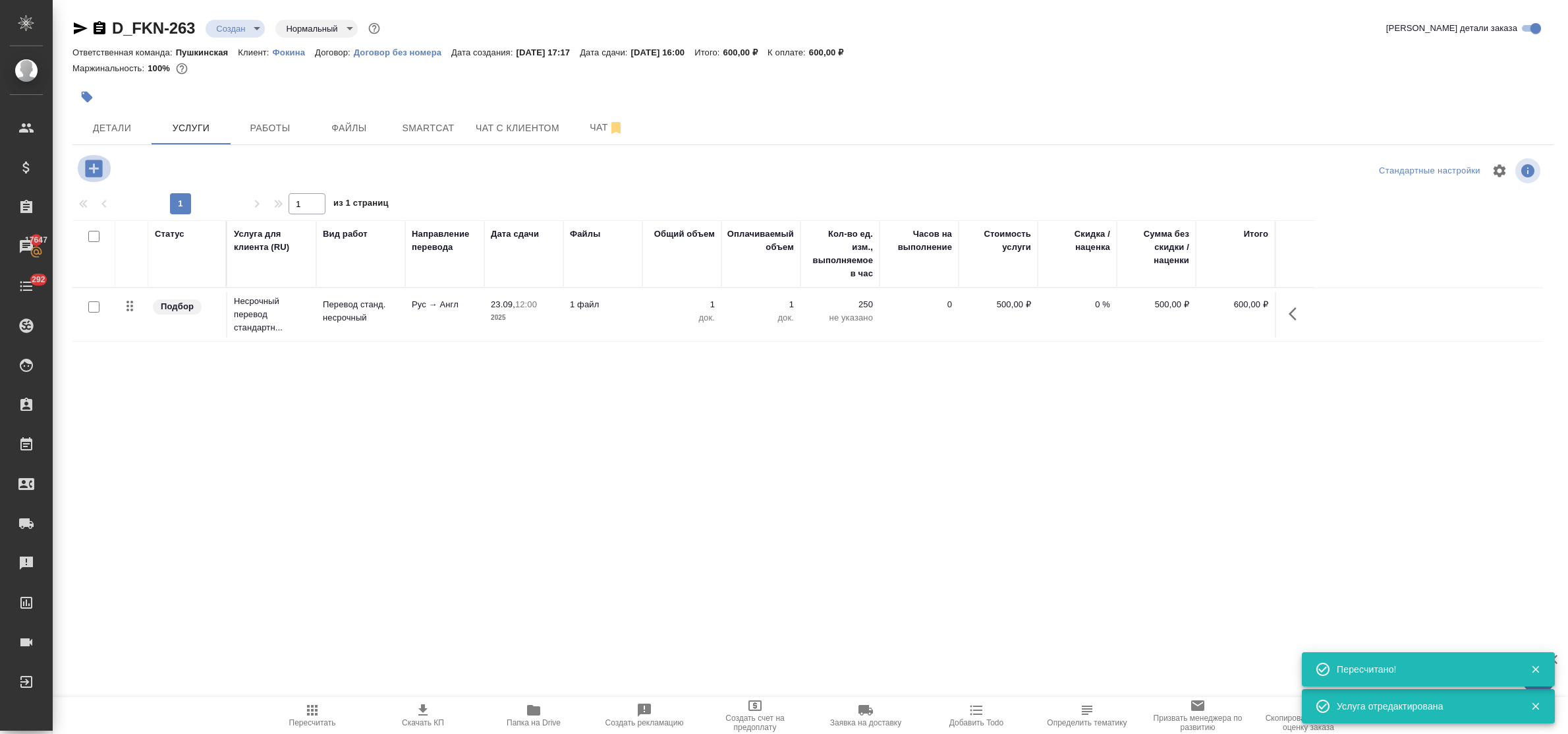
click at [92, 169] on icon "button" at bounding box center [93, 168] width 23 height 23
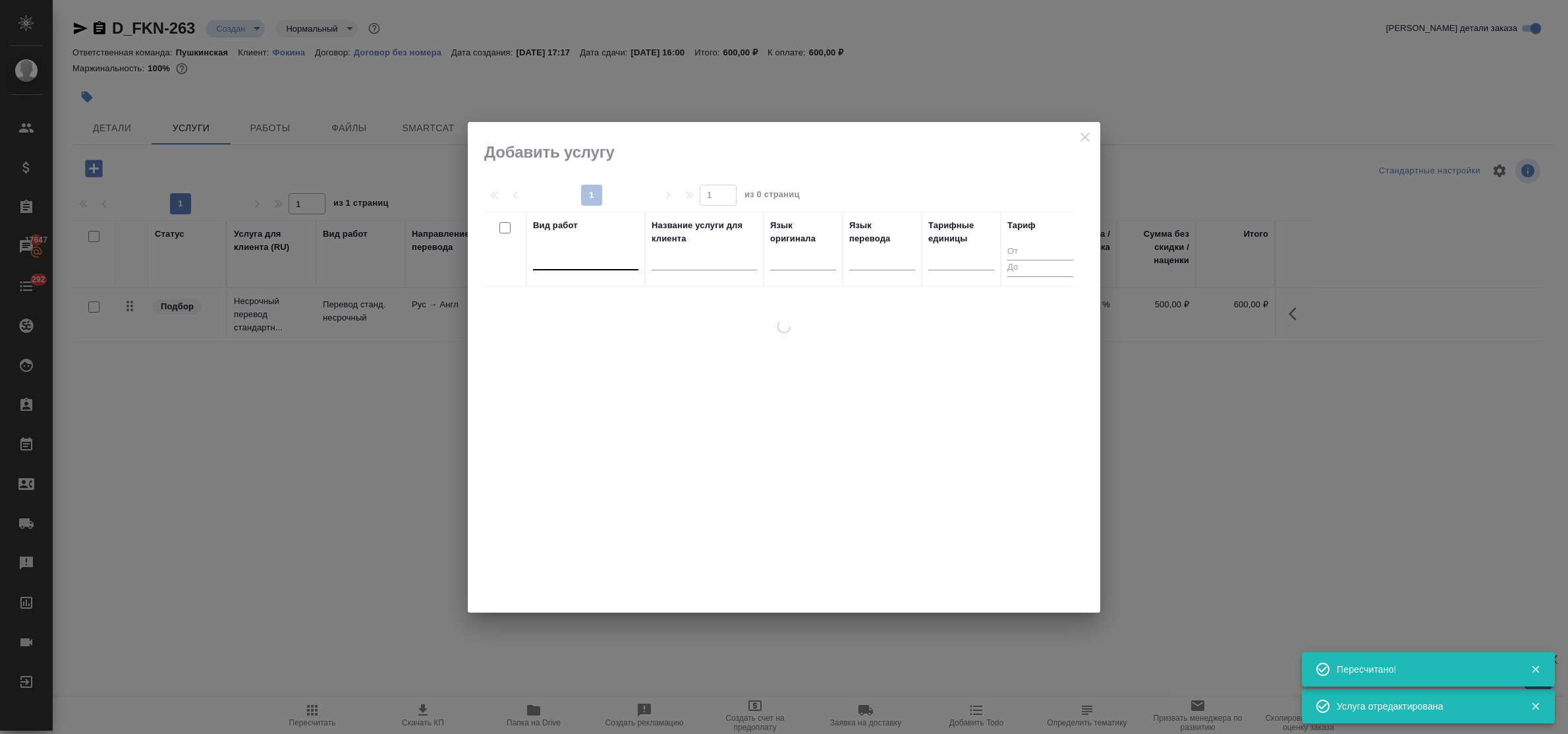
click at [554, 262] on div at bounding box center [585, 256] width 105 height 19
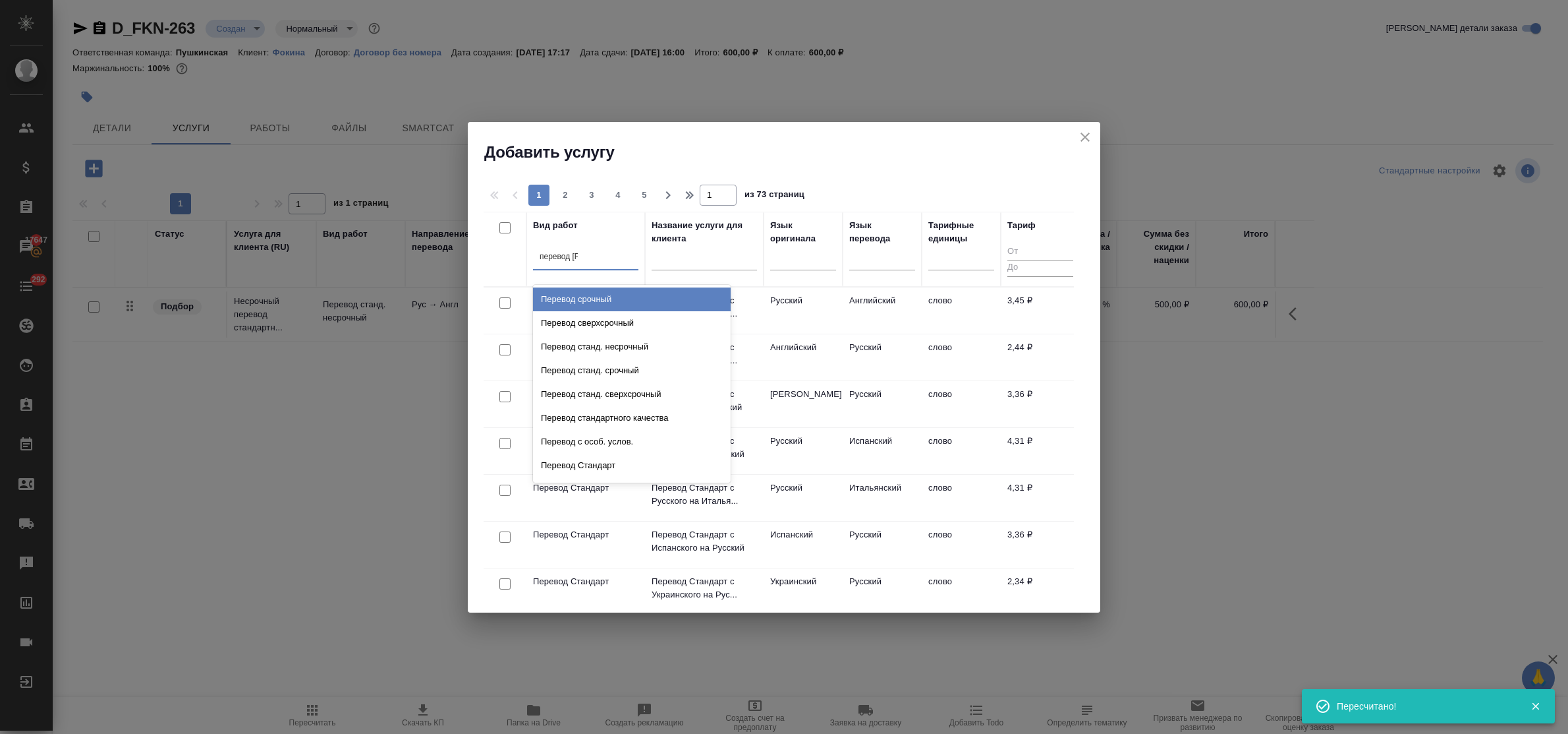
type input "перевод ст"
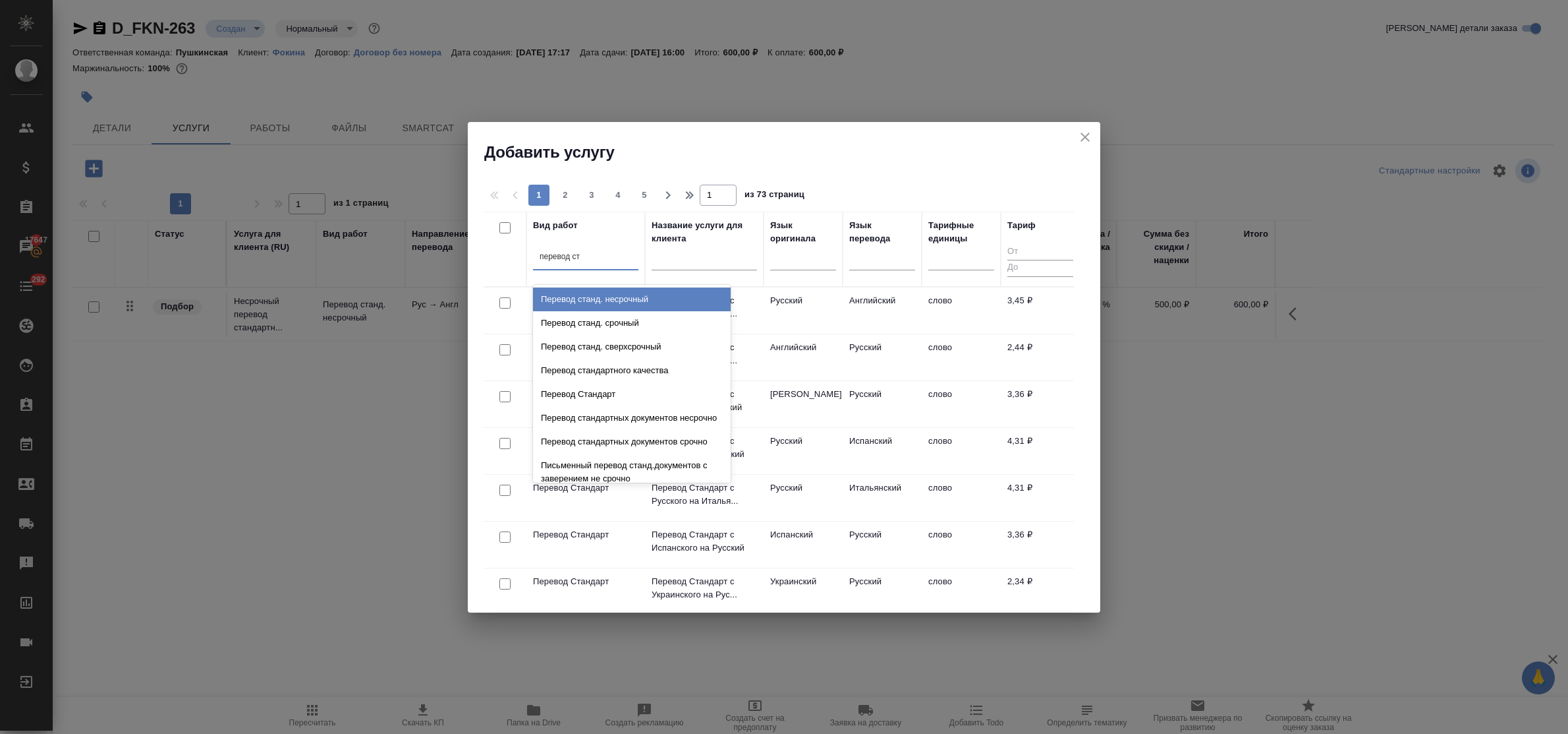
click at [585, 301] on div "Перевод станд. несрочный" at bounding box center [632, 298] width 198 height 23
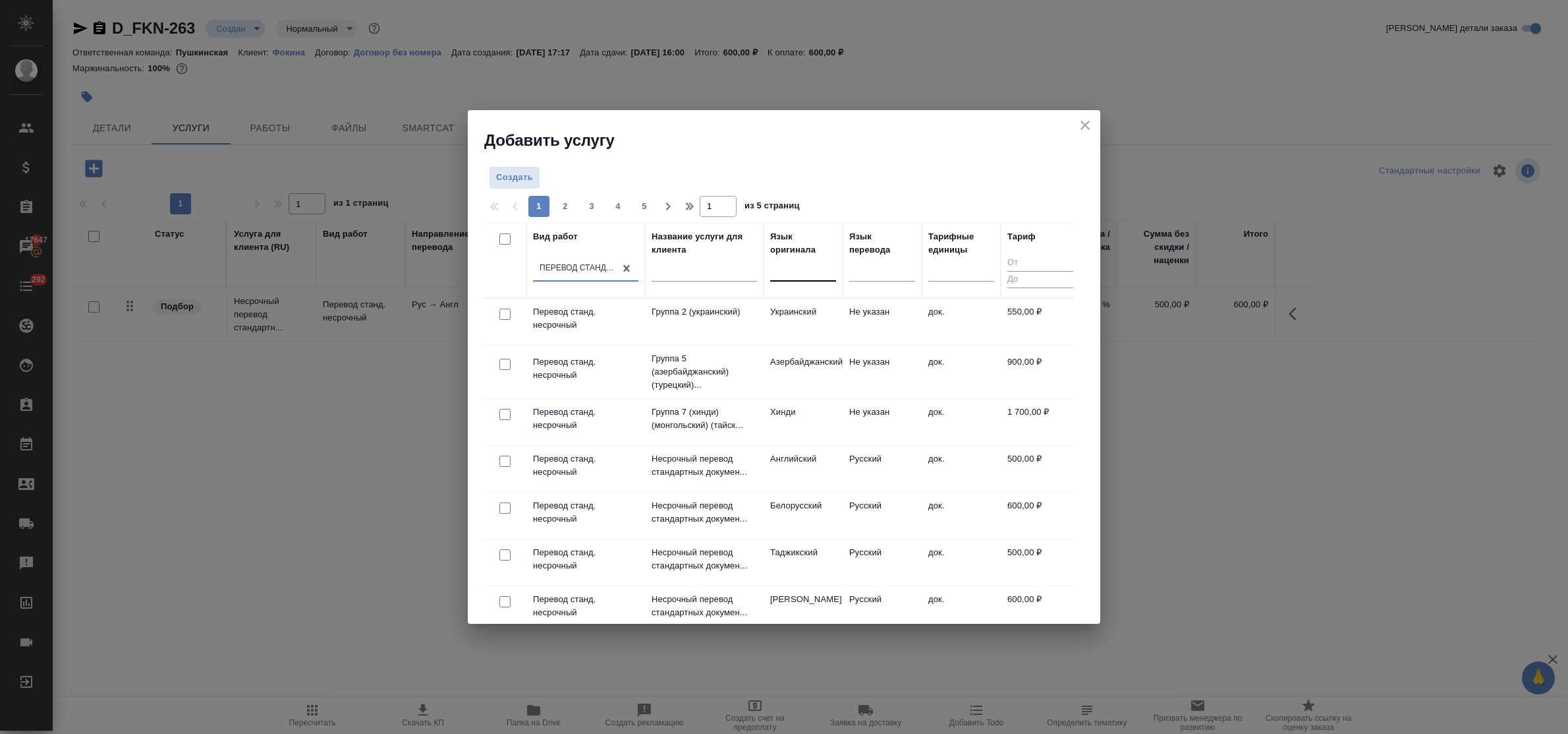
click at [811, 266] on div at bounding box center [803, 268] width 66 height 19
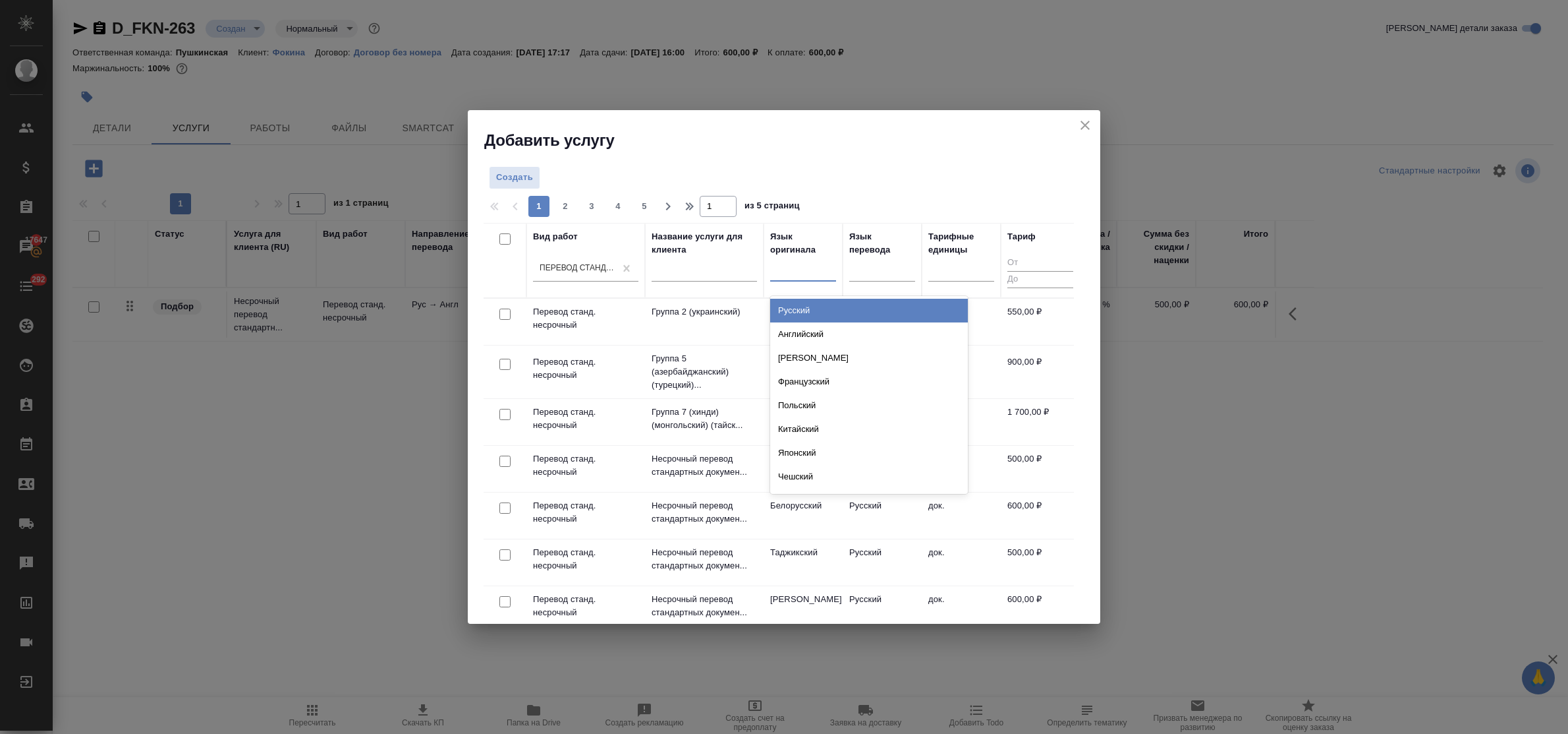
click at [812, 302] on div "Русский" at bounding box center [869, 310] width 198 height 23
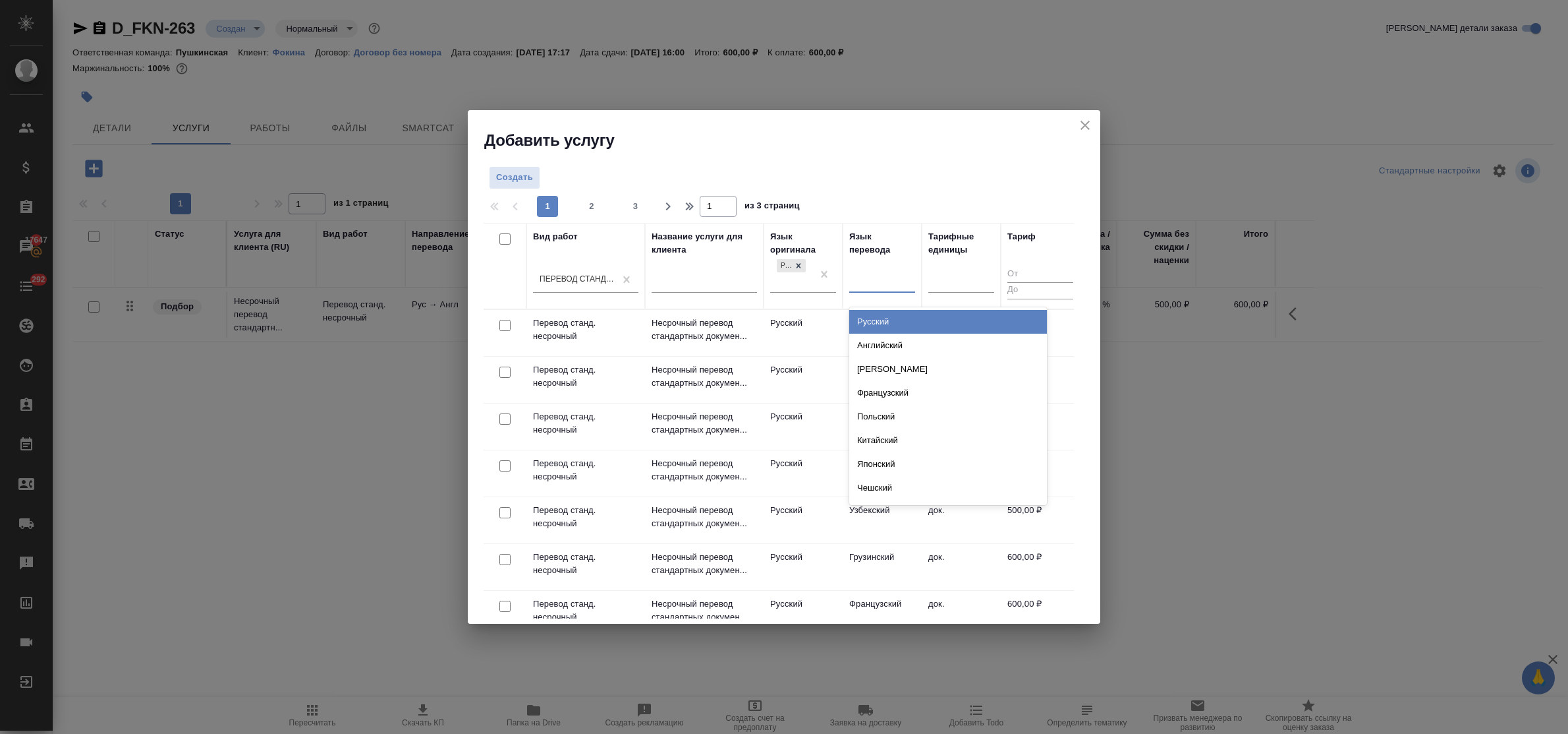
click at [864, 280] on div at bounding box center [882, 279] width 66 height 19
type input "н"
type input "исп"
click at [872, 326] on div "Испанский" at bounding box center [948, 321] width 198 height 23
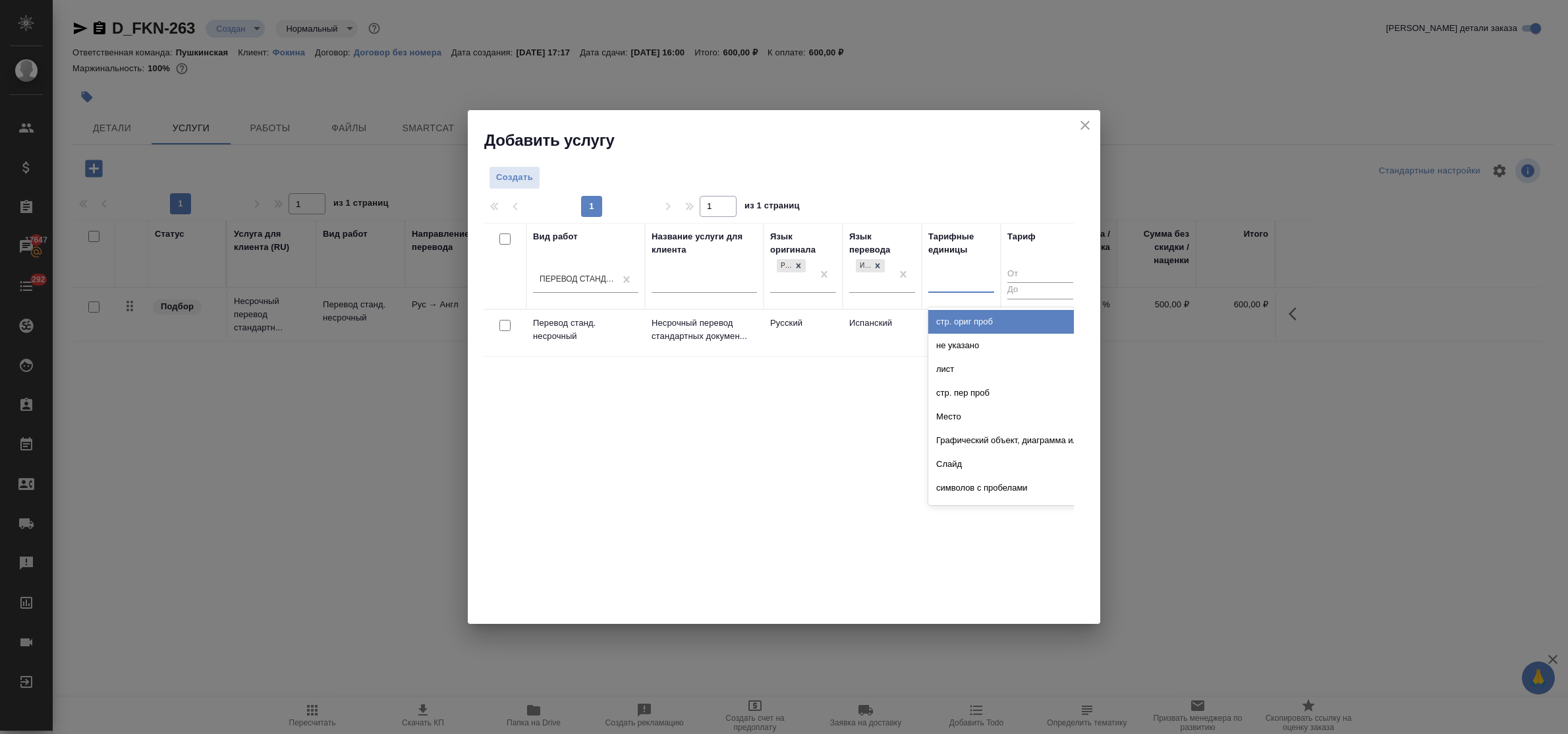
click at [943, 287] on div at bounding box center [961, 279] width 66 height 19
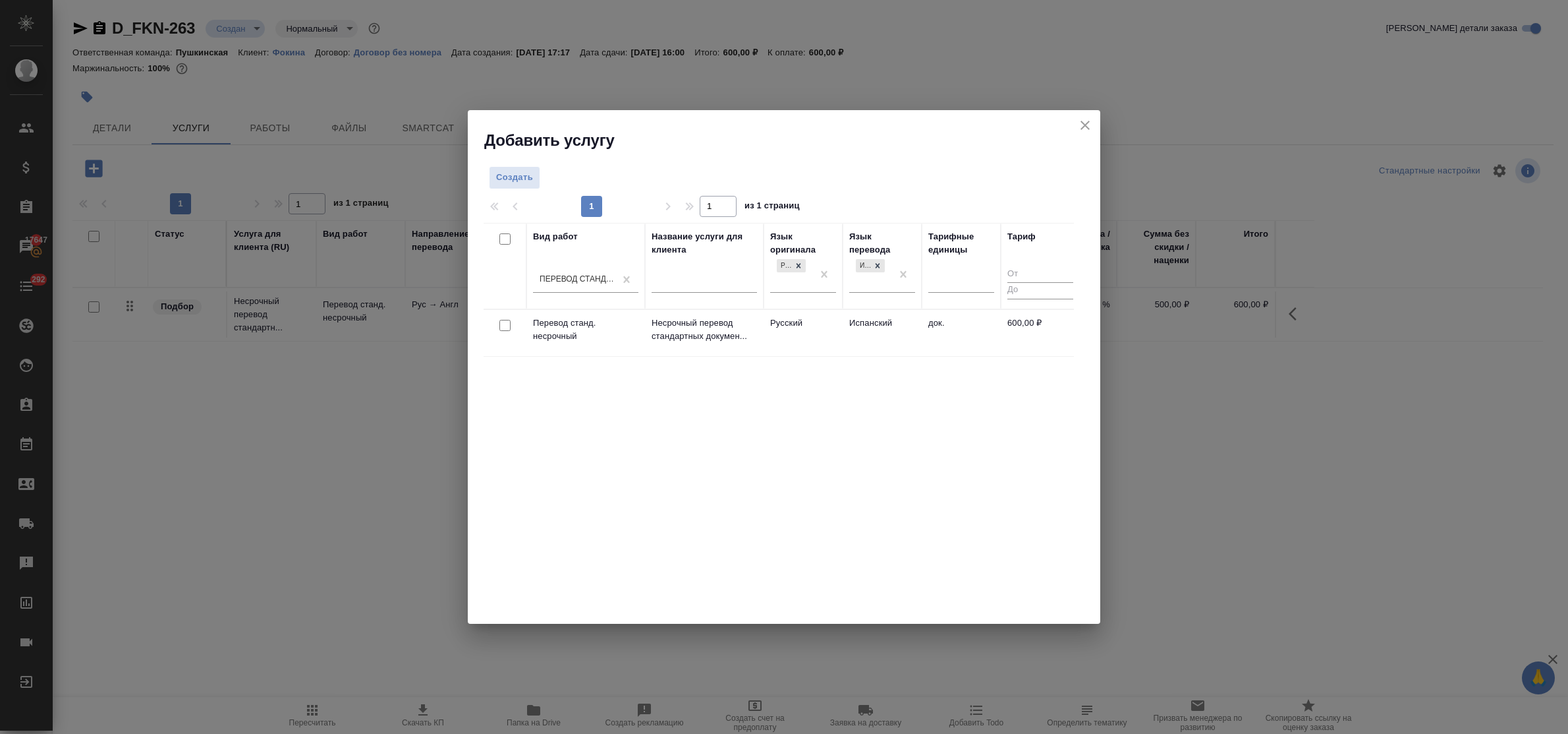
drag, startPoint x: 643, startPoint y: 333, endPoint x: 665, endPoint y: 331, distance: 22.1
click at [644, 333] on td "Перевод станд. несрочный" at bounding box center [585, 332] width 118 height 46
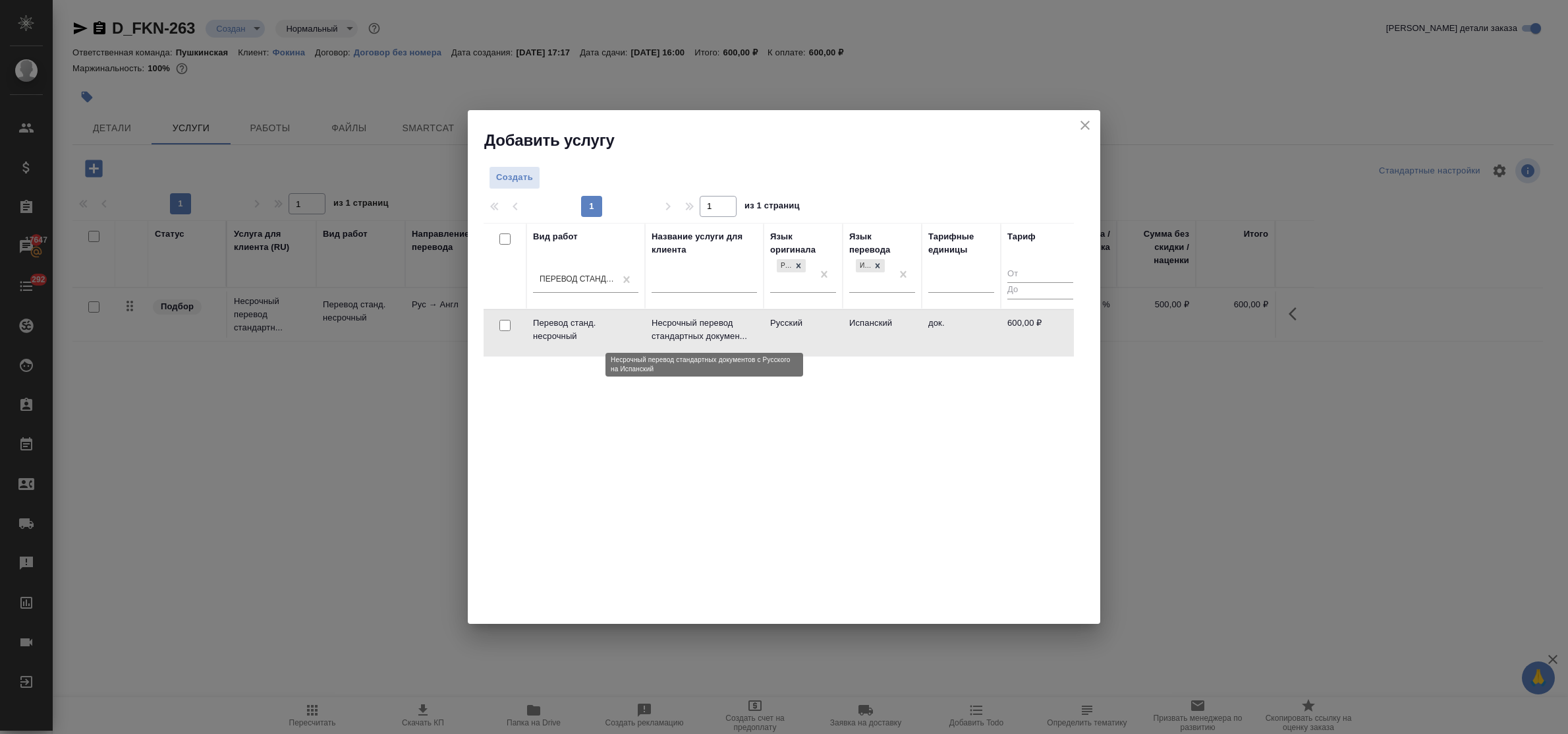
click at [670, 330] on p "Несрочный перевод стандартных докумен..." at bounding box center [704, 329] width 105 height 26
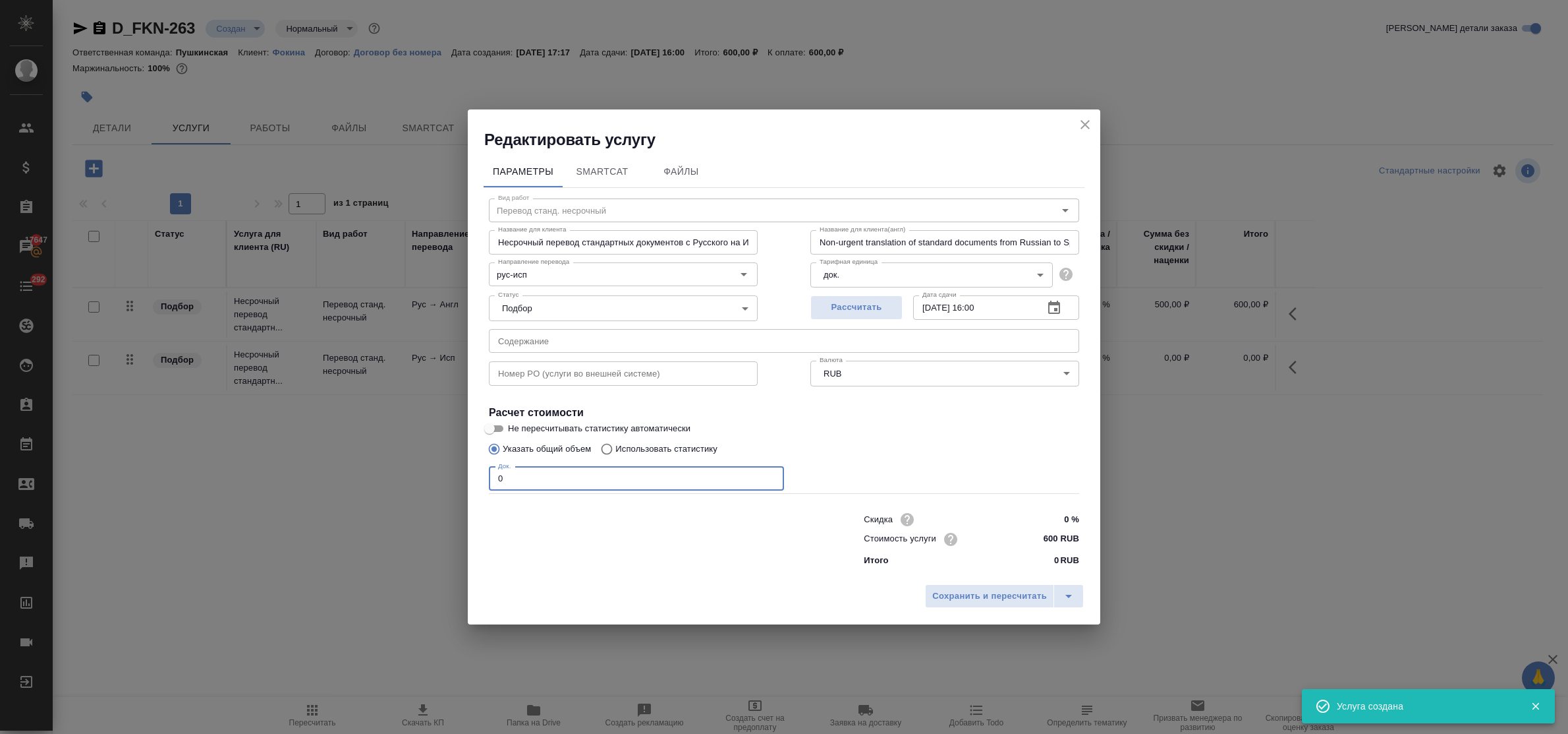
drag, startPoint x: 501, startPoint y: 476, endPoint x: 463, endPoint y: 477, distance: 38.0
click at [463, 477] on div "Редактировать услугу Параметры SmartCat Файлы Вид работ Перевод станд. несрочны…" at bounding box center [784, 367] width 1568 height 734
type input "1"
click at [983, 309] on input "23.09.2025 16:00" at bounding box center [973, 307] width 120 height 23
type input "23.09.2025 12:00"
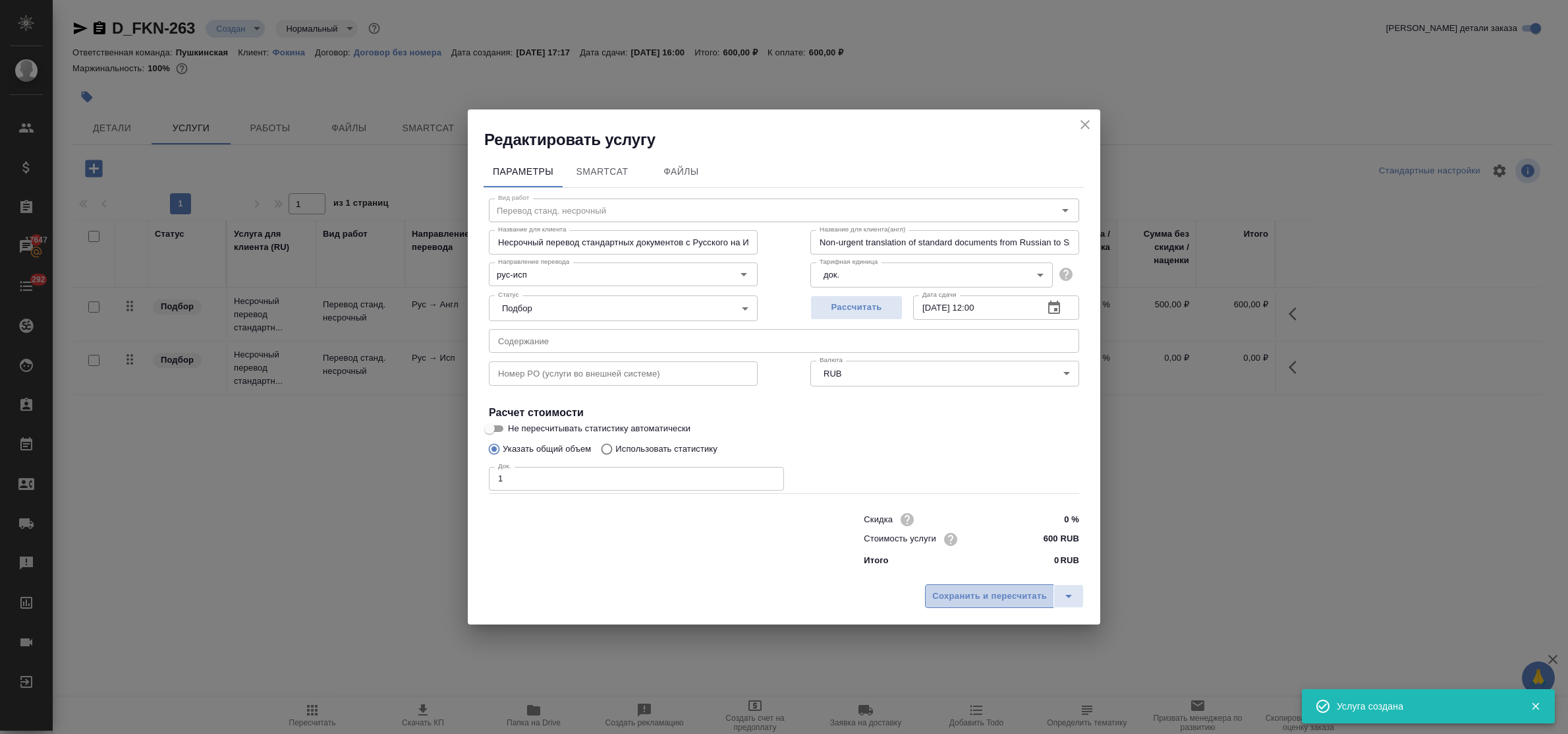
click at [999, 592] on span "Сохранить и пересчитать" at bounding box center [989, 596] width 115 height 15
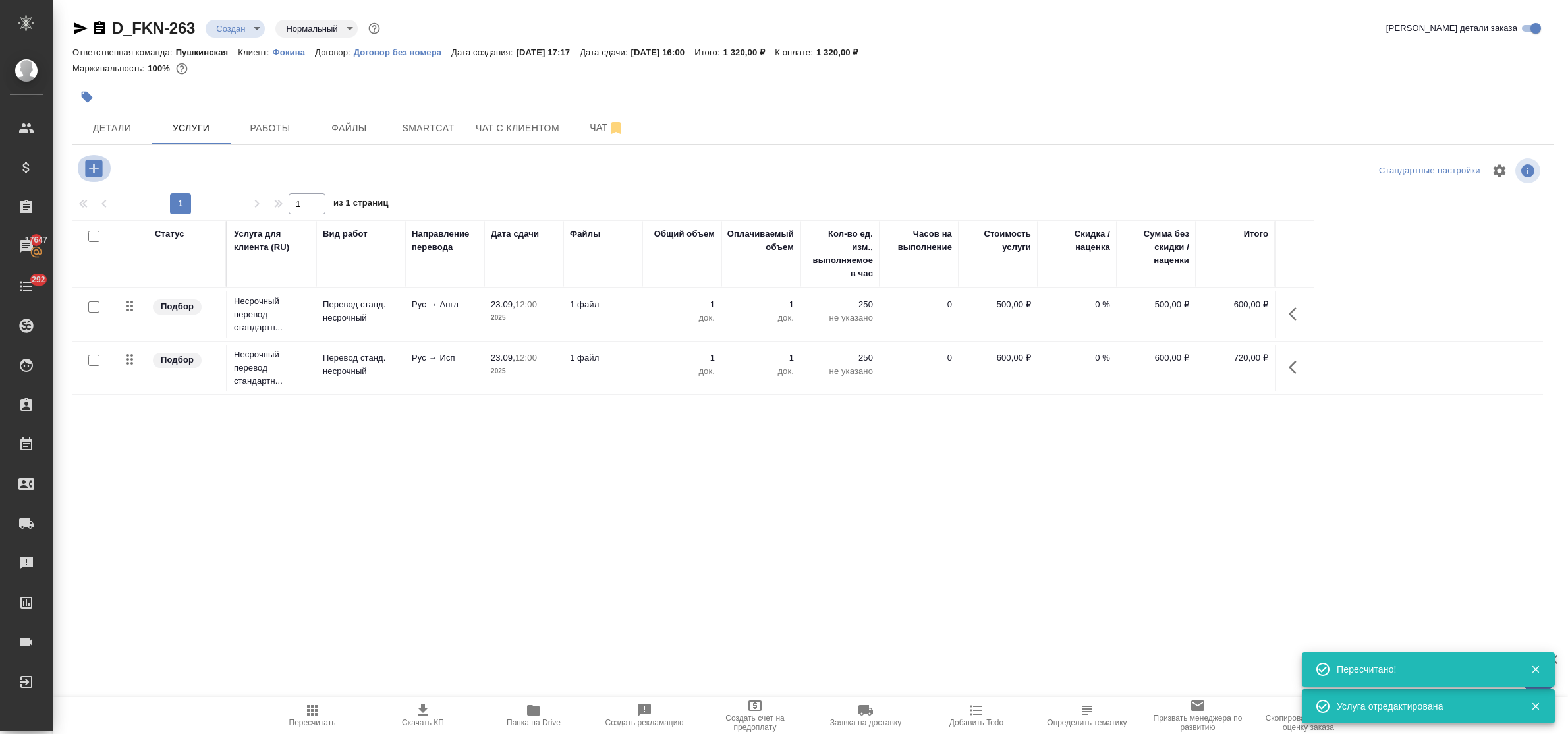
click at [93, 172] on icon "button" at bounding box center [93, 168] width 23 height 23
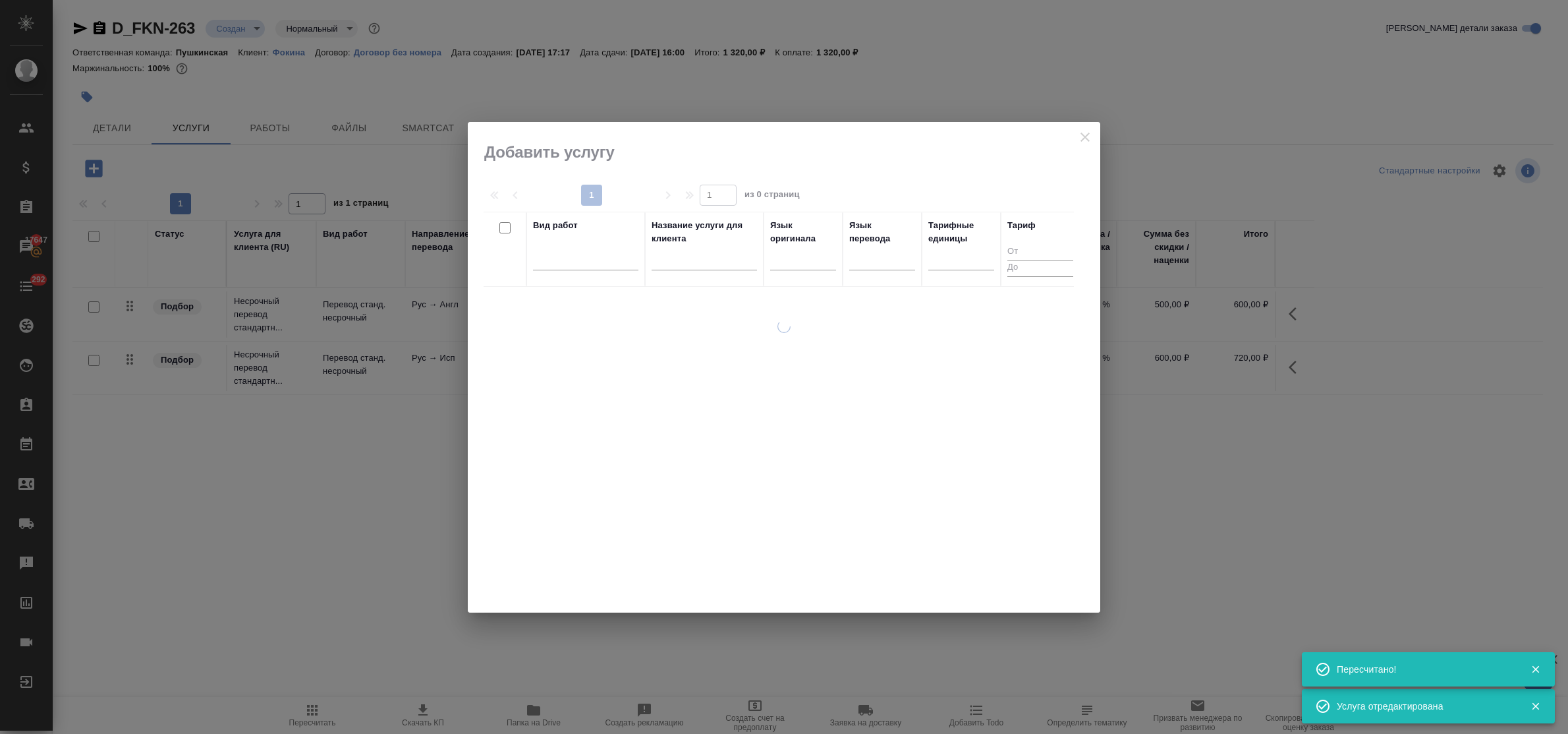
click at [612, 271] on div at bounding box center [585, 262] width 105 height 35
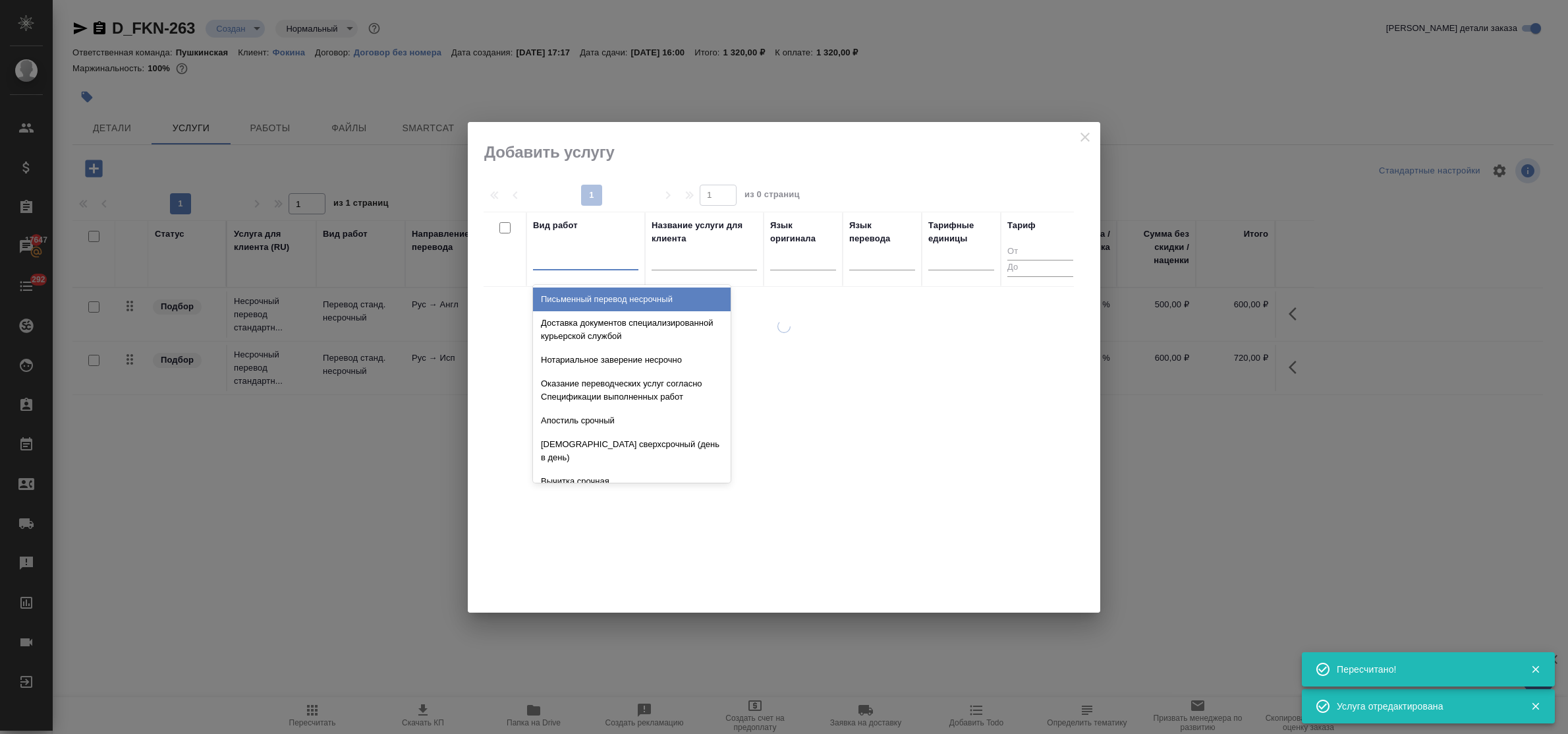
click at [607, 264] on div at bounding box center [585, 256] width 105 height 19
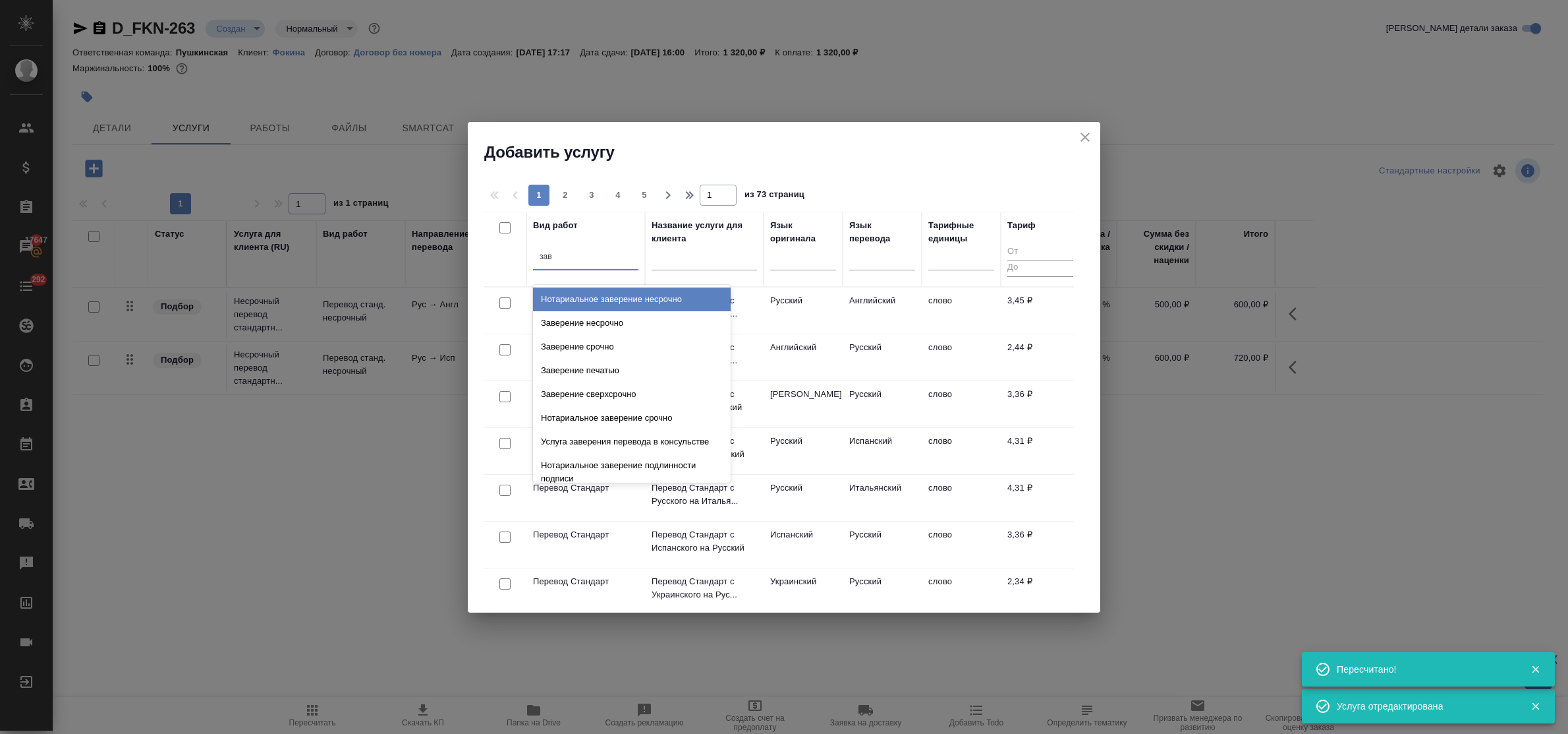
type input "заве"
click at [626, 317] on div "Заверение несрочно" at bounding box center [632, 323] width 198 height 23
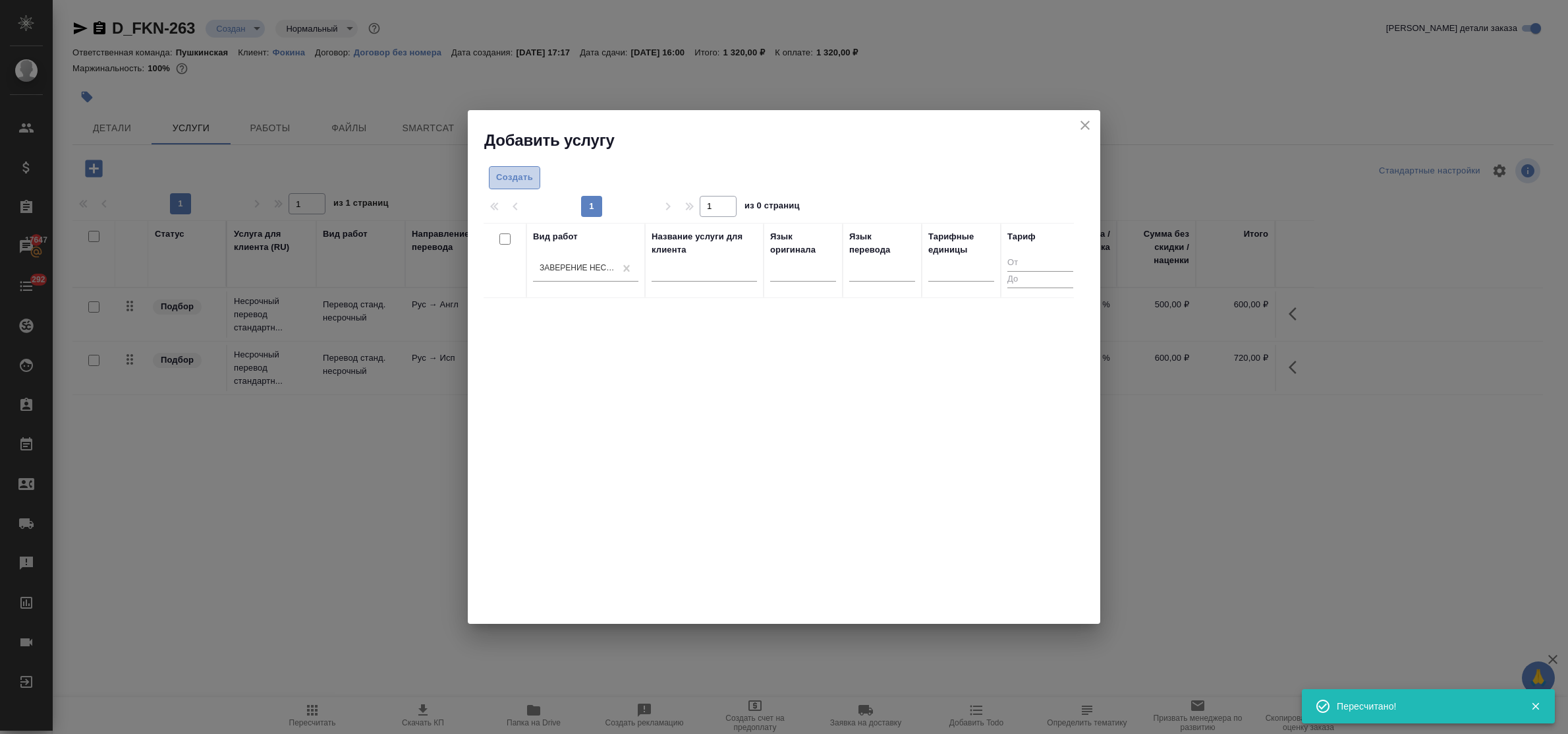
click at [505, 180] on span "Создать" at bounding box center [515, 177] width 37 height 15
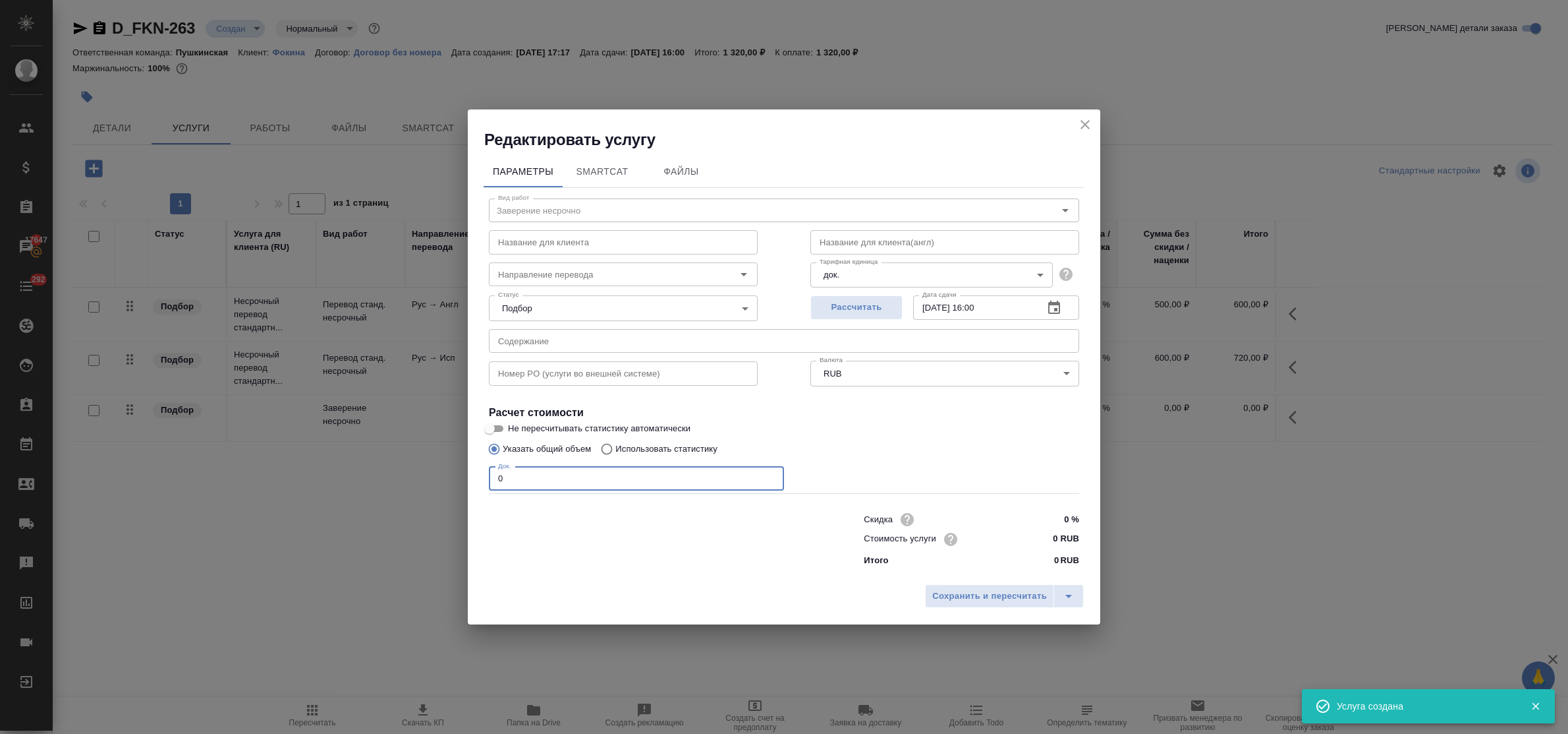
drag, startPoint x: 509, startPoint y: 477, endPoint x: 445, endPoint y: 475, distance: 64.0
click at [445, 476] on div "Редактировать услугу Параметры SmartCat Файлы Вид работ Заверение несрочно Вид …" at bounding box center [784, 367] width 1568 height 734
type input "2"
click at [1041, 539] on input "0 RUB" at bounding box center [1054, 539] width 49 height 19
type input "800 RUB"
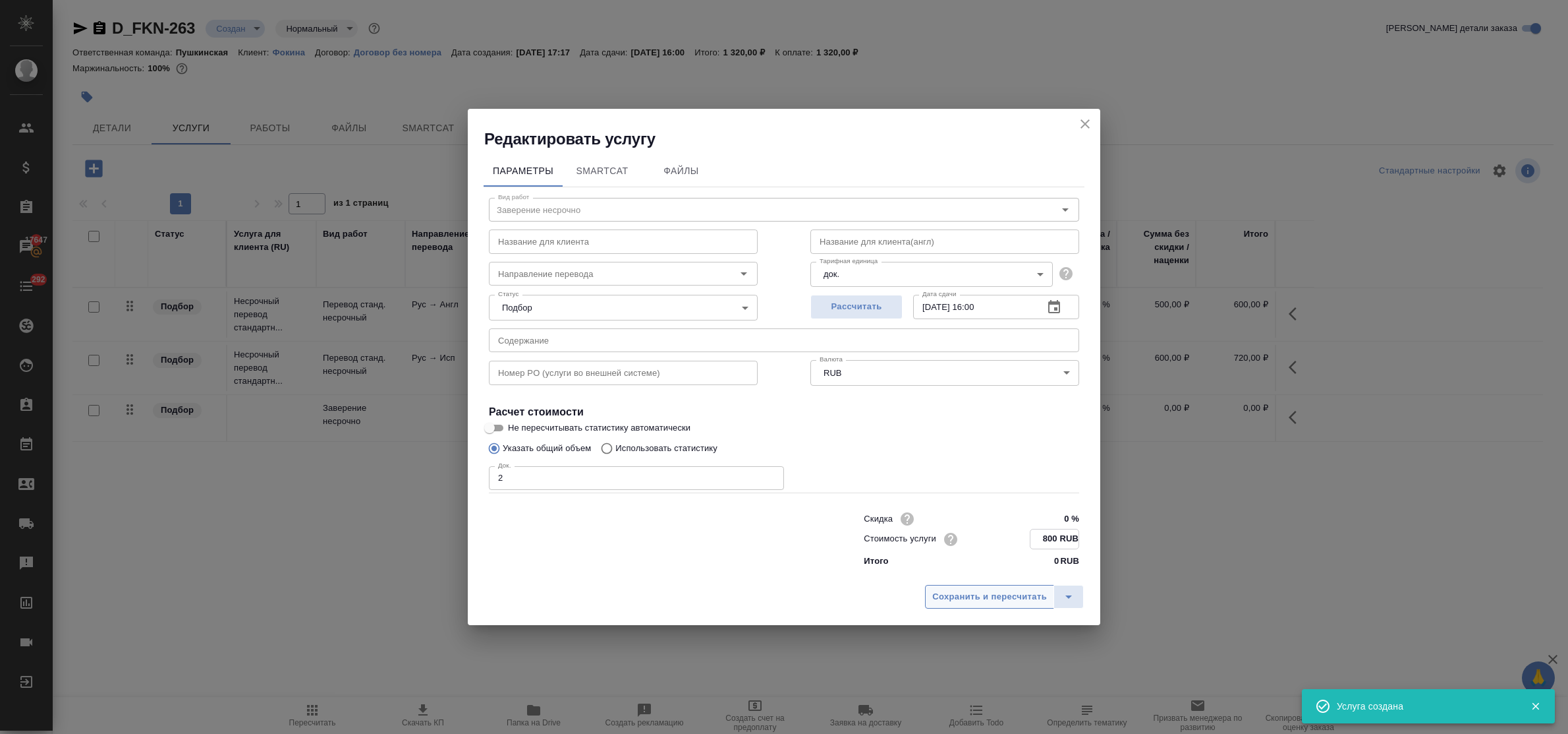
click at [1015, 593] on span "Сохранить и пересчитать" at bounding box center [989, 597] width 115 height 15
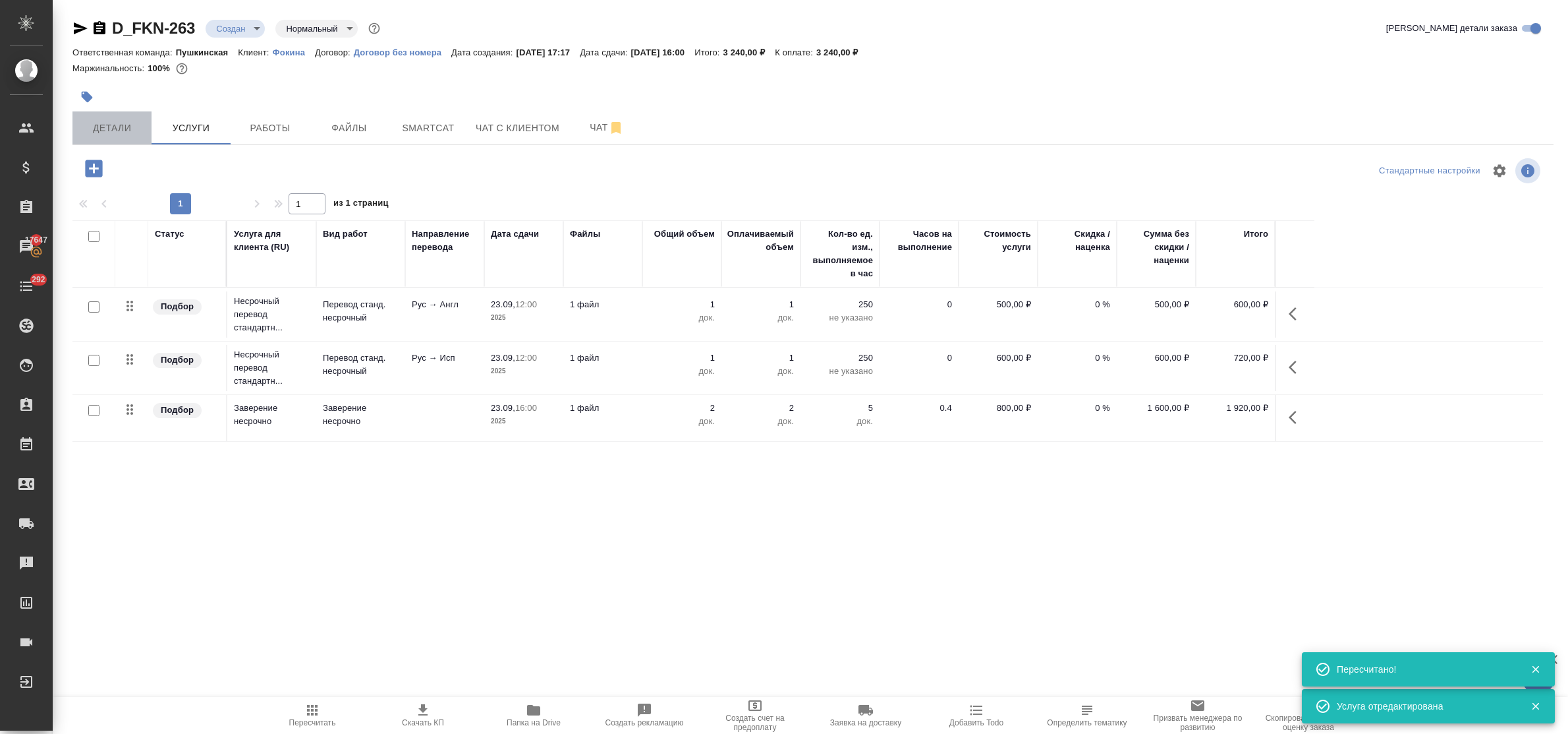
click at [112, 125] on span "Детали" at bounding box center [112, 129] width 63 height 17
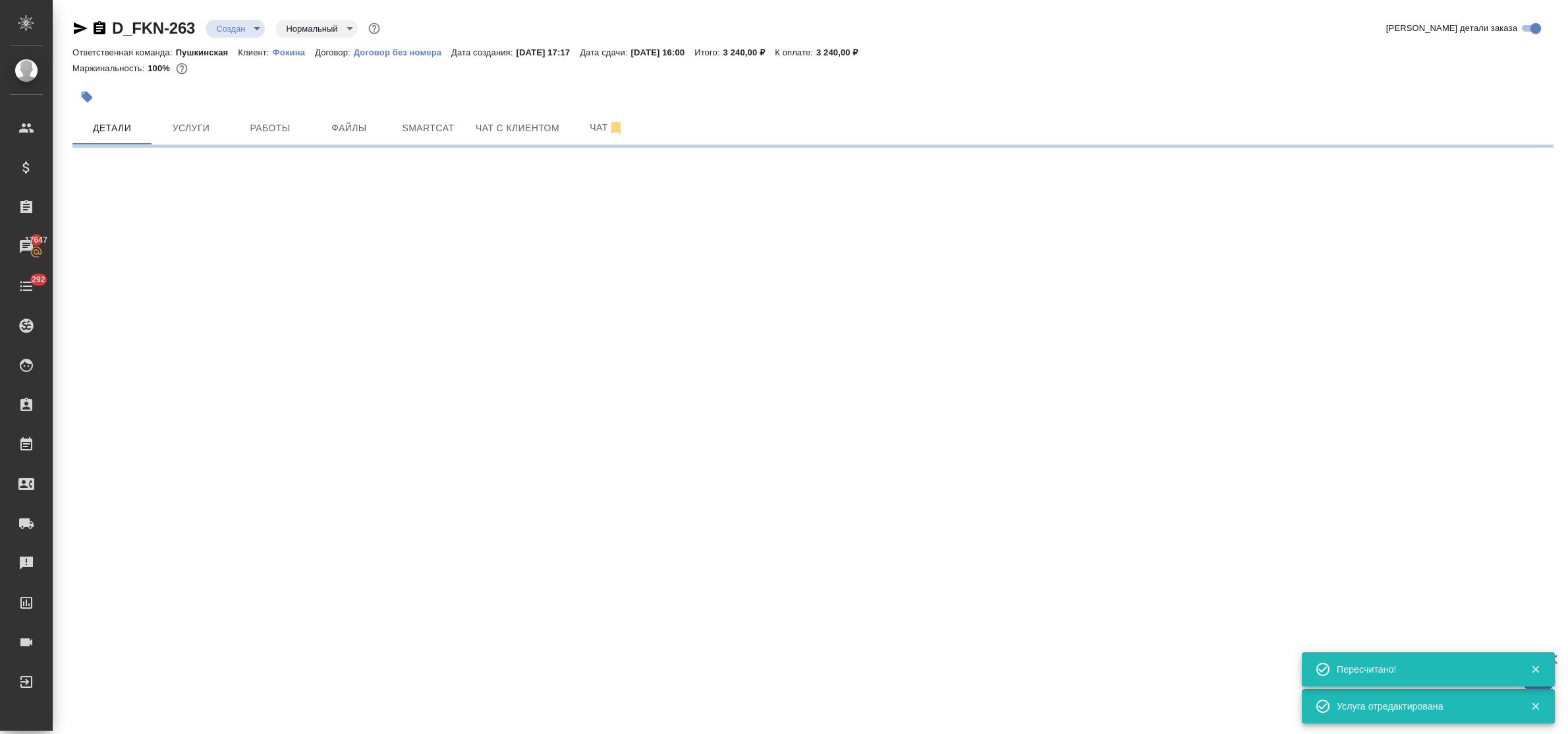
select select "RU"
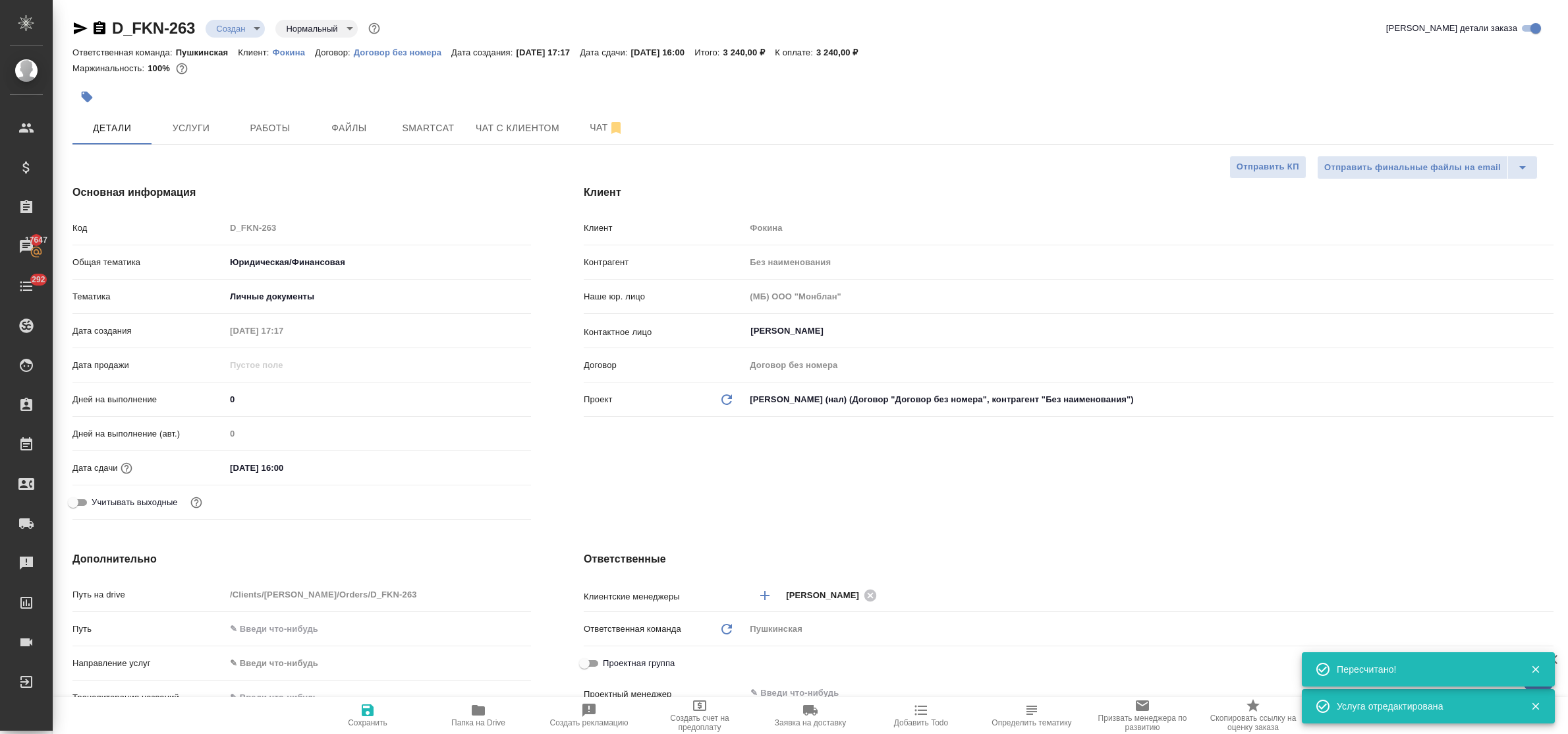
type textarea "x"
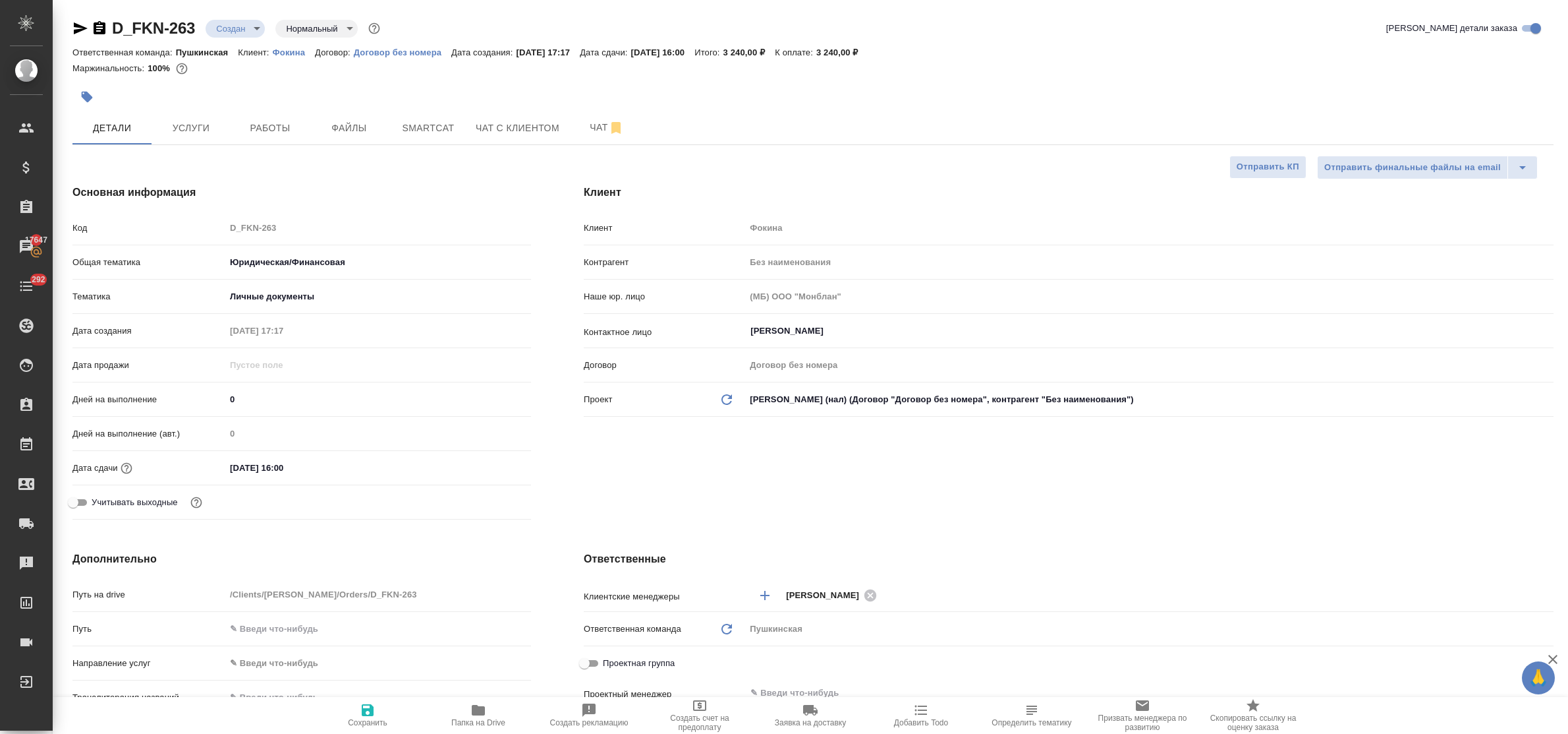
type textarea "x"
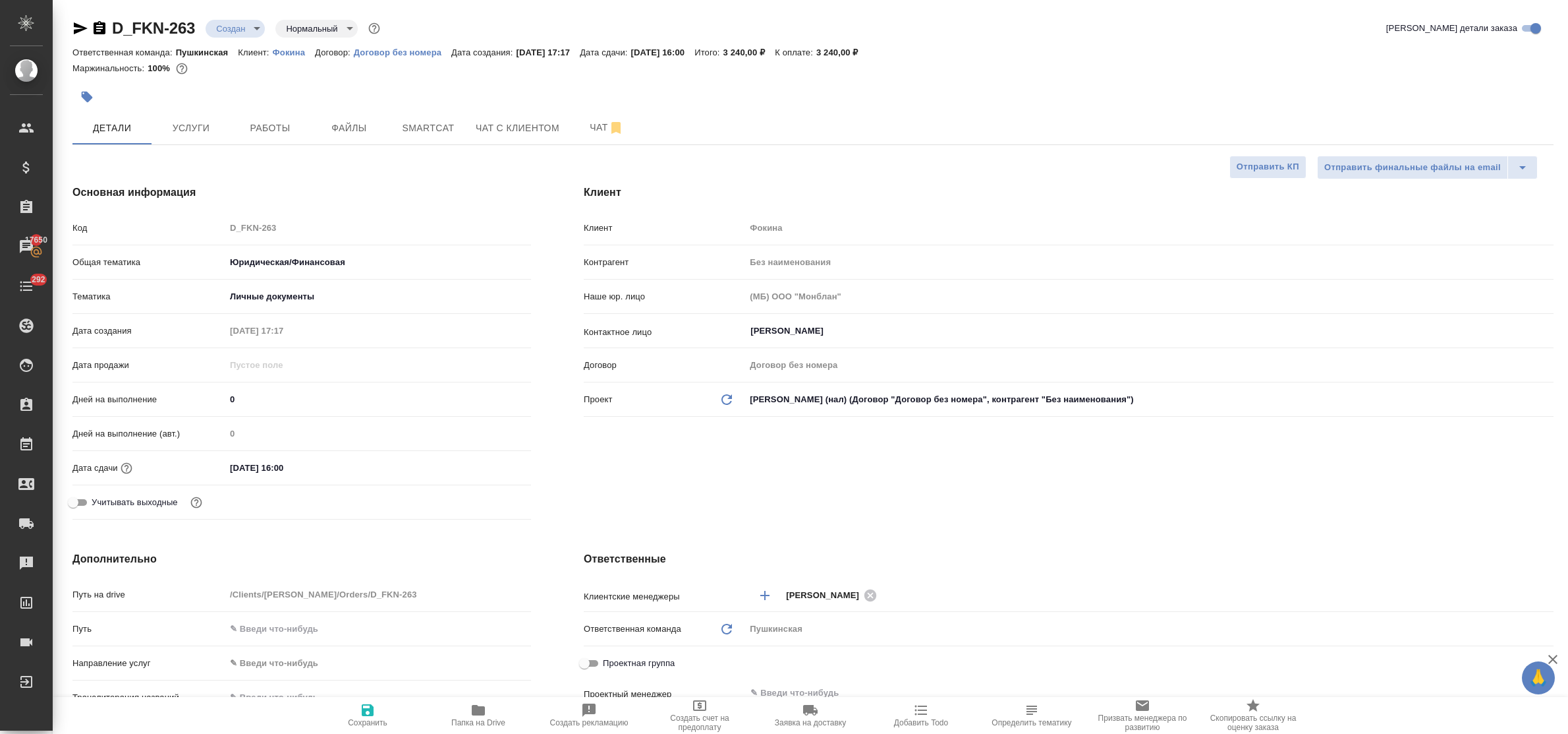
type textarea "x"
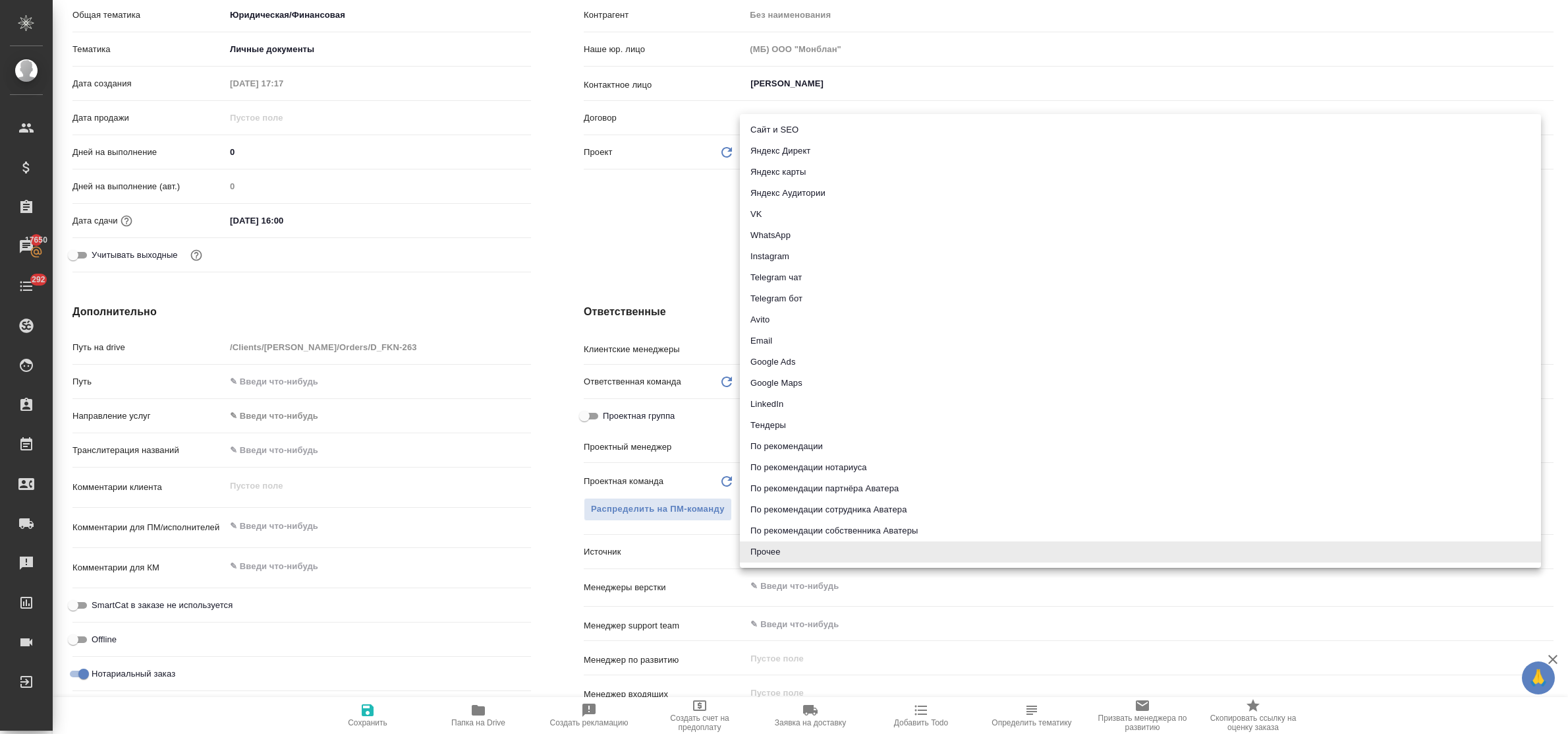
click at [795, 558] on body "🙏 .cls-1 fill:#fff; AWATERA Bulakhova Elena Клиенты Спецификации Заказы 17650 Ч…" at bounding box center [784, 367] width 1568 height 734
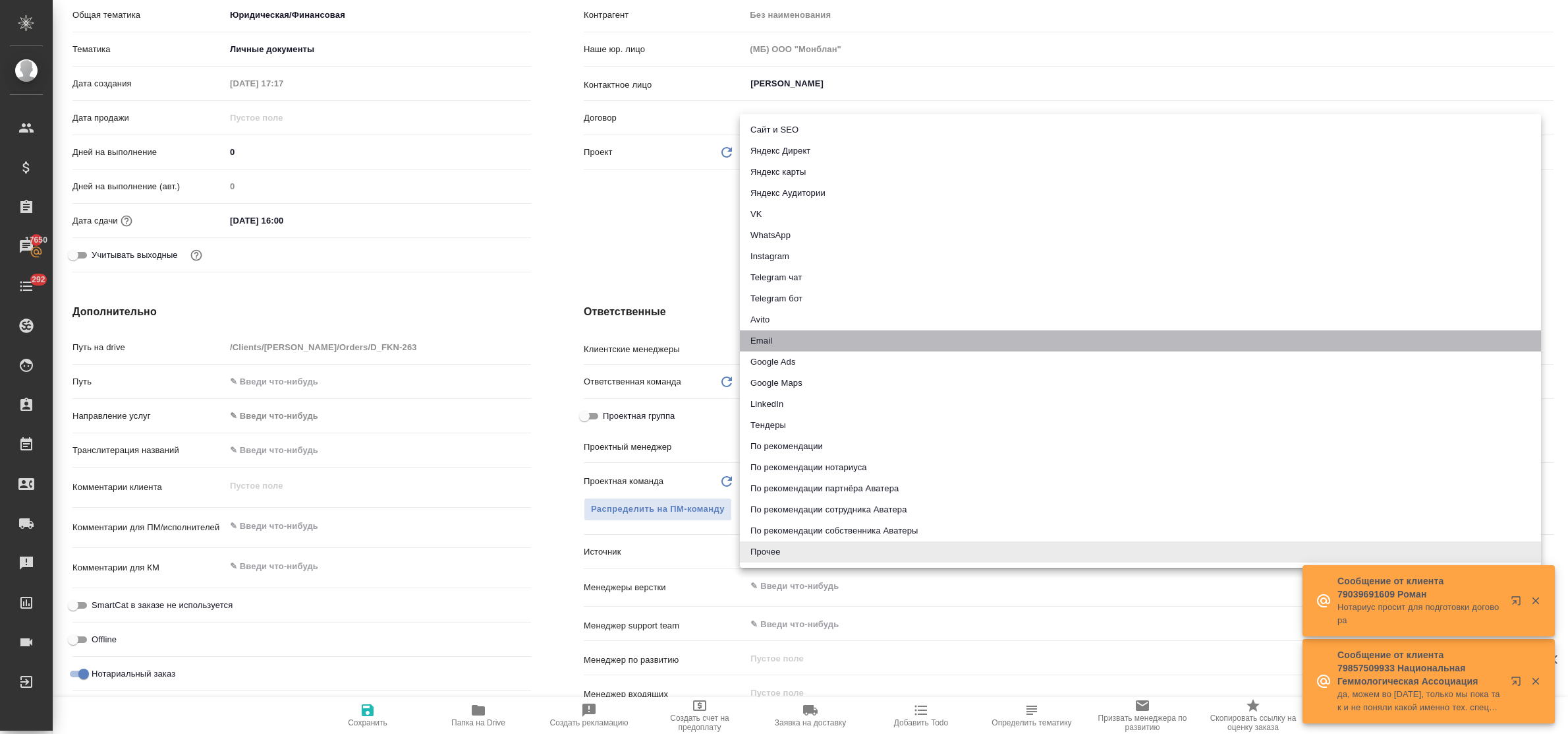
click at [781, 339] on li "Email" at bounding box center [1141, 340] width 802 height 21
type textarea "x"
type input "emailAds"
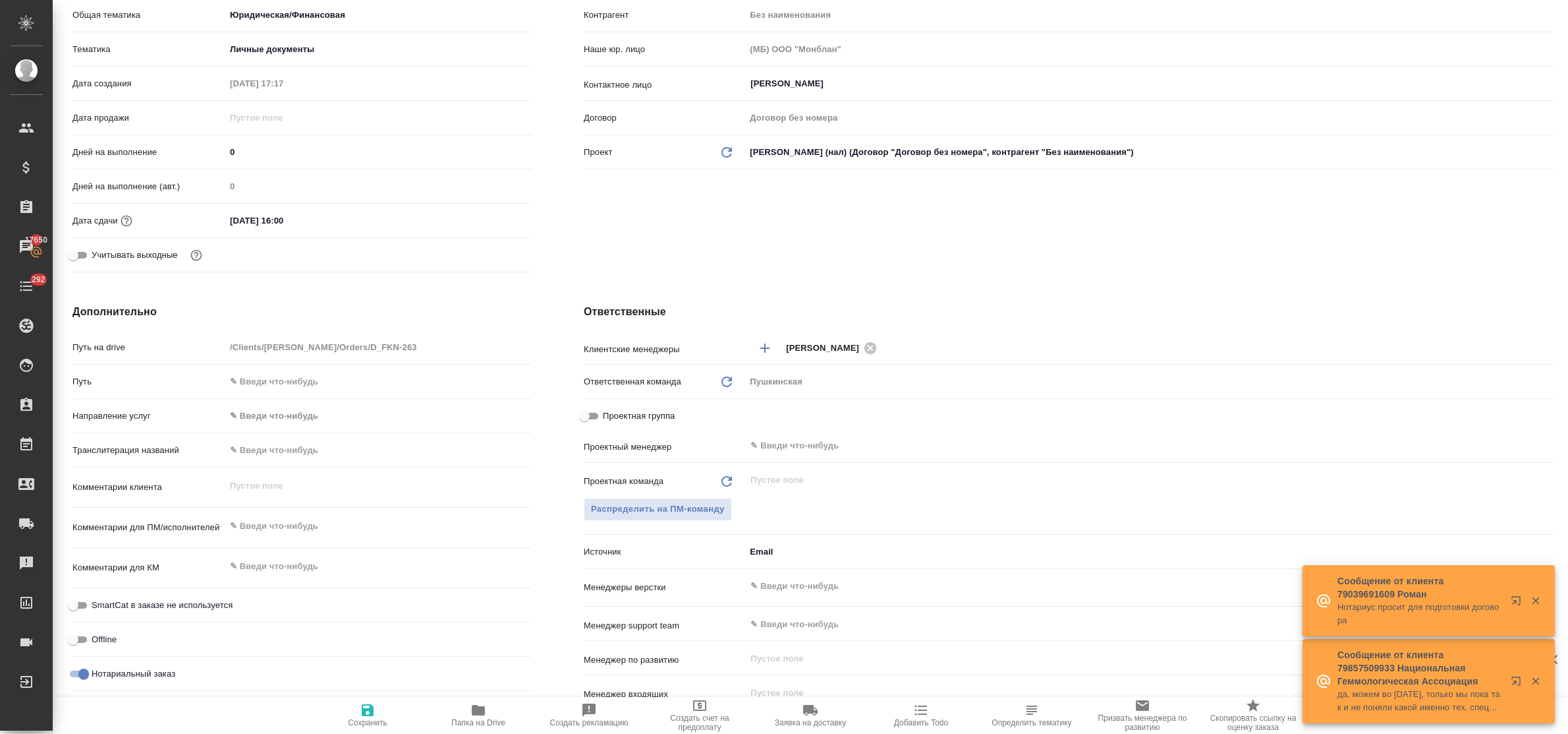
click at [367, 704] on icon "button" at bounding box center [367, 710] width 16 height 16
type textarea "x"
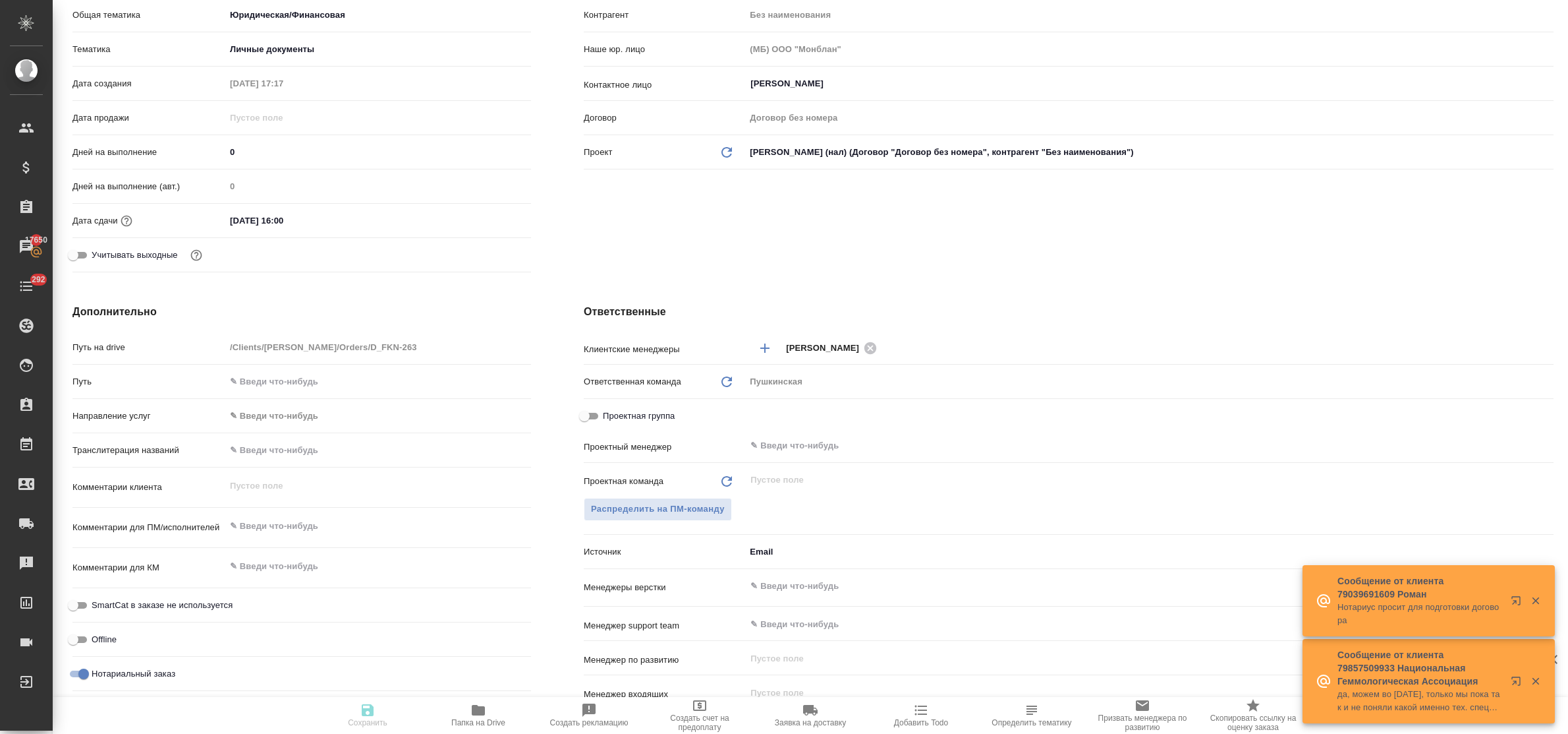
type textarea "x"
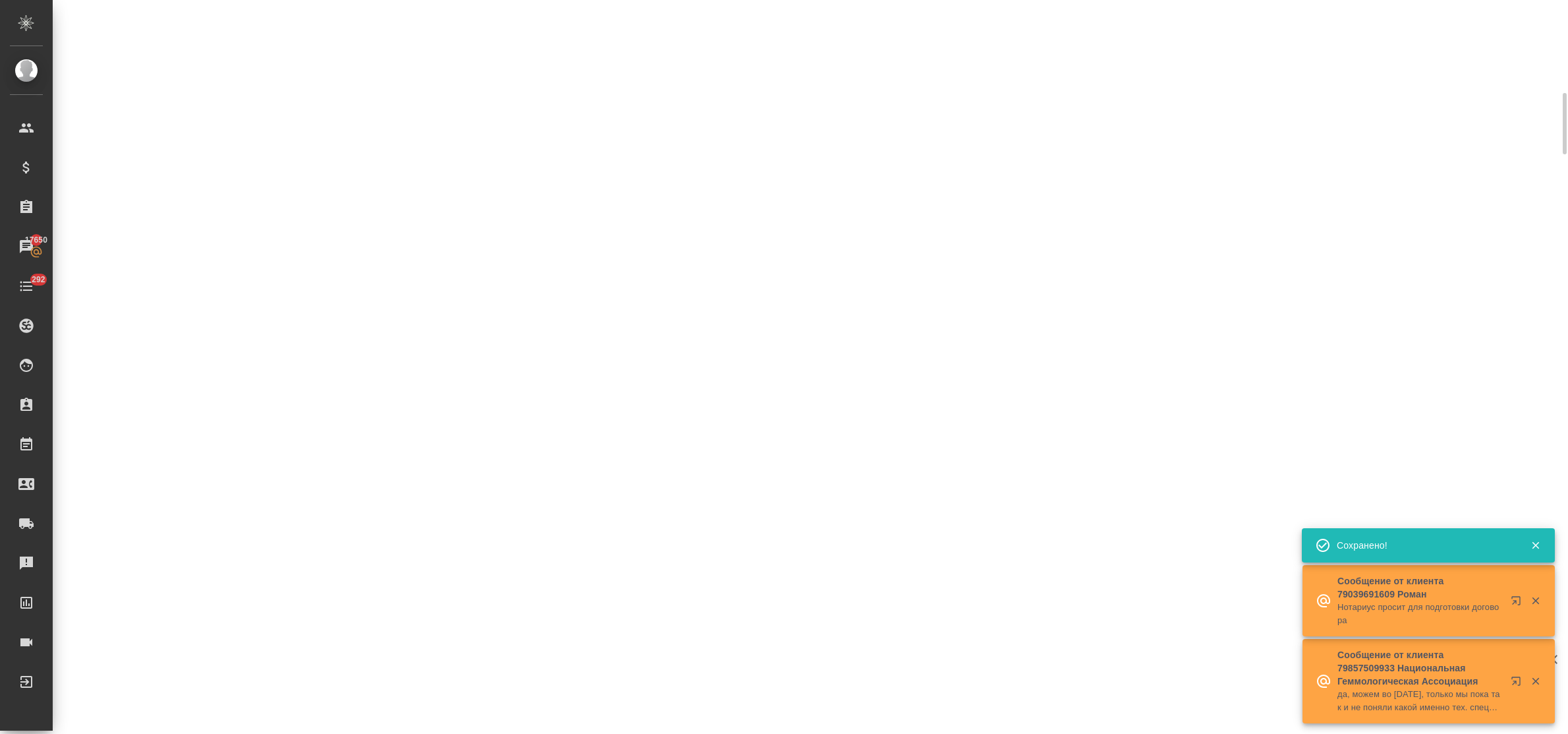
select select "RU"
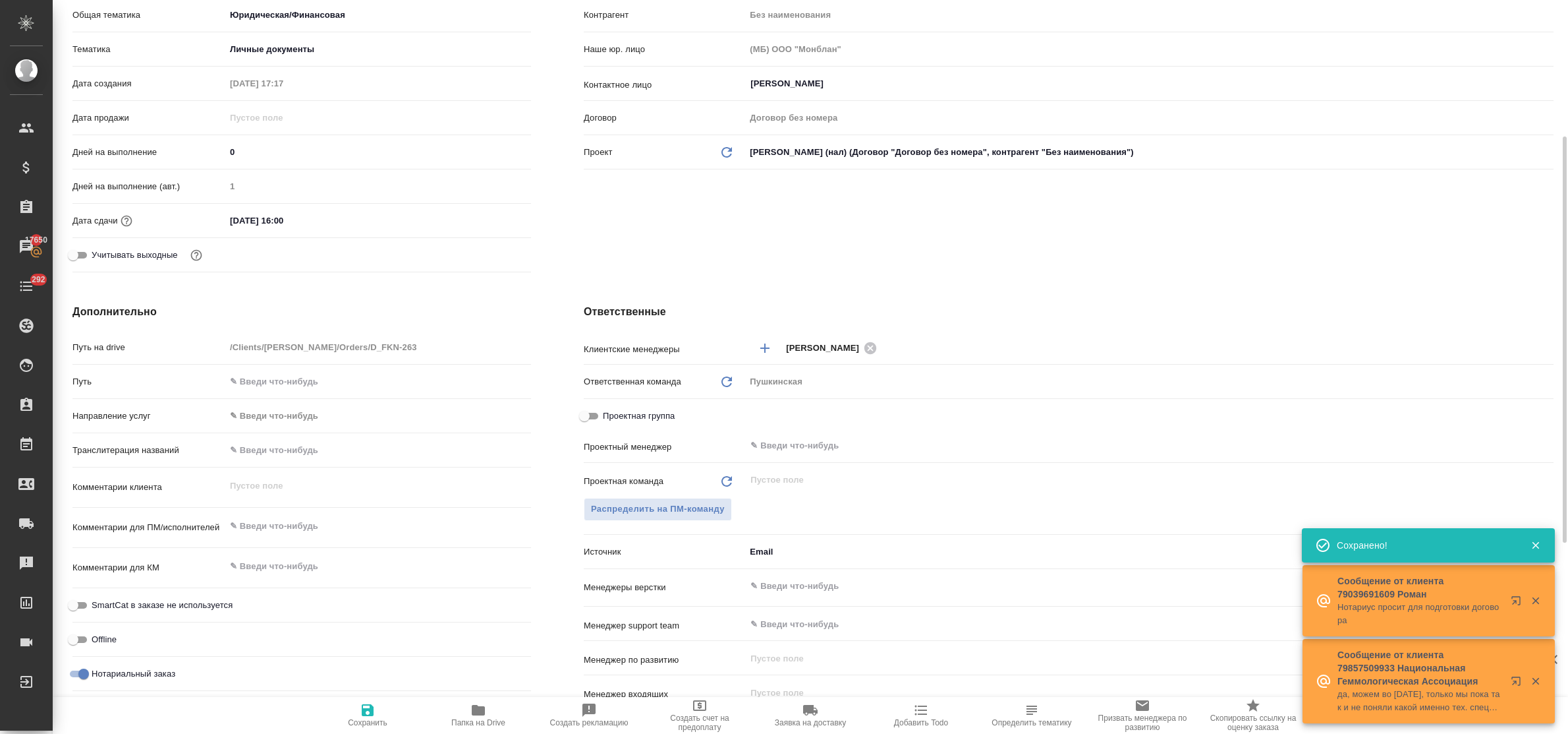
type textarea "x"
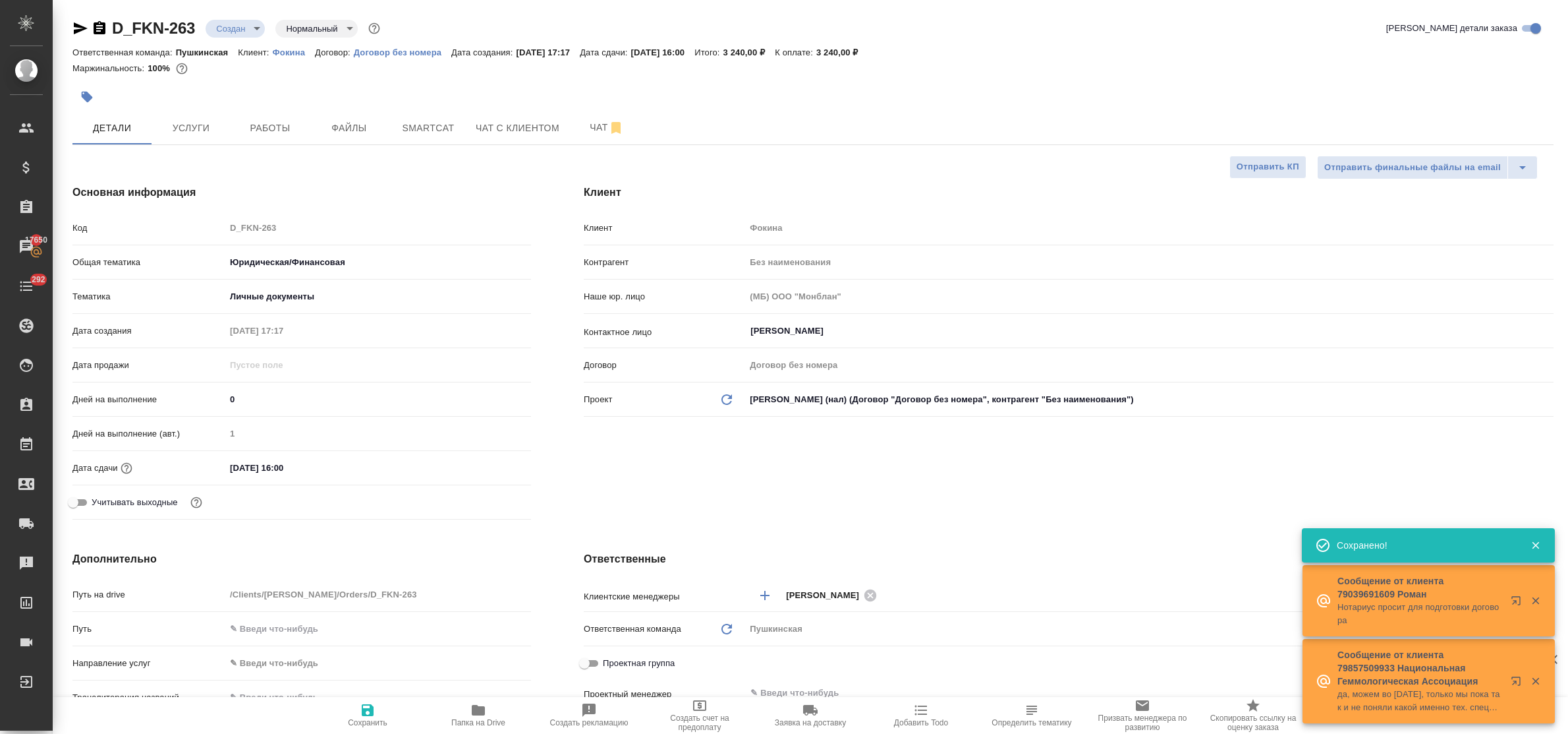
type textarea "x"
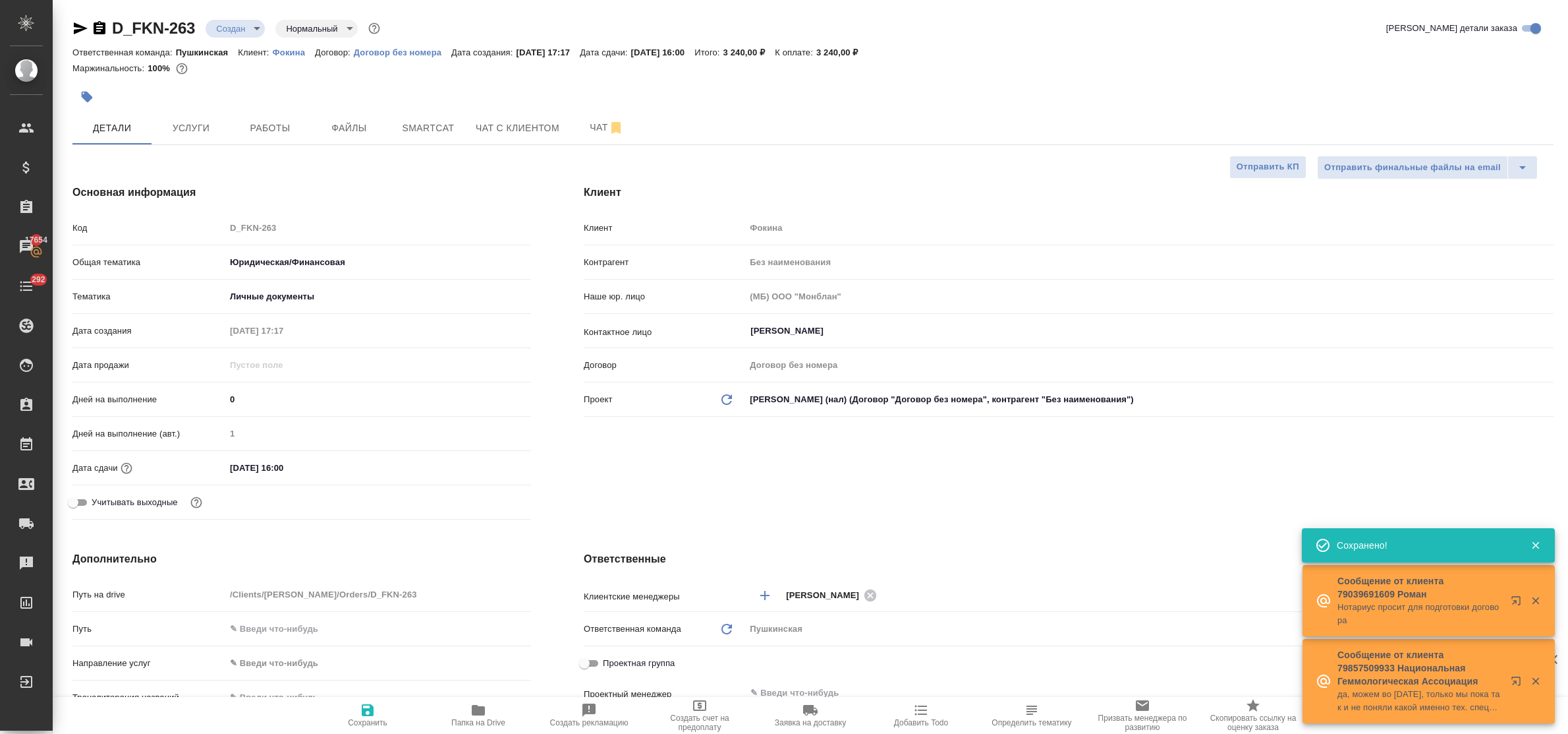
type textarea "x"
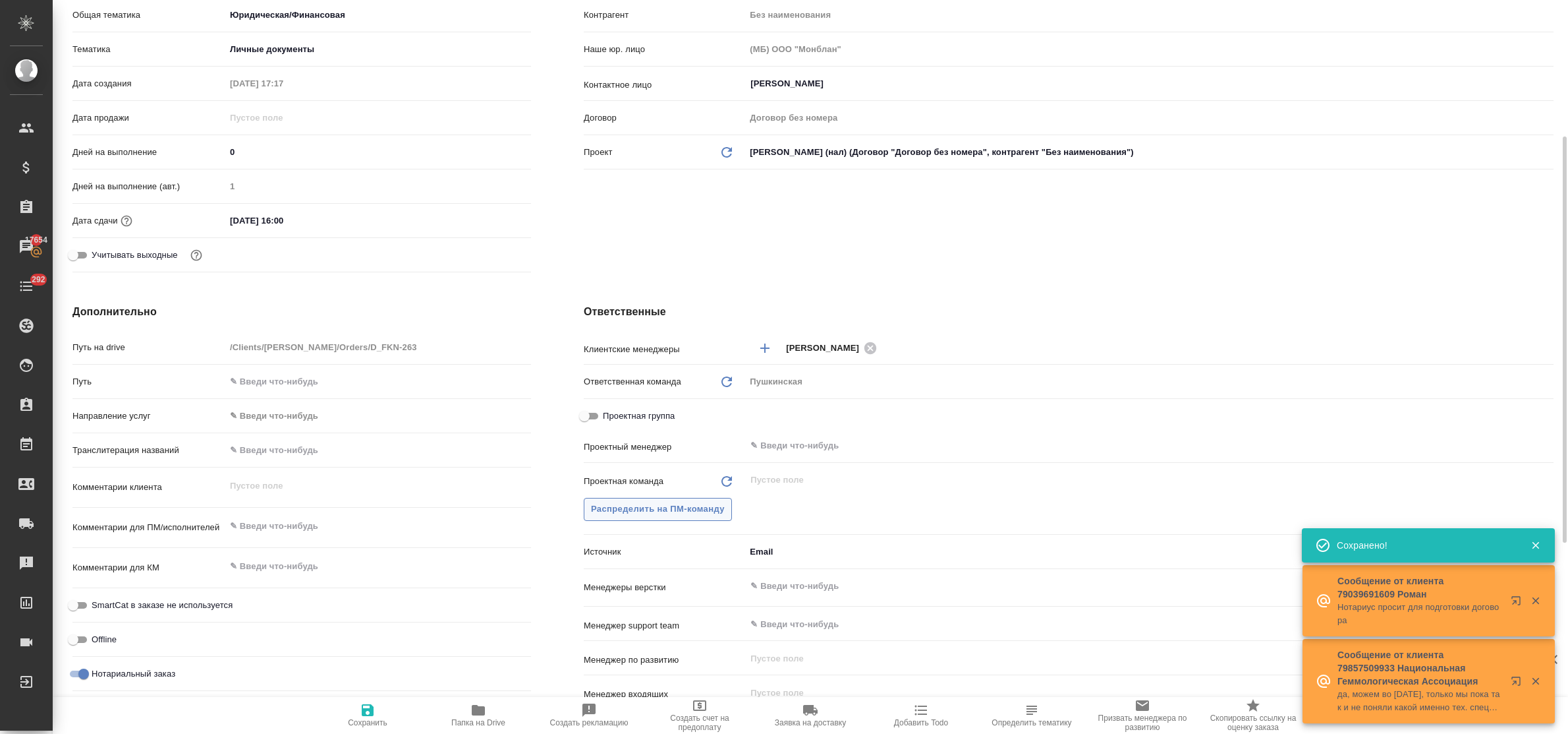
click at [664, 512] on span "Распределить на ПМ-команду" at bounding box center [657, 509] width 133 height 15
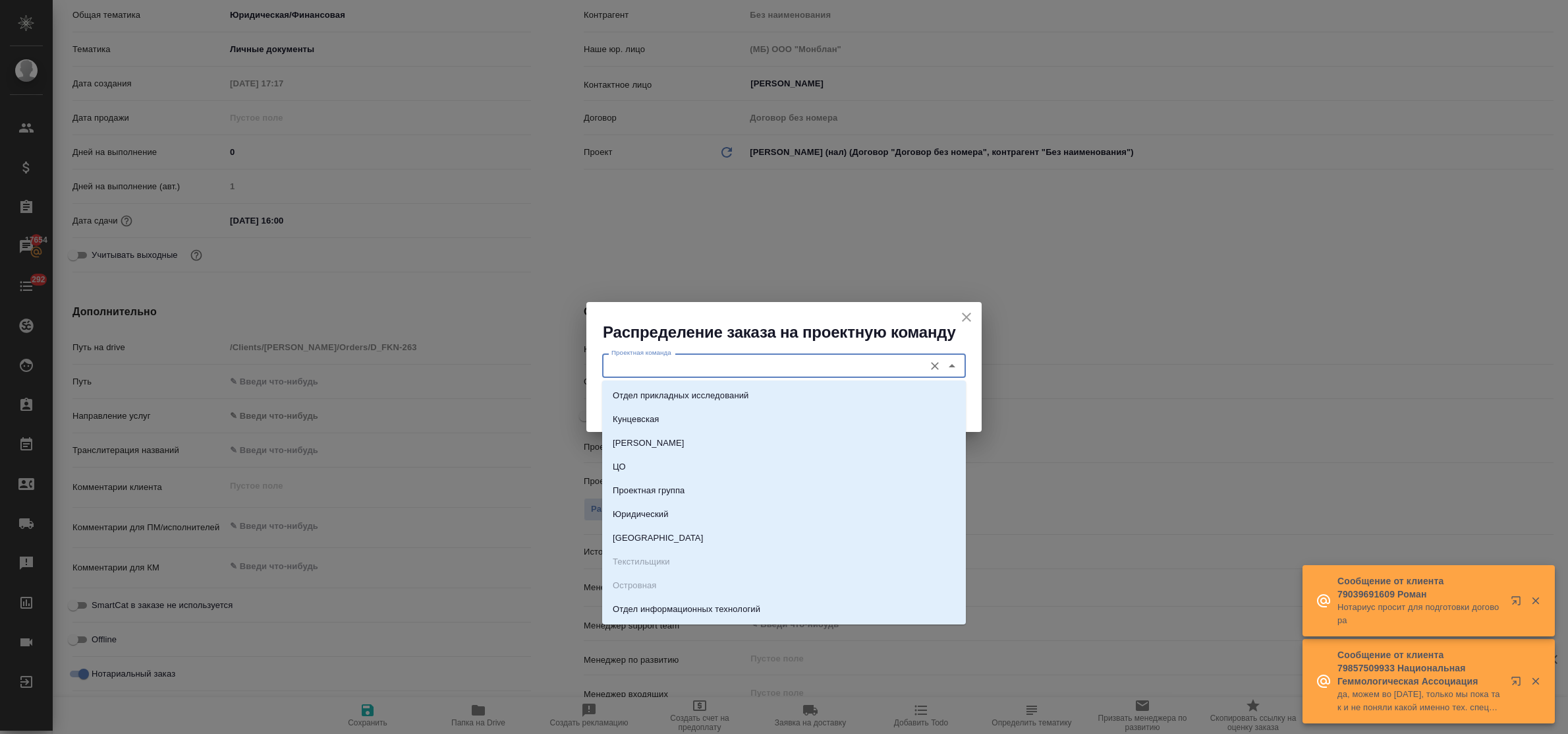
click at [657, 361] on input "Проектная команда" at bounding box center [762, 365] width 311 height 16
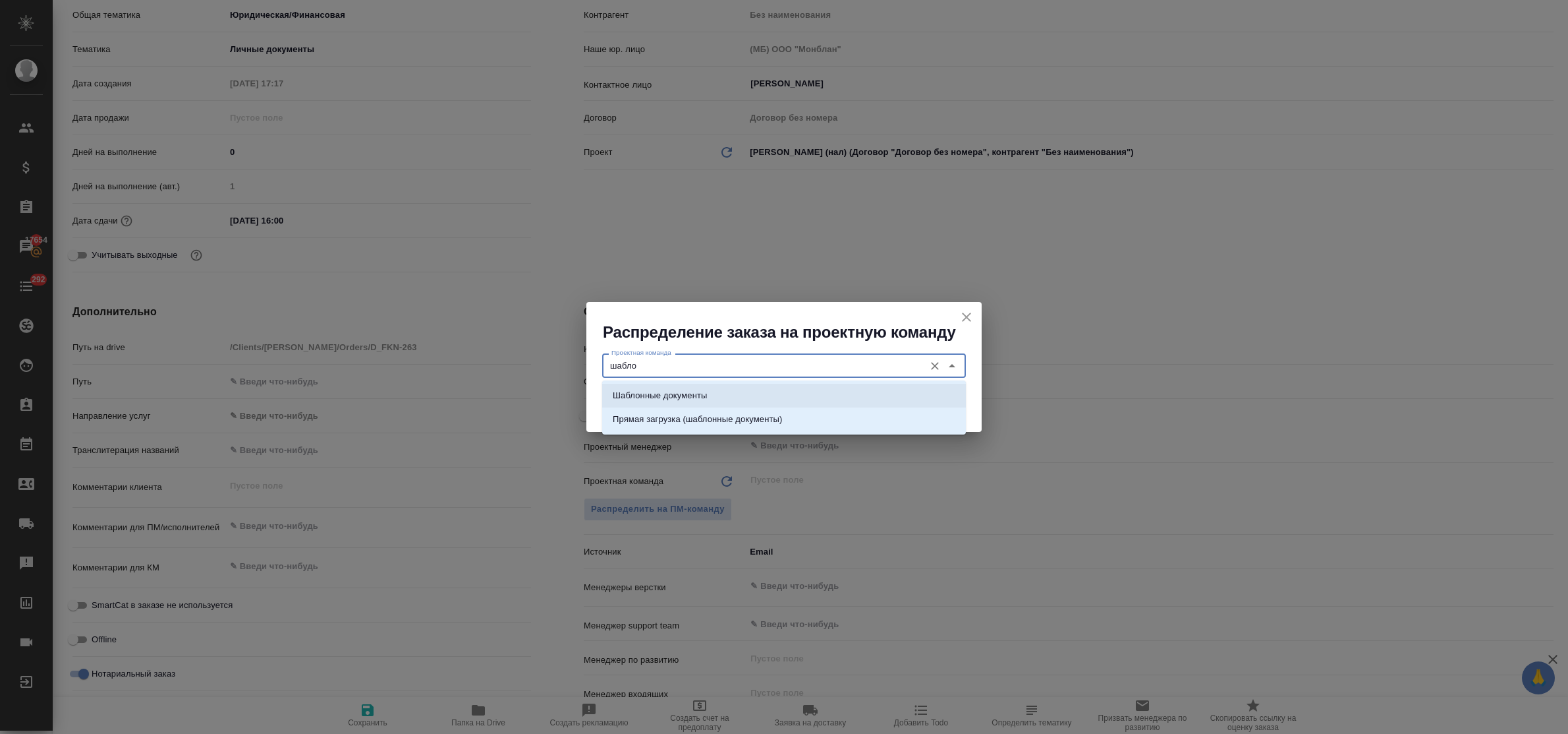
click at [673, 389] on p "Шаблонные документы" at bounding box center [659, 395] width 94 height 13
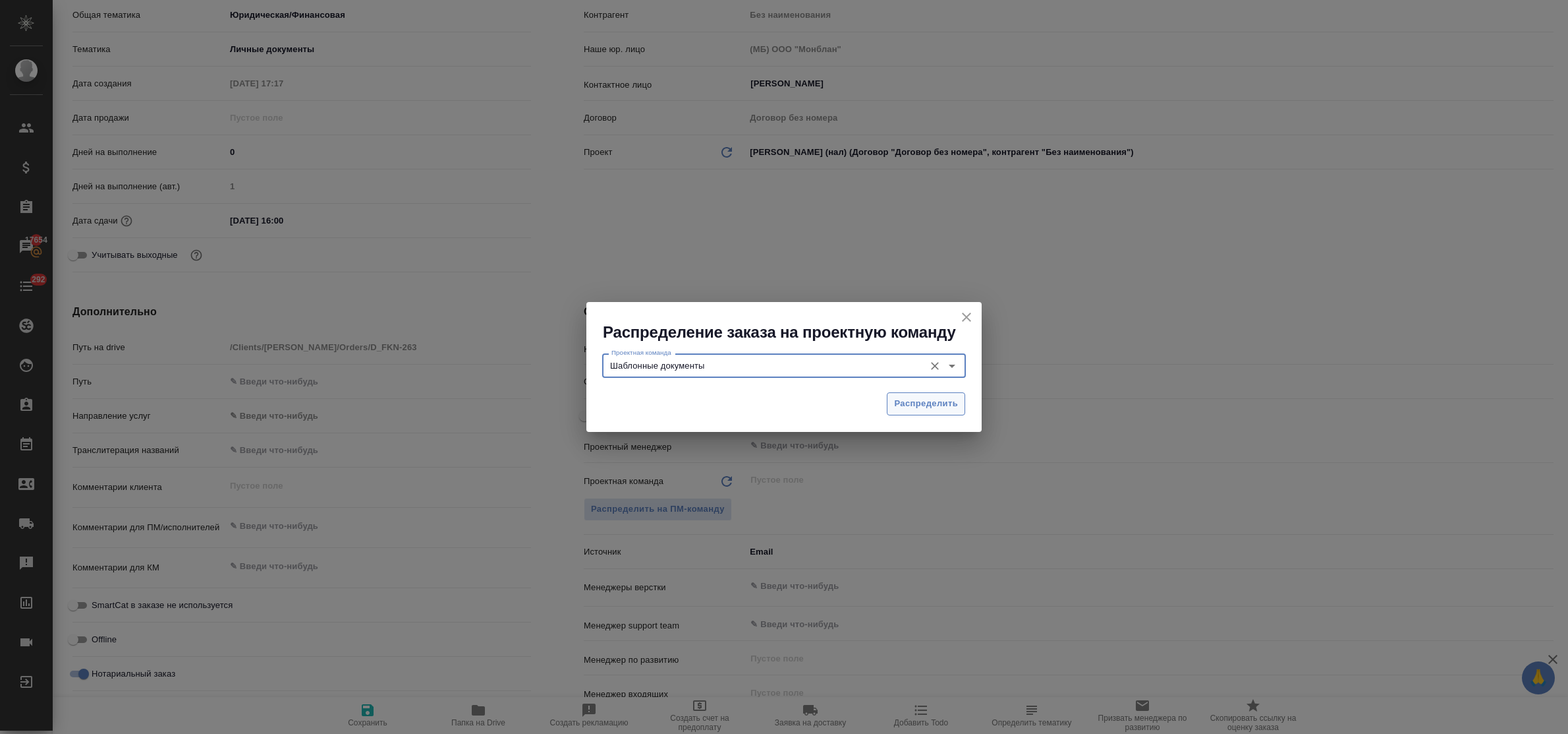
type input "Шаблонные документы"
click at [907, 406] on span "Распределить" at bounding box center [926, 404] width 64 height 15
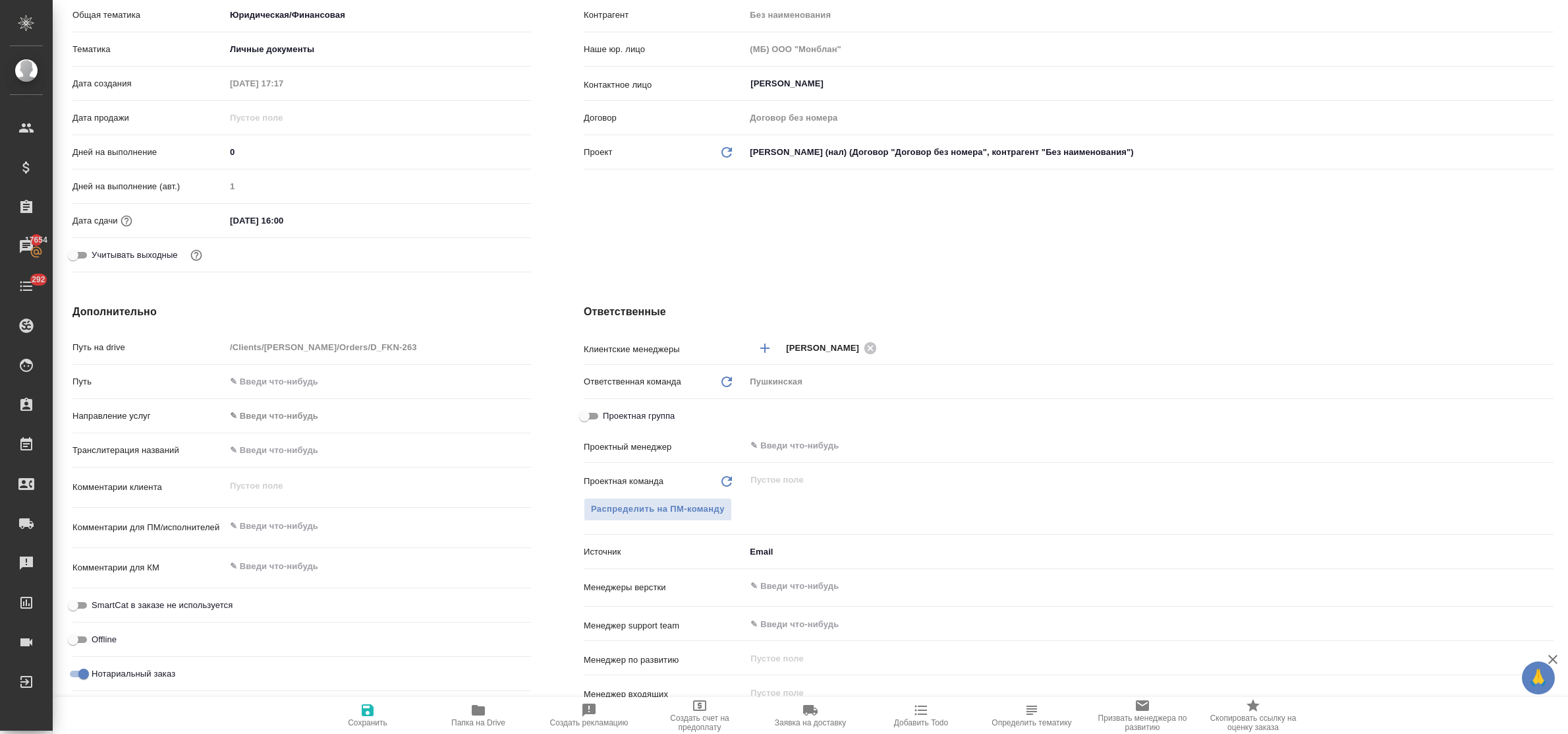
type textarea "x"
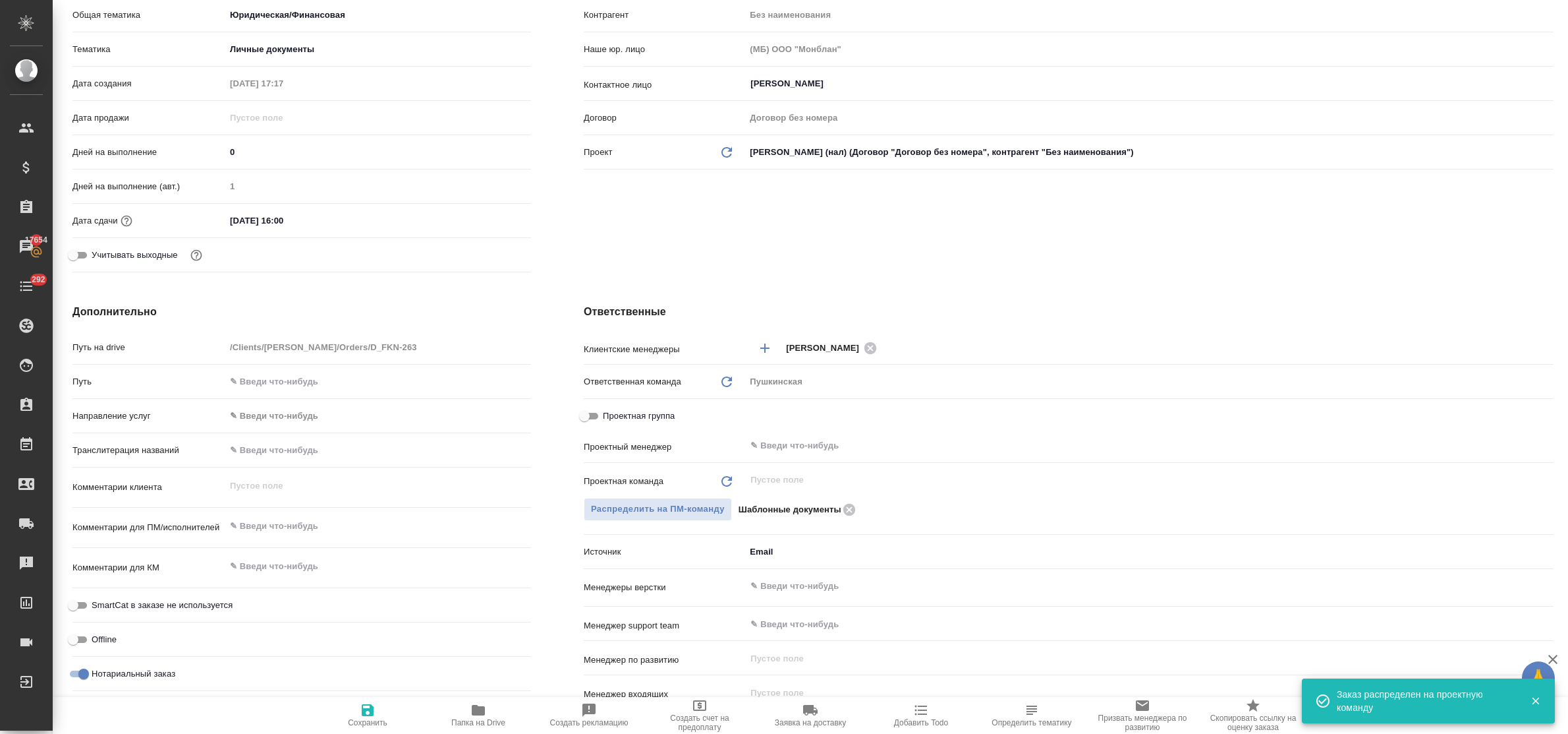
click at [363, 716] on icon "button" at bounding box center [367, 710] width 16 height 16
type textarea "x"
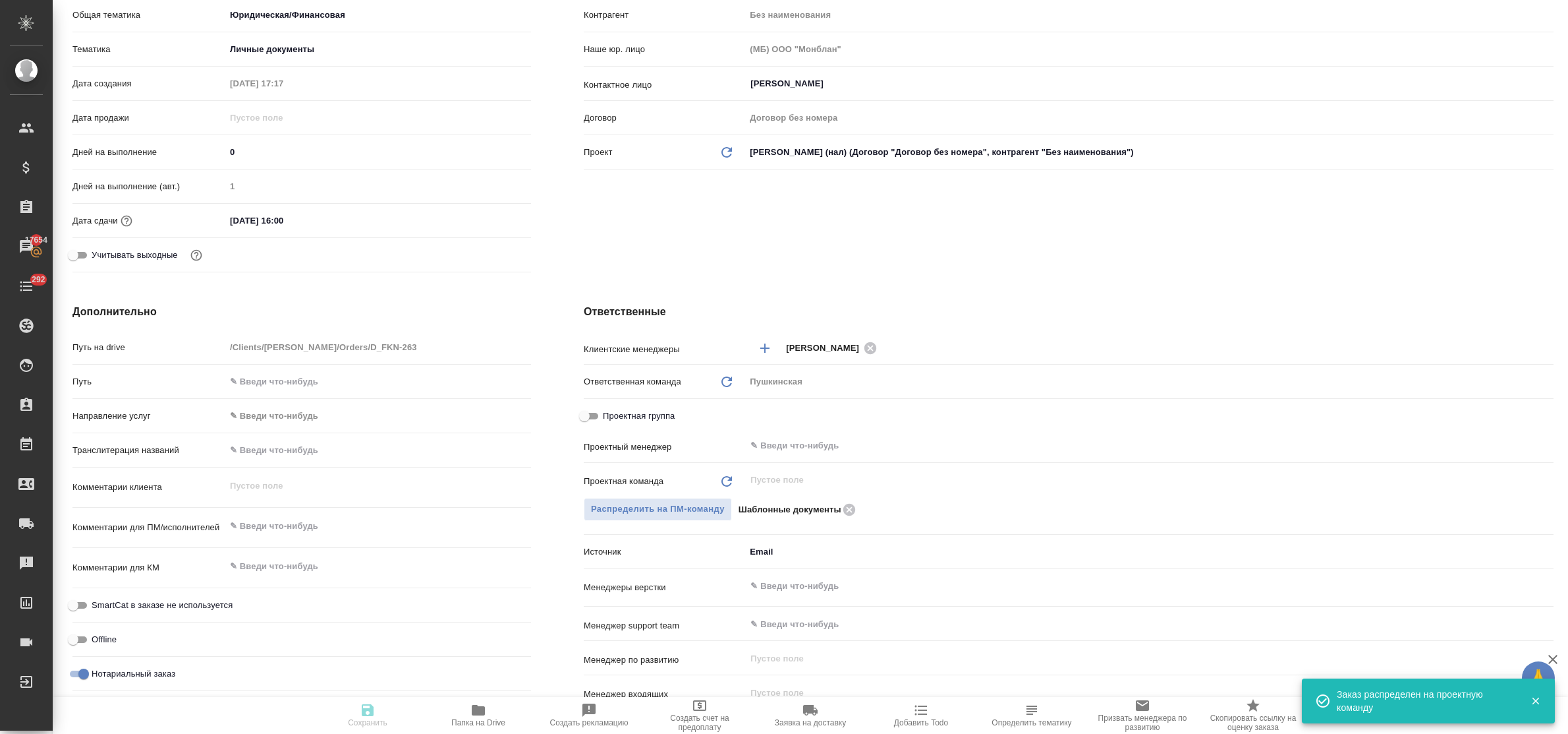
type textarea "x"
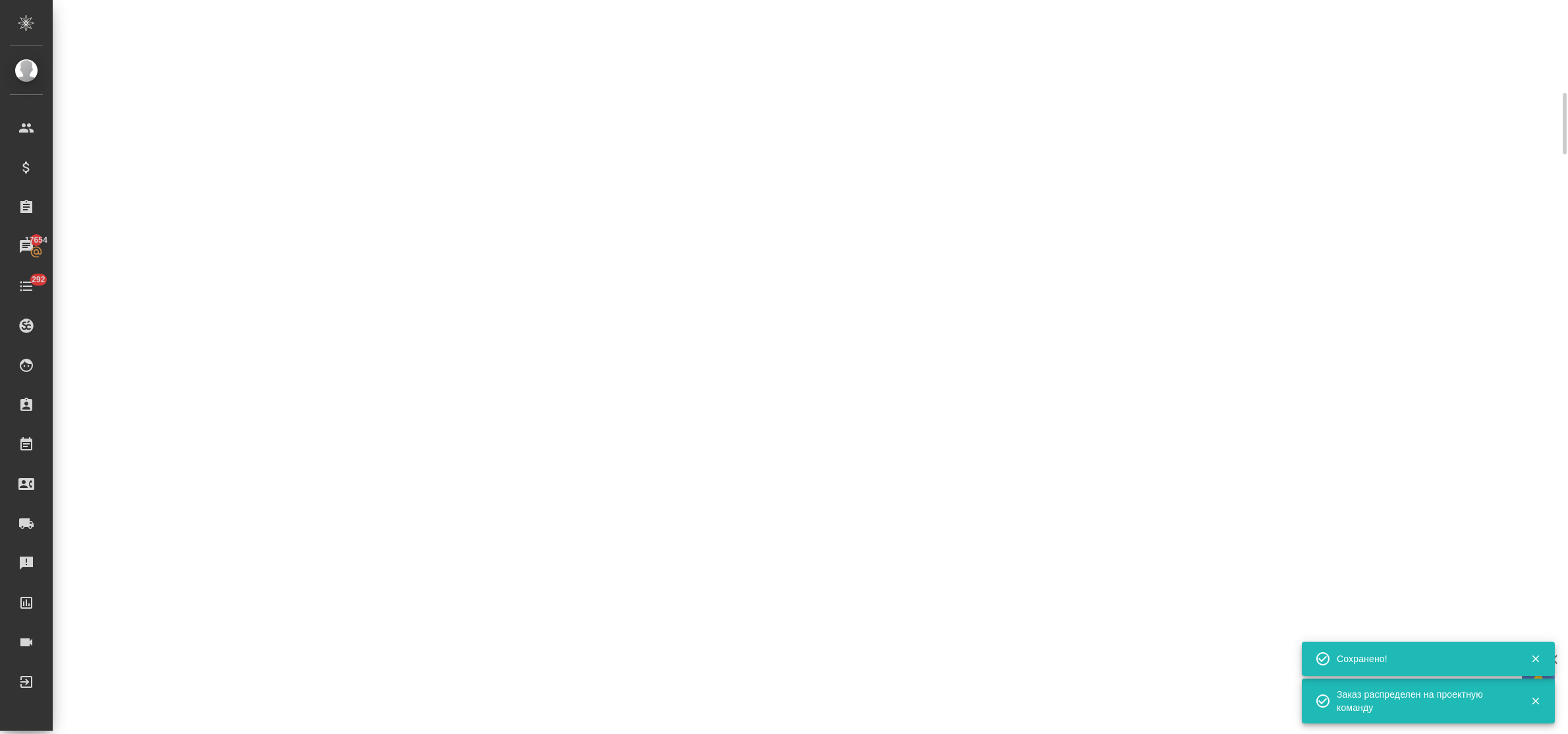
select select "RU"
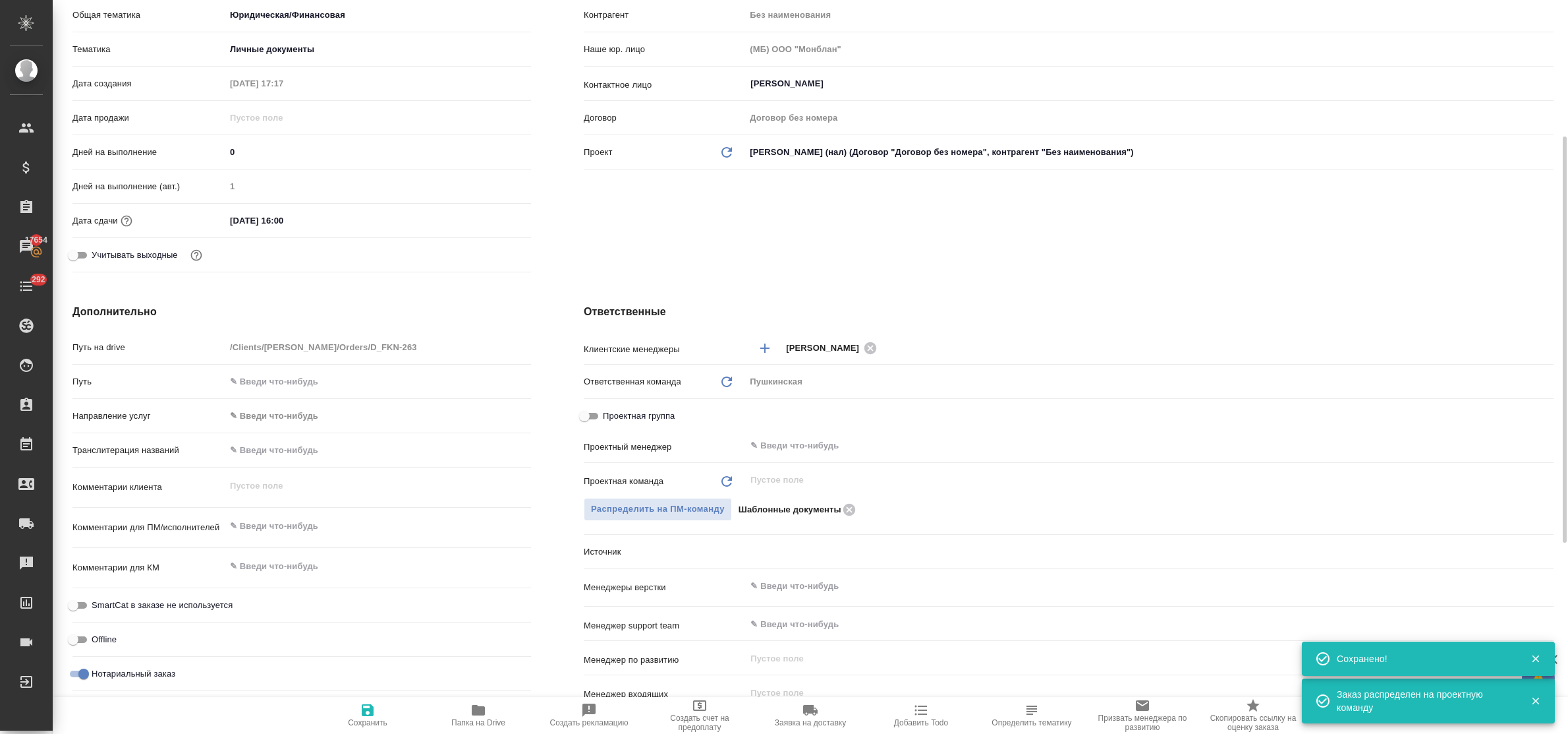
type textarea "x"
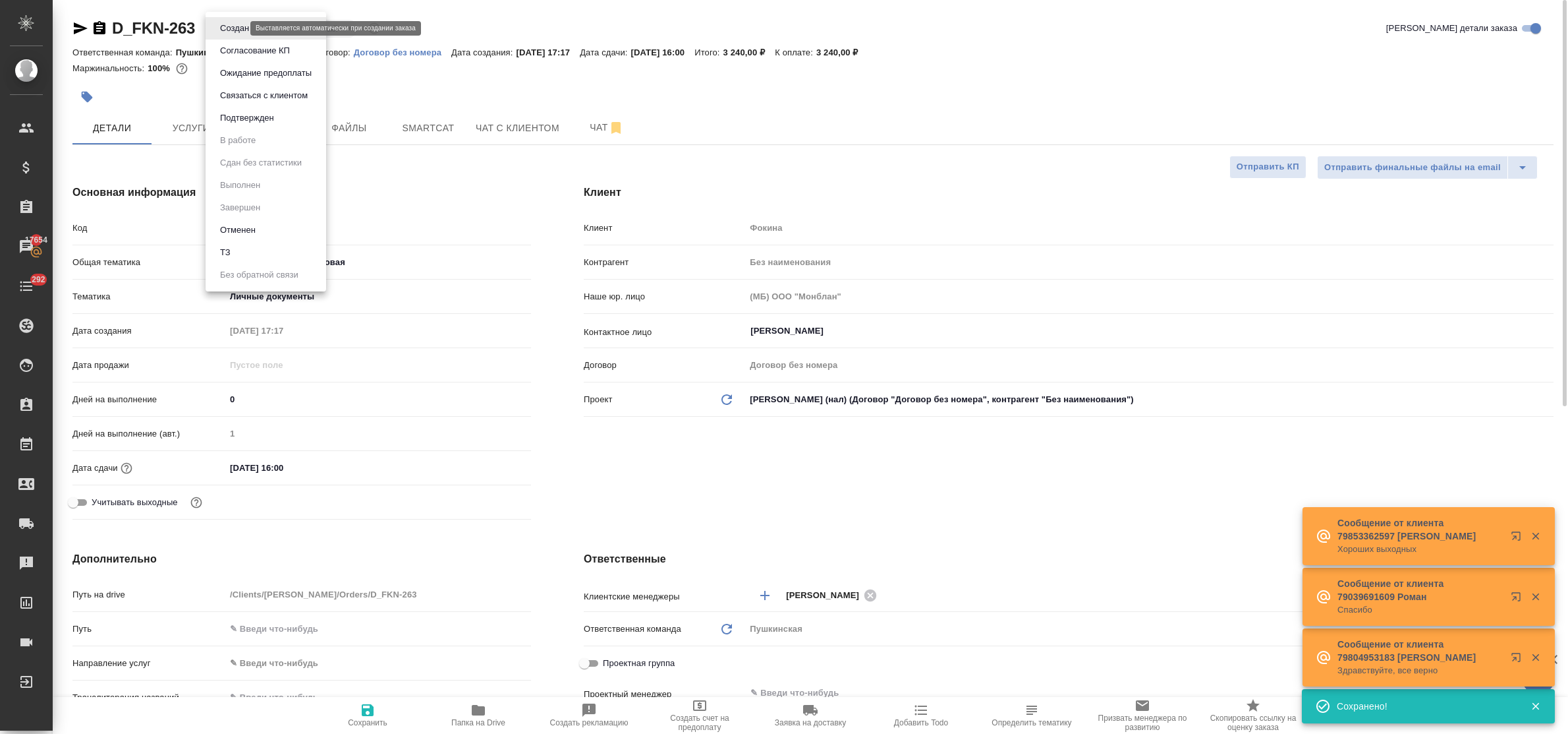
click at [234, 31] on body "🙏 .cls-1 fill:#fff; AWATERA Bulakhova Elena Клиенты Спецификации Заказы 17654 Ч…" at bounding box center [784, 367] width 1568 height 734
click at [245, 126] on li "Подтвержден" at bounding box center [266, 118] width 120 height 22
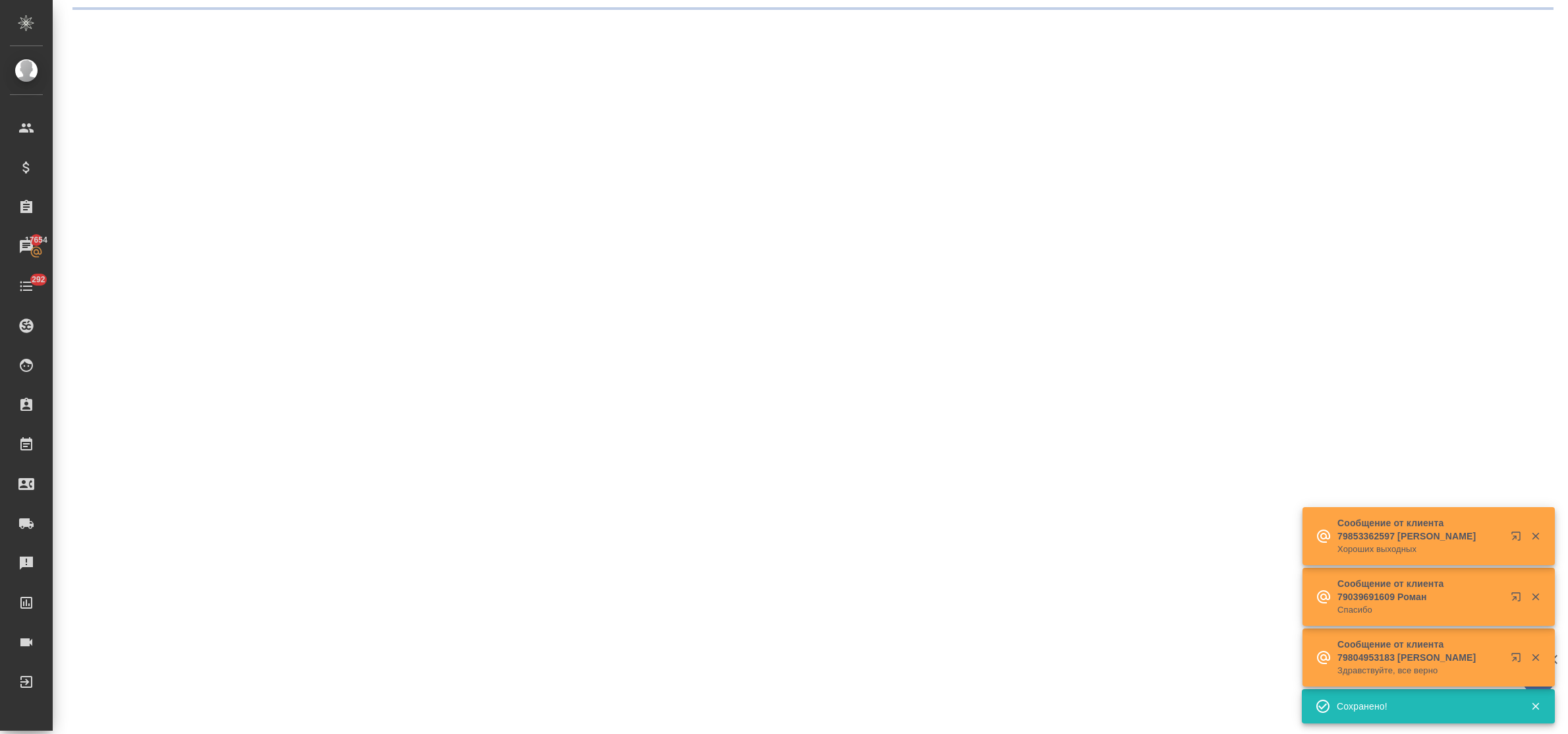
select select "RU"
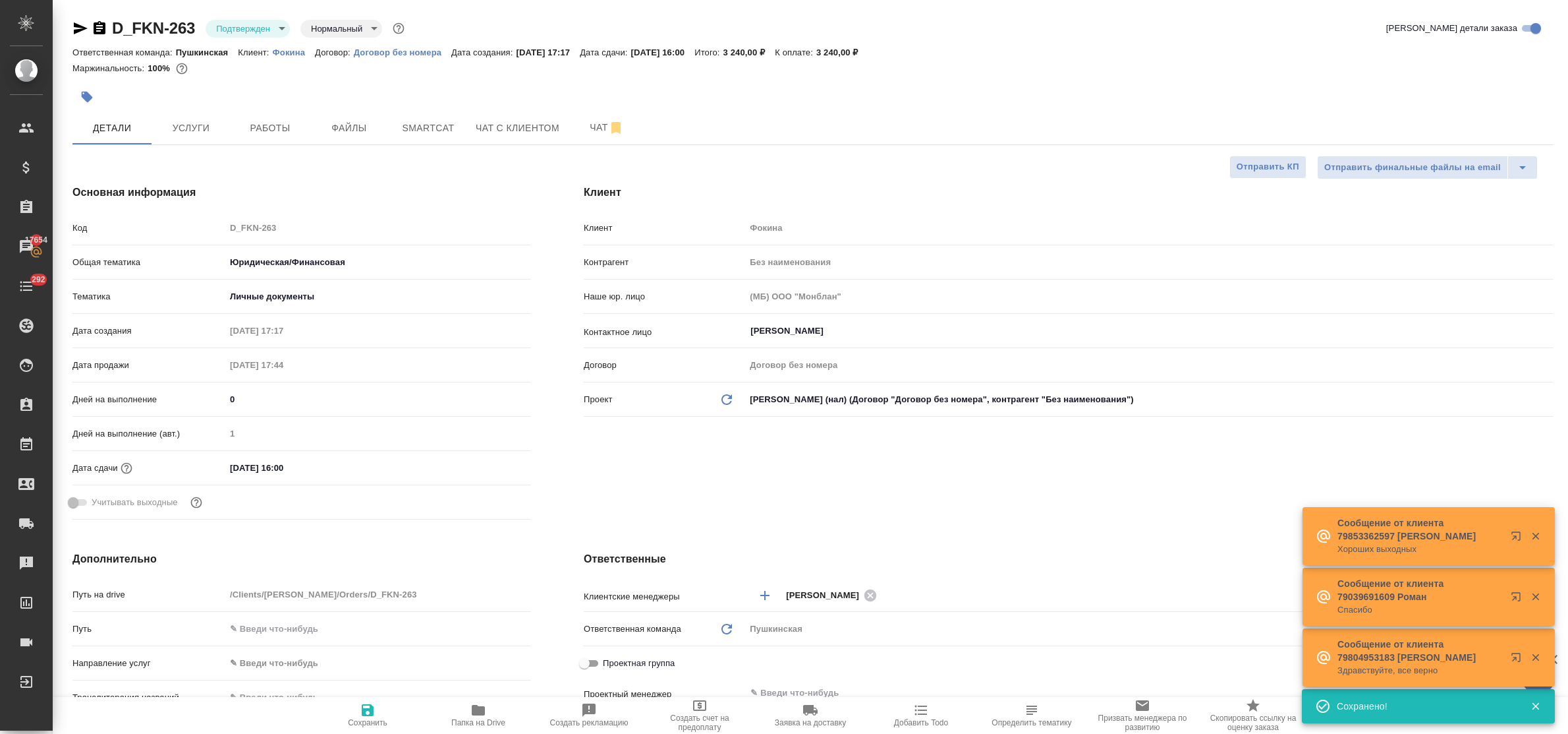
type textarea "x"
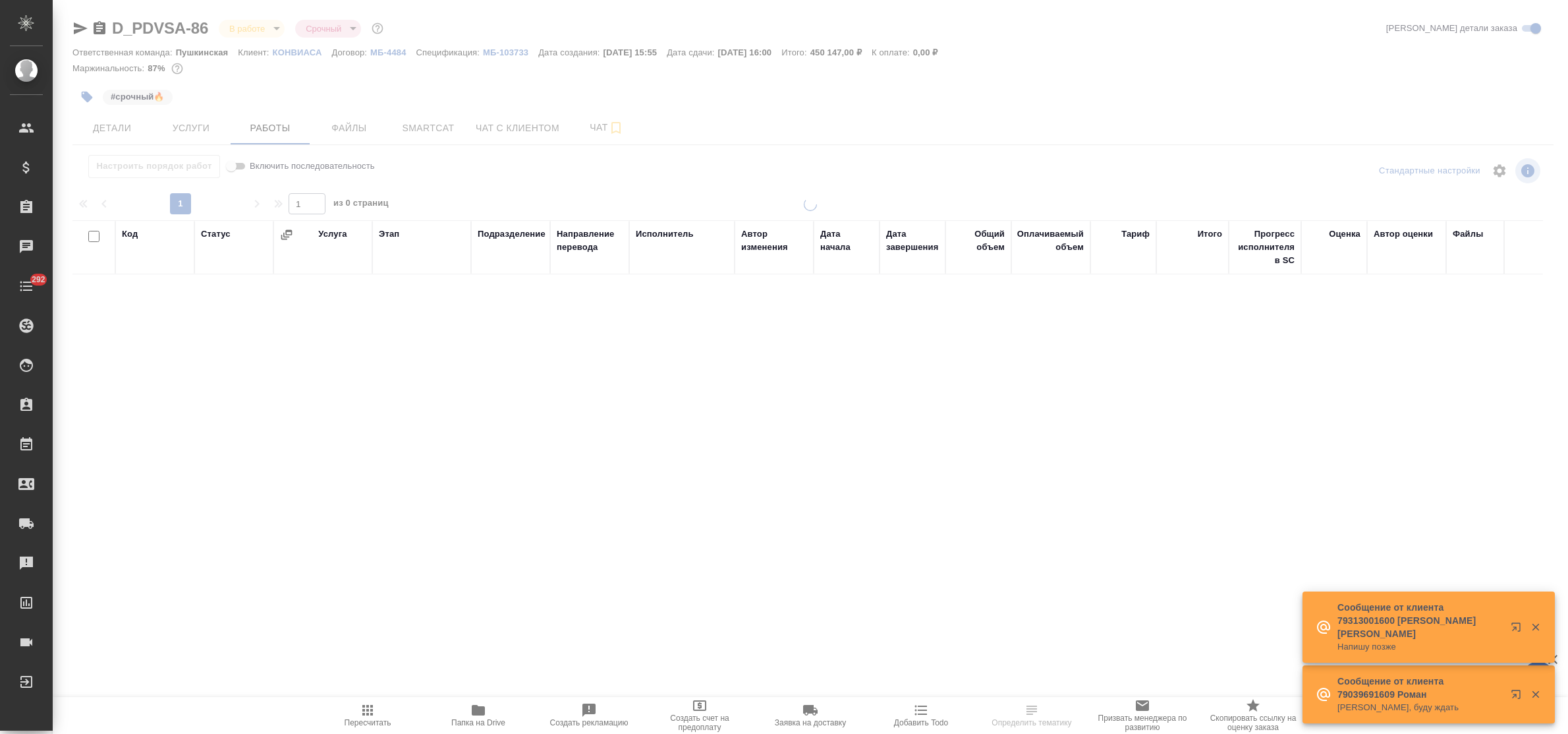
click at [481, 709] on icon "button" at bounding box center [478, 710] width 13 height 10
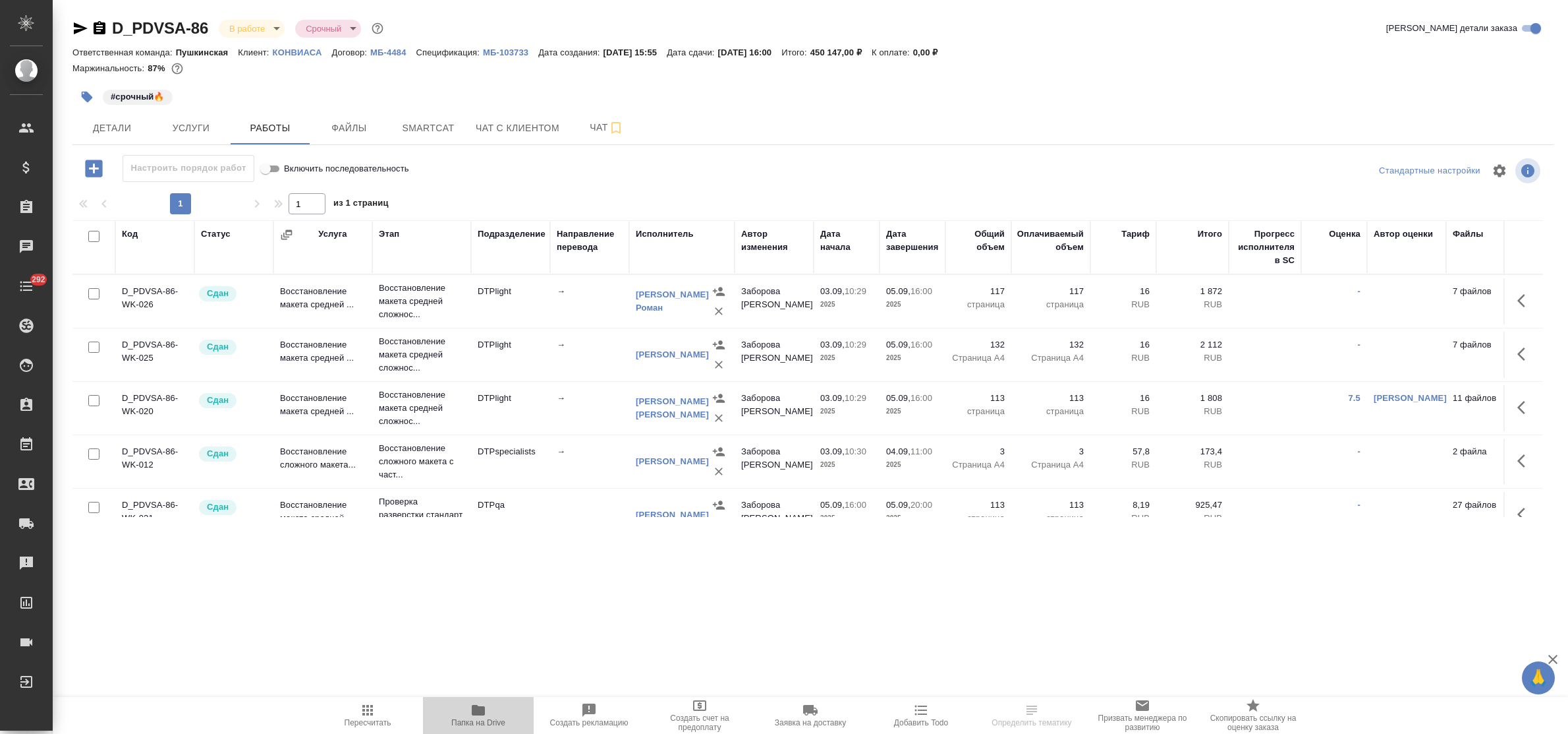
click at [475, 712] on icon "button" at bounding box center [478, 710] width 13 height 10
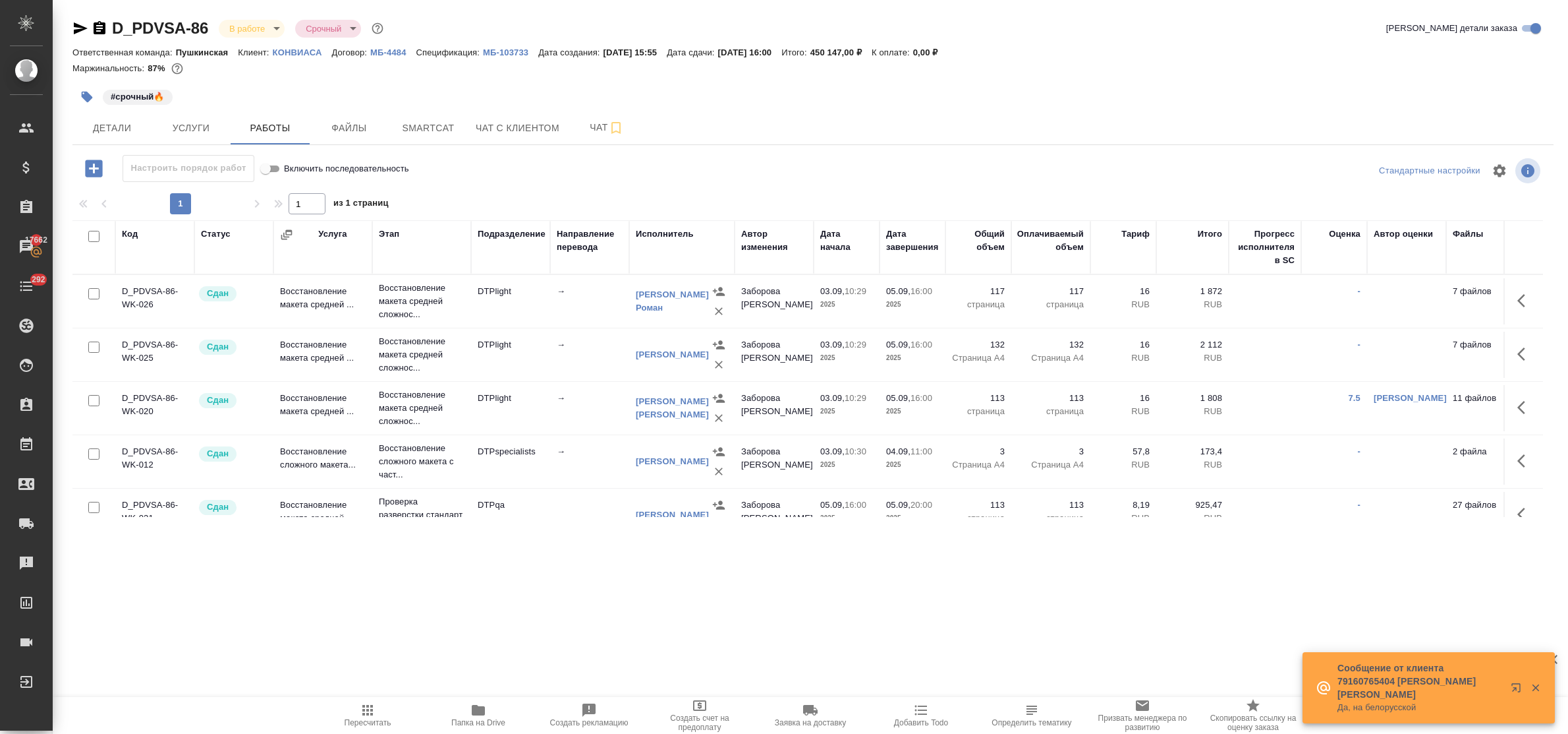
click at [473, 706] on icon "button" at bounding box center [478, 710] width 13 height 10
